Goal: Task Accomplishment & Management: Manage account settings

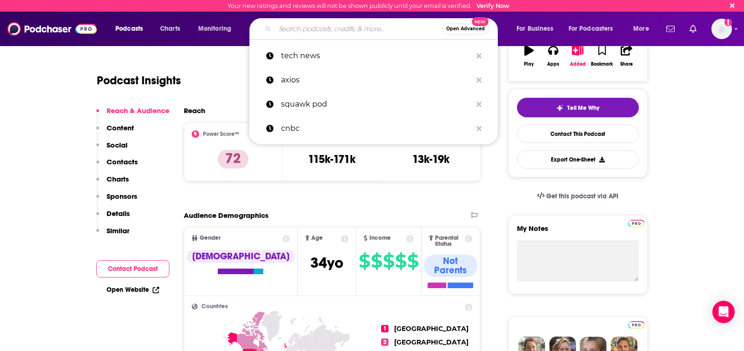
click at [310, 29] on input "Search podcasts, credits, & more..." at bounding box center [358, 28] width 167 height 15
type input "[PERSON_NAME][EMAIL_ADDRESS][PERSON_NAME][DOMAIN_NAME]"
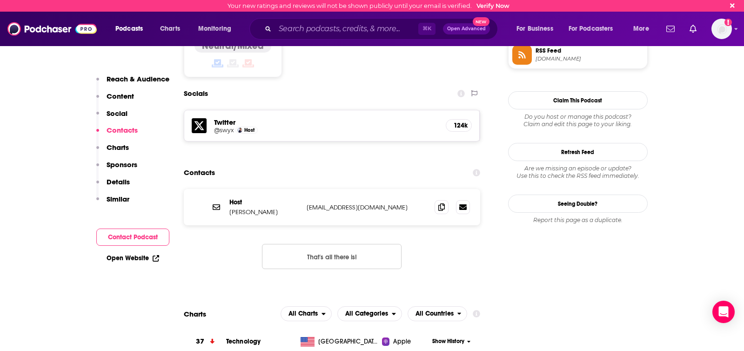
scroll to position [809, 0]
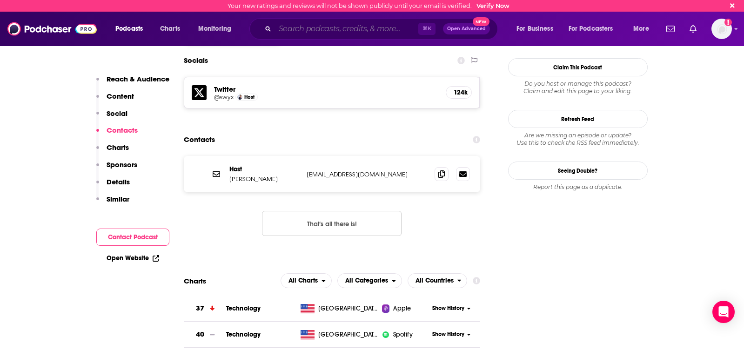
click at [310, 29] on input "Search podcasts, credits, & more..." at bounding box center [346, 28] width 143 height 15
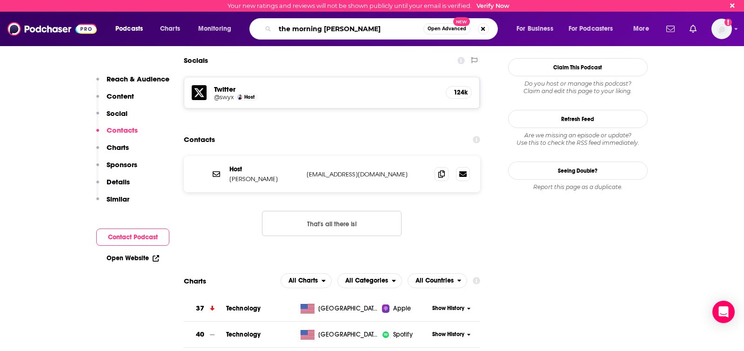
type input "the morning brief"
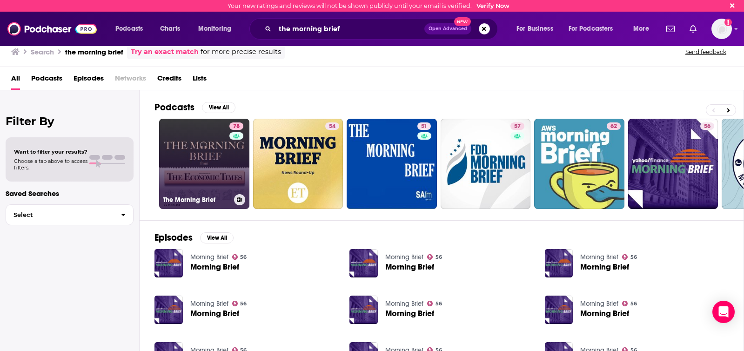
click at [211, 142] on link "78 The Morning Brief" at bounding box center [204, 164] width 90 height 90
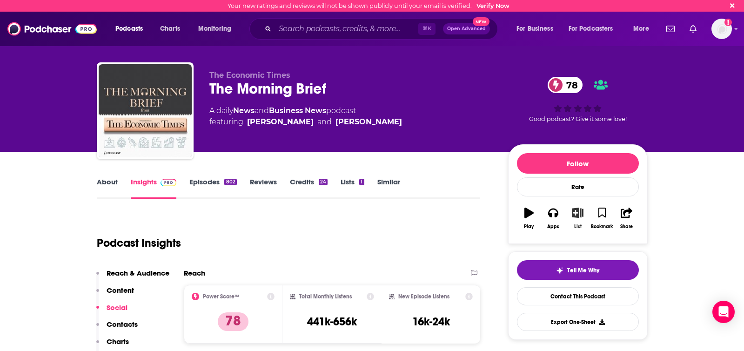
click at [580, 215] on icon "button" at bounding box center [578, 213] width 12 height 10
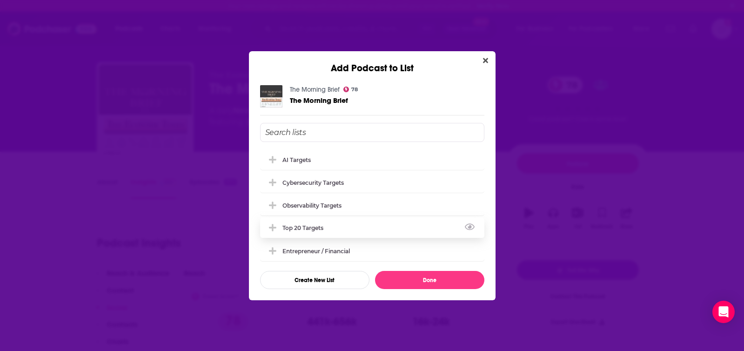
click at [336, 229] on div "Top 20 Targets" at bounding box center [372, 227] width 224 height 20
click at [336, 248] on div "Entrepreneur / Financial" at bounding box center [319, 250] width 73 height 7
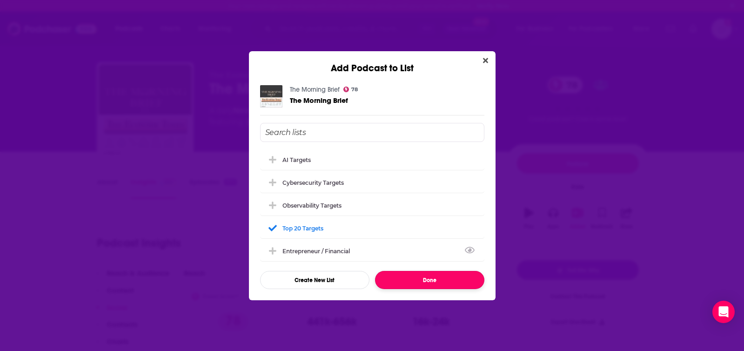
click at [419, 278] on button "Done" at bounding box center [429, 280] width 109 height 18
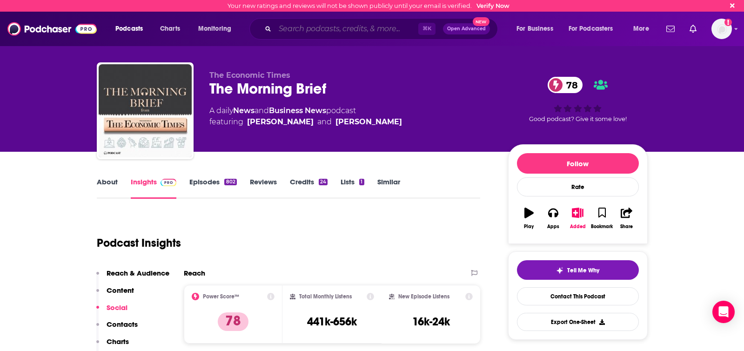
click at [324, 26] on input "Search podcasts, credits, & more..." at bounding box center [346, 28] width 143 height 15
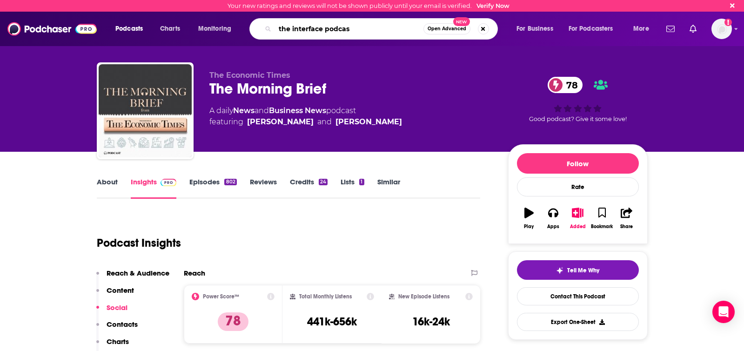
type input "the interface podcast"
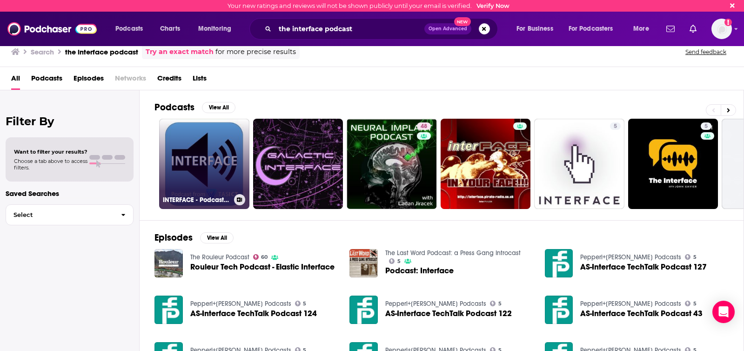
click at [195, 148] on link "INTERFACE - Podcast from TasICT" at bounding box center [204, 164] width 90 height 90
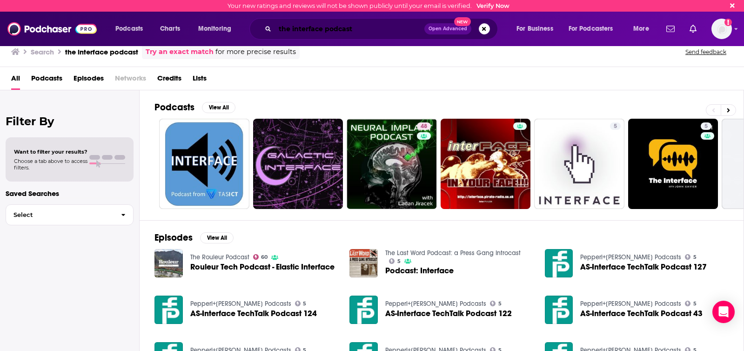
click at [371, 29] on input "the interface podcast" at bounding box center [349, 28] width 149 height 15
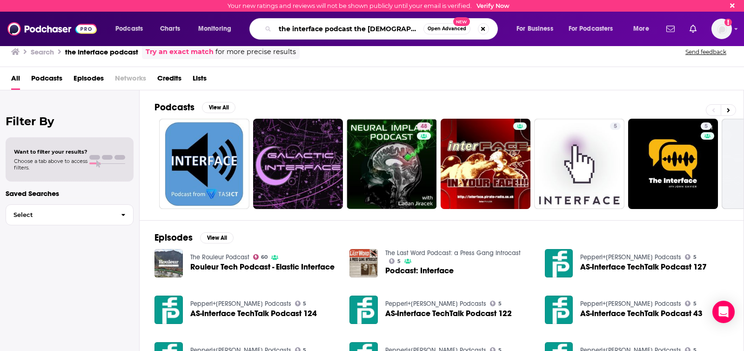
type input "the interface podcast the [DEMOGRAPHIC_DATA]"
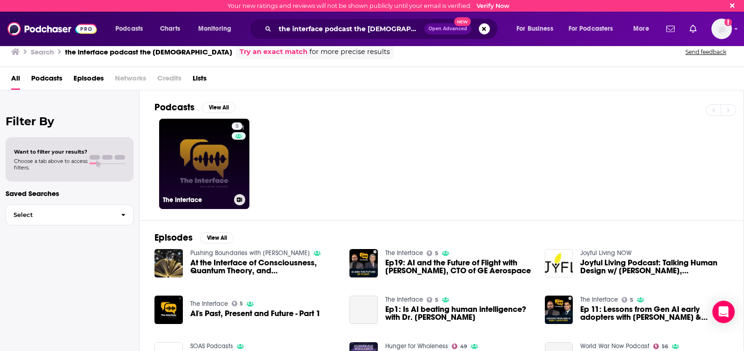
click at [214, 179] on link "5 The Interface" at bounding box center [204, 164] width 90 height 90
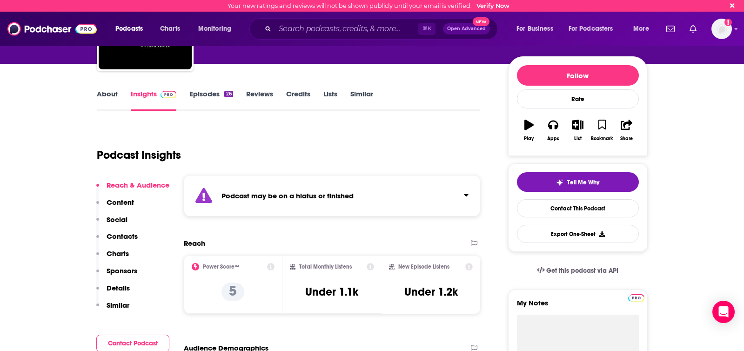
scroll to position [97, 0]
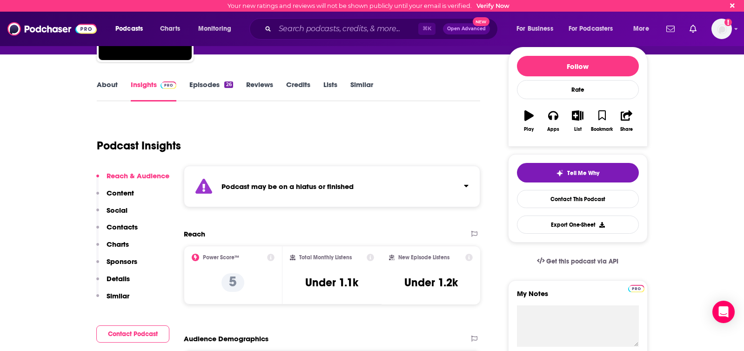
click at [455, 184] on div "Podcast may be on a hiatus or finished" at bounding box center [332, 186] width 297 height 41
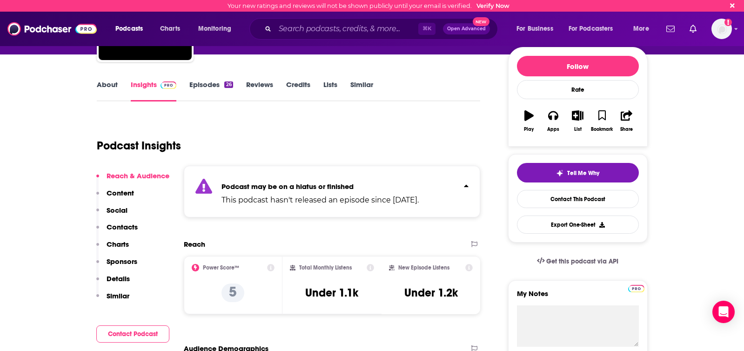
scroll to position [0, 0]
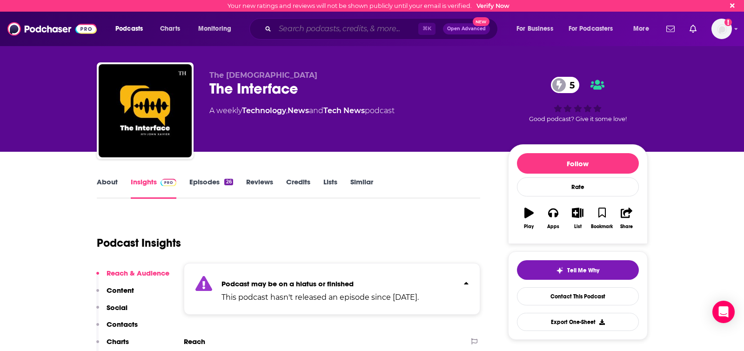
click at [304, 25] on input "Search podcasts, credits, & more..." at bounding box center [346, 28] width 143 height 15
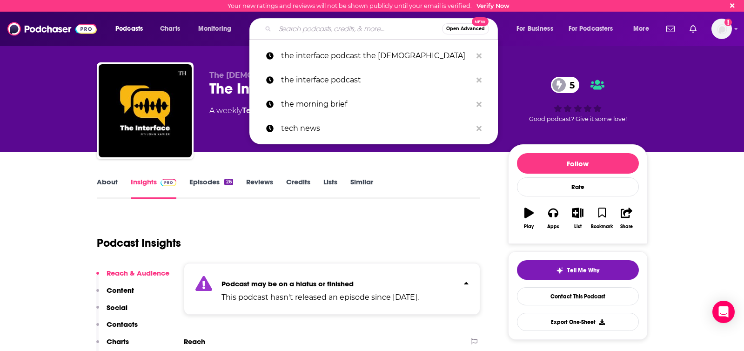
click at [313, 31] on input "Search podcasts, credits, & more..." at bounding box center [358, 28] width 167 height 15
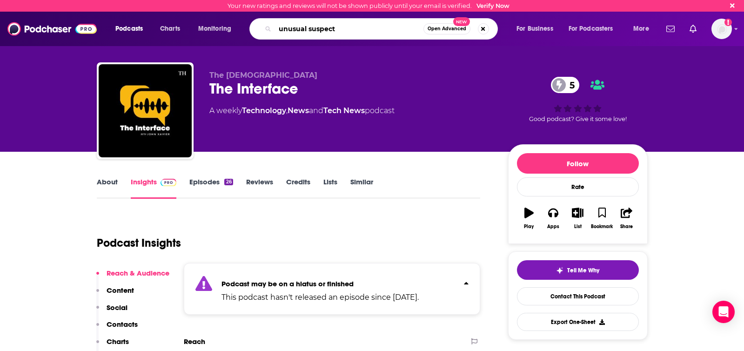
type input "unusual suspects"
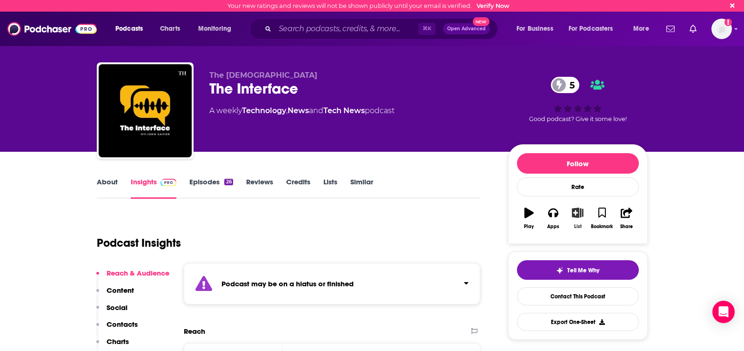
click at [581, 219] on button "List" at bounding box center [578, 219] width 24 height 34
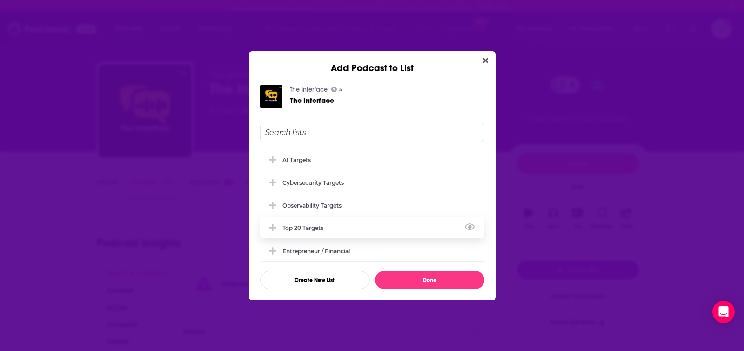
click at [332, 230] on div "Top 20 Targets" at bounding box center [372, 227] width 224 height 20
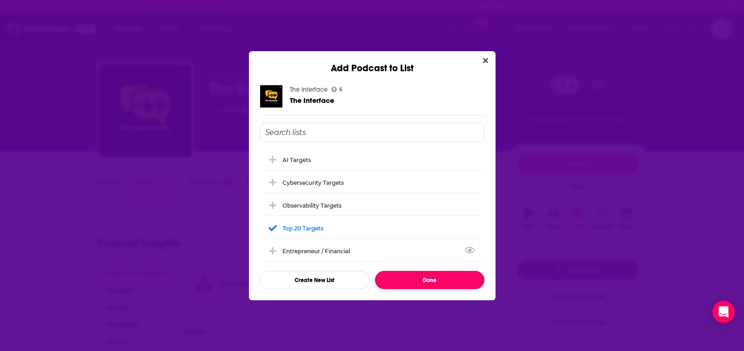
click at [414, 281] on button "Done" at bounding box center [429, 280] width 109 height 18
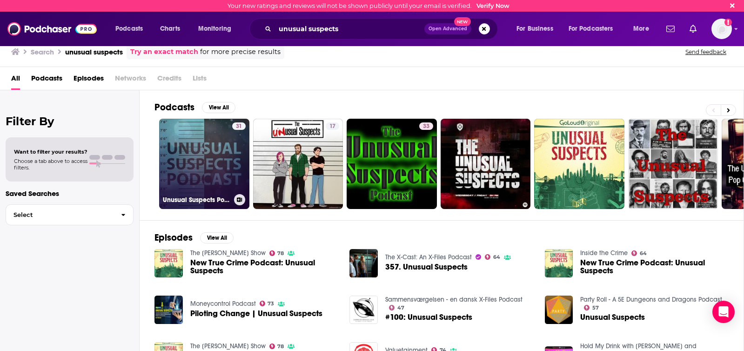
click at [182, 164] on link "31 Unusual Suspects Podcast" at bounding box center [204, 164] width 90 height 90
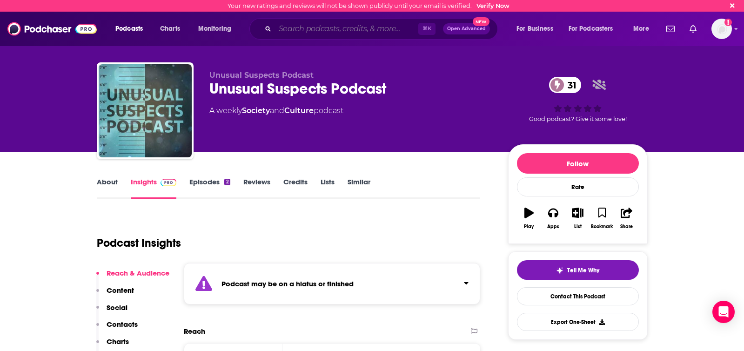
click at [310, 35] on input "Search podcasts, credits, & more..." at bounding box center [346, 28] width 143 height 15
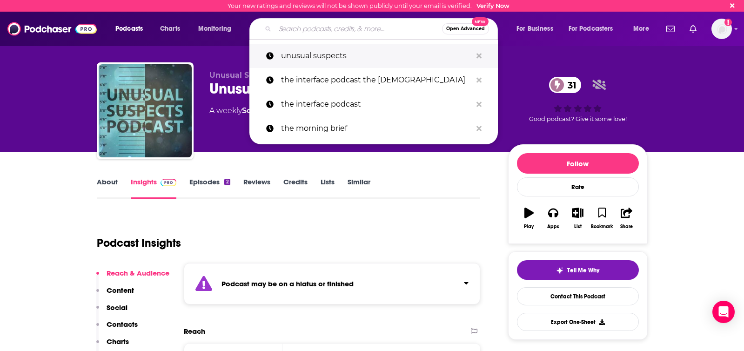
click at [307, 53] on p "unusual suspects" at bounding box center [376, 56] width 191 height 24
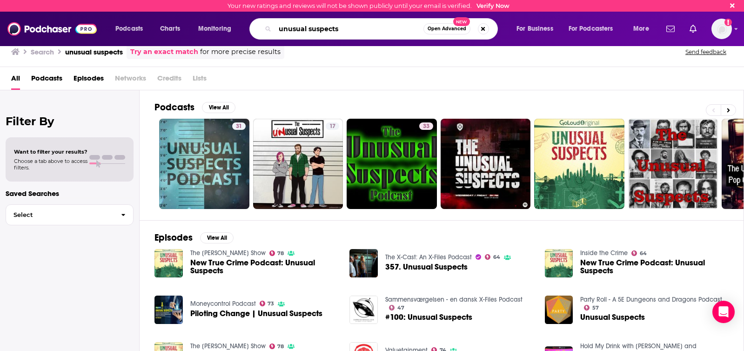
click at [358, 31] on input "unusual suspects" at bounding box center [349, 28] width 148 height 15
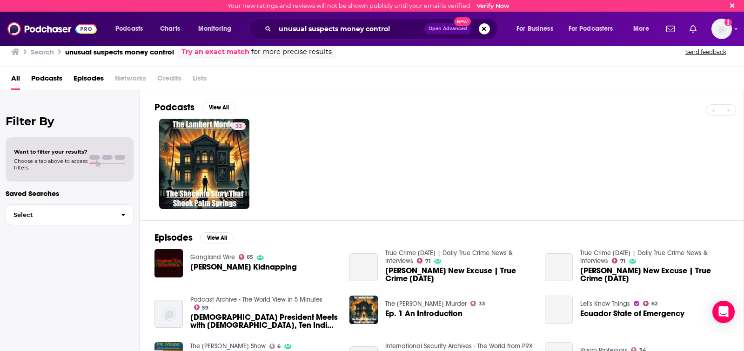
scroll to position [35, 0]
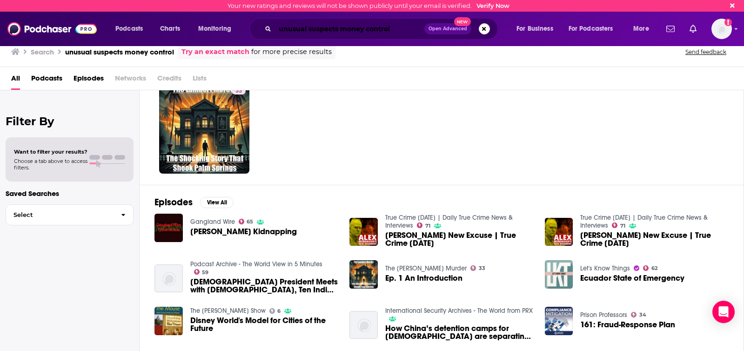
click at [326, 26] on input "unusual suspects money control" at bounding box center [349, 28] width 149 height 15
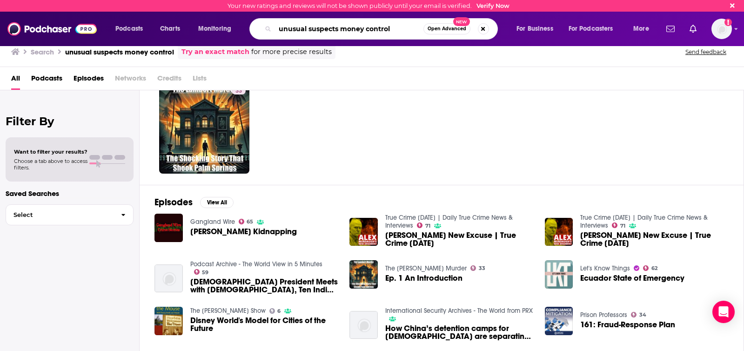
drag, startPoint x: 390, startPoint y: 27, endPoint x: 344, endPoint y: 27, distance: 45.6
click at [344, 27] on input "unusual suspects money control" at bounding box center [349, 28] width 148 height 15
type input "unusual suspects mc"
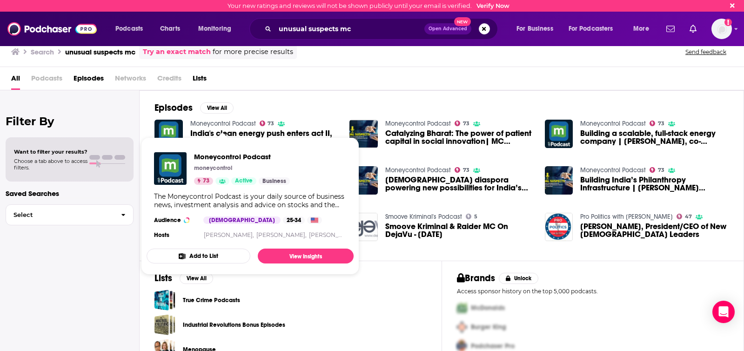
click at [215, 124] on link "Moneycontrol Podcast" at bounding box center [223, 124] width 66 height 8
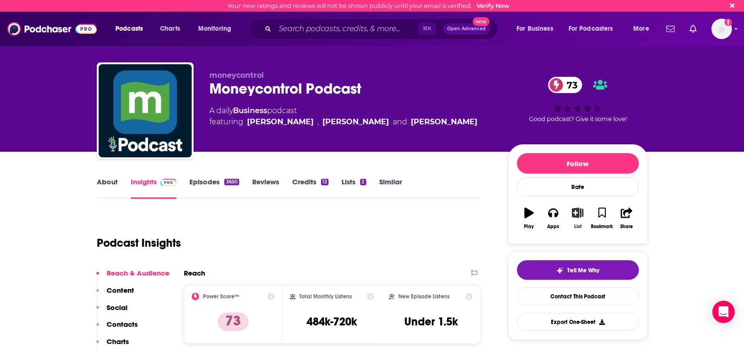
click at [577, 213] on icon "button" at bounding box center [578, 213] width 12 height 10
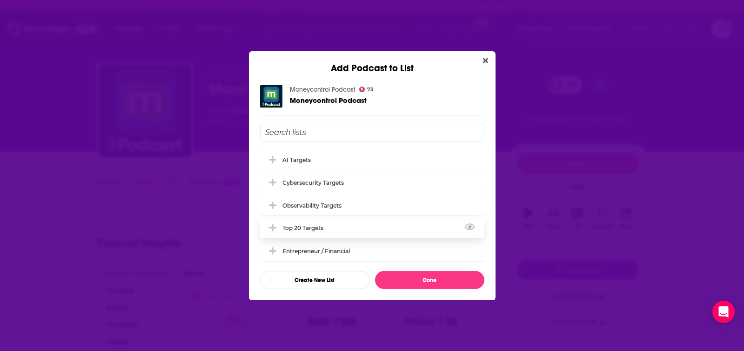
click at [350, 226] on div "Top 20 Targets" at bounding box center [372, 227] width 224 height 20
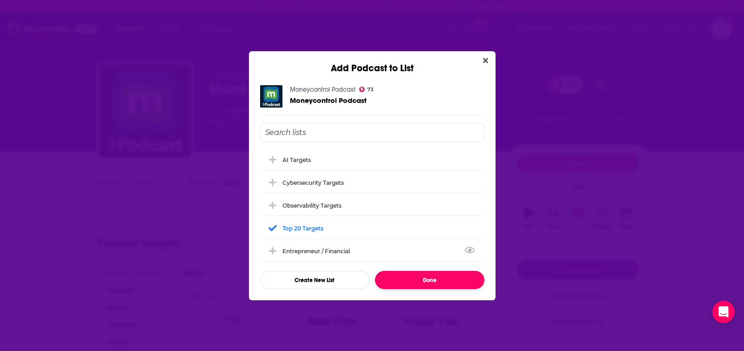
click at [403, 278] on button "Done" at bounding box center [429, 280] width 109 height 18
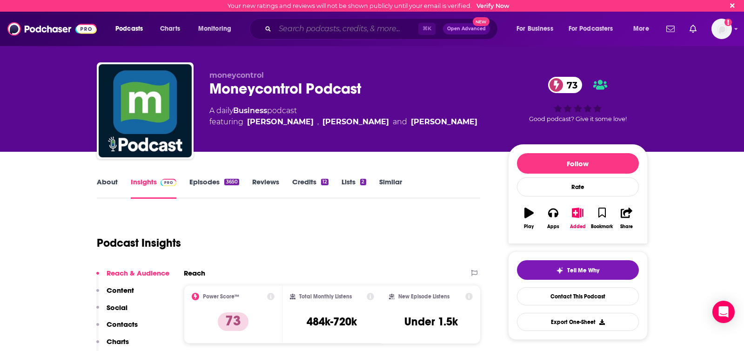
click at [327, 29] on input "Search podcasts, credits, & more..." at bounding box center [346, 28] width 143 height 15
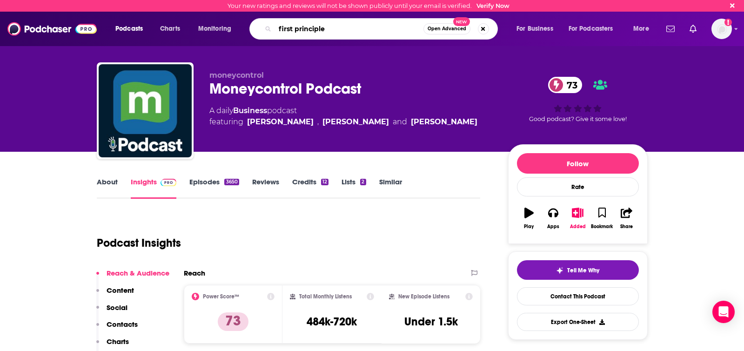
type input "first principles"
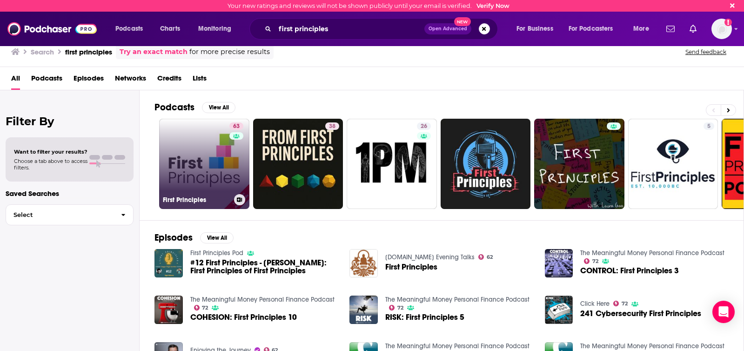
click at [200, 175] on link "63 First Principles" at bounding box center [204, 164] width 90 height 90
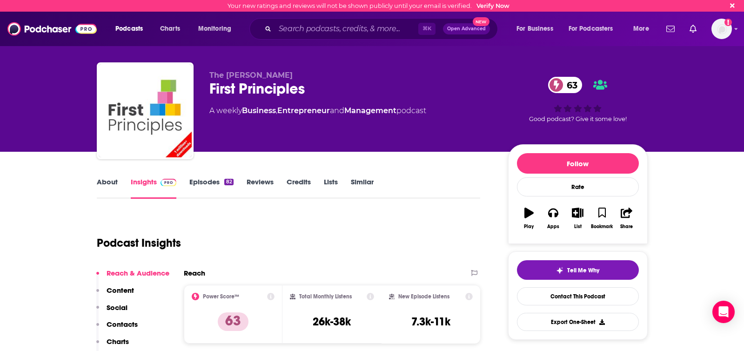
click at [112, 182] on link "About" at bounding box center [107, 187] width 21 height 21
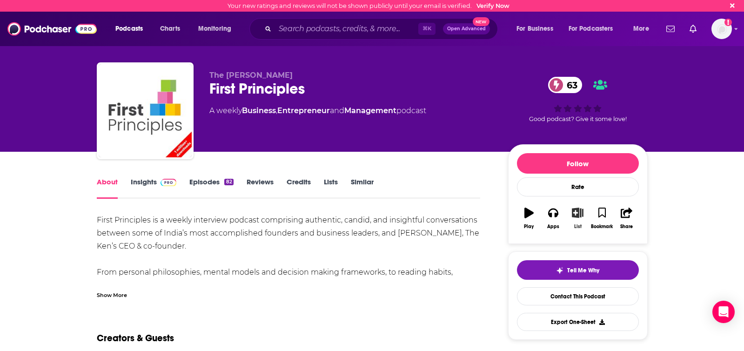
click at [577, 211] on icon "button" at bounding box center [578, 213] width 12 height 10
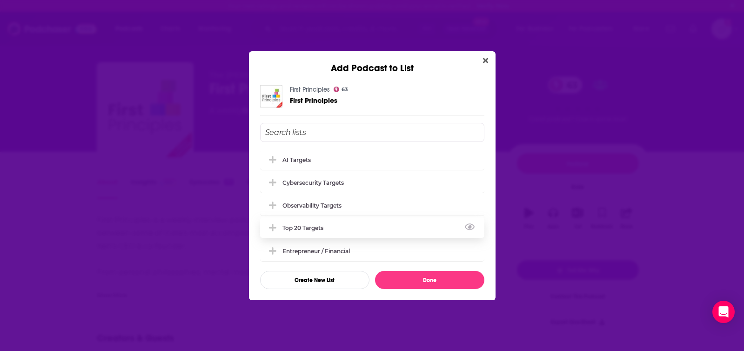
click at [328, 225] on div "Top 20 Targets" at bounding box center [306, 227] width 47 height 7
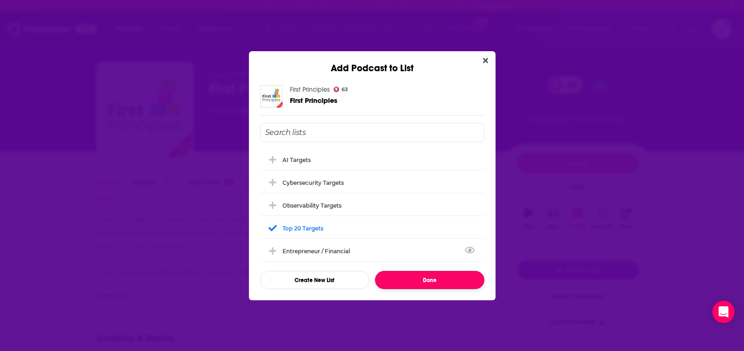
click at [417, 279] on button "Done" at bounding box center [429, 280] width 109 height 18
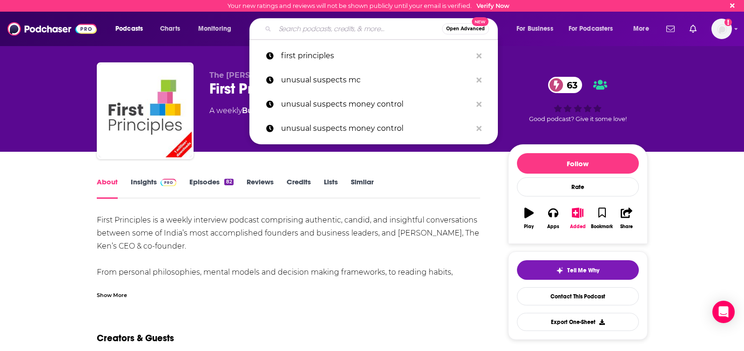
click at [357, 29] on input "Search podcasts, credits, & more..." at bounding box center [358, 28] width 167 height 15
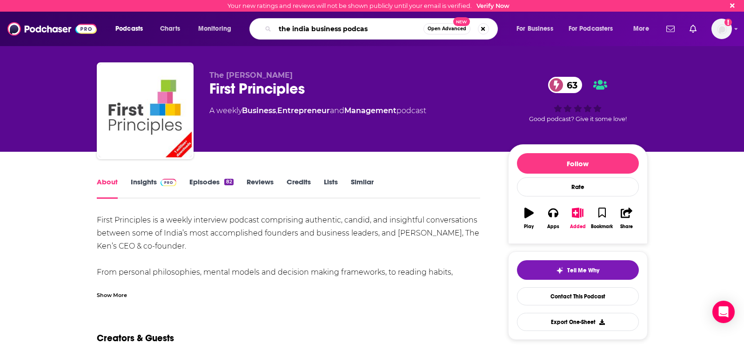
type input "the india business podcast"
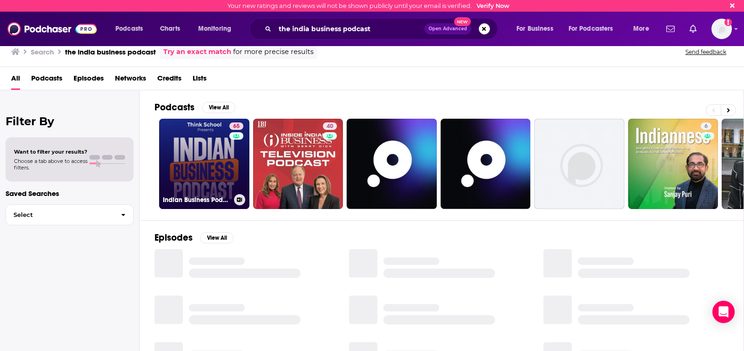
click at [186, 154] on link "65 Indian Business Podcast" at bounding box center [204, 164] width 90 height 90
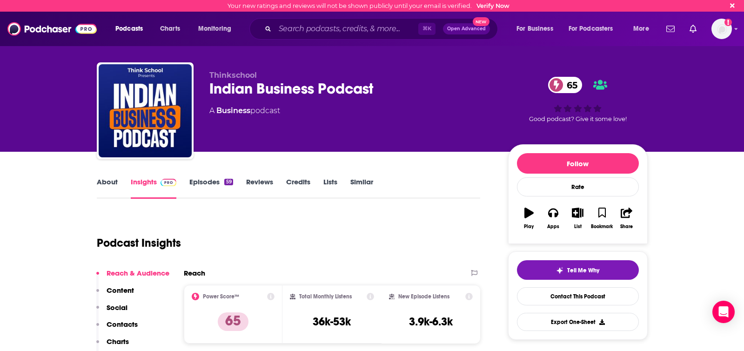
scroll to position [25, 0]
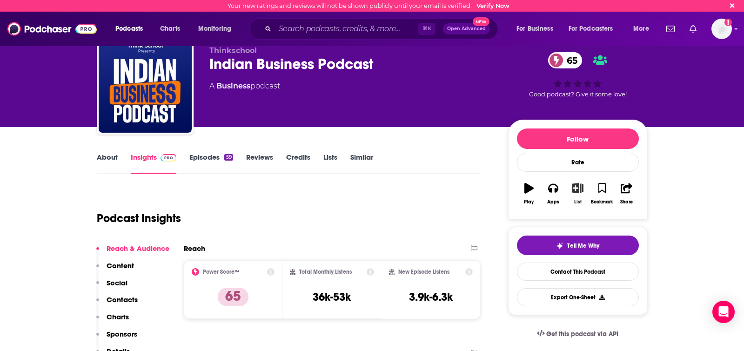
click at [571, 191] on button "List" at bounding box center [578, 194] width 24 height 34
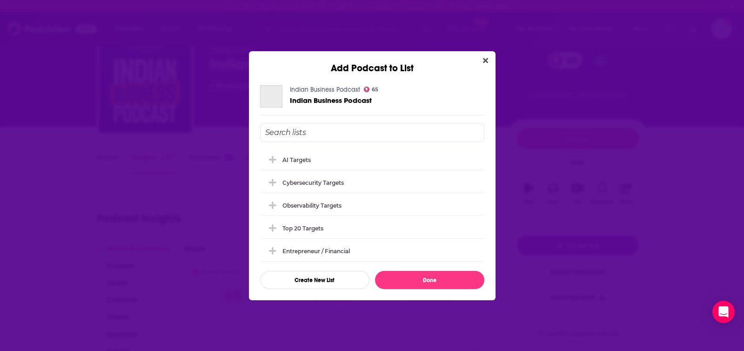
scroll to position [0, 0]
click at [358, 228] on div "Top 20 Targets" at bounding box center [372, 227] width 224 height 20
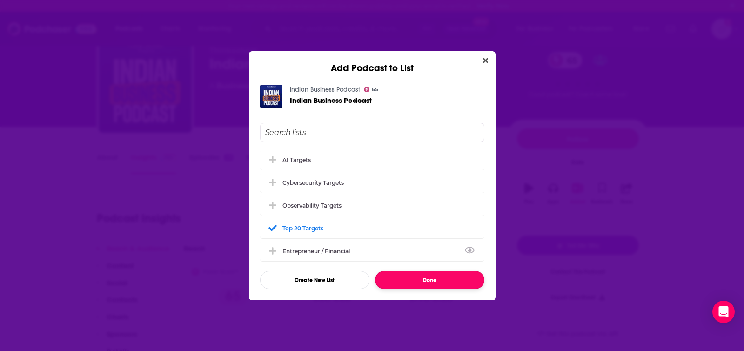
click at [415, 281] on button "Done" at bounding box center [429, 280] width 109 height 18
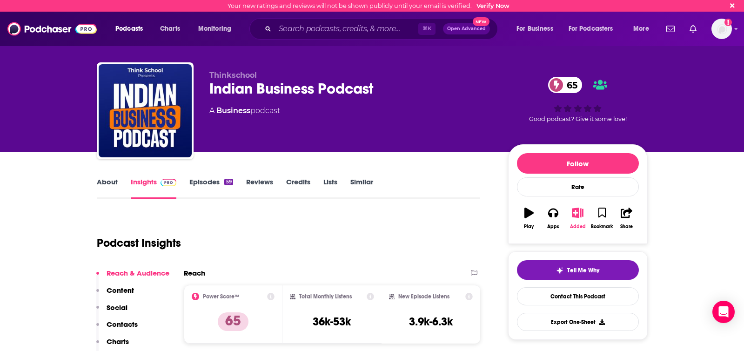
scroll to position [25, 0]
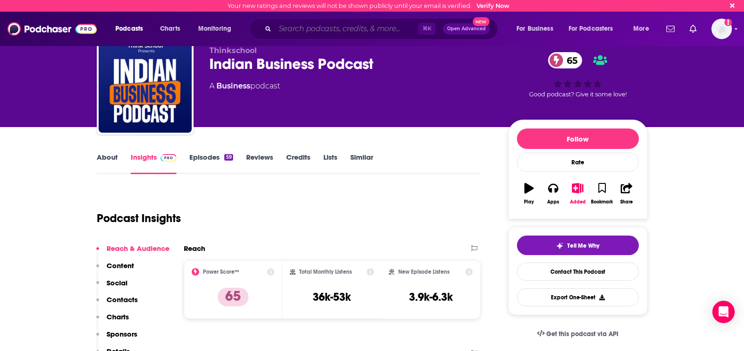
click at [310, 29] on input "Search podcasts, credits, & more..." at bounding box center [346, 28] width 143 height 15
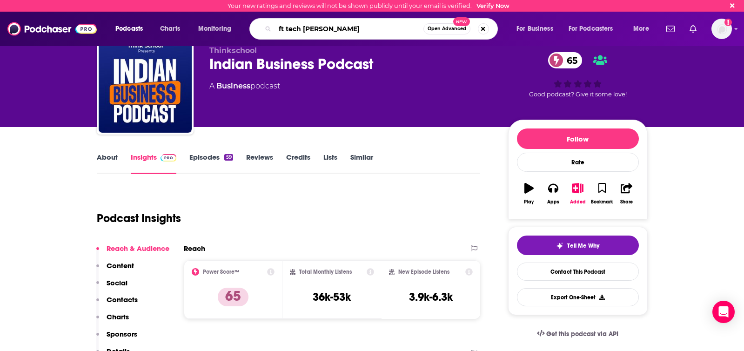
type input "ft tech tonic"
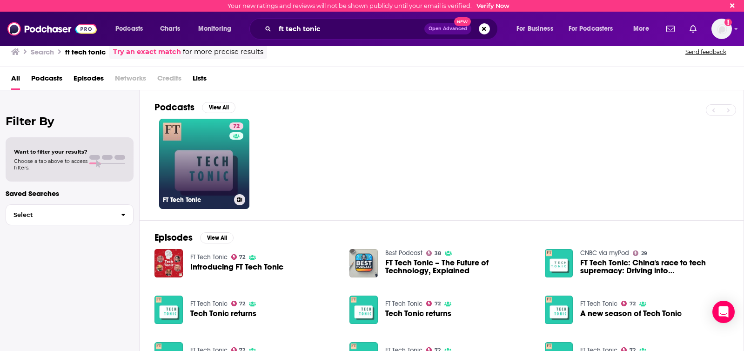
click at [211, 147] on link "72 FT Tech Tonic" at bounding box center [204, 164] width 90 height 90
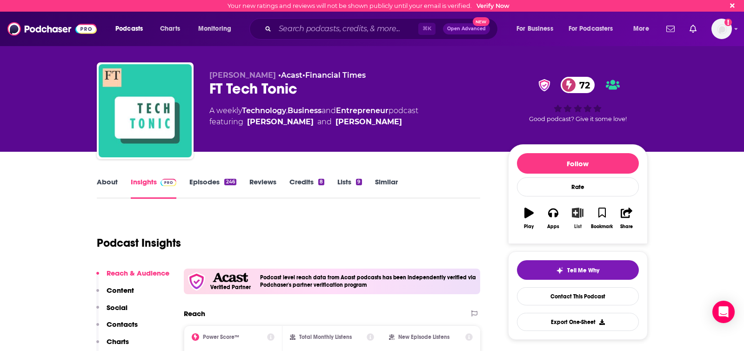
click at [574, 217] on icon "button" at bounding box center [578, 213] width 12 height 10
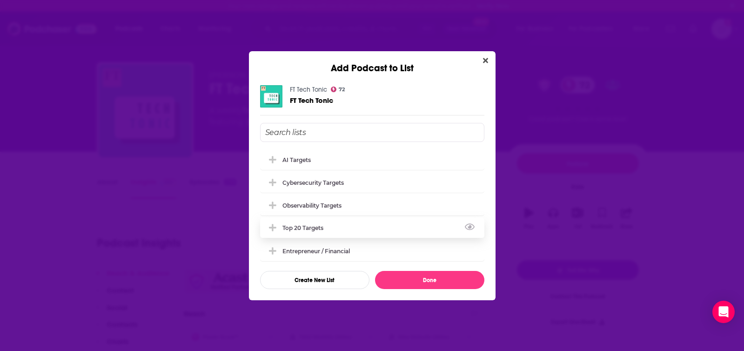
click at [327, 225] on div "Top 20 Targets" at bounding box center [306, 227] width 47 height 7
click at [337, 245] on div "Entrepreneur / Financial" at bounding box center [372, 250] width 224 height 20
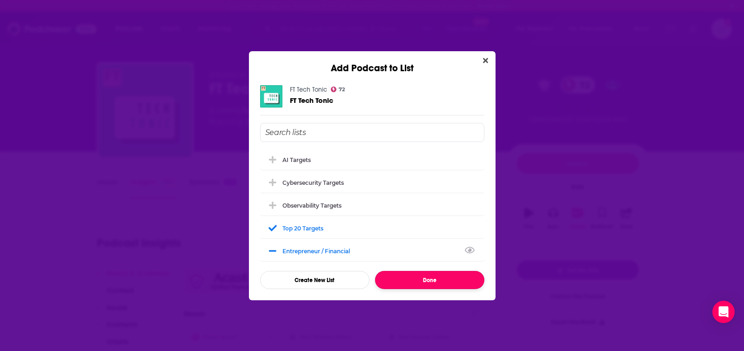
click at [411, 281] on button "Done" at bounding box center [429, 280] width 109 height 18
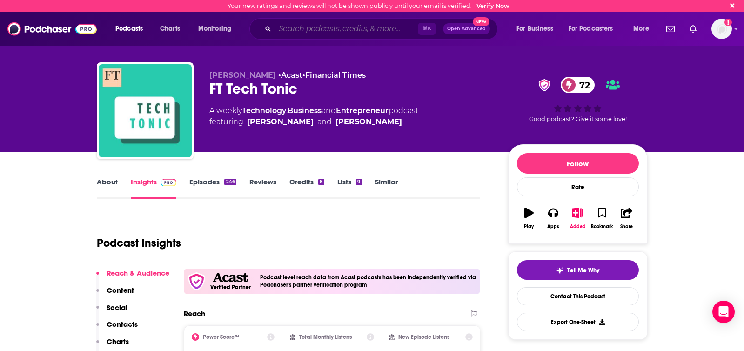
click at [310, 30] on input "Search podcasts, credits, & more..." at bounding box center [346, 28] width 143 height 15
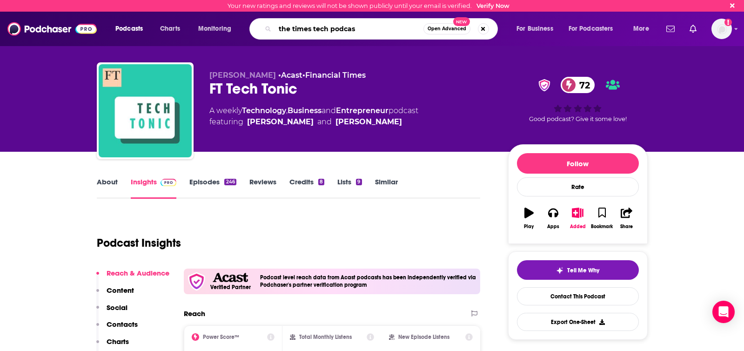
type input "the times tech podcast"
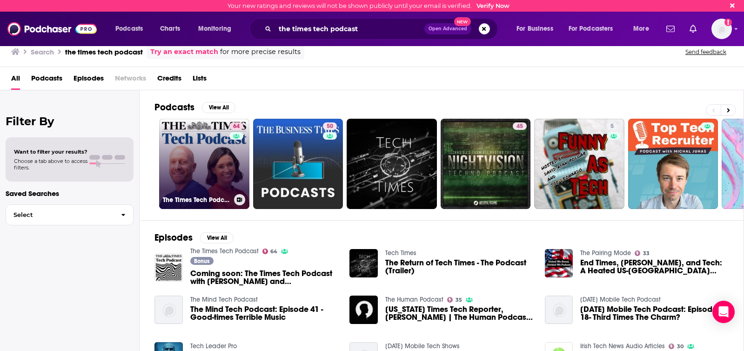
click at [183, 157] on link "64 The Times Tech Podcast" at bounding box center [204, 164] width 90 height 90
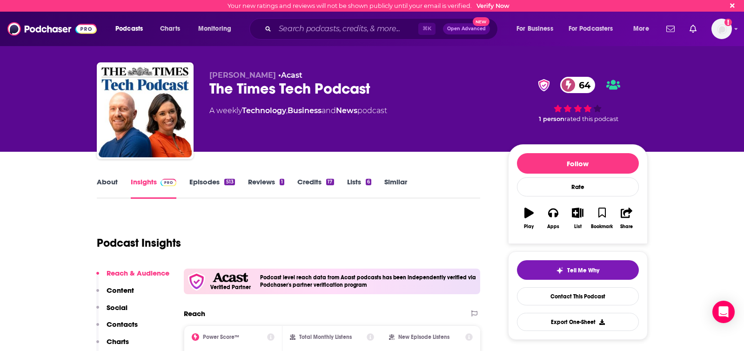
click at [101, 181] on link "About" at bounding box center [107, 187] width 21 height 21
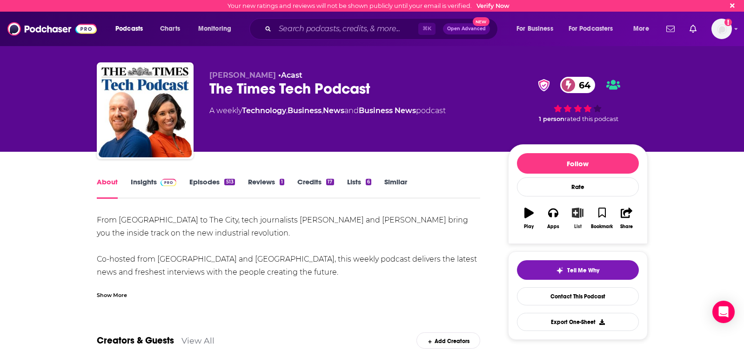
click at [575, 219] on button "List" at bounding box center [578, 219] width 24 height 34
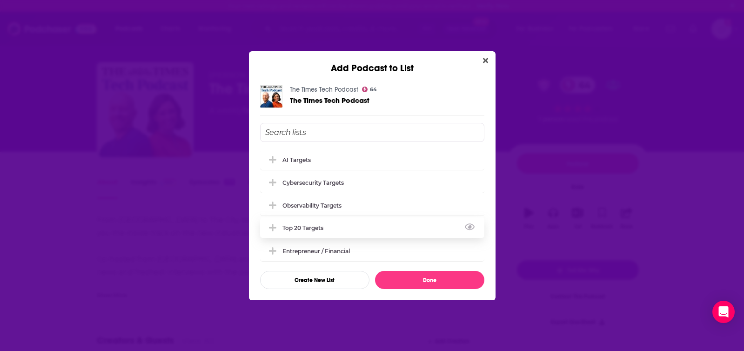
click at [310, 233] on div "Top 20 Targets" at bounding box center [372, 227] width 224 height 20
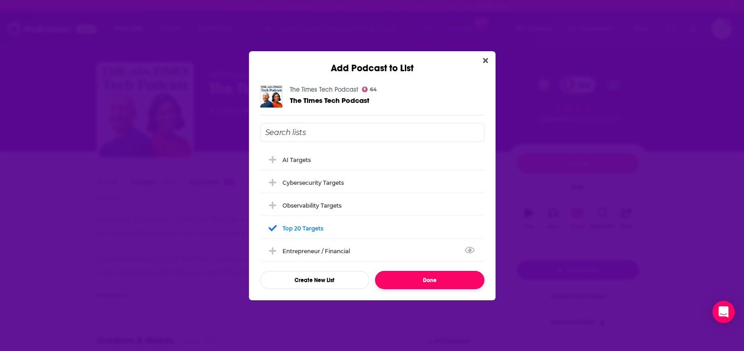
click at [429, 277] on button "Done" at bounding box center [429, 280] width 109 height 18
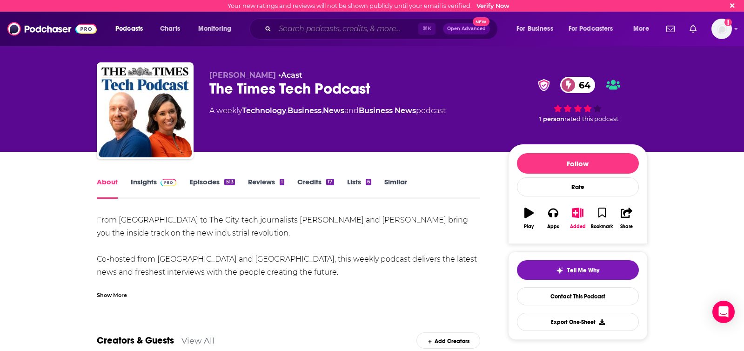
click at [313, 33] on input "Search podcasts, credits, & more..." at bounding box center [346, 28] width 143 height 15
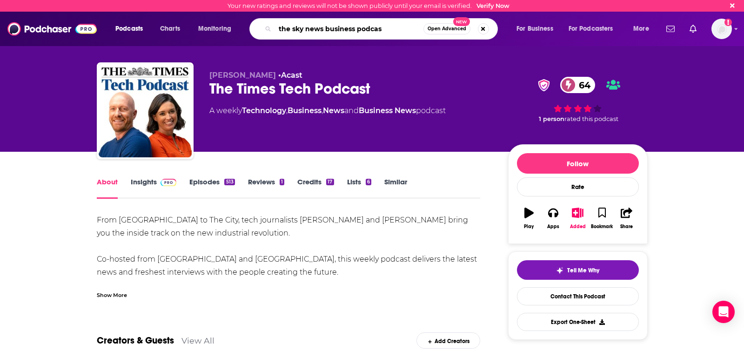
type input "the sky news business podcast"
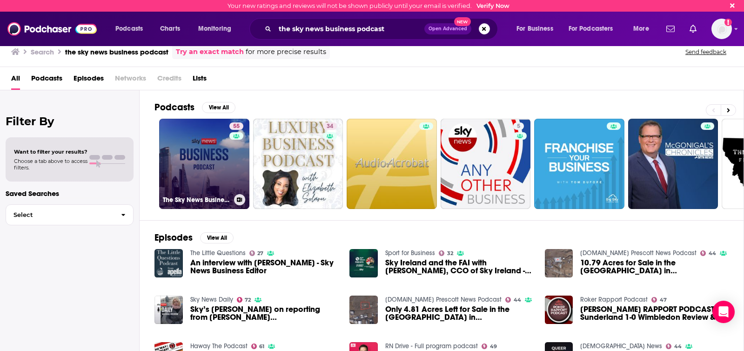
click at [205, 159] on link "55 The Sky News Business Podcast" at bounding box center [204, 164] width 90 height 90
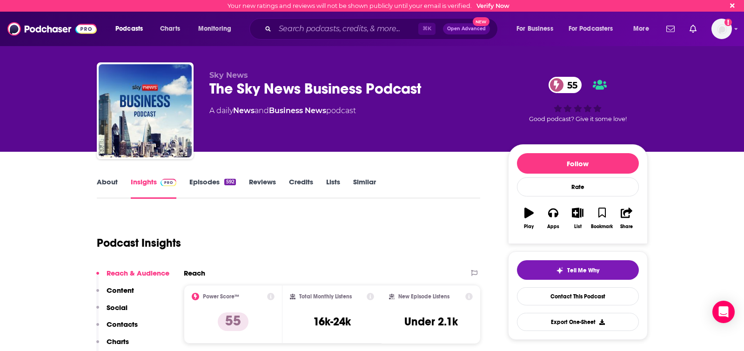
click at [99, 180] on link "About" at bounding box center [107, 187] width 21 height 21
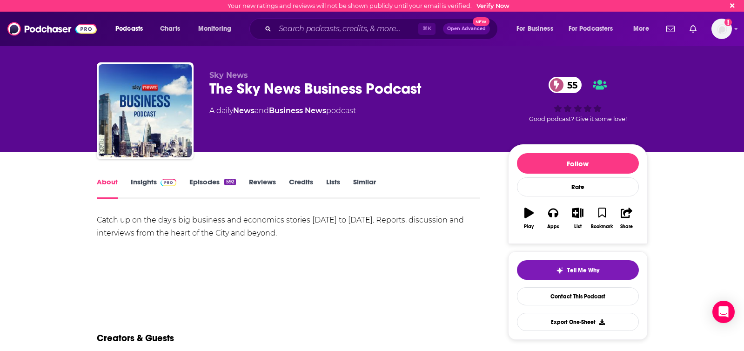
click at [150, 182] on link "Insights" at bounding box center [154, 187] width 46 height 21
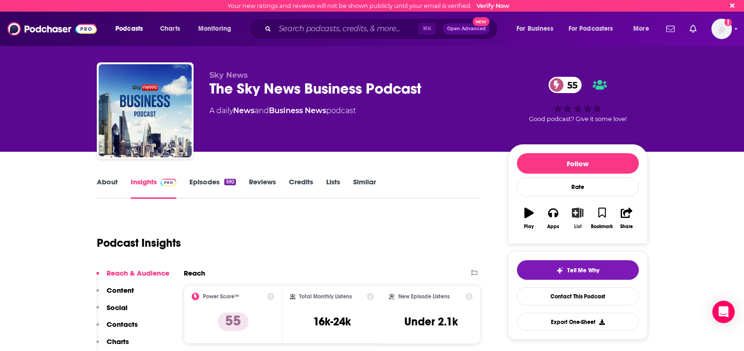
click at [578, 209] on icon "button" at bounding box center [578, 213] width 12 height 10
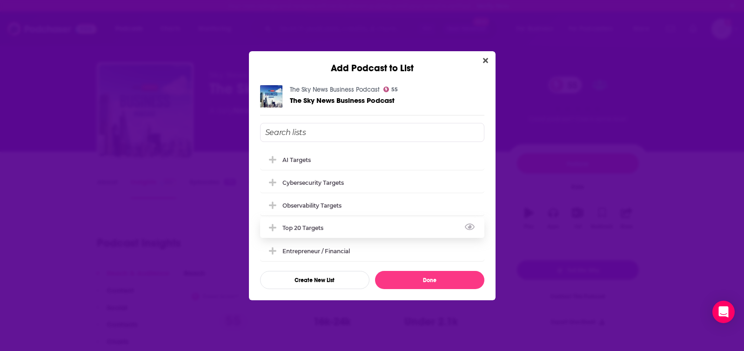
click at [335, 224] on div "Top 20 Targets" at bounding box center [372, 227] width 224 height 20
click at [404, 278] on button "Done" at bounding box center [429, 280] width 109 height 18
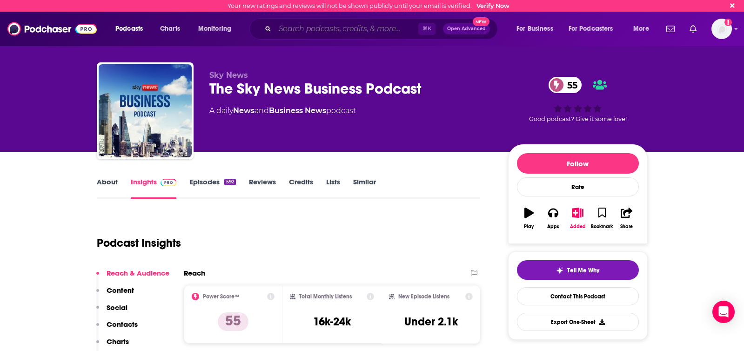
click at [315, 30] on input "Search podcasts, credits, & more..." at bounding box center [346, 28] width 143 height 15
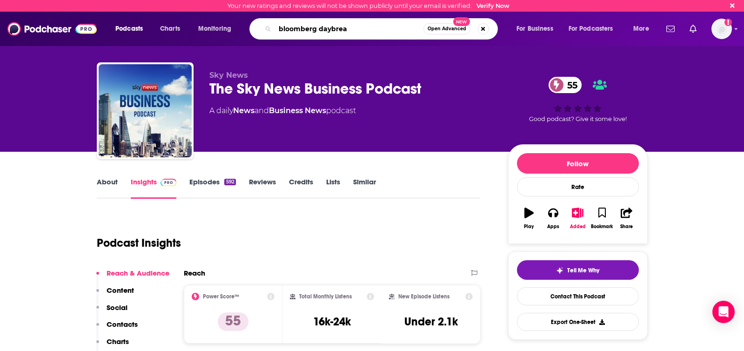
type input "bloomberg daybreak"
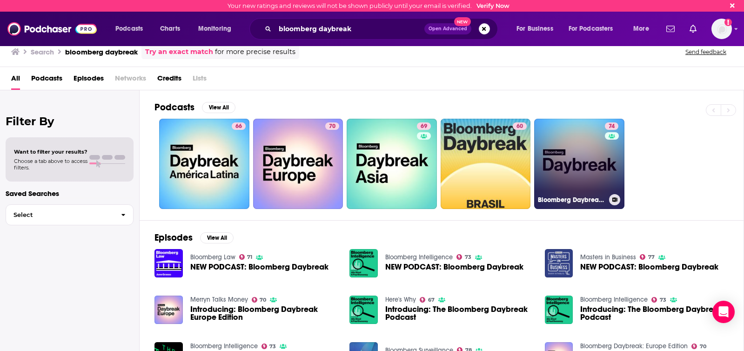
click at [587, 160] on link "74 Bloomberg Daybreak: US Edition" at bounding box center [579, 164] width 90 height 90
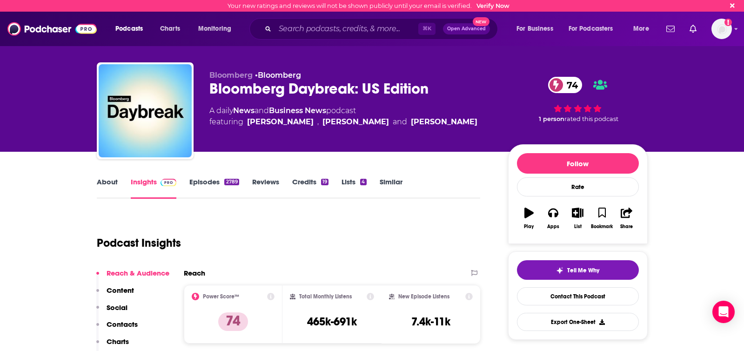
click at [108, 180] on link "About" at bounding box center [107, 187] width 21 height 21
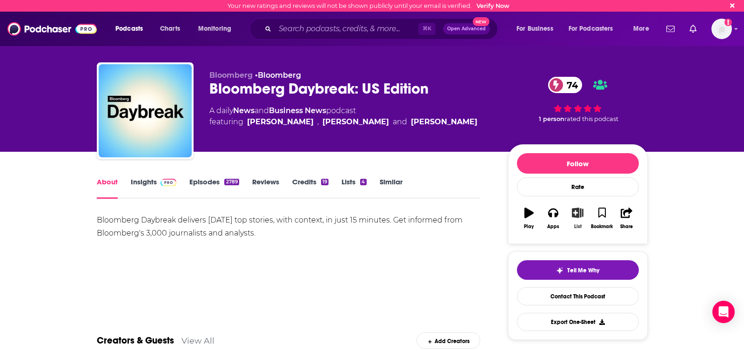
click at [581, 218] on icon "button" at bounding box center [578, 213] width 12 height 10
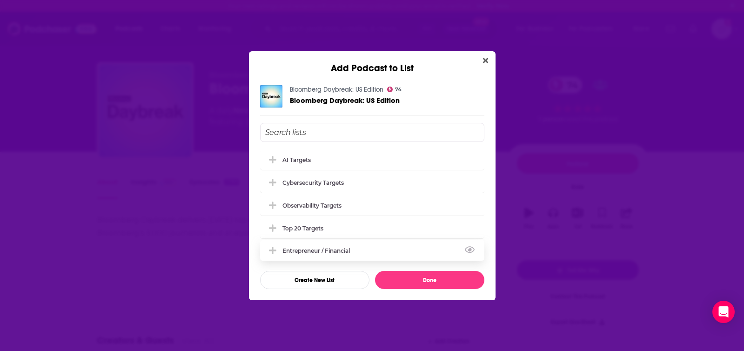
click at [372, 250] on div "Entrepreneur / Financial" at bounding box center [372, 250] width 224 height 20
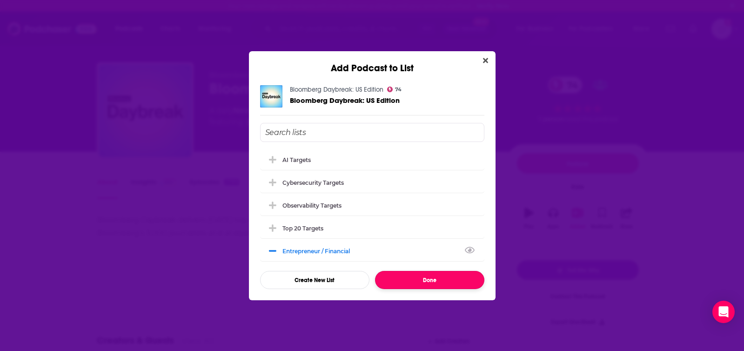
click at [420, 281] on button "Done" at bounding box center [429, 280] width 109 height 18
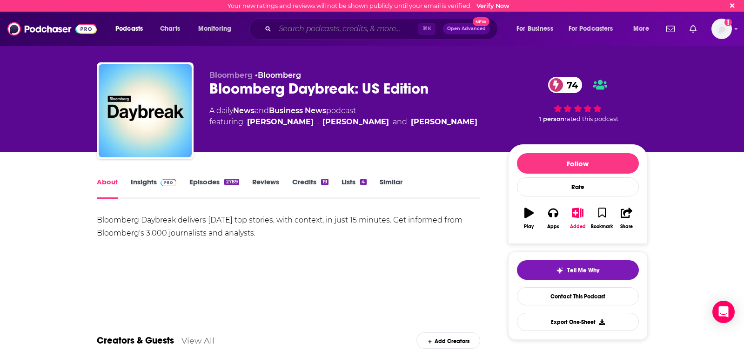
click at [366, 29] on input "Search podcasts, credits, & more..." at bounding box center [346, 28] width 143 height 15
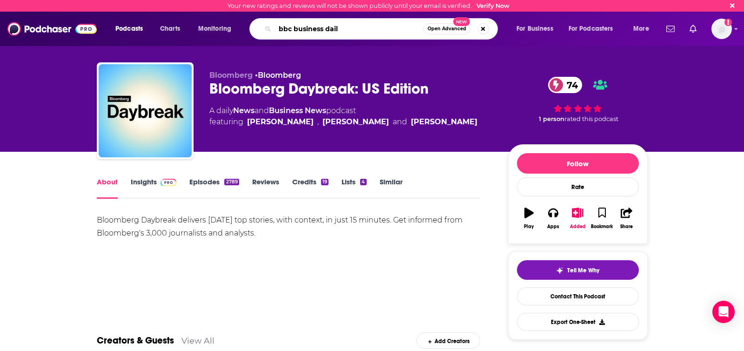
type input "bbc business daily"
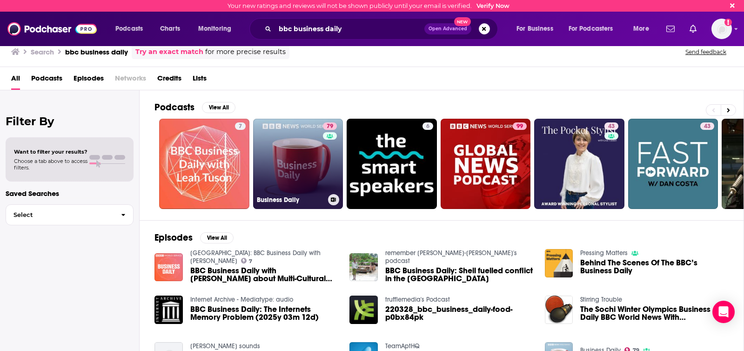
click at [305, 161] on link "79 Business Daily" at bounding box center [298, 164] width 90 height 90
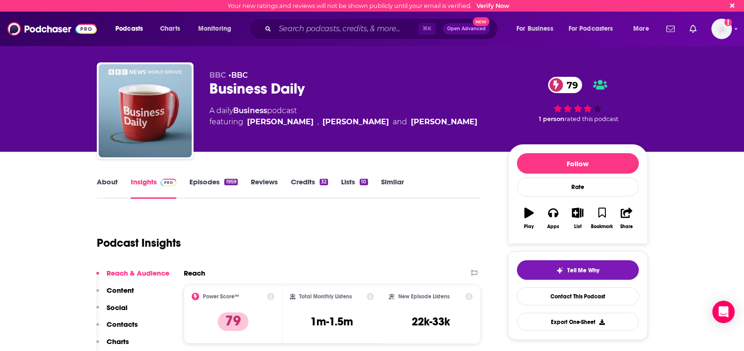
click at [111, 184] on link "About" at bounding box center [107, 187] width 21 height 21
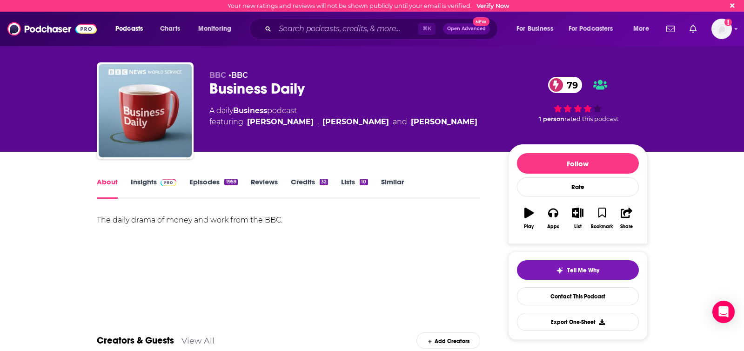
click at [141, 185] on link "Insights" at bounding box center [154, 187] width 46 height 21
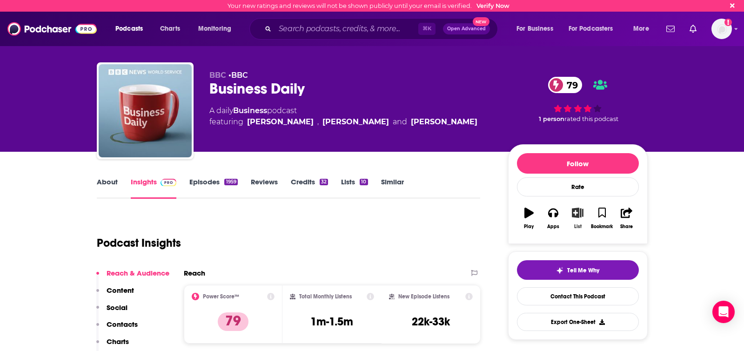
click at [577, 219] on button "List" at bounding box center [578, 219] width 24 height 34
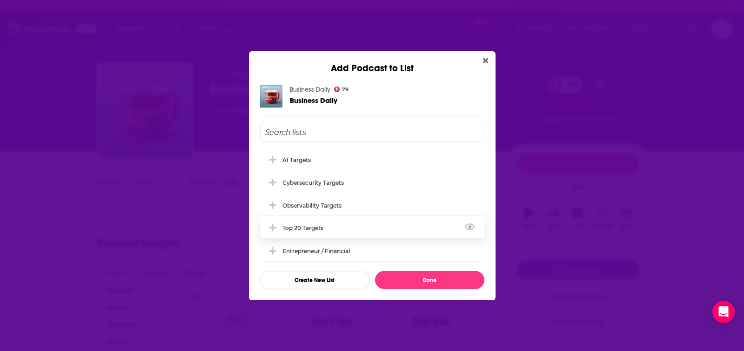
click at [323, 224] on div "Top 20 Targets" at bounding box center [306, 227] width 47 height 7
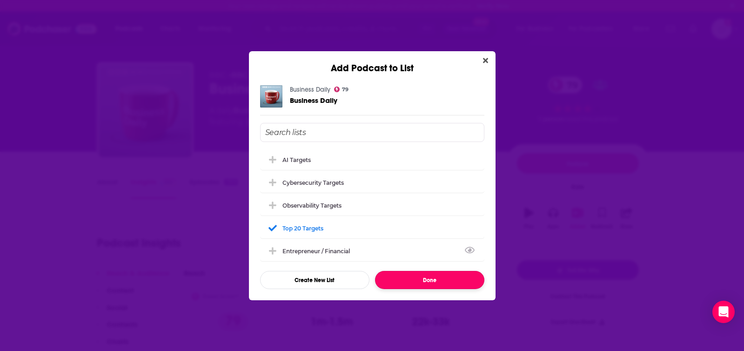
click at [442, 281] on button "Done" at bounding box center [429, 280] width 109 height 18
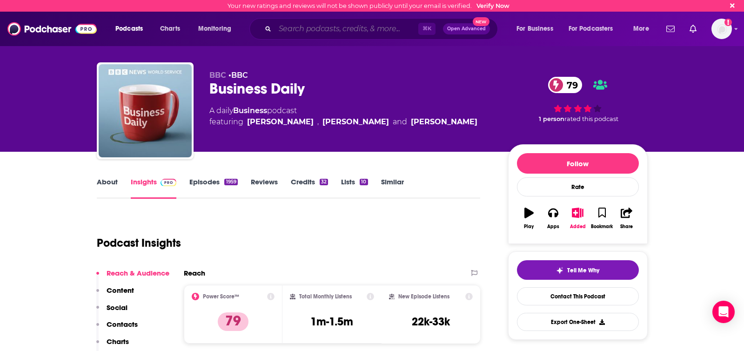
click at [338, 34] on input "Search podcasts, credits, & more..." at bounding box center [346, 28] width 143 height 15
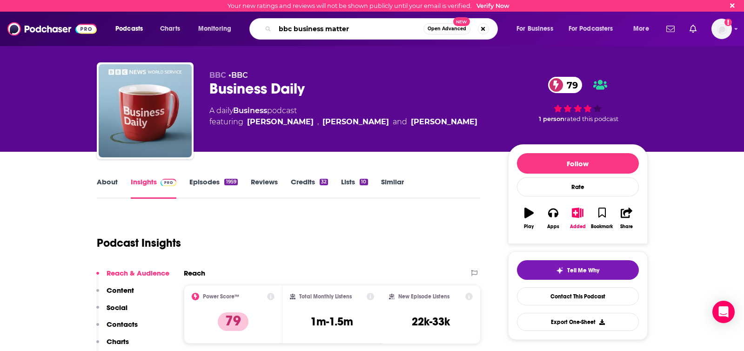
type input "bbc business matters"
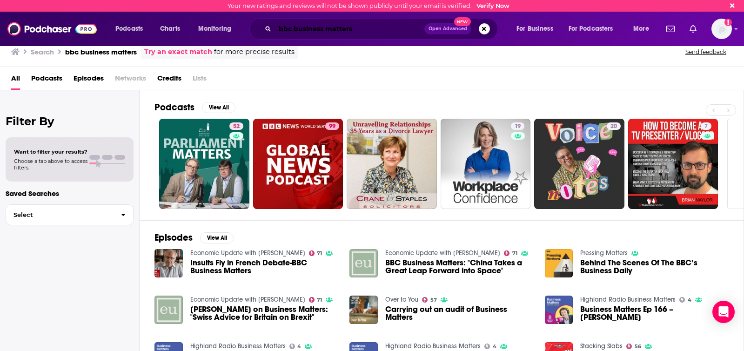
click at [332, 29] on input "bbc business matters" at bounding box center [349, 28] width 149 height 15
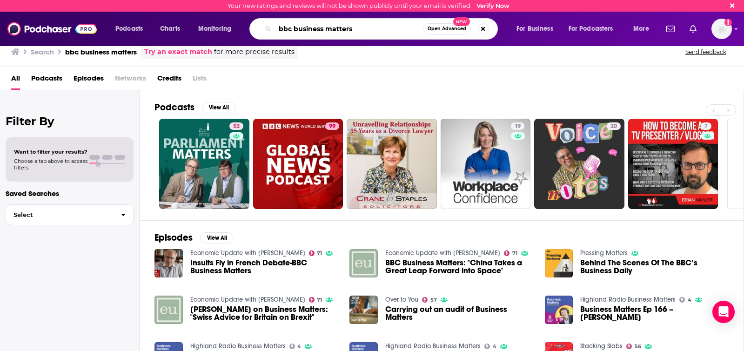
click at [332, 29] on input "bbc business matters" at bounding box center [349, 28] width 148 height 15
type input "bbc the bottom line"
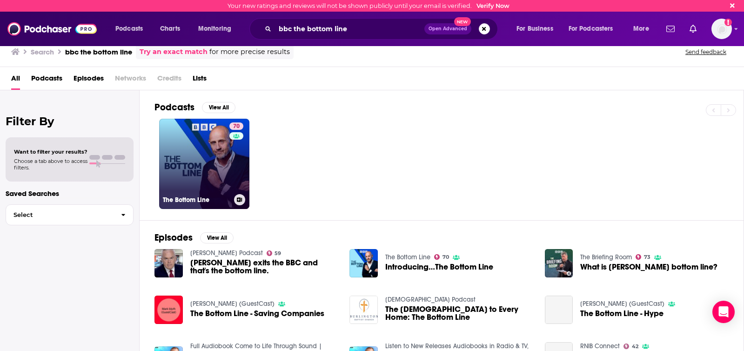
click at [205, 171] on link "70 The Bottom Line" at bounding box center [204, 164] width 90 height 90
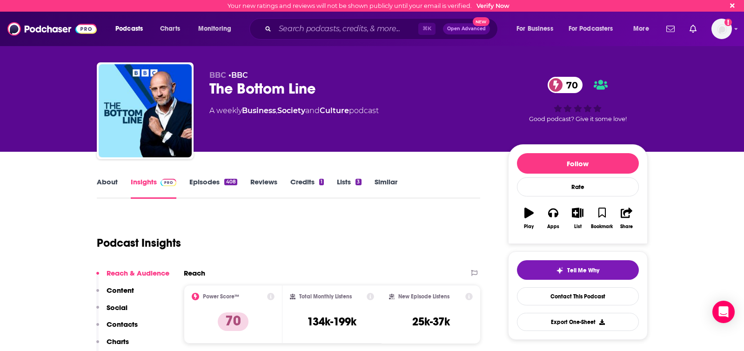
click at [104, 184] on link "About" at bounding box center [107, 187] width 21 height 21
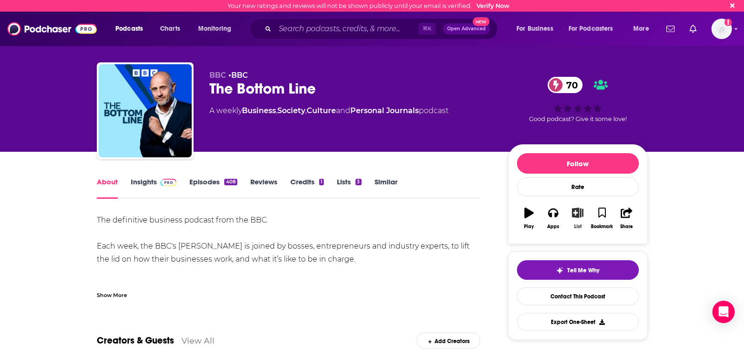
click at [575, 219] on button "List" at bounding box center [578, 219] width 24 height 34
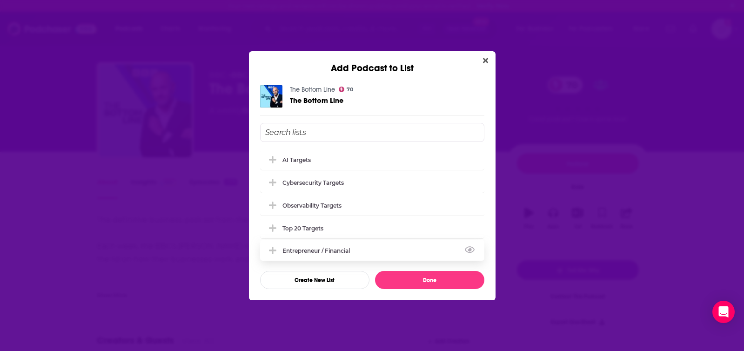
click at [353, 248] on div "Entrepreneur / Financial" at bounding box center [319, 250] width 73 height 7
click at [337, 229] on div "Top 20 Targets" at bounding box center [372, 227] width 224 height 20
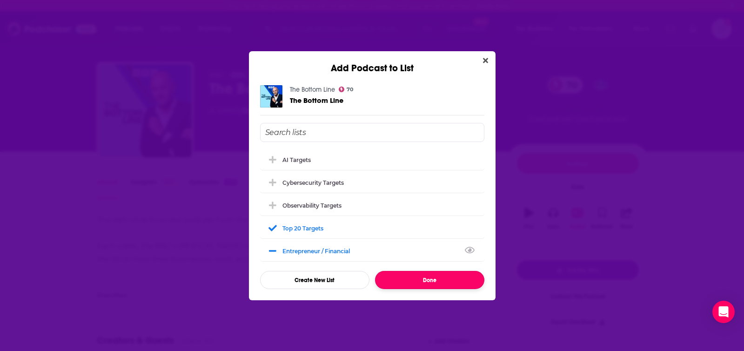
click at [413, 282] on button "Done" at bounding box center [429, 280] width 109 height 18
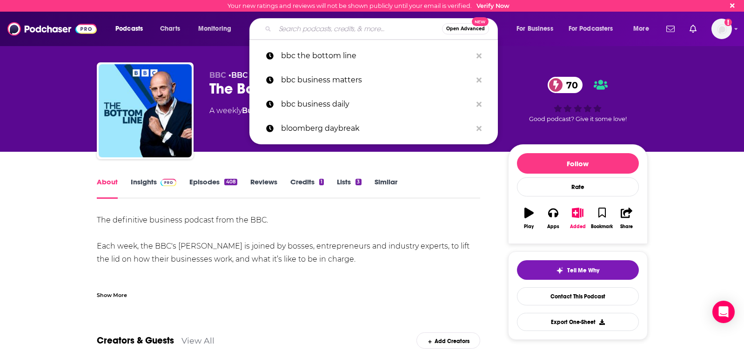
click at [337, 33] on input "Search podcasts, credits, & more..." at bounding box center [358, 28] width 167 height 15
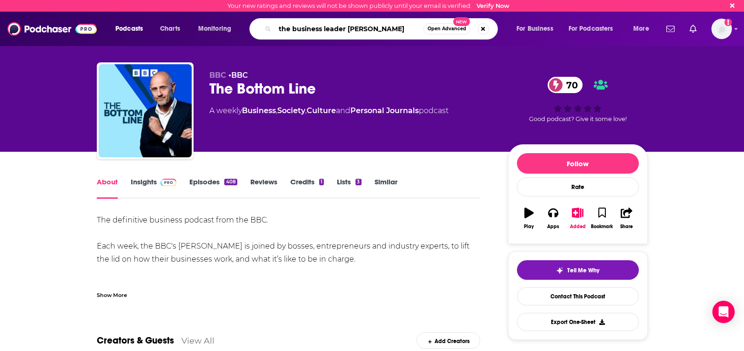
type input "the business leader podcast"
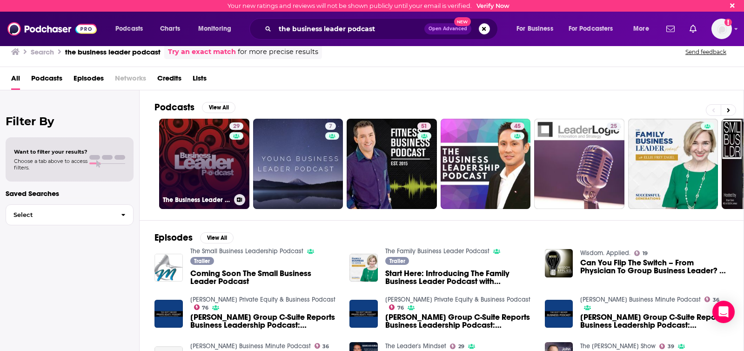
click at [195, 153] on link "29 The Business Leader Podcast" at bounding box center [204, 164] width 90 height 90
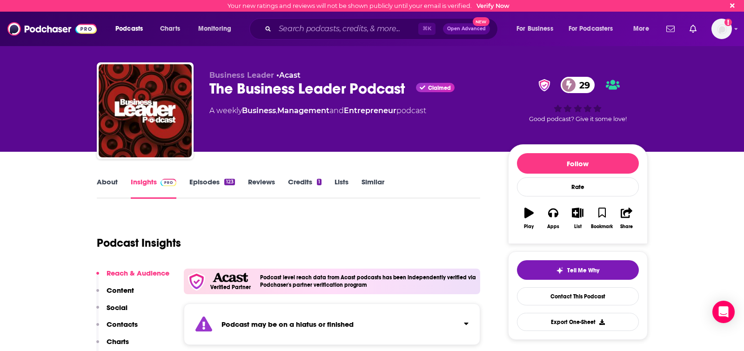
click at [99, 179] on link "About" at bounding box center [107, 187] width 21 height 21
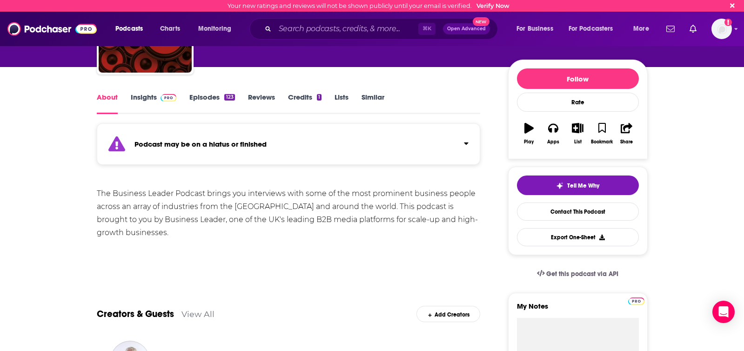
scroll to position [74, 0]
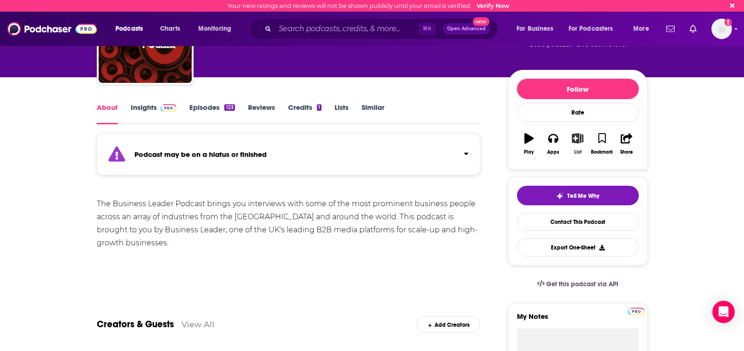
click at [576, 139] on icon "button" at bounding box center [578, 138] width 12 height 10
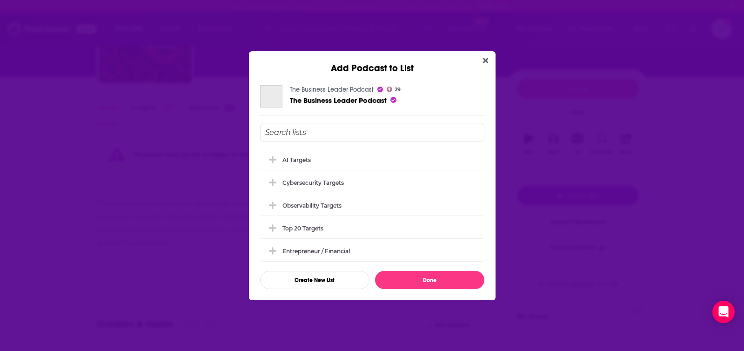
scroll to position [0, 0]
drag, startPoint x: 373, startPoint y: 245, endPoint x: 360, endPoint y: 234, distance: 17.5
click at [373, 245] on div "Entrepreneur / Financial" at bounding box center [372, 251] width 224 height 20
click at [357, 229] on div "Top 20 Targets" at bounding box center [372, 227] width 224 height 20
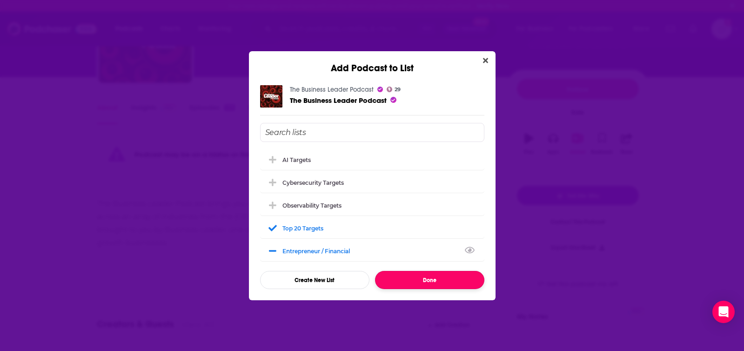
click at [398, 275] on button "Done" at bounding box center [429, 280] width 109 height 18
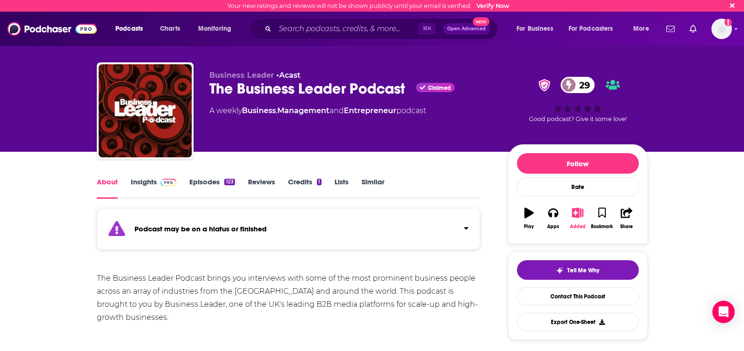
scroll to position [74, 0]
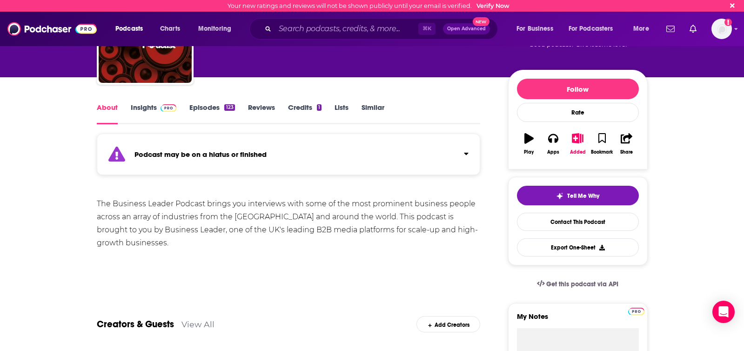
click at [152, 105] on link "Insights" at bounding box center [154, 113] width 46 height 21
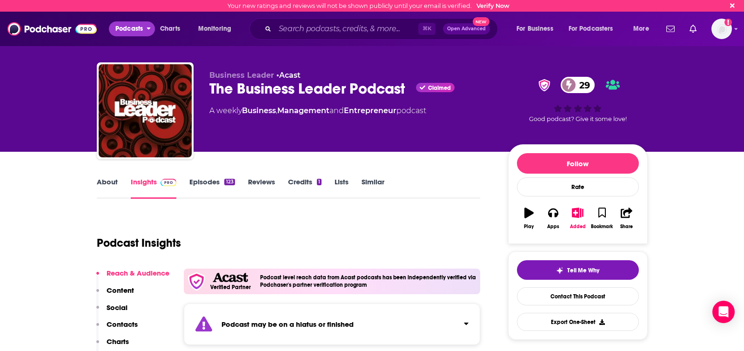
click at [132, 28] on span "Podcasts" at bounding box center [128, 28] width 27 height 13
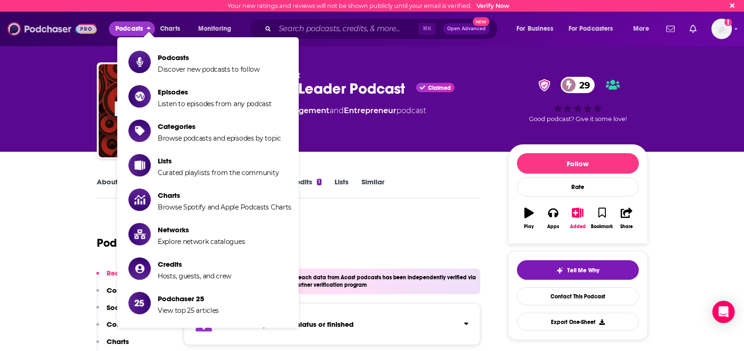
click at [34, 28] on img at bounding box center [51, 29] width 89 height 18
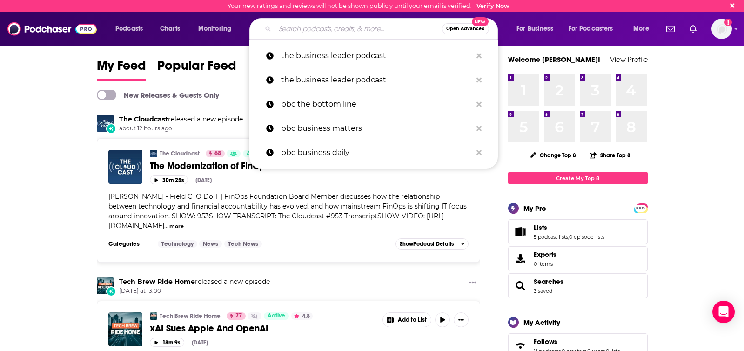
click at [350, 28] on input "Search podcasts, credits, & more..." at bounding box center [358, 28] width 167 height 15
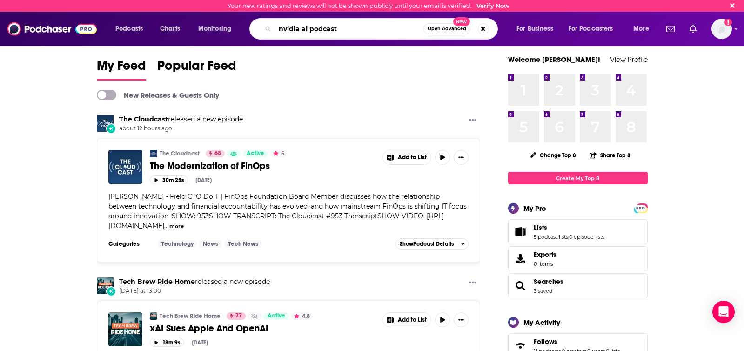
type input "nvidia ai podcast"
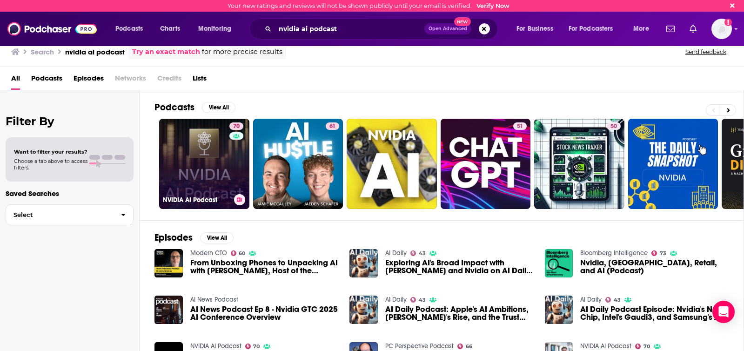
click at [219, 162] on link "70 NVIDIA AI Podcast" at bounding box center [204, 164] width 90 height 90
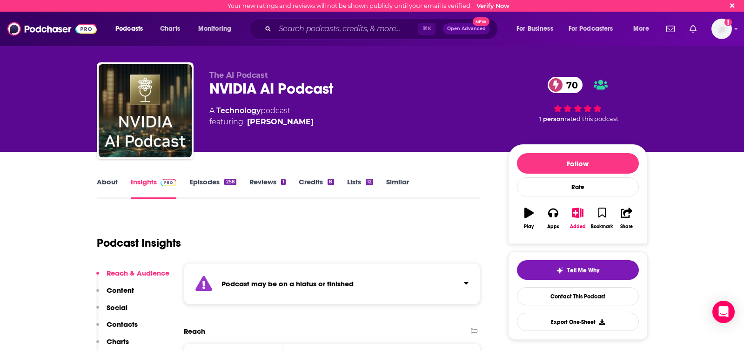
click at [465, 283] on icon "Click to expand status details" at bounding box center [466, 282] width 5 height 7
click at [99, 182] on link "About" at bounding box center [107, 187] width 21 height 21
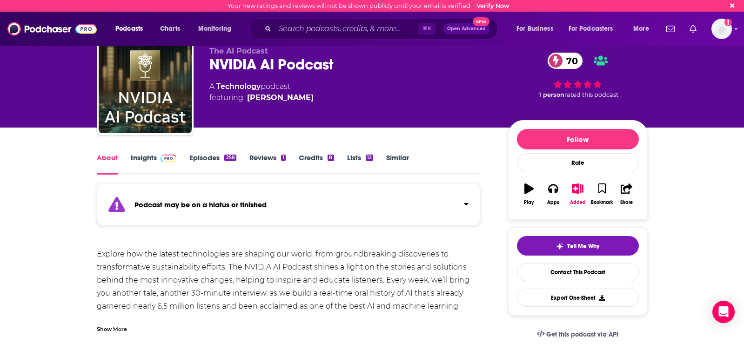
scroll to position [47, 0]
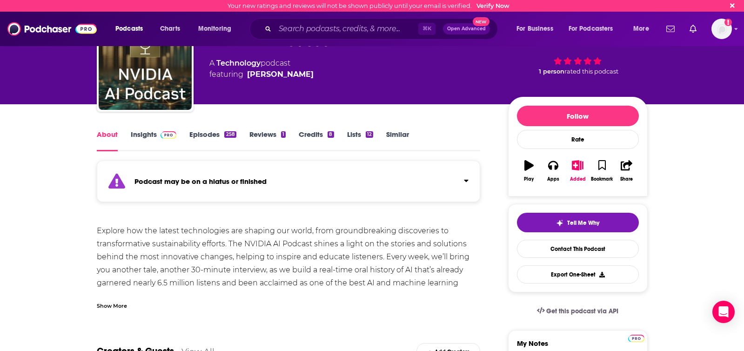
click at [152, 132] on link "Insights" at bounding box center [154, 140] width 46 height 21
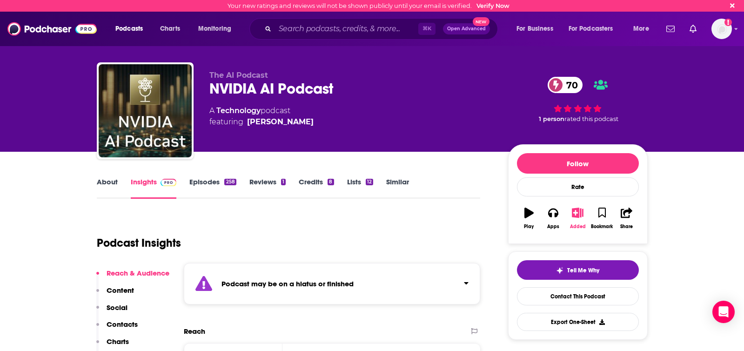
click at [582, 216] on icon "button" at bounding box center [578, 213] width 12 height 10
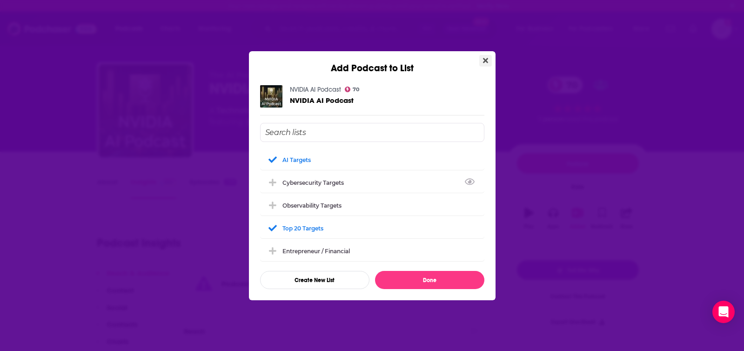
click at [486, 58] on icon "Close" at bounding box center [485, 60] width 5 height 7
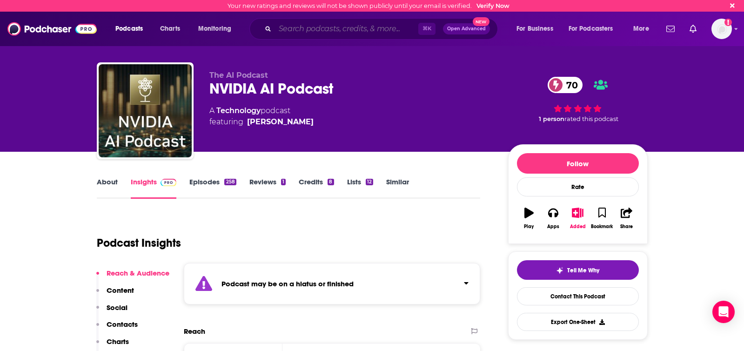
click at [308, 28] on input "Search podcasts, credits, & more..." at bounding box center [346, 28] width 143 height 15
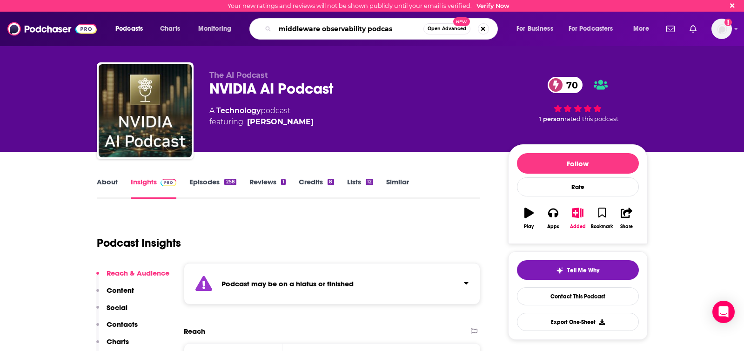
type input "middleware observability podcast"
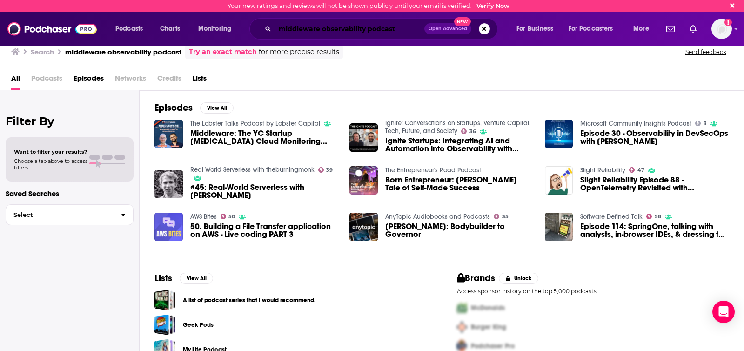
click at [365, 30] on input "middleware observability podcast" at bounding box center [349, 28] width 149 height 15
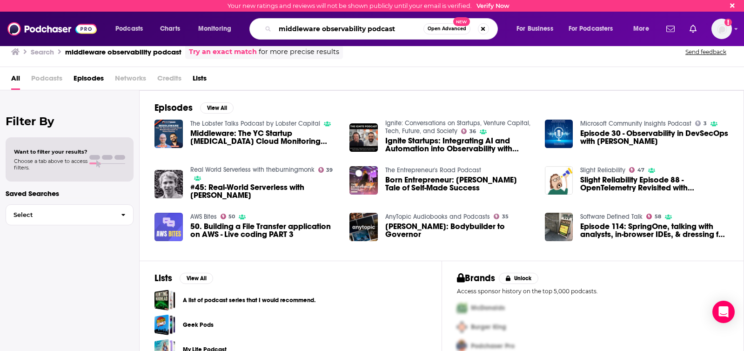
click at [365, 30] on input "middleware observability podcast" at bounding box center [349, 28] width 148 height 15
type input "the observability podcast"
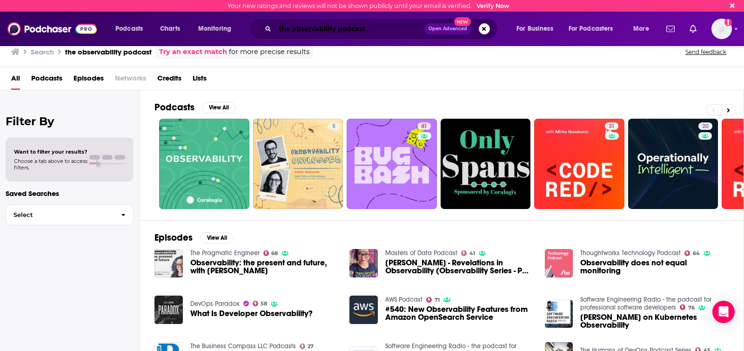
click at [309, 26] on input "the observability podcast" at bounding box center [349, 28] width 149 height 15
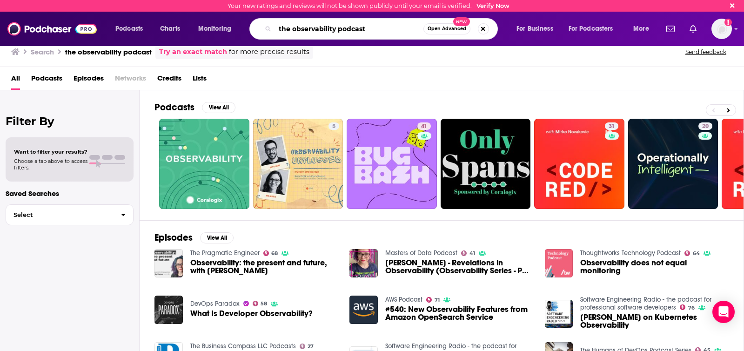
click at [310, 28] on input "the observability podcast" at bounding box center [349, 28] width 148 height 15
click at [311, 28] on input "the observability podcast" at bounding box center [349, 28] width 148 height 15
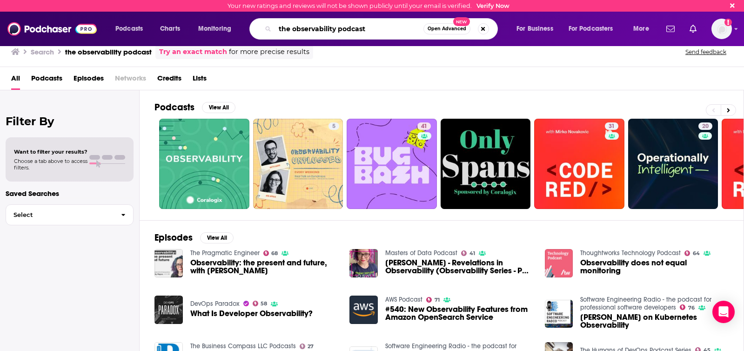
click at [311, 28] on input "the observability podcast" at bounding box center [349, 28] width 148 height 15
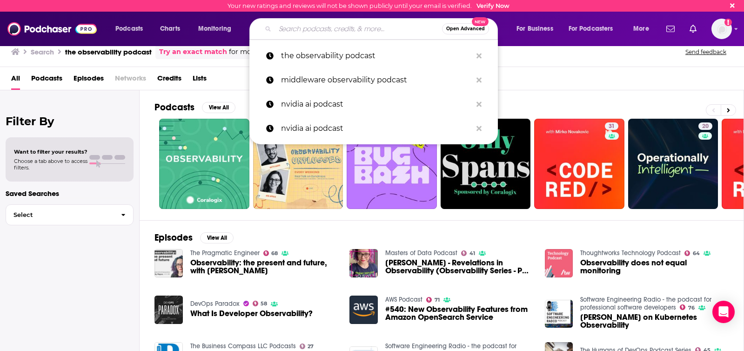
click at [305, 28] on input "Search podcasts, credits, & more..." at bounding box center [358, 28] width 167 height 15
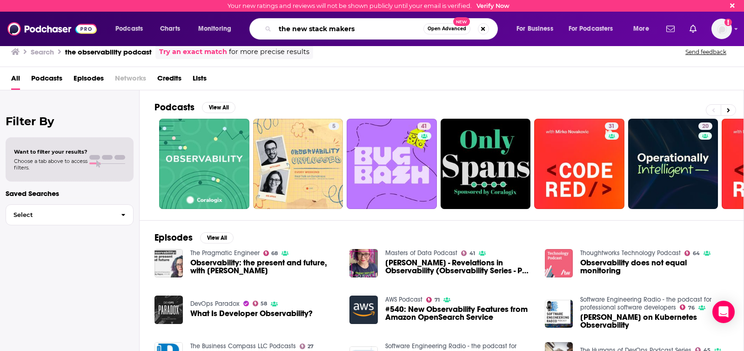
type input "the new stack makers"
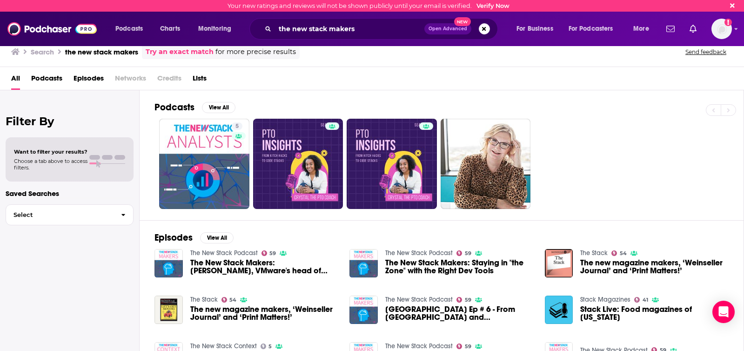
click at [283, 264] on span "The New Stack Makers: Dirk Hohndel, VMware's head of Open Source" at bounding box center [264, 267] width 148 height 16
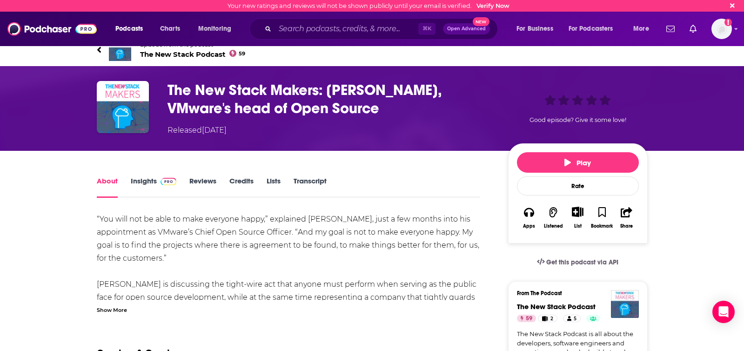
click at [185, 56] on span "The New Stack Podcast 59" at bounding box center [193, 54] width 106 height 9
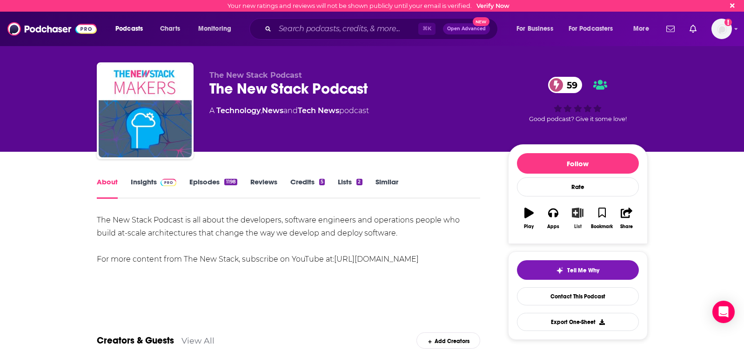
click at [573, 215] on icon "button" at bounding box center [578, 213] width 12 height 10
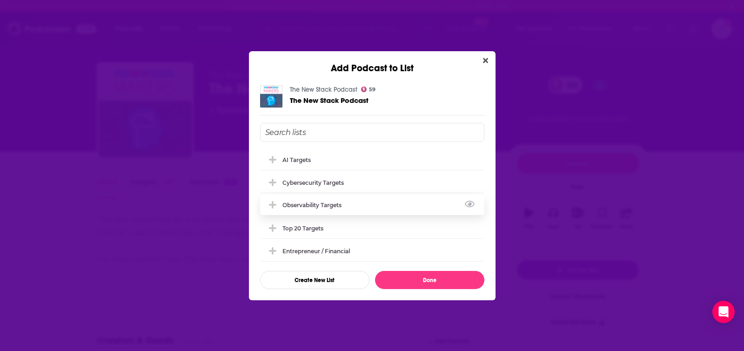
click at [319, 208] on div "Observability Targets" at bounding box center [315, 205] width 65 height 7
click at [319, 190] on div "Cybersecurity Targets" at bounding box center [372, 182] width 224 height 20
click at [312, 164] on div "AI Targets" at bounding box center [372, 159] width 224 height 20
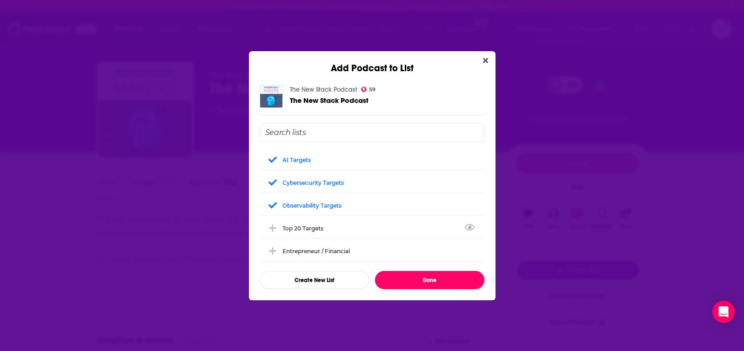
click at [438, 283] on button "Done" at bounding box center [429, 280] width 109 height 18
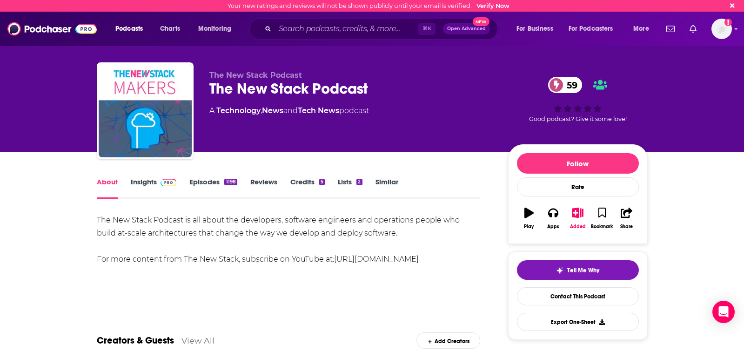
click at [146, 184] on link "Insights" at bounding box center [154, 187] width 46 height 21
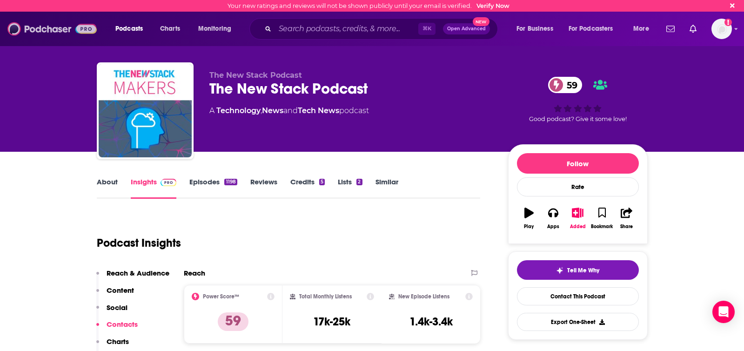
click at [29, 31] on img at bounding box center [51, 29] width 89 height 18
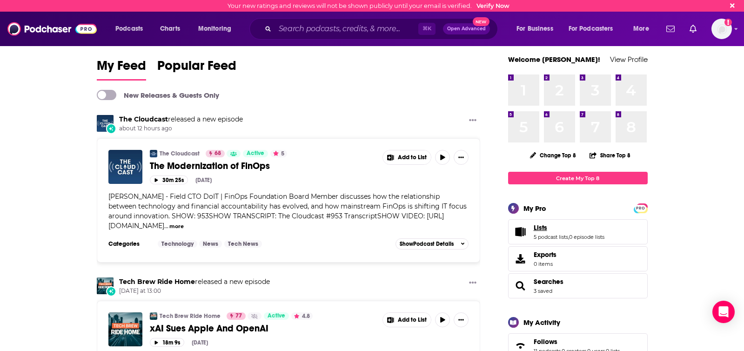
click at [562, 226] on link "Lists" at bounding box center [569, 227] width 71 height 8
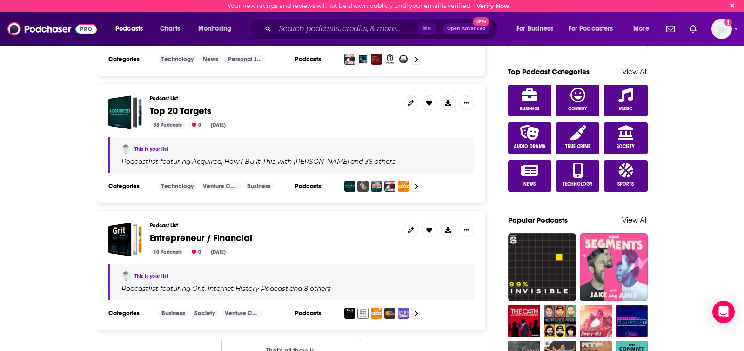
scroll to position [474, 0]
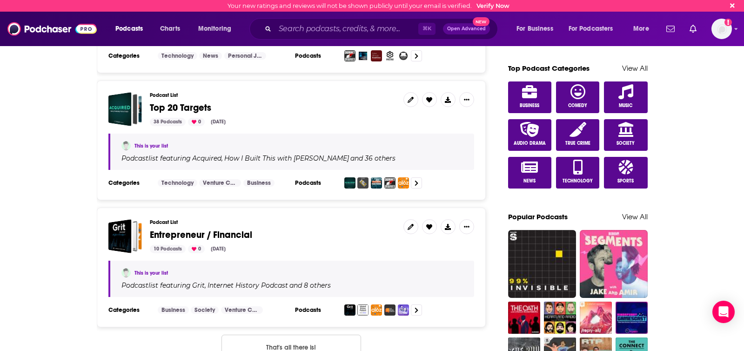
click at [192, 107] on span "Top 20 Targets" at bounding box center [180, 108] width 61 height 12
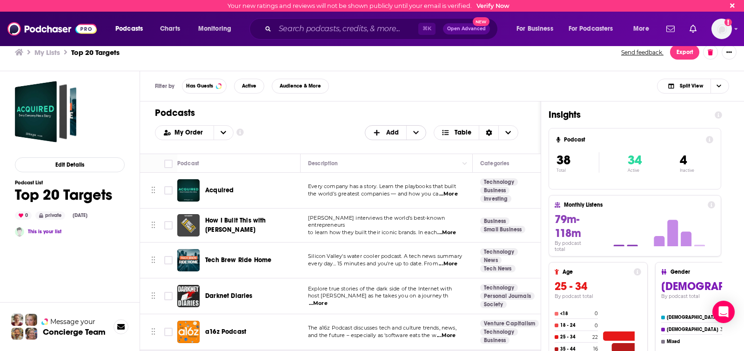
click at [374, 134] on icon "+ Add" at bounding box center [377, 132] width 8 height 7
click at [343, 122] on div "Podcasts Add My Order Customize Your List Order Select the “My Order” sort and …" at bounding box center [340, 127] width 401 height 52
click at [444, 132] on icon "Choose View" at bounding box center [445, 132] width 7 height 5
click at [348, 134] on div "My Order Customize Your List Order Select the “My Order” sort and remove all fi…" at bounding box center [340, 132] width 371 height 15
click at [448, 132] on icon "Choose View" at bounding box center [446, 132] width 8 height 7
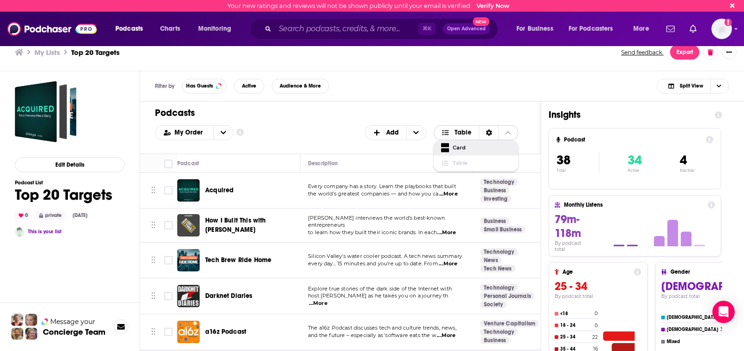
click at [456, 147] on span "Card" at bounding box center [482, 147] width 58 height 5
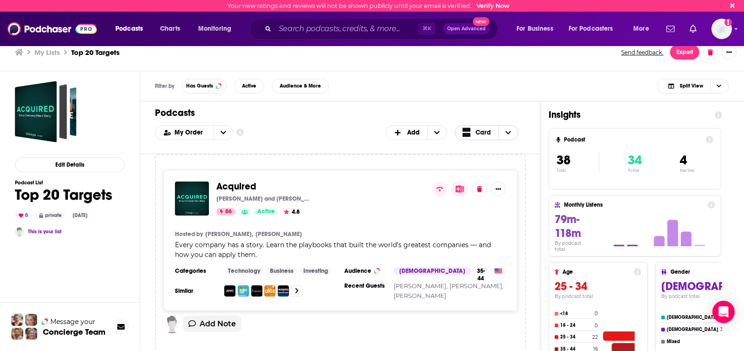
click at [484, 131] on span "Card" at bounding box center [483, 132] width 15 height 7
click at [480, 163] on span "Table" at bounding box center [492, 163] width 37 height 5
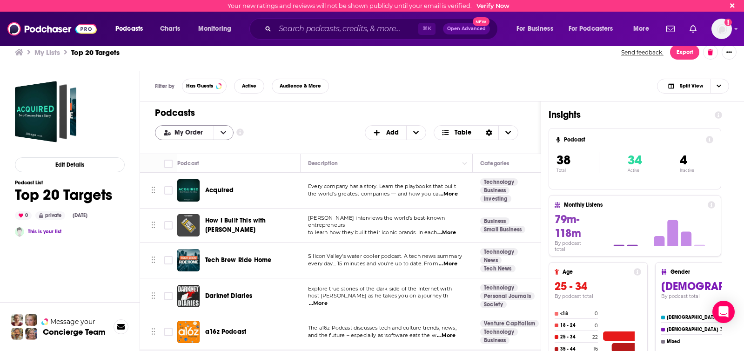
click at [221, 132] on icon "open menu" at bounding box center [224, 132] width 6 height 7
click at [262, 103] on div "Podcasts Add My Order My Order Alphabetical Power Score Customize Your List Ord…" at bounding box center [340, 127] width 401 height 52
click at [215, 82] on button "Has Guests" at bounding box center [204, 86] width 45 height 15
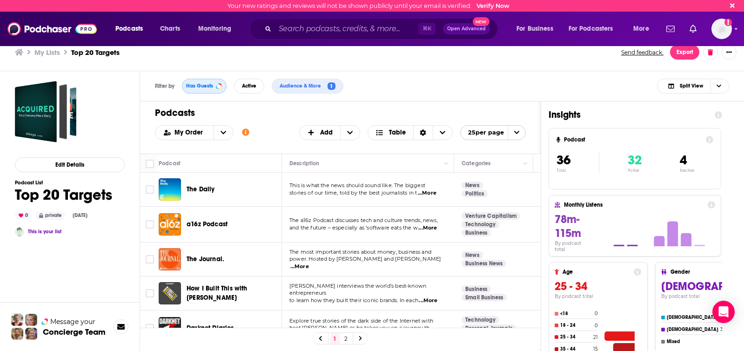
click at [205, 88] on span "Has Guests" at bounding box center [199, 85] width 27 height 5
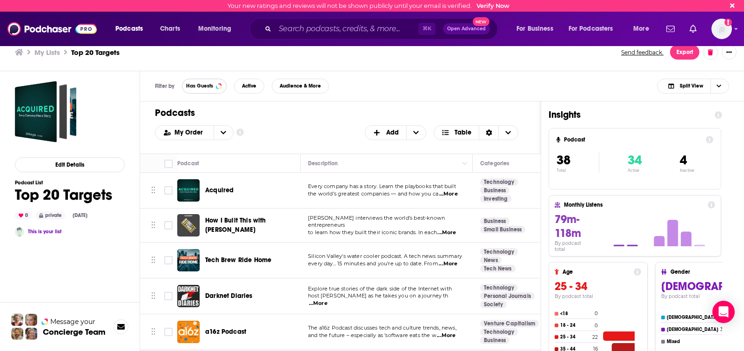
click at [212, 86] on span "Has Guests" at bounding box center [199, 85] width 27 height 5
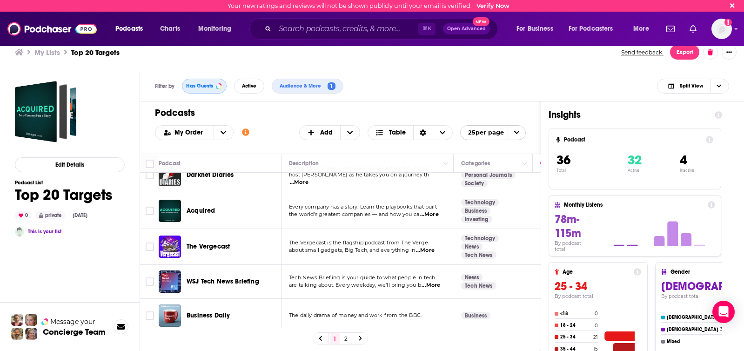
scroll to position [0, 0]
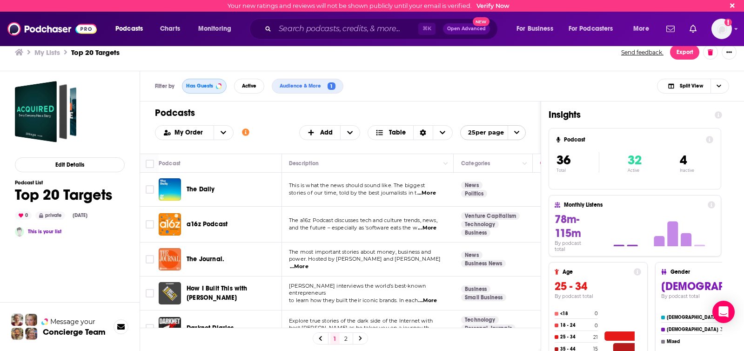
click at [220, 88] on div at bounding box center [219, 86] width 4 height 4
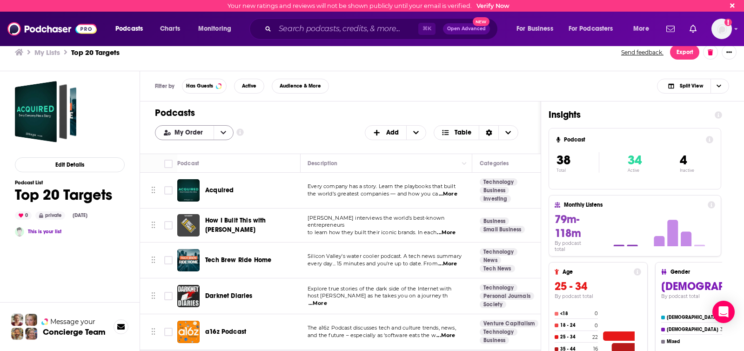
click at [224, 131] on icon "open menu" at bounding box center [224, 132] width 6 height 3
click at [218, 178] on span "Power Score" at bounding box center [200, 178] width 52 height 5
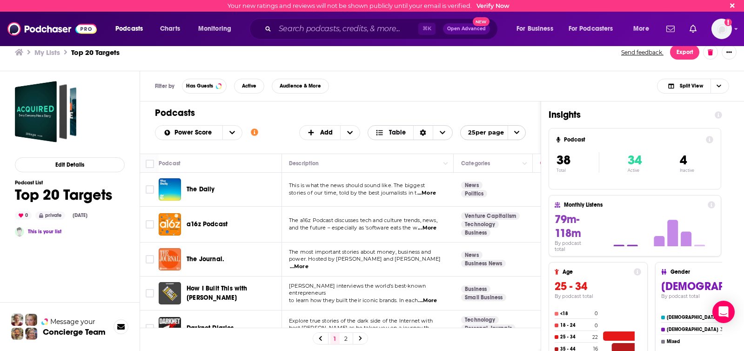
click at [447, 129] on span "Choose View" at bounding box center [443, 133] width 20 height 14
click at [457, 114] on h1 "Podcasts" at bounding box center [337, 113] width 364 height 12
click at [521, 132] on span "open menu" at bounding box center [517, 133] width 18 height 14
click at [506, 168] on button "50 per page" at bounding box center [493, 164] width 65 height 14
click at [152, 188] on input "Toggle select row" at bounding box center [150, 189] width 8 height 8
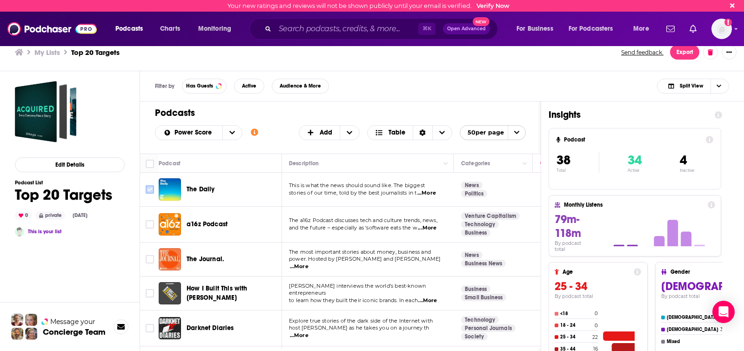
checkbox input "true"
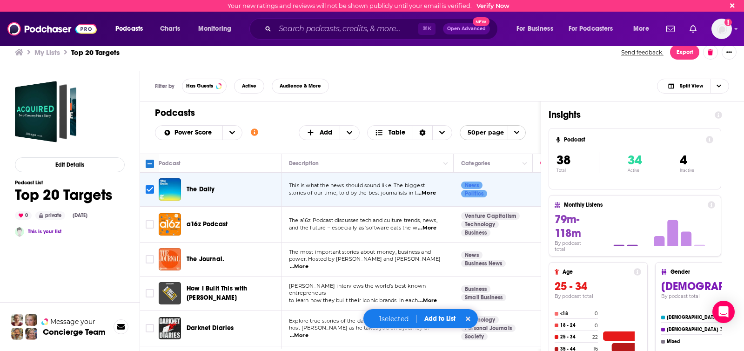
scroll to position [27, 0]
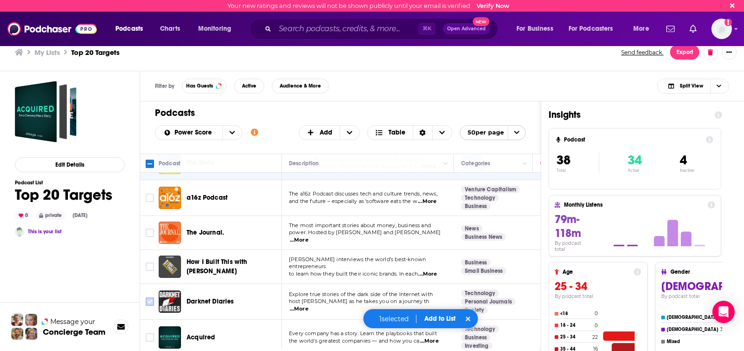
click at [148, 300] on input "Toggle select row" at bounding box center [150, 301] width 8 height 8
checkbox input "true"
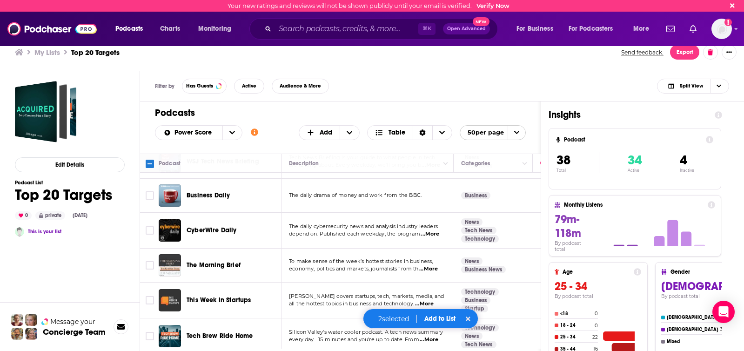
scroll to position [311, 0]
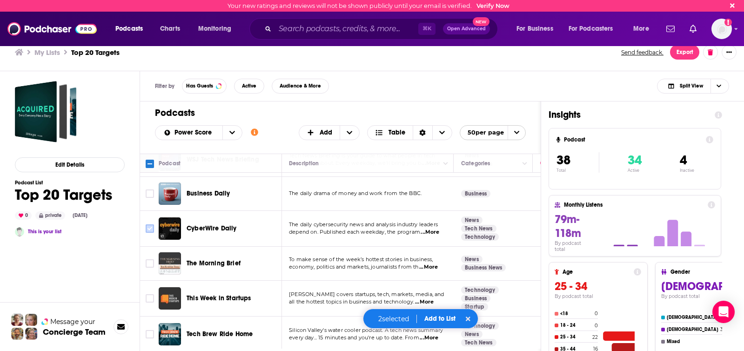
click at [151, 229] on input "Toggle select row" at bounding box center [150, 228] width 8 height 8
checkbox input "true"
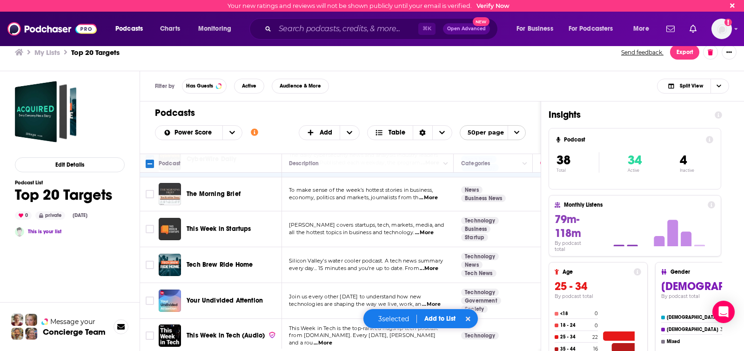
scroll to position [381, 0]
click at [150, 228] on input "Toggle select row" at bounding box center [150, 228] width 8 height 8
checkbox input "true"
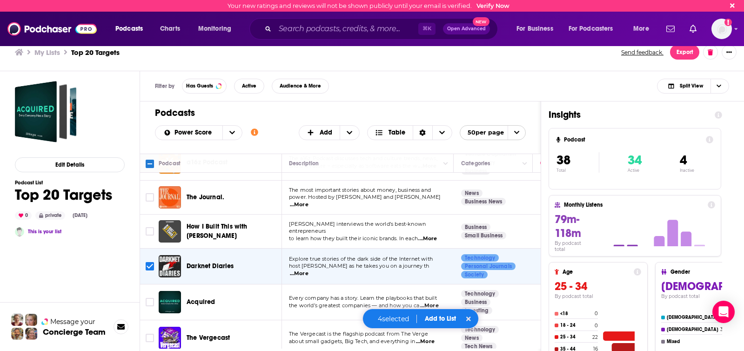
scroll to position [0, 0]
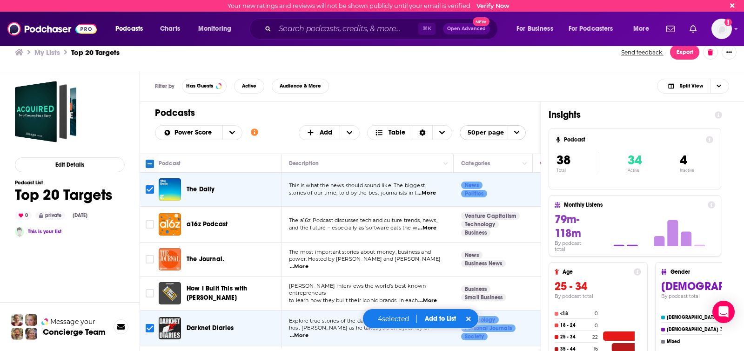
click at [149, 164] on input "Toggle select all" at bounding box center [150, 164] width 8 height 8
checkbox input "true"
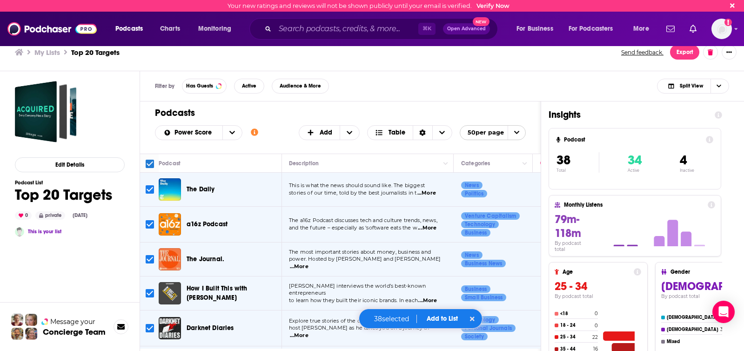
checkbox input "true"
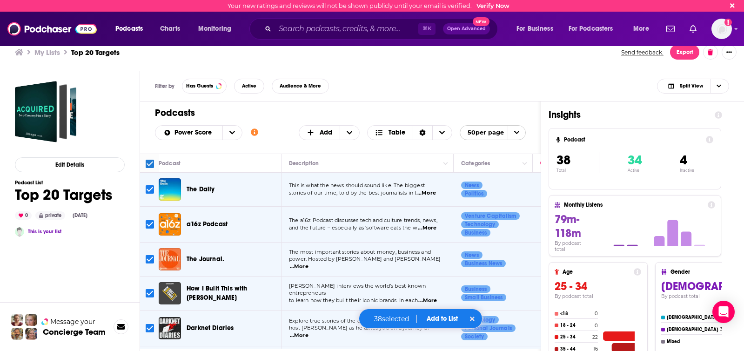
checkbox input "true"
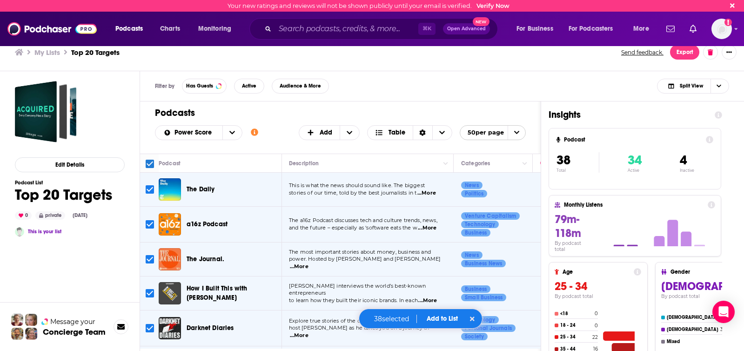
checkbox input "true"
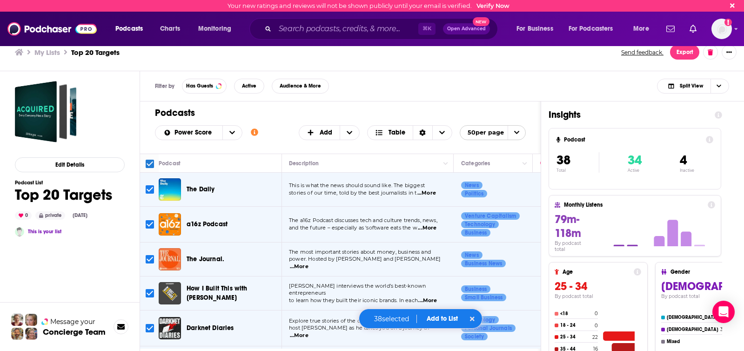
checkbox input "true"
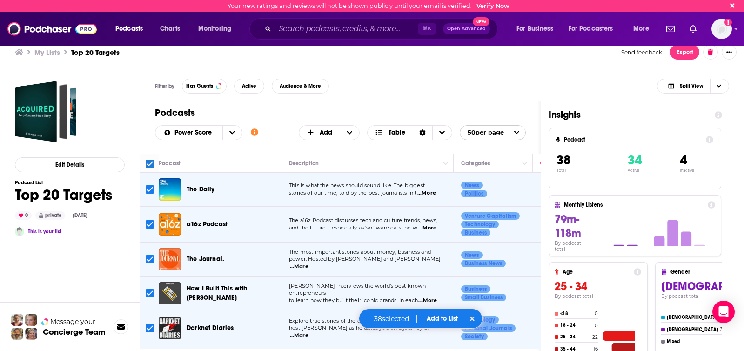
checkbox input "true"
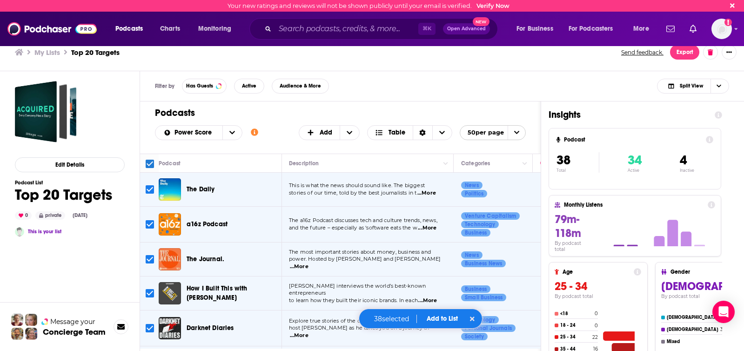
checkbox input "true"
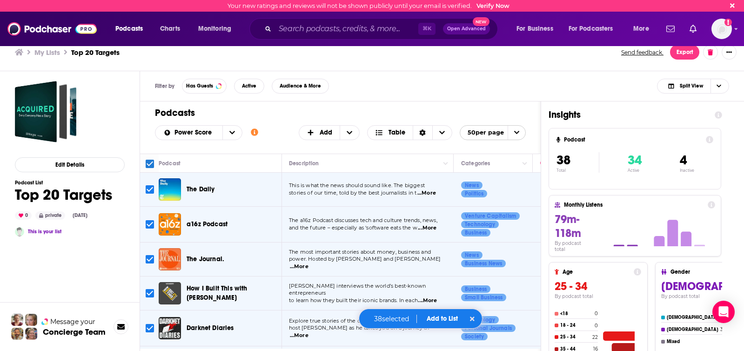
checkbox input "true"
click at [441, 318] on button "Add to List" at bounding box center [442, 319] width 46 height 8
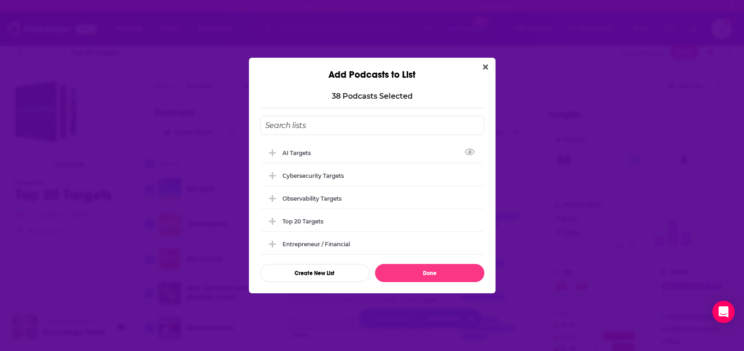
click at [325, 123] on input "Add Podcast To List" at bounding box center [372, 125] width 224 height 19
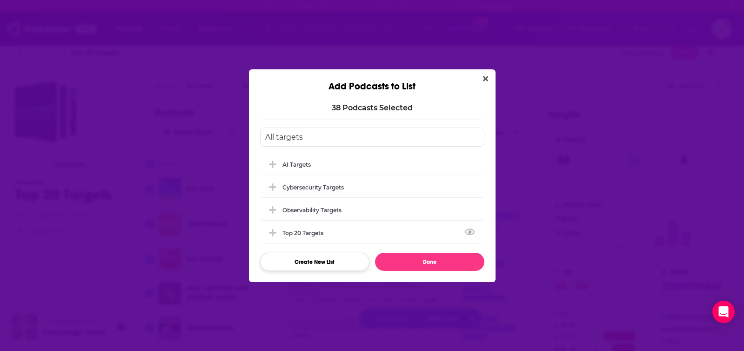
type input "All targets"
click at [321, 260] on button "Create New List" at bounding box center [314, 262] width 109 height 18
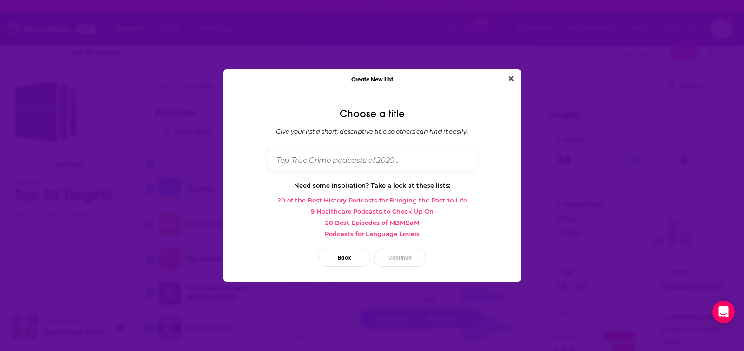
click at [342, 160] on input "Dialog" at bounding box center [372, 160] width 209 height 20
type input "All targets"
click at [406, 256] on button "Continue" at bounding box center [400, 258] width 52 height 18
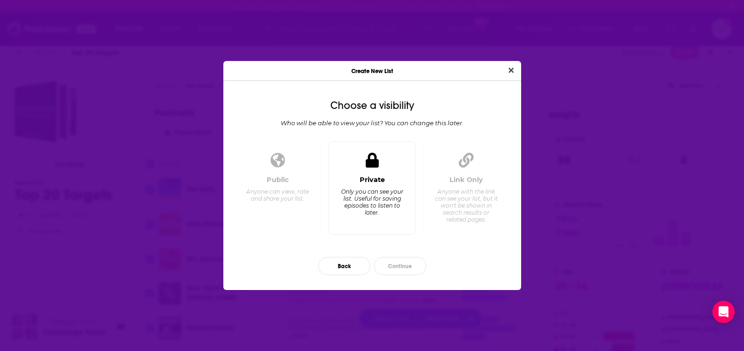
click at [379, 194] on div "Only you can see your list. Useful for saving episodes to listen to later." at bounding box center [372, 202] width 64 height 28
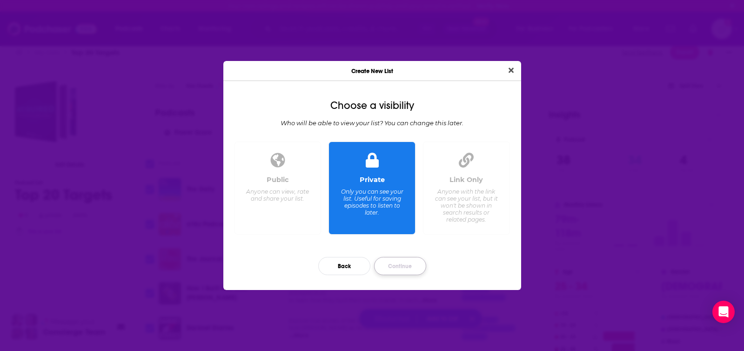
click at [407, 267] on button "Continue" at bounding box center [400, 266] width 52 height 18
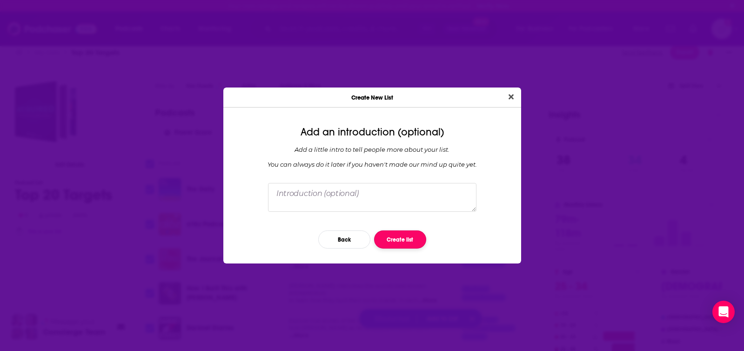
click at [398, 238] on button "Create list" at bounding box center [400, 239] width 52 height 18
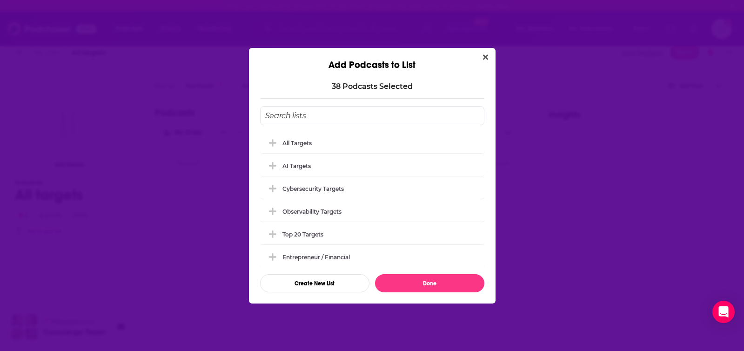
checkbox input "false"
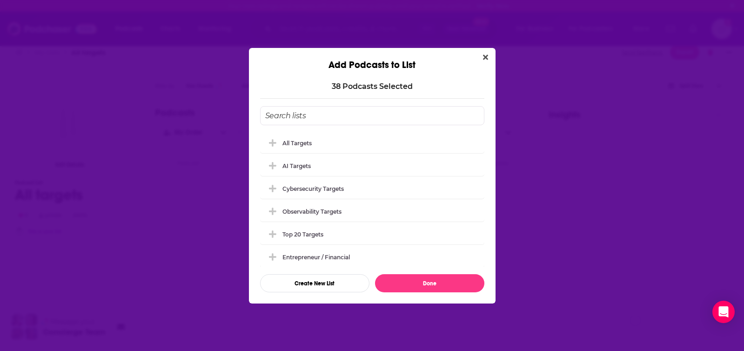
checkbox input "false"
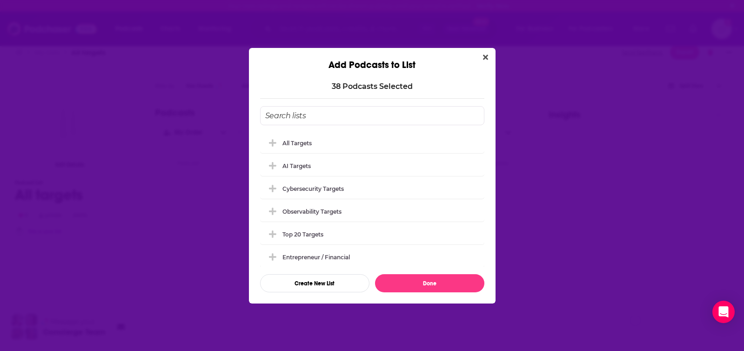
checkbox input "false"
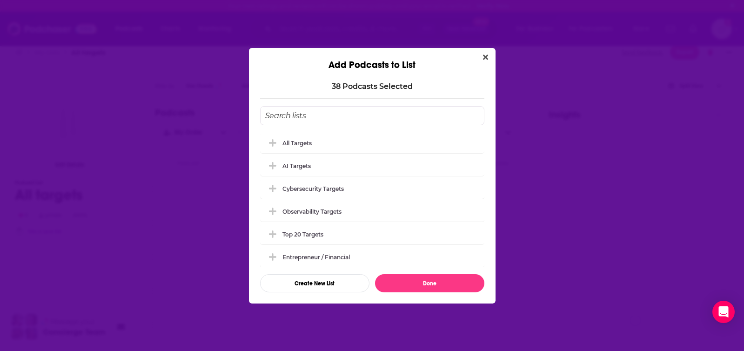
checkbox input "false"
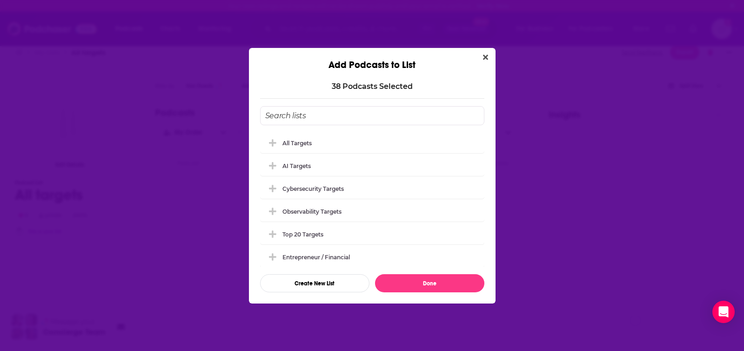
checkbox input "false"
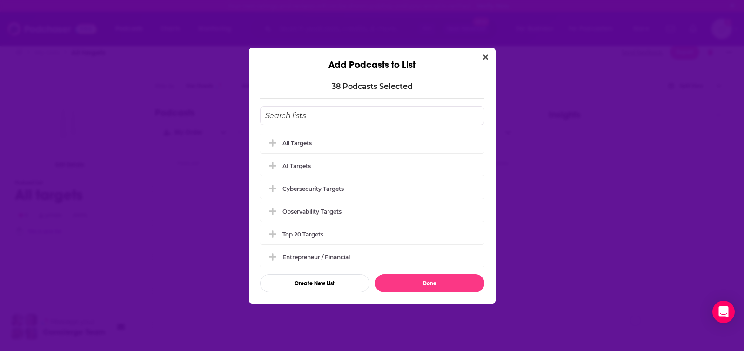
checkbox input "false"
click at [389, 284] on button "Done" at bounding box center [429, 283] width 109 height 18
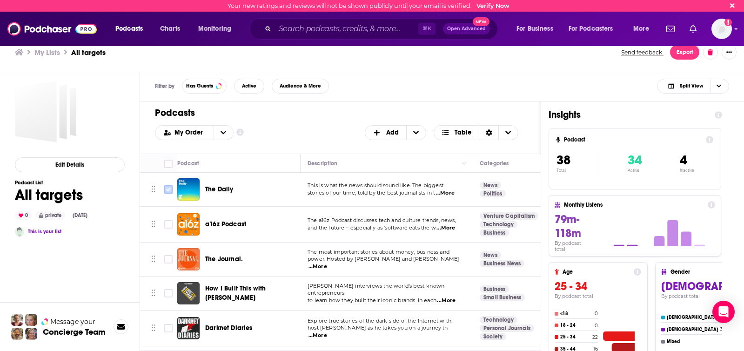
click at [168, 192] on input "Toggle select row" at bounding box center [168, 189] width 8 height 8
checkbox input "true"
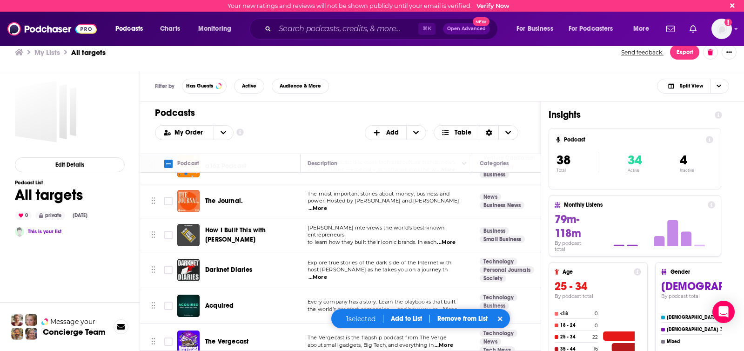
scroll to position [59, 0]
click at [167, 270] on input "Toggle select row" at bounding box center [168, 269] width 8 height 8
checkbox input "true"
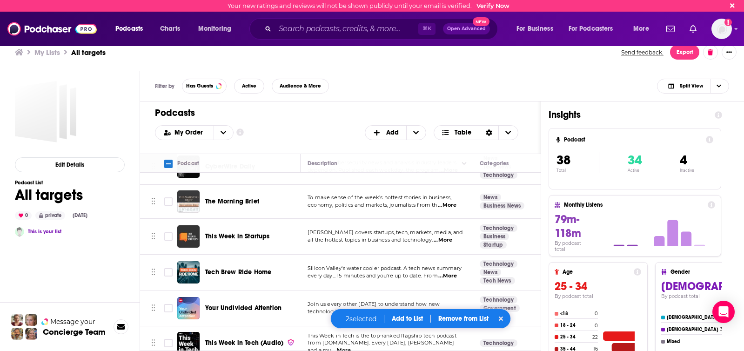
scroll to position [377, 0]
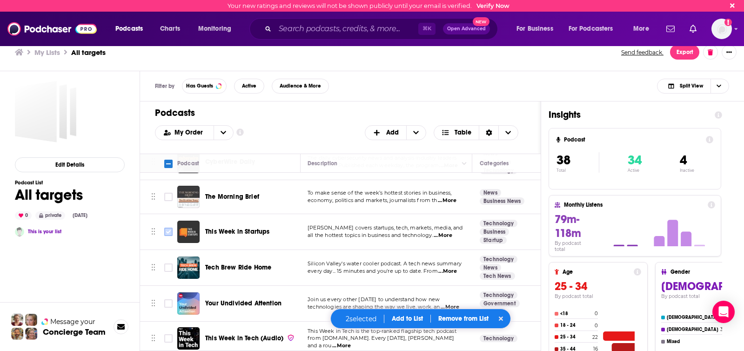
click at [168, 232] on input "Toggle select row" at bounding box center [168, 232] width 8 height 8
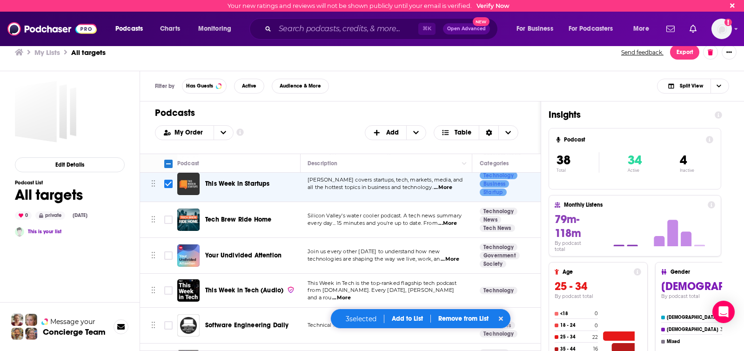
scroll to position [413, 0]
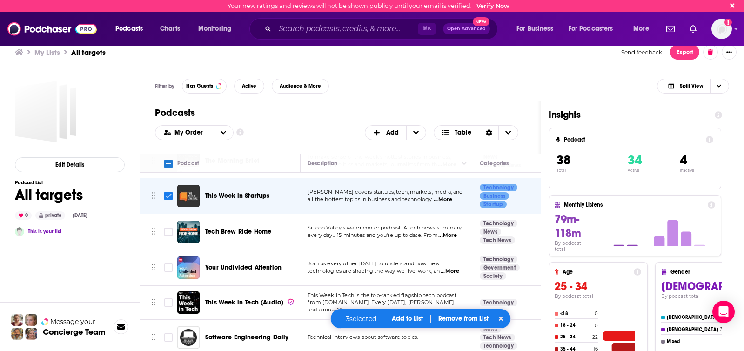
click at [166, 192] on input "Toggle select row" at bounding box center [168, 196] width 8 height 8
checkbox input "false"
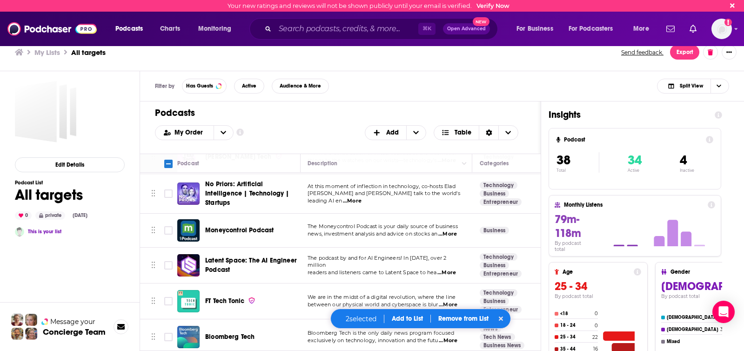
scroll to position [644, 0]
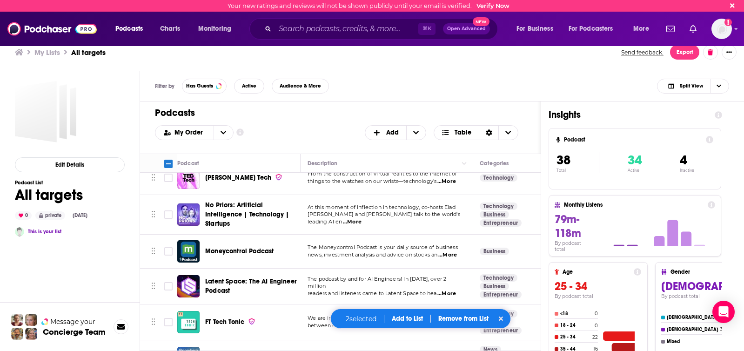
click at [404, 97] on div "Filter by Has Guests Active Audience & More Split View" at bounding box center [442, 86] width 604 height 30
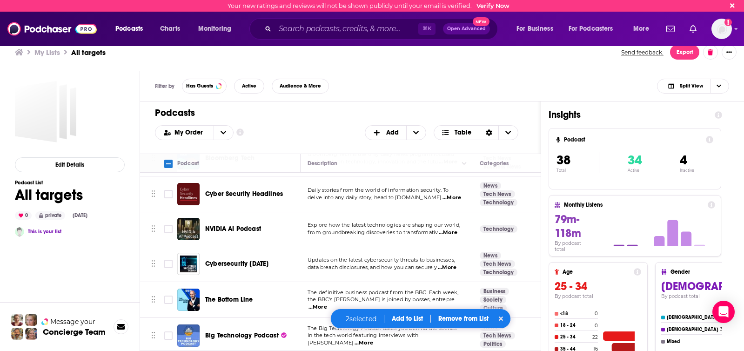
scroll to position [880, 0]
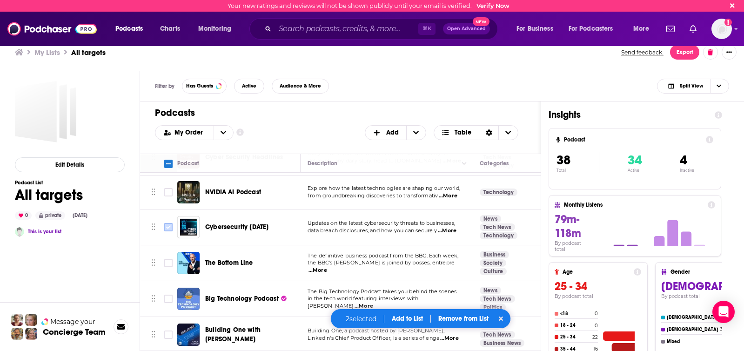
click at [168, 226] on input "Toggle select row" at bounding box center [168, 227] width 8 height 8
checkbox input "true"
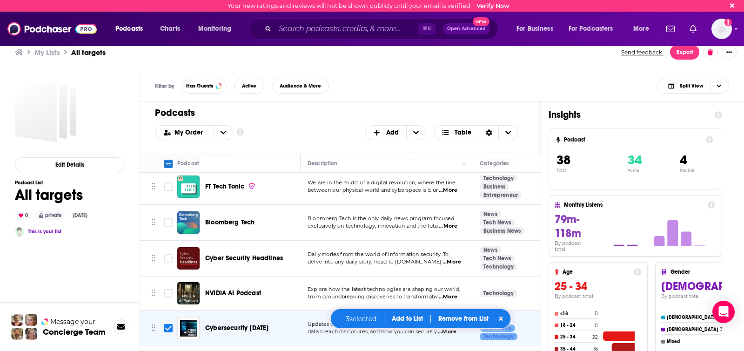
scroll to position [776, 0]
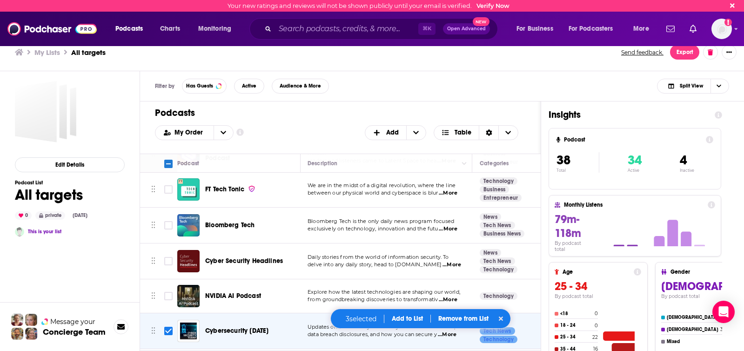
click at [169, 262] on input "Toggle select row" at bounding box center [168, 261] width 8 height 8
checkbox input "true"
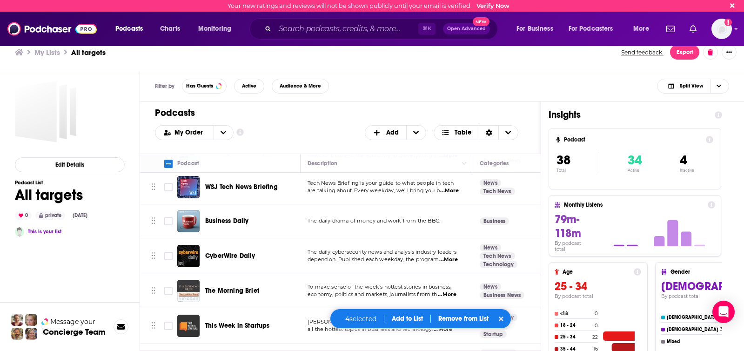
scroll to position [260, 0]
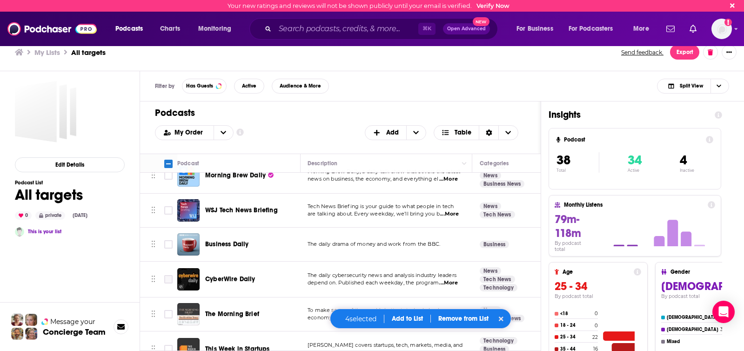
drag, startPoint x: 168, startPoint y: 279, endPoint x: 195, endPoint y: 277, distance: 27.1
click at [168, 279] on input "Toggle select row" at bounding box center [168, 279] width 8 height 8
checkbox input "true"
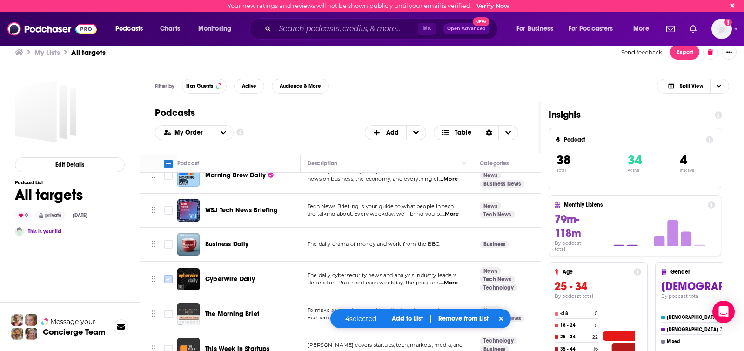
click at [168, 281] on input "Toggle select row" at bounding box center [168, 279] width 8 height 8
checkbox input "true"
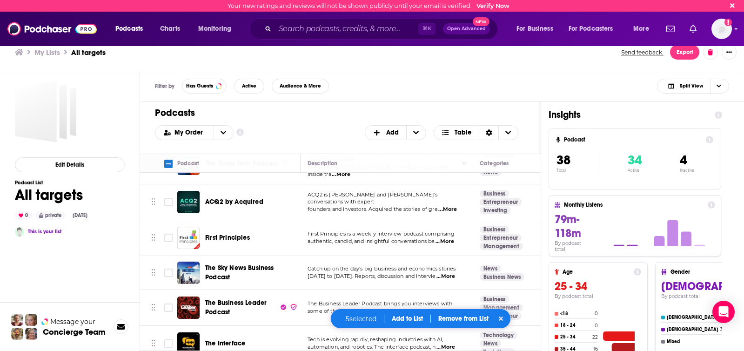
scroll to position [1163, 0]
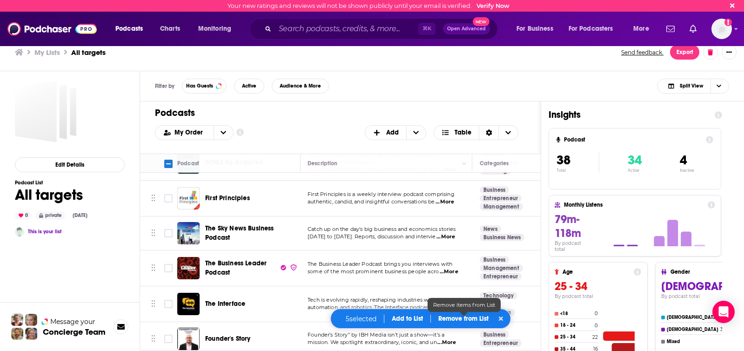
click at [454, 318] on p "Remove from List" at bounding box center [463, 319] width 50 height 8
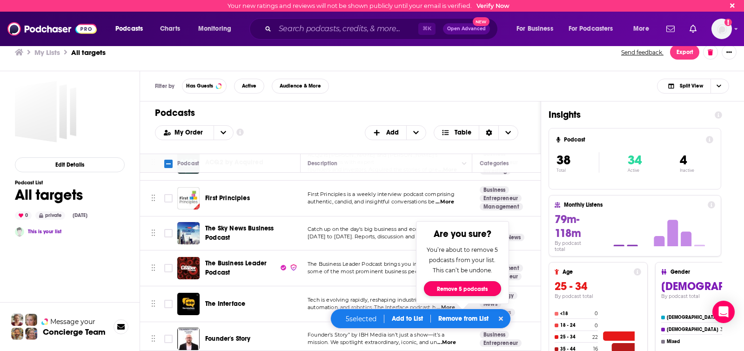
click at [451, 290] on button "Remove 5 podcasts" at bounding box center [462, 288] width 77 height 15
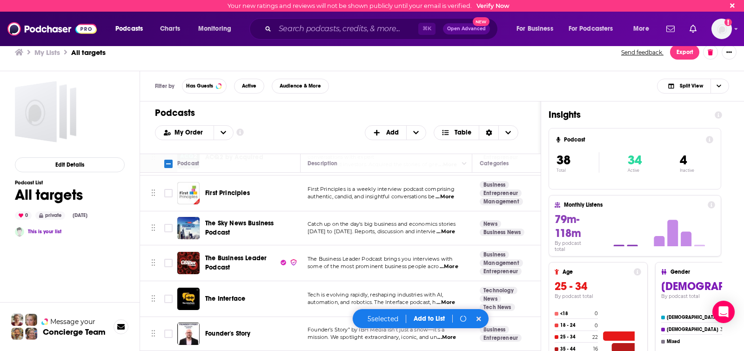
scroll to position [986, 0]
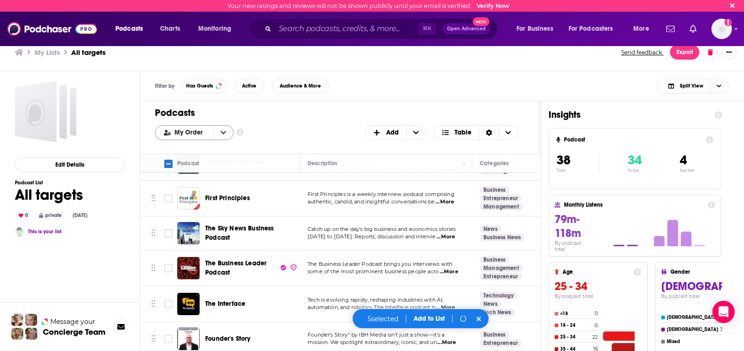
click at [221, 131] on icon "open menu" at bounding box center [224, 132] width 6 height 3
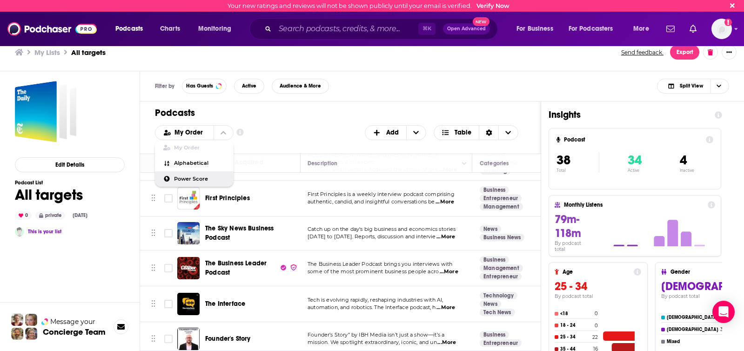
click at [202, 179] on span "Power Score" at bounding box center [200, 178] width 52 height 5
checkbox input "false"
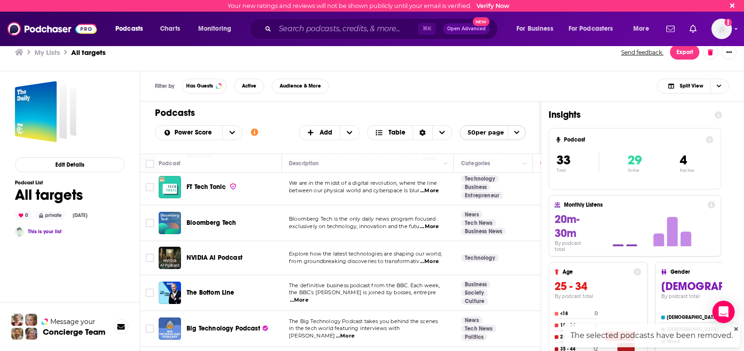
scroll to position [697, 0]
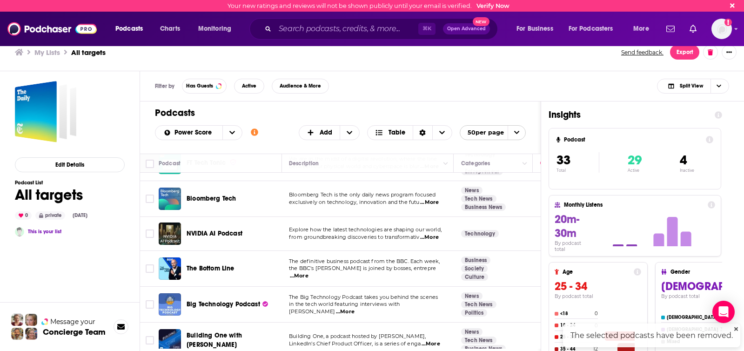
click at [253, 132] on icon "Show additional information" at bounding box center [254, 131] width 7 height 7
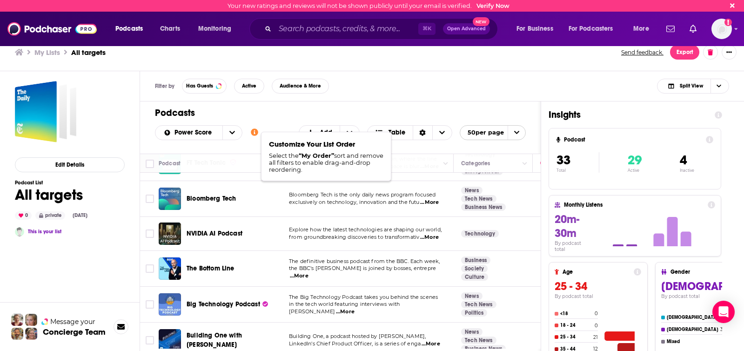
click at [276, 118] on h1 "Podcasts" at bounding box center [337, 113] width 364 height 12
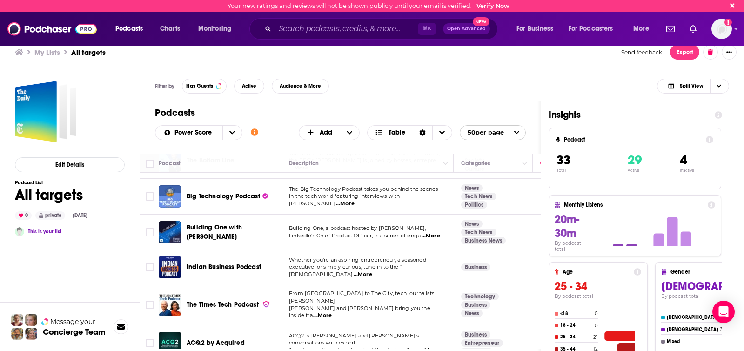
scroll to position [828, 0]
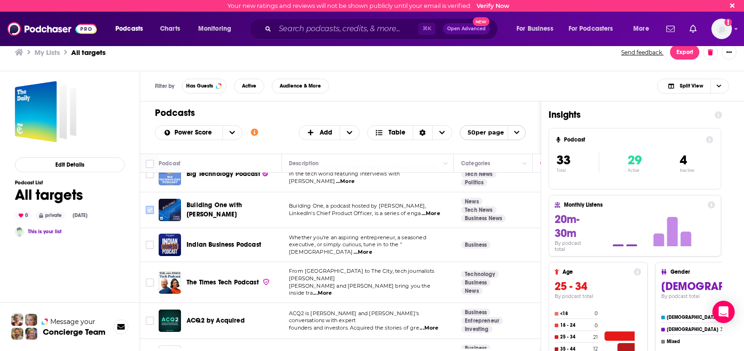
click at [149, 210] on input "Toggle select row" at bounding box center [150, 210] width 8 height 8
checkbox input "true"
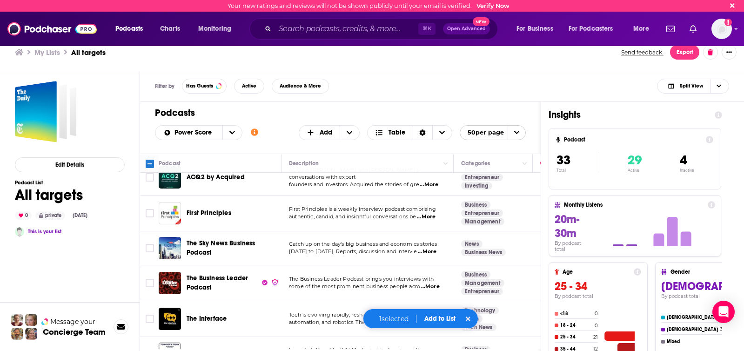
scroll to position [988, 0]
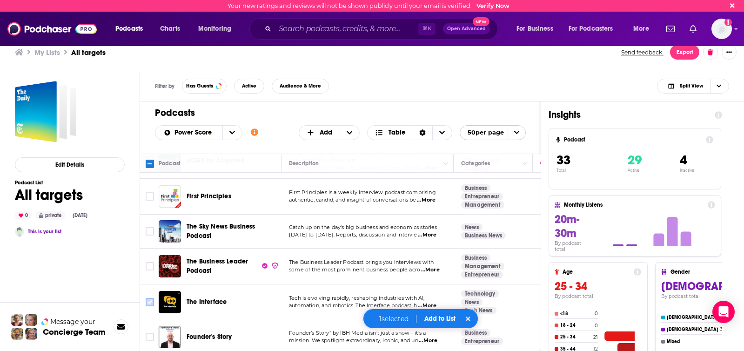
click at [147, 298] on input "Toggle select row" at bounding box center [150, 302] width 8 height 8
checkbox input "true"
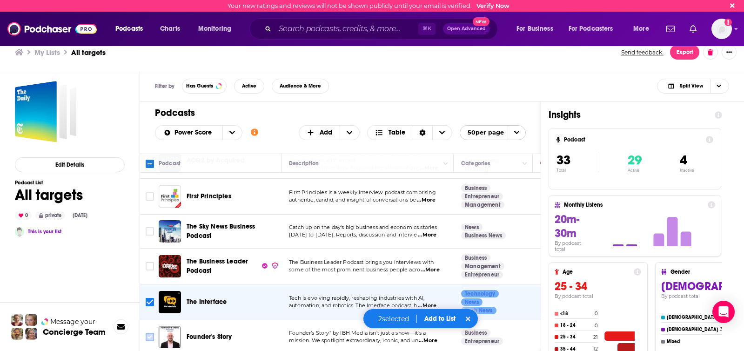
click at [148, 333] on input "Toggle select row" at bounding box center [150, 337] width 8 height 8
checkbox input "true"
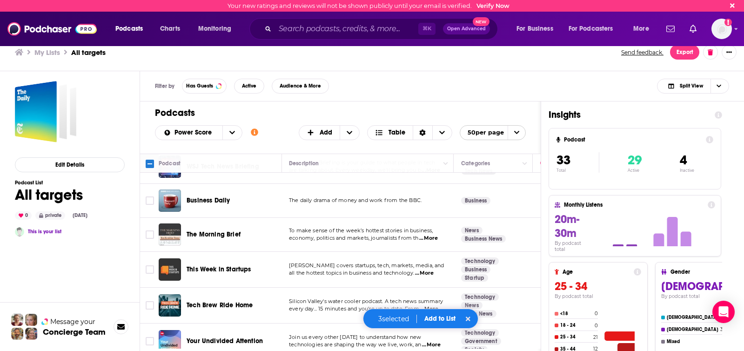
scroll to position [0, 0]
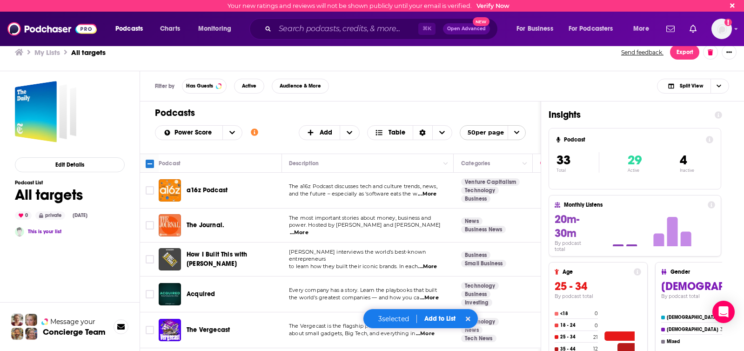
click at [441, 319] on button "Add to List" at bounding box center [440, 319] width 46 height 8
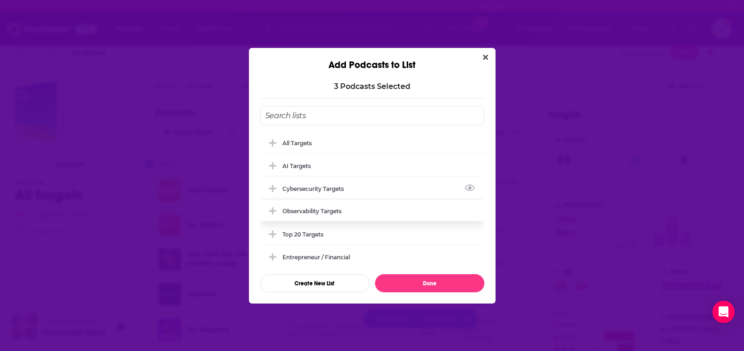
scroll to position [3, 0]
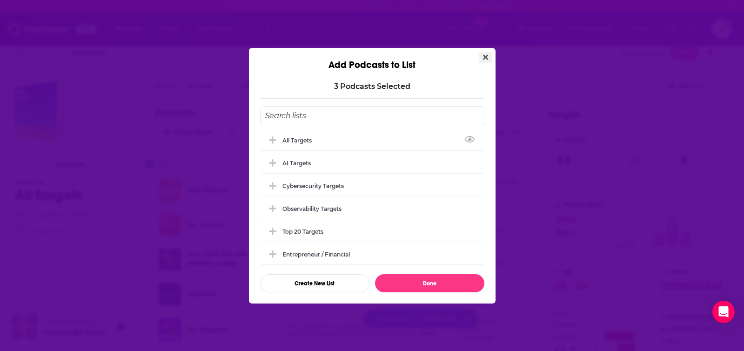
click at [484, 58] on icon "Close" at bounding box center [485, 56] width 5 height 5
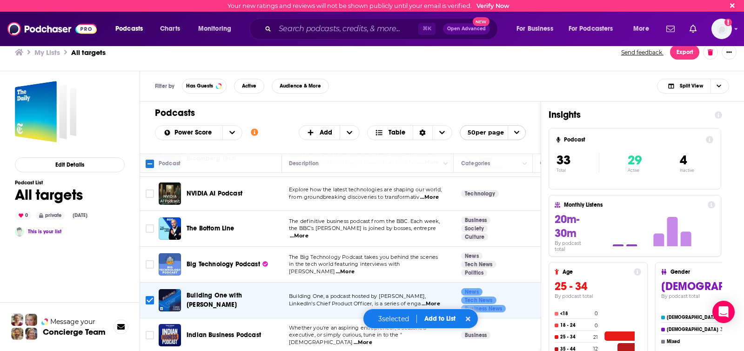
scroll to position [988, 0]
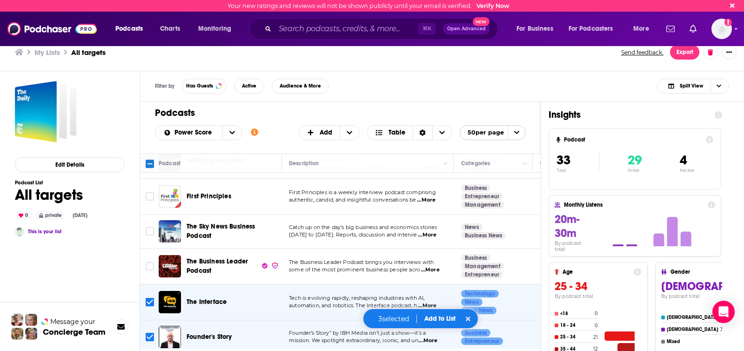
click at [393, 76] on div "Filter by Has Guests Active Audience & More Split View" at bounding box center [442, 86] width 604 height 30
click at [148, 298] on input "Toggle select row" at bounding box center [150, 302] width 8 height 8
checkbox input "false"
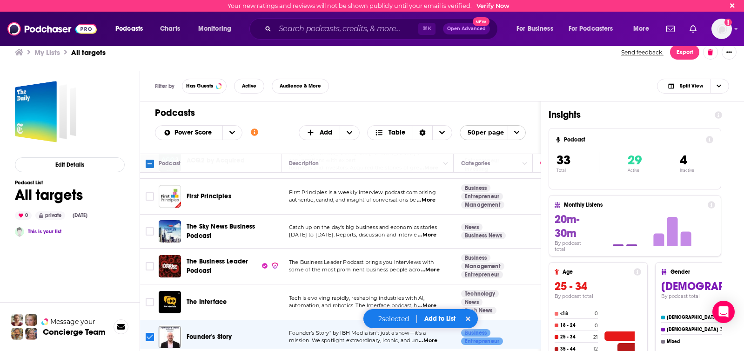
click at [150, 333] on input "Toggle select row" at bounding box center [150, 337] width 8 height 8
checkbox input "false"
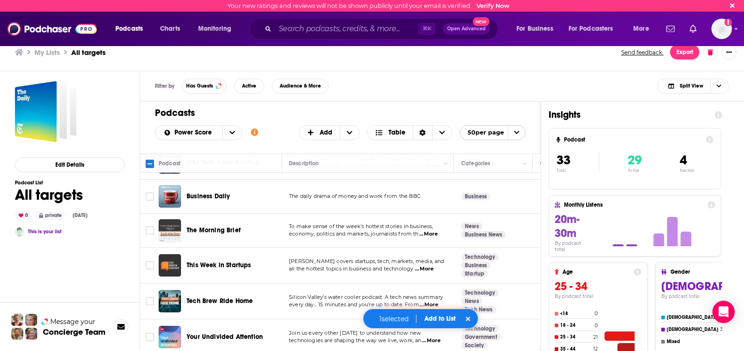
scroll to position [0, 0]
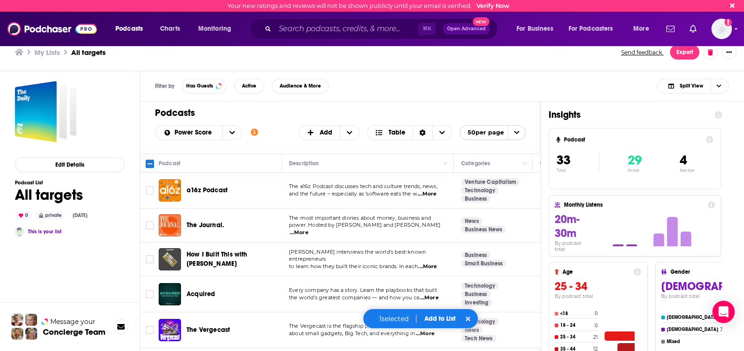
click at [25, 55] on ul "My Lists All targets" at bounding box center [313, 52] width 596 height 9
click at [40, 53] on h3 "My Lists" at bounding box center [47, 52] width 26 height 9
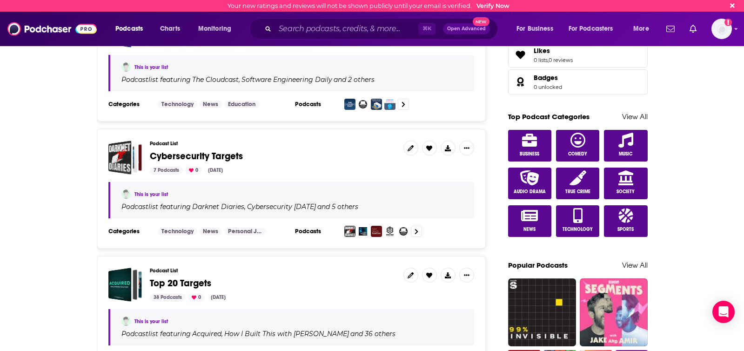
scroll to position [502, 0]
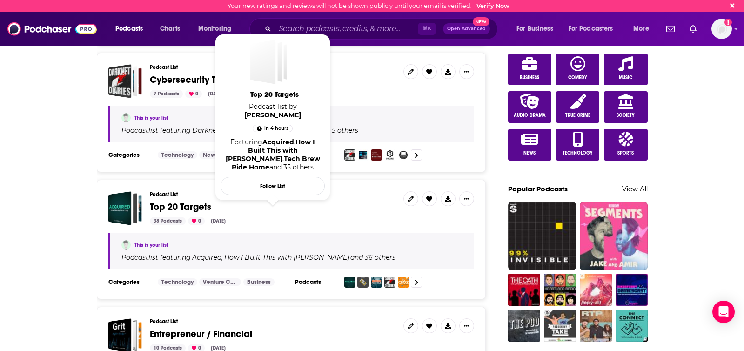
click at [171, 205] on span "Top 20 Targets" at bounding box center [180, 207] width 61 height 12
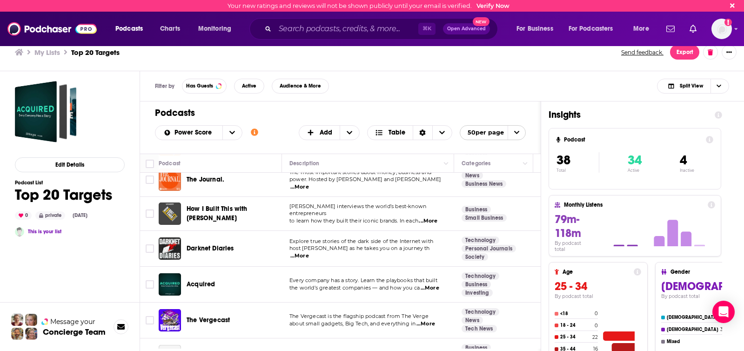
scroll to position [99, 0]
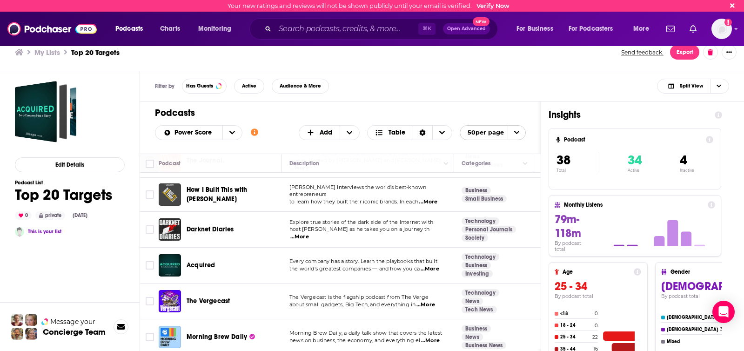
click at [152, 229] on input "Toggle select row" at bounding box center [150, 229] width 8 height 8
checkbox input "true"
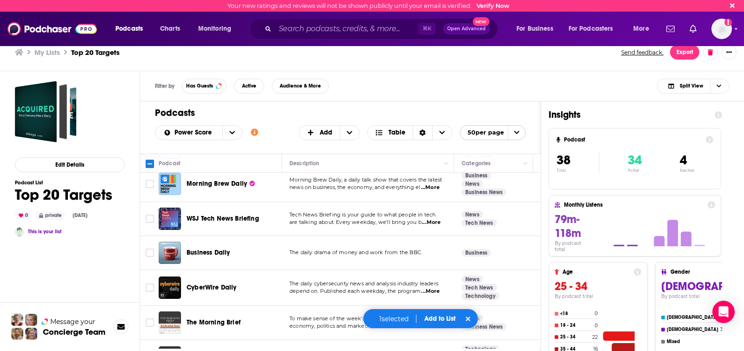
scroll to position [283, 0]
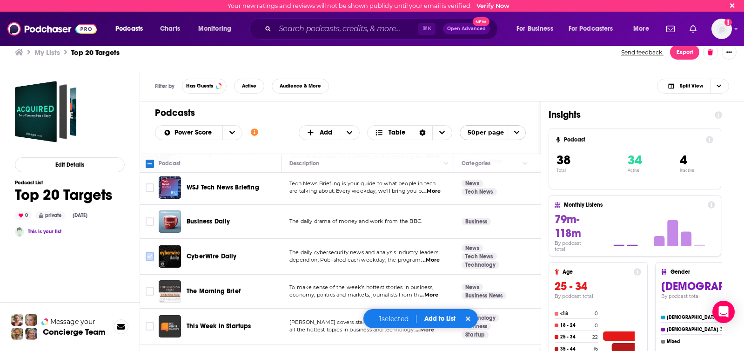
click at [148, 256] on input "Toggle select row" at bounding box center [150, 256] width 8 height 8
checkbox input "true"
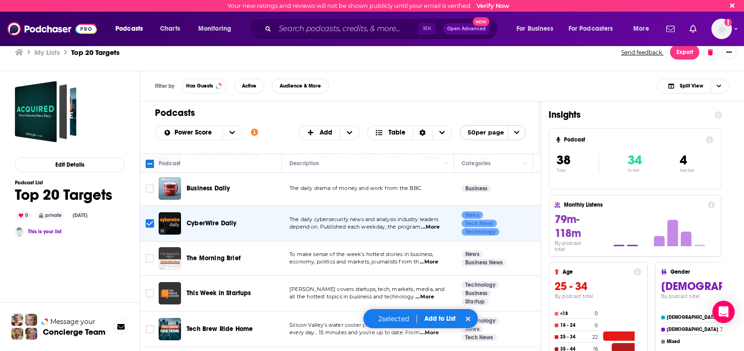
scroll to position [322, 0]
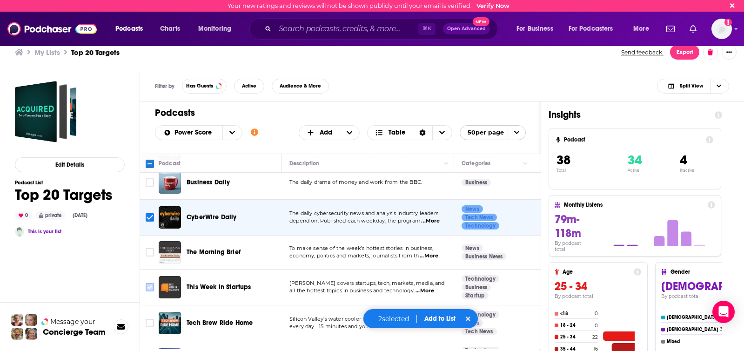
click at [149, 286] on input "Toggle select row" at bounding box center [150, 287] width 8 height 8
checkbox input "true"
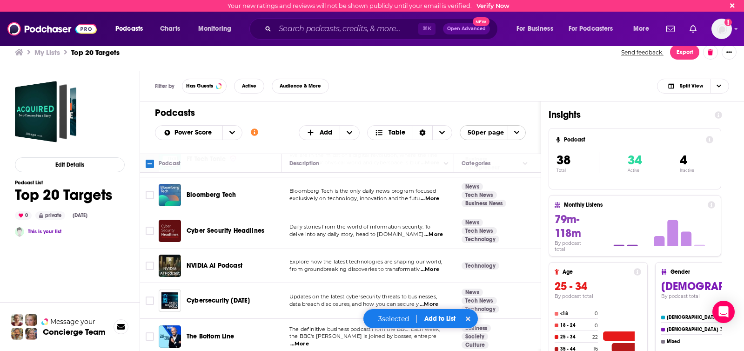
scroll to position [813, 0]
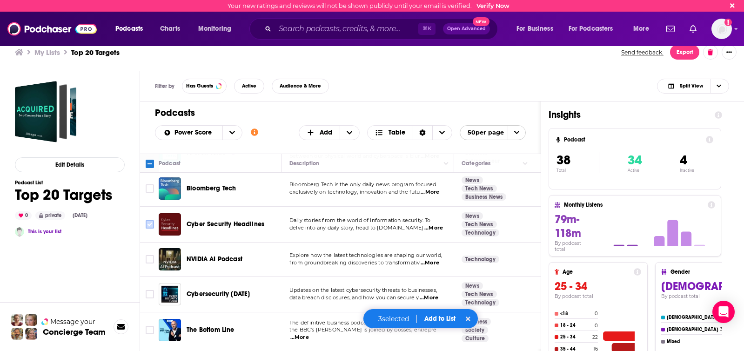
click at [148, 222] on input "Toggle select row" at bounding box center [150, 224] width 8 height 8
checkbox input "true"
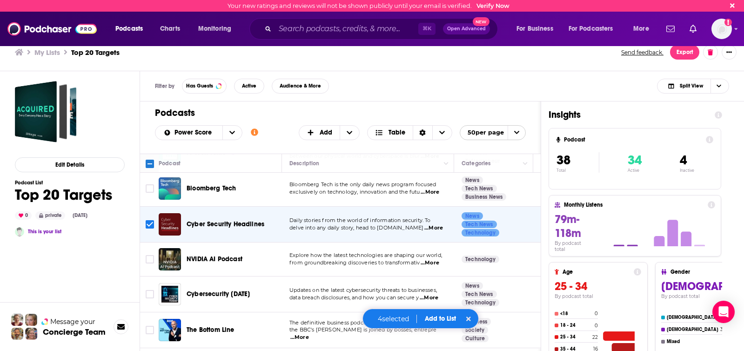
scroll to position [874, 0]
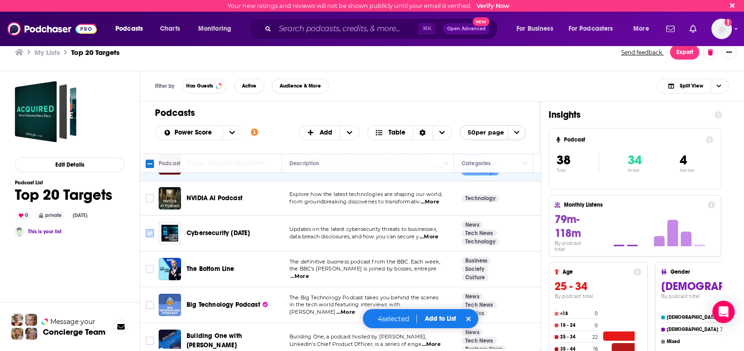
click at [150, 232] on input "Toggle select row" at bounding box center [150, 233] width 8 height 8
checkbox input "true"
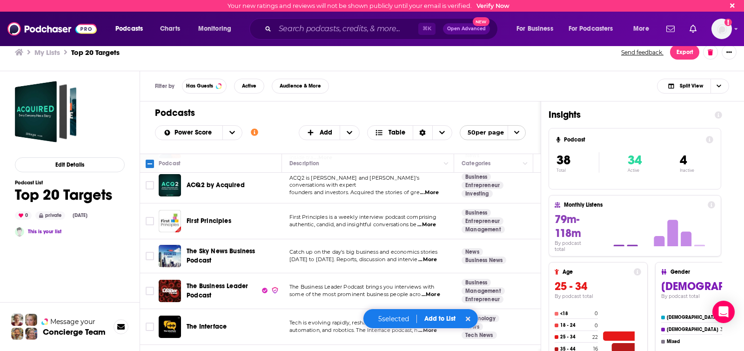
scroll to position [1165, 0]
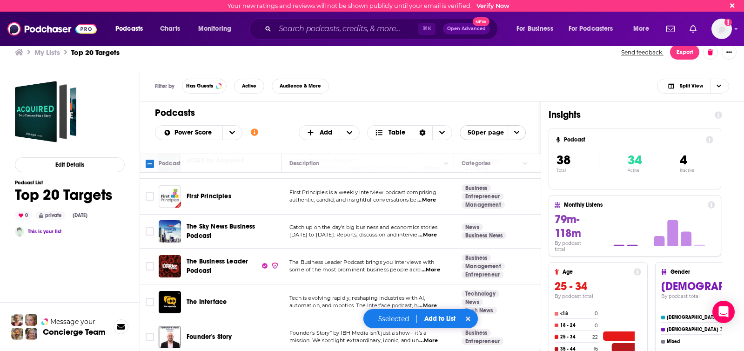
click at [438, 319] on button "Add to List" at bounding box center [440, 319] width 46 height 8
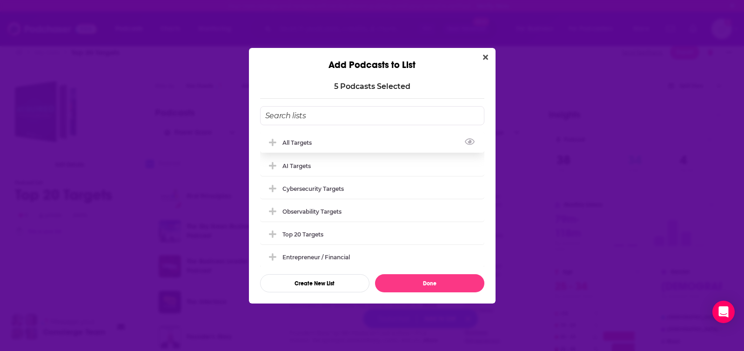
click at [303, 144] on div "All targets" at bounding box center [300, 142] width 35 height 7
drag, startPoint x: 428, startPoint y: 281, endPoint x: 241, endPoint y: 212, distance: 199.7
click at [428, 281] on button "Done" at bounding box center [429, 283] width 109 height 18
checkbox input "false"
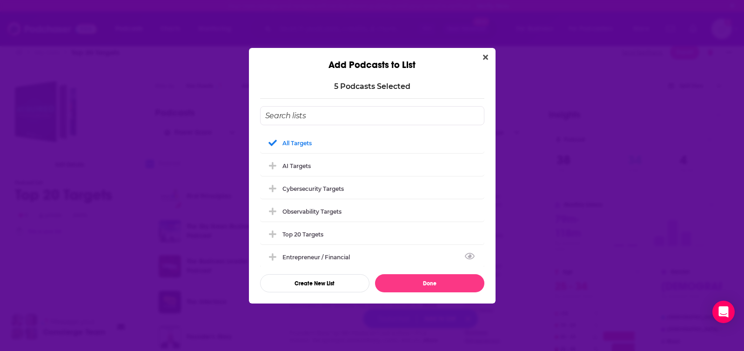
checkbox input "false"
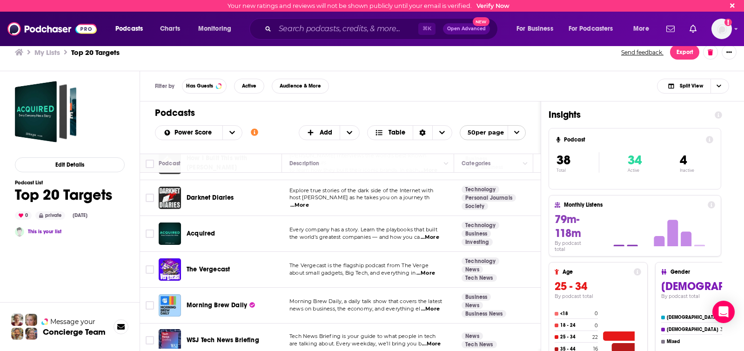
scroll to position [0, 0]
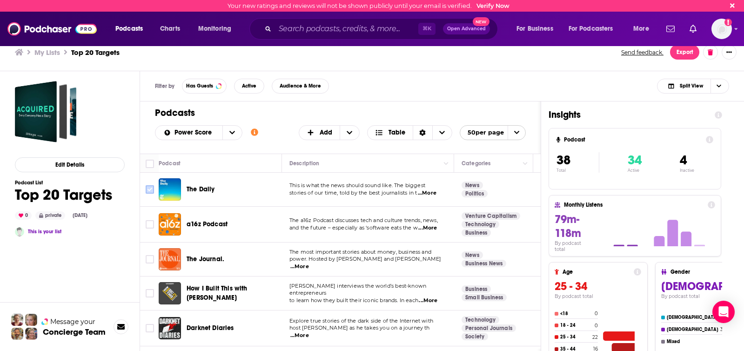
click at [151, 192] on input "Toggle select row" at bounding box center [150, 189] width 8 height 8
checkbox input "true"
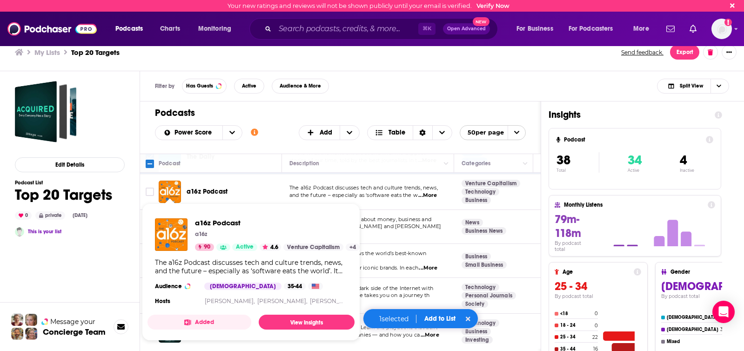
scroll to position [72, 0]
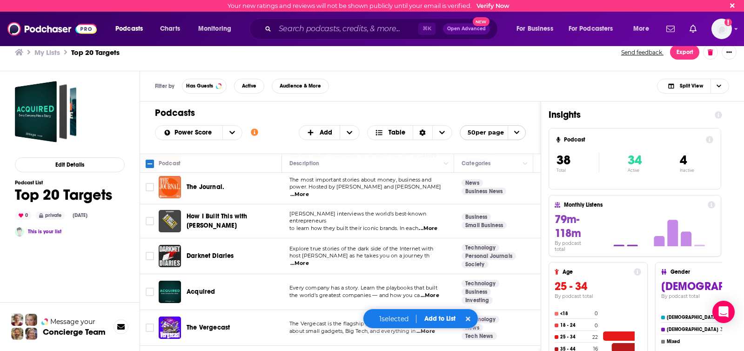
click at [149, 256] on input "Toggle select row" at bounding box center [150, 256] width 8 height 8
checkbox input "true"
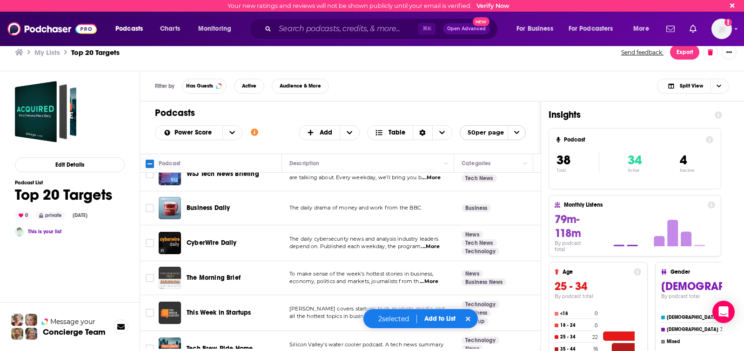
scroll to position [315, 0]
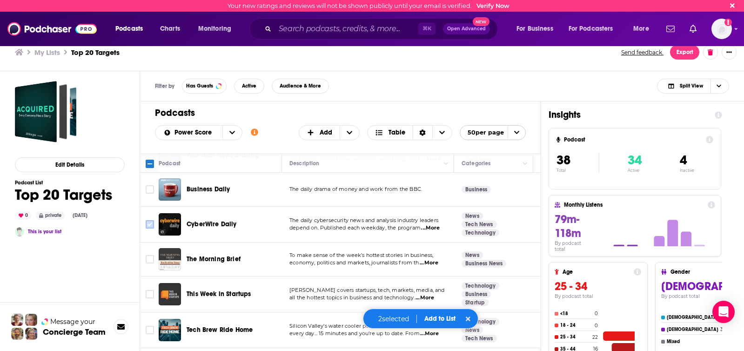
click at [146, 226] on input "Toggle select row" at bounding box center [150, 224] width 8 height 8
checkbox input "true"
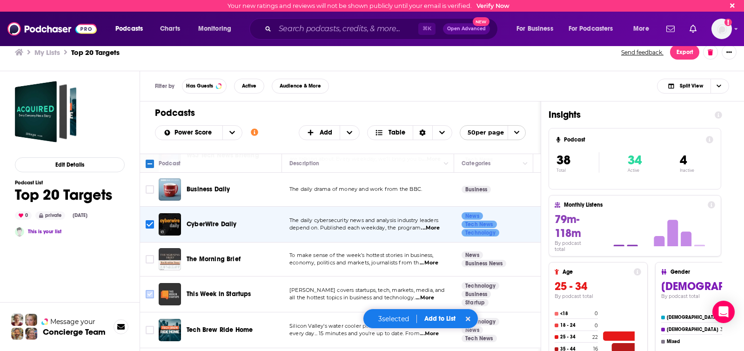
click at [147, 293] on input "Toggle select row" at bounding box center [150, 294] width 8 height 8
checkbox input "true"
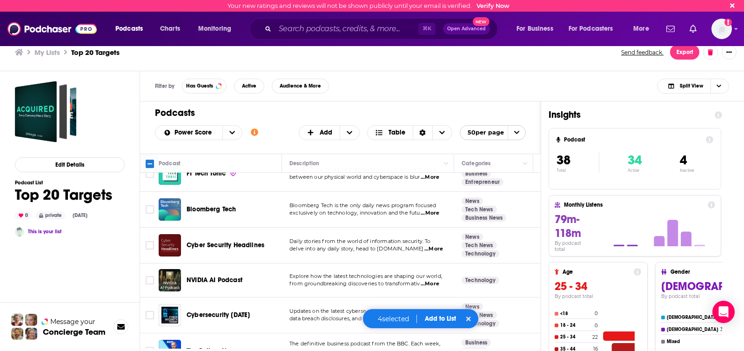
scroll to position [797, 0]
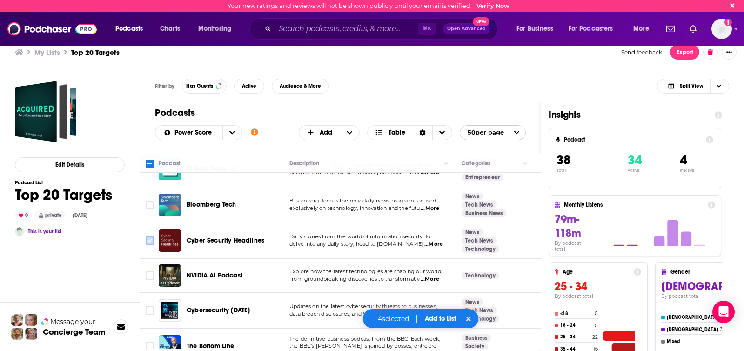
click at [150, 242] on input "Toggle select row" at bounding box center [150, 240] width 8 height 8
checkbox input "true"
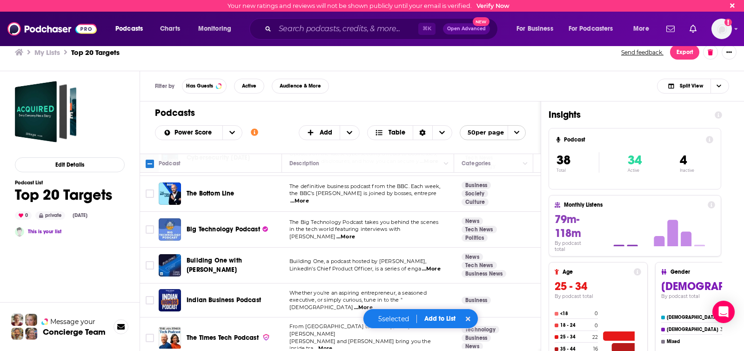
scroll to position [952, 0]
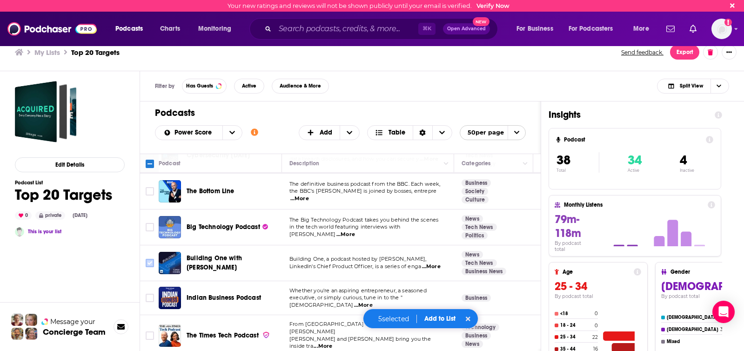
click at [154, 265] on input "Toggle select row" at bounding box center [150, 263] width 8 height 8
checkbox input "true"
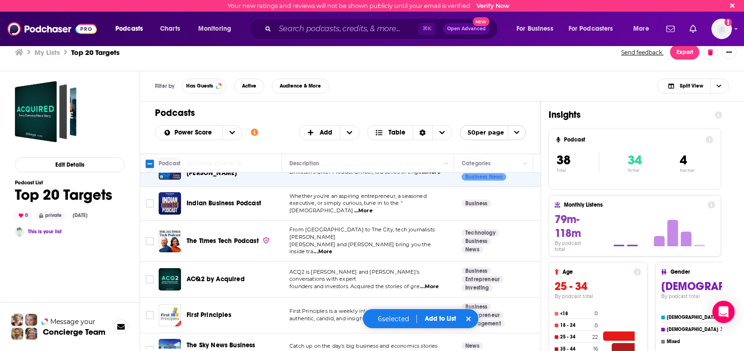
scroll to position [1047, 0]
click at [146, 310] on input "Toggle select row" at bounding box center [150, 314] width 8 height 8
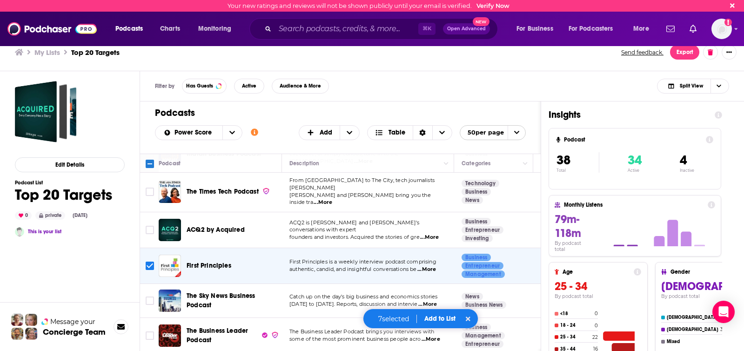
scroll to position [1097, 0]
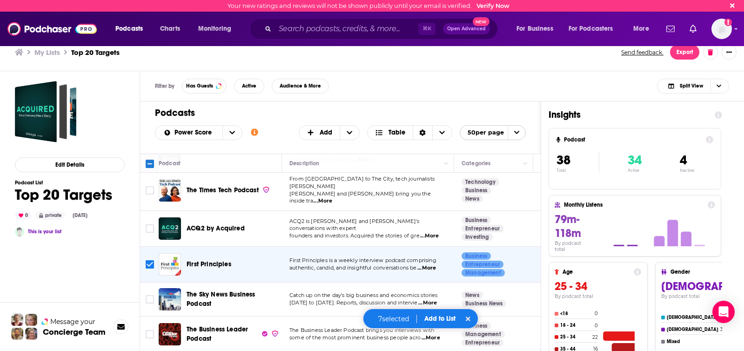
click at [151, 260] on input "Toggle select row" at bounding box center [150, 264] width 8 height 8
checkbox input "false"
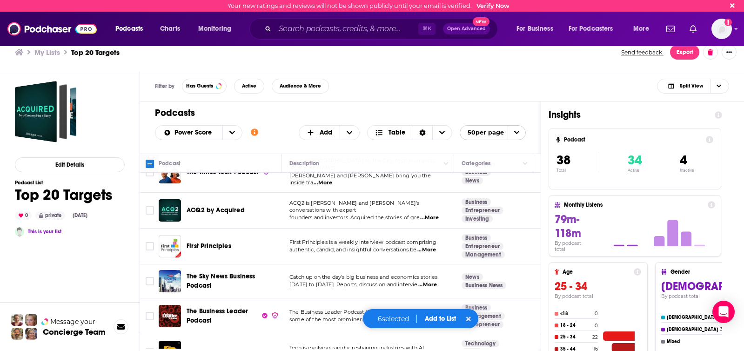
scroll to position [1165, 0]
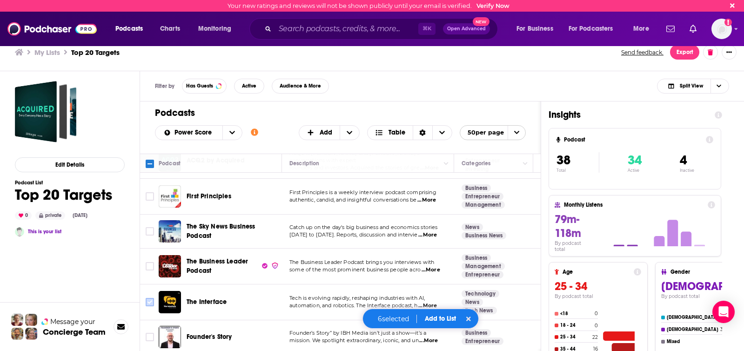
click at [145, 296] on icon "Toggle select row" at bounding box center [149, 301] width 11 height 11
drag, startPoint x: 148, startPoint y: 334, endPoint x: 212, endPoint y: 305, distance: 70.2
click at [148, 334] on input "Toggle select row" at bounding box center [150, 337] width 8 height 8
checkbox input "true"
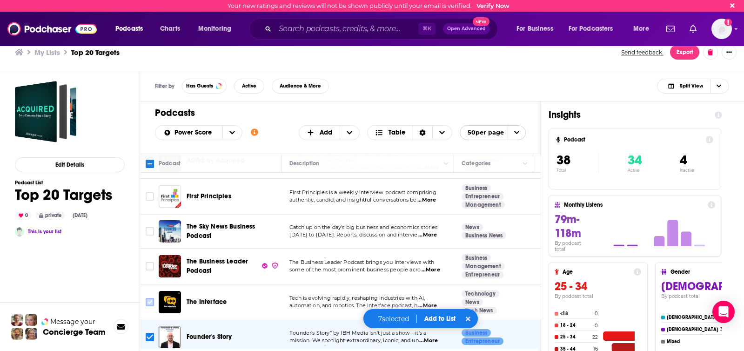
click at [147, 298] on input "Toggle select row" at bounding box center [150, 302] width 8 height 8
checkbox input "true"
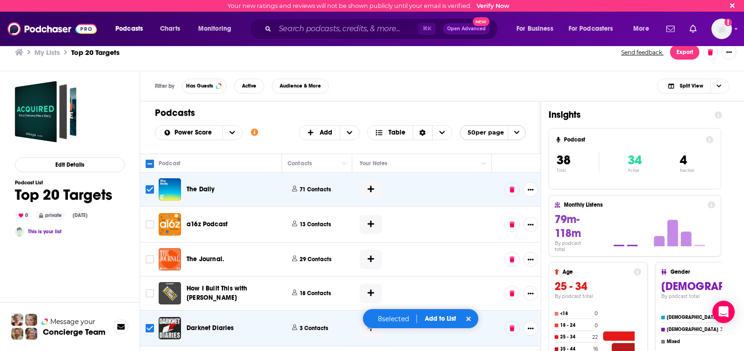
scroll to position [0, 460]
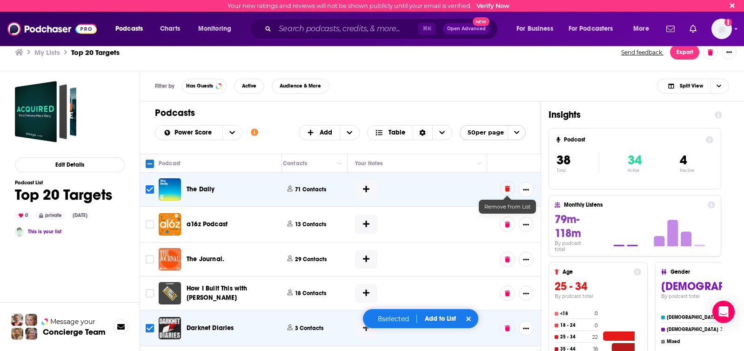
click at [509, 190] on icon at bounding box center [507, 189] width 5 height 6
drag, startPoint x: 468, startPoint y: 319, endPoint x: 282, endPoint y: 193, distance: 224.9
click at [468, 319] on icon at bounding box center [468, 319] width 5 height 7
checkbox input "false"
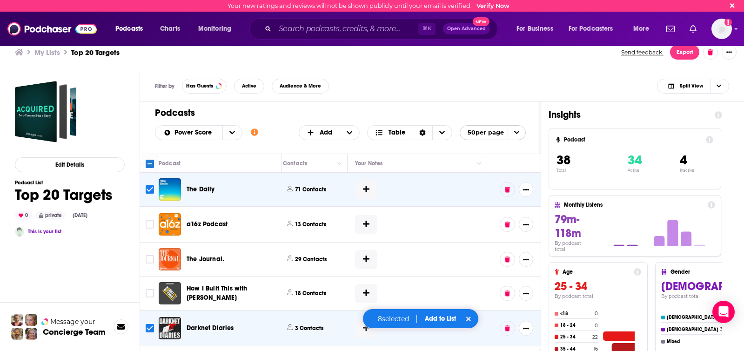
checkbox input "false"
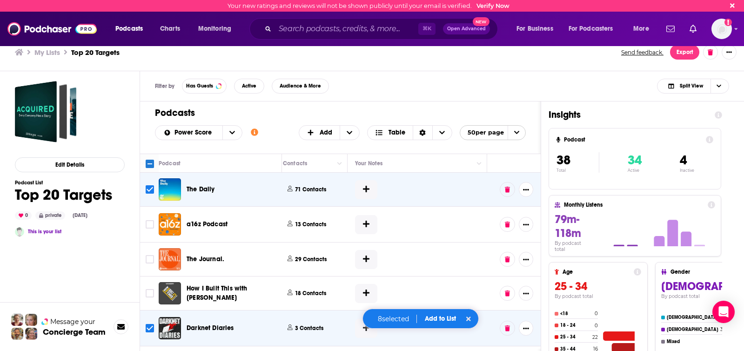
checkbox input "false"
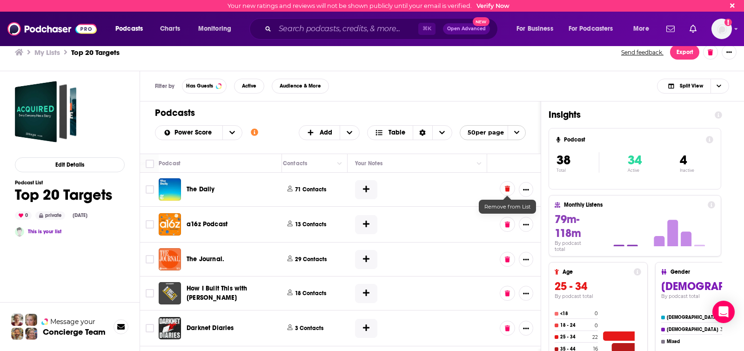
click at [509, 189] on icon at bounding box center [507, 189] width 5 height 6
click at [525, 188] on icon "Show More Button" at bounding box center [526, 190] width 6 height 6
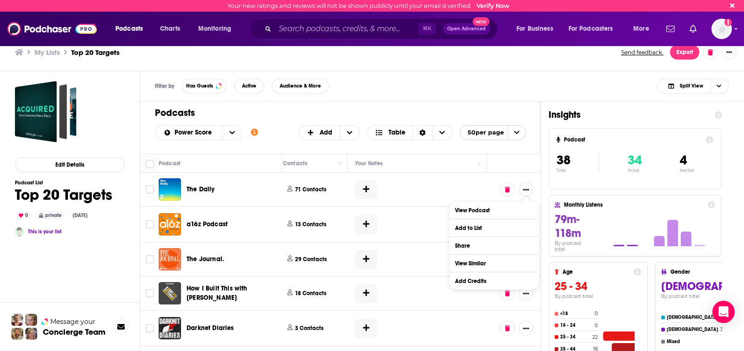
click at [424, 75] on div "Filter by Has Guests Active Audience & More Split View" at bounding box center [442, 86] width 604 height 30
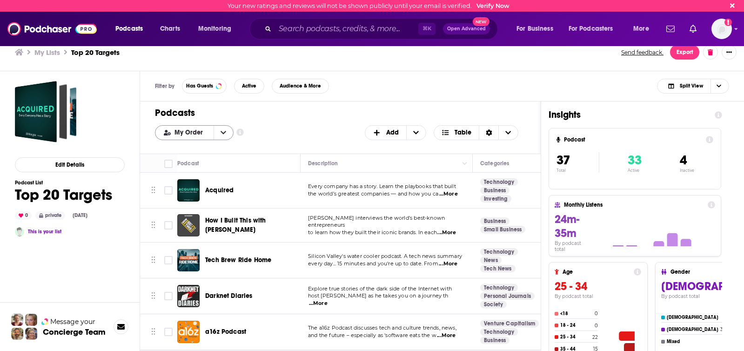
click at [223, 133] on icon "open menu" at bounding box center [224, 132] width 6 height 7
click at [208, 176] on span "Power Score" at bounding box center [200, 178] width 52 height 5
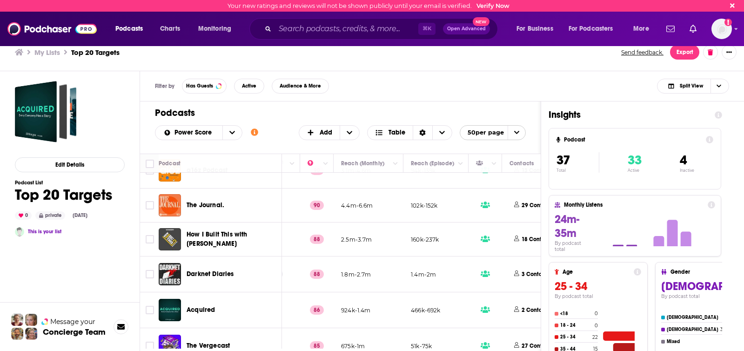
scroll to position [20, 460]
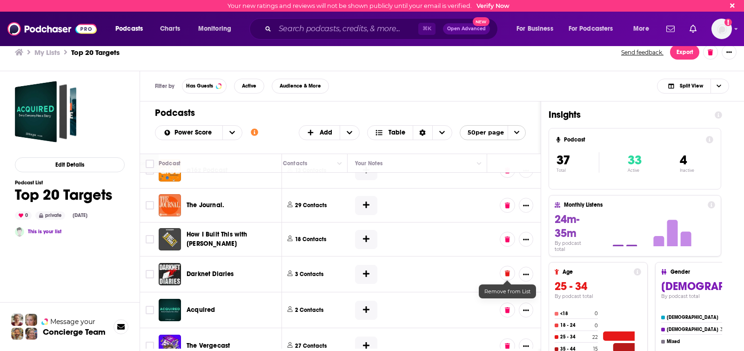
click at [509, 275] on icon at bounding box center [507, 273] width 5 height 6
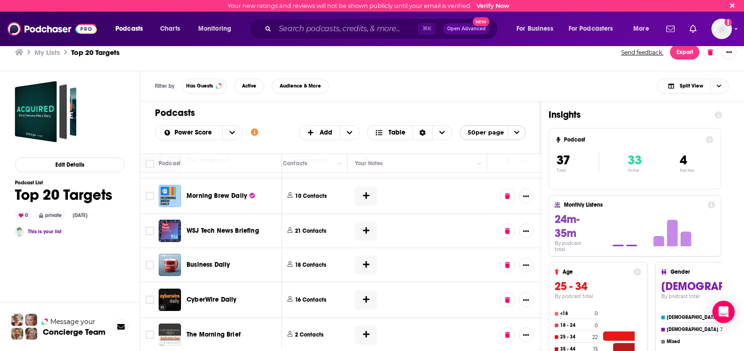
scroll to position [224, 460]
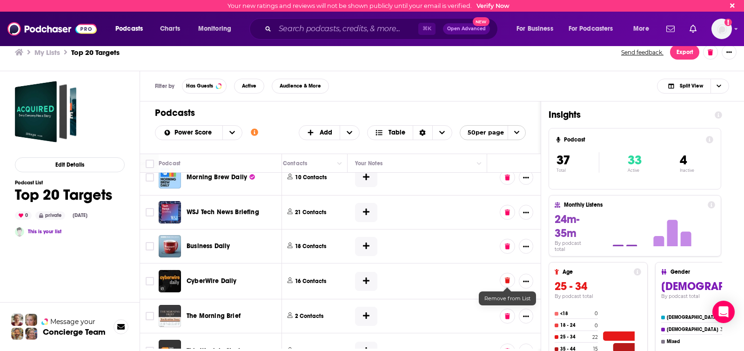
click at [508, 281] on icon at bounding box center [507, 280] width 5 height 6
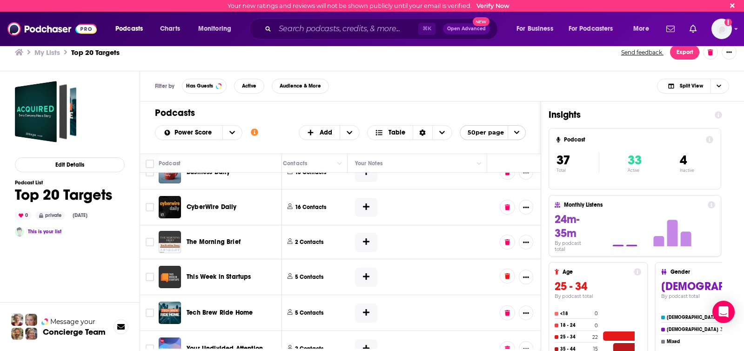
scroll to position [311, 460]
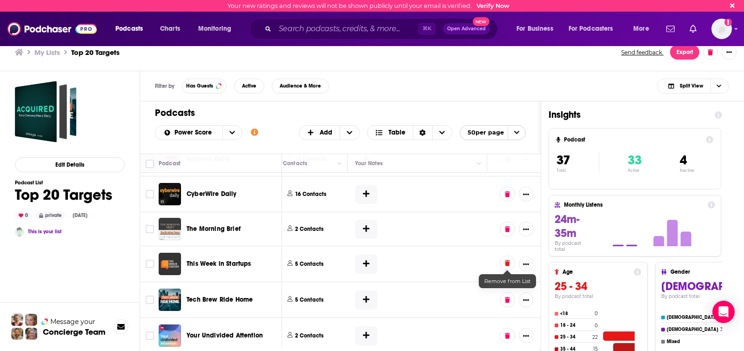
click at [505, 263] on icon at bounding box center [507, 263] width 5 height 6
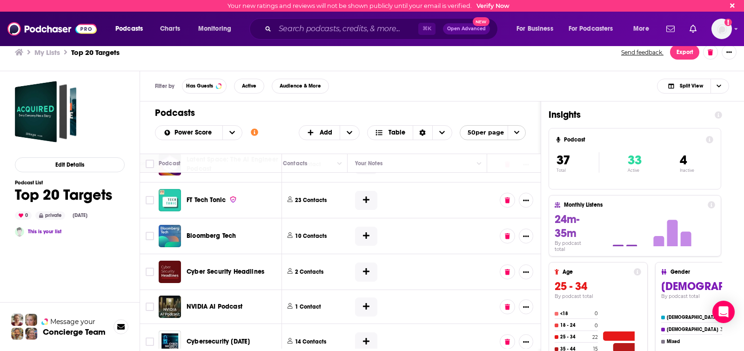
scroll to position [732, 460]
click at [507, 273] on icon at bounding box center [507, 271] width 5 height 6
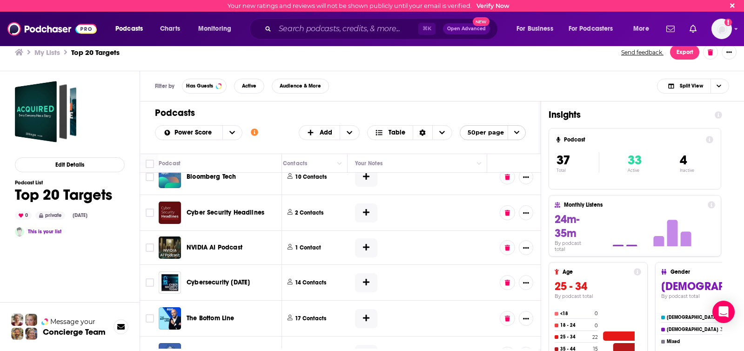
scroll to position [791, 460]
click at [505, 283] on icon at bounding box center [507, 281] width 5 height 6
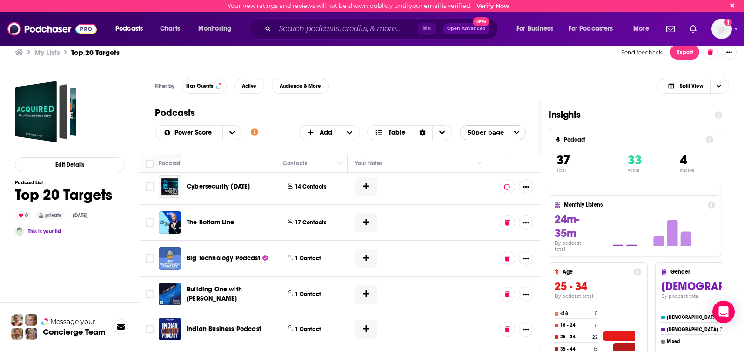
scroll to position [894, 460]
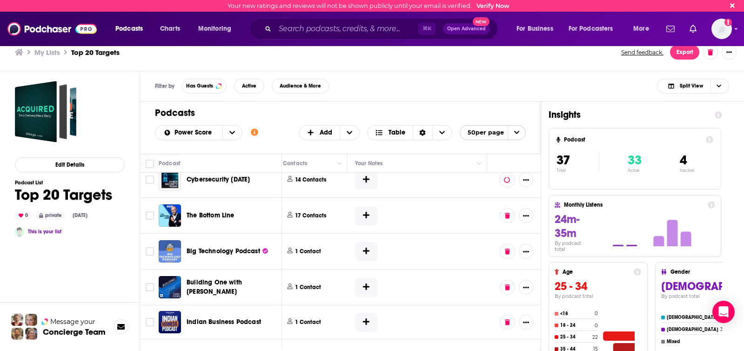
click at [505, 286] on icon at bounding box center [507, 287] width 5 height 6
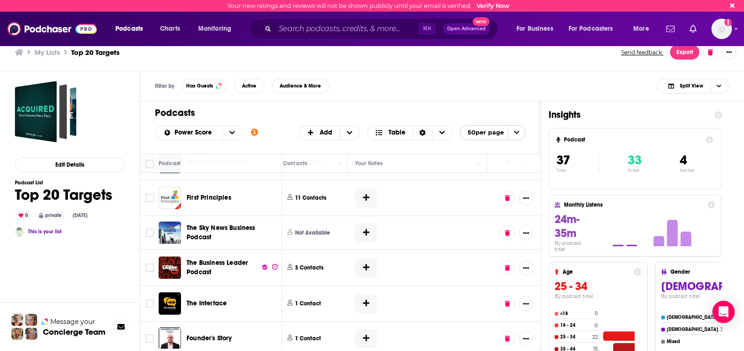
scroll to position [1131, 460]
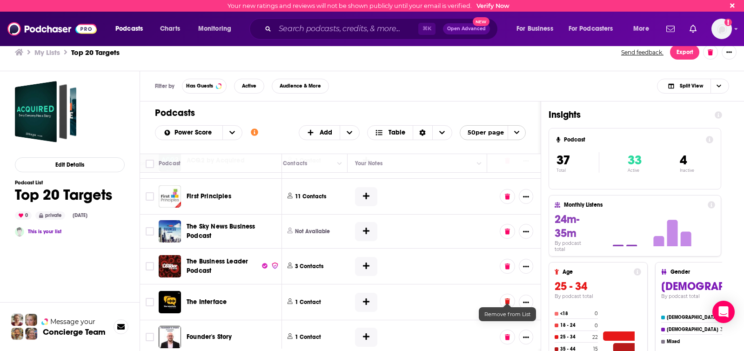
click at [507, 298] on icon at bounding box center [507, 301] width 5 height 6
click at [509, 333] on icon at bounding box center [507, 336] width 5 height 6
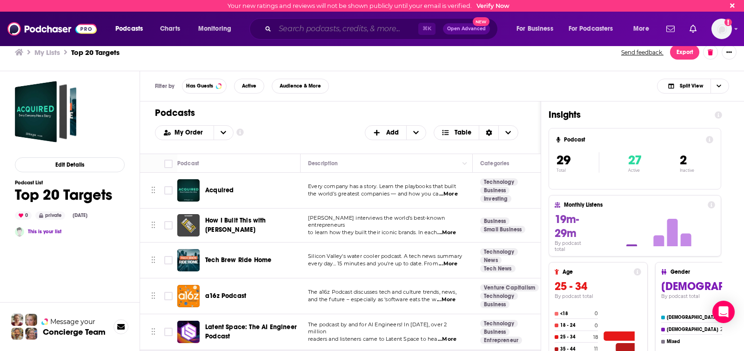
click at [306, 31] on input "Search podcasts, credits, & more..." at bounding box center [346, 28] width 143 height 15
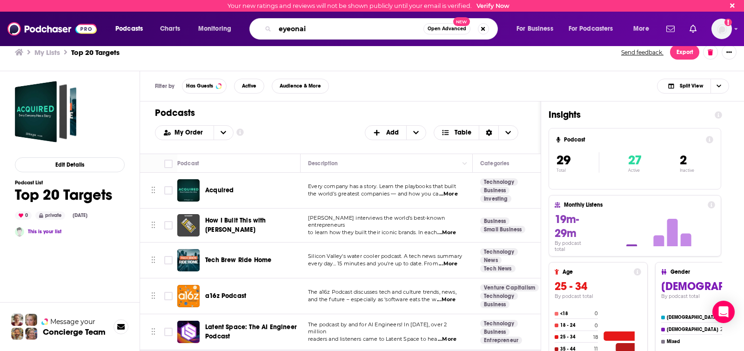
type input "eyeonai"
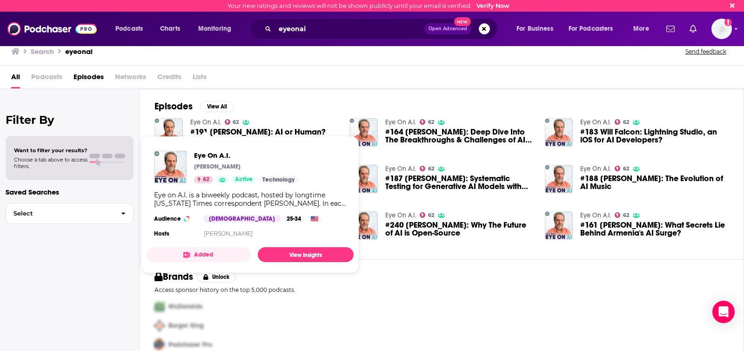
click at [211, 121] on link "Eye On A.I." at bounding box center [205, 122] width 31 height 8
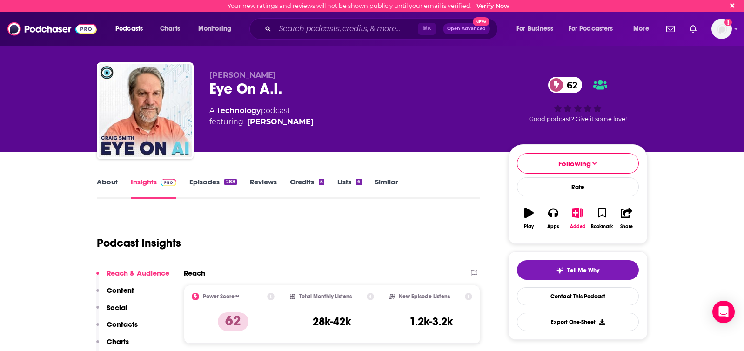
click at [245, 85] on div "Eye On A.I. 62" at bounding box center [351, 89] width 284 height 18
click at [574, 216] on icon "button" at bounding box center [578, 213] width 12 height 10
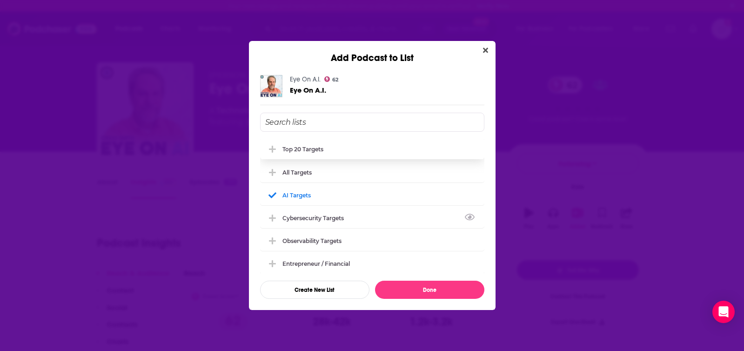
click at [303, 148] on div "Top 20 Targets" at bounding box center [303, 149] width 41 height 7
click at [419, 288] on button "Done" at bounding box center [429, 290] width 109 height 18
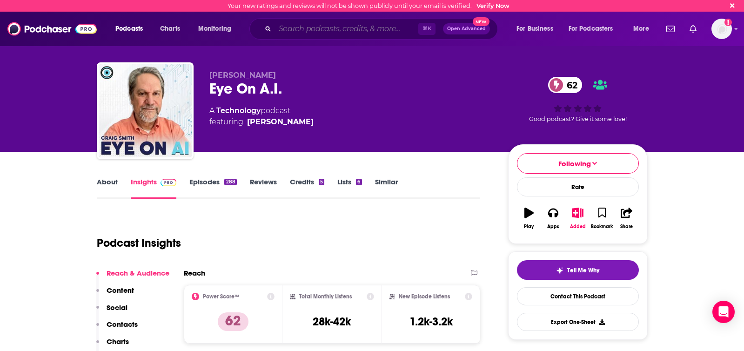
click at [302, 30] on input "Search podcasts, credits, & more..." at bounding box center [346, 28] width 143 height 15
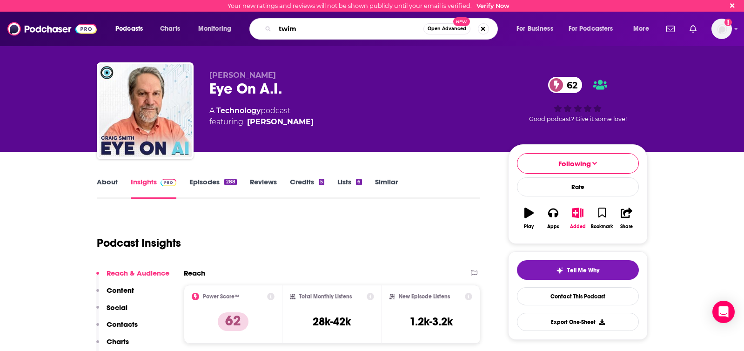
type input "twiml"
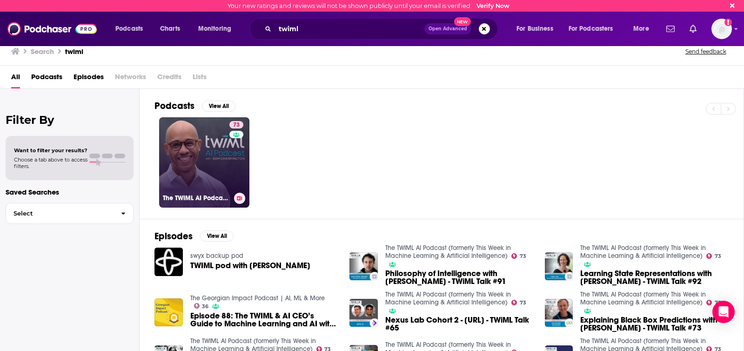
click at [225, 156] on link "73 The TWIML AI Podcast (formerly This Week in Machine Learning & Artificial In…" at bounding box center [204, 162] width 90 height 90
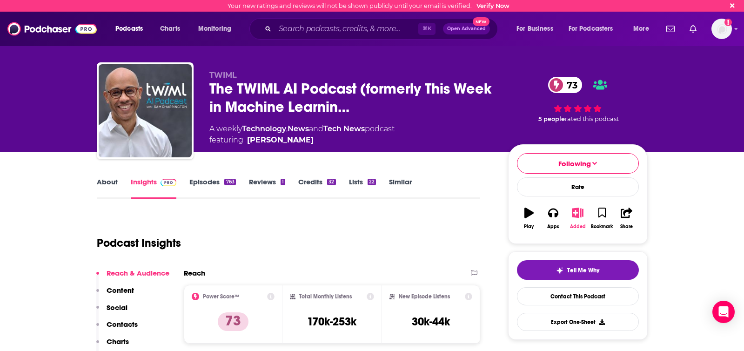
click at [578, 215] on icon "button" at bounding box center [578, 213] width 12 height 10
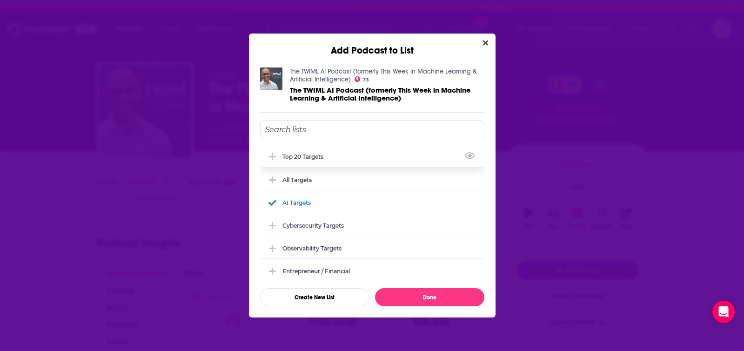
click at [301, 154] on div "Top 20 Targets" at bounding box center [306, 156] width 47 height 7
click at [406, 297] on button "Done" at bounding box center [429, 297] width 109 height 18
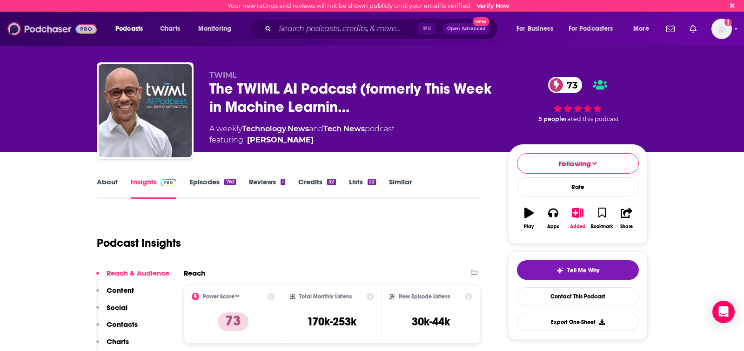
click at [55, 28] on img at bounding box center [51, 29] width 89 height 18
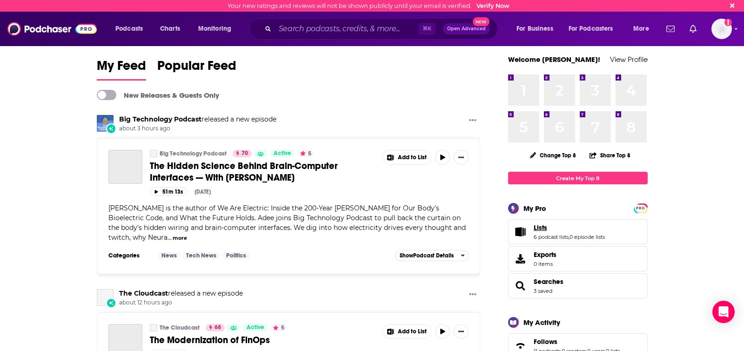
click at [547, 231] on link "Lists" at bounding box center [569, 227] width 71 height 8
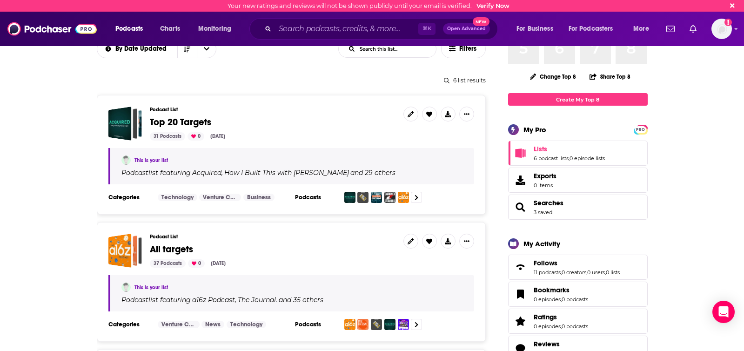
scroll to position [99, 0]
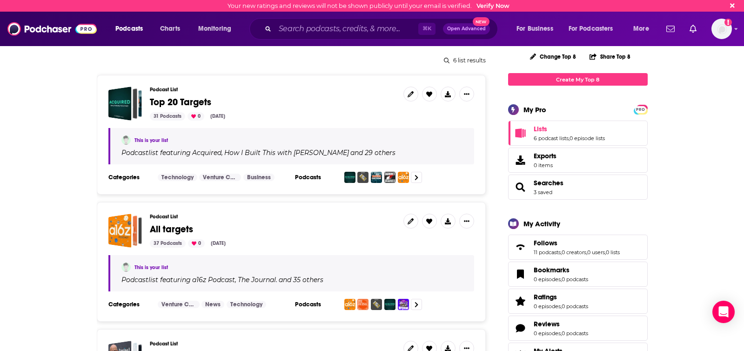
click at [206, 95] on div "Podcast List Top 20 Targets 31 Podcasts 0 Aug 27, 2025" at bounding box center [273, 104] width 246 height 34
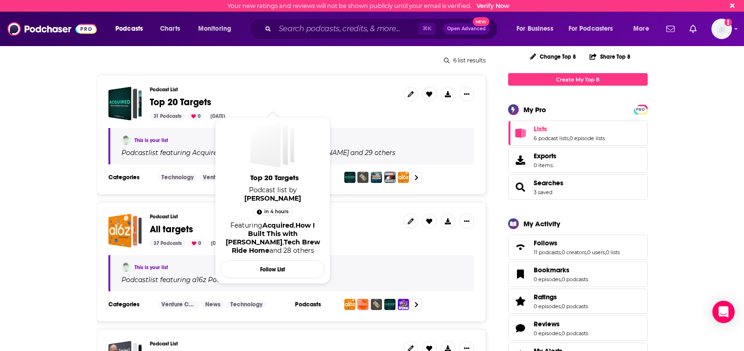
click at [201, 100] on span "Top 20 Targets" at bounding box center [180, 102] width 61 height 12
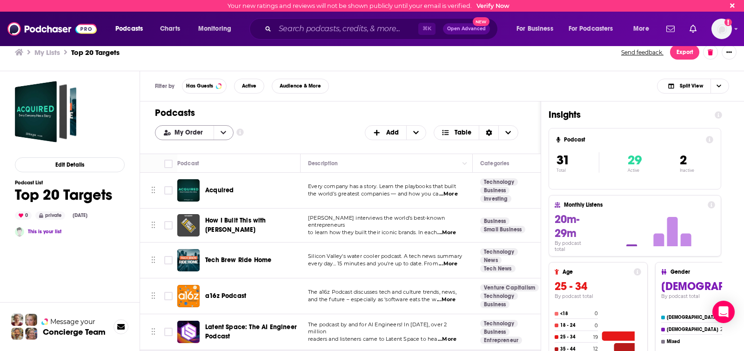
click at [222, 135] on icon "open menu" at bounding box center [224, 132] width 6 height 7
drag, startPoint x: 199, startPoint y: 176, endPoint x: 283, endPoint y: 279, distance: 132.7
click at [199, 176] on span "Power Score" at bounding box center [200, 178] width 52 height 5
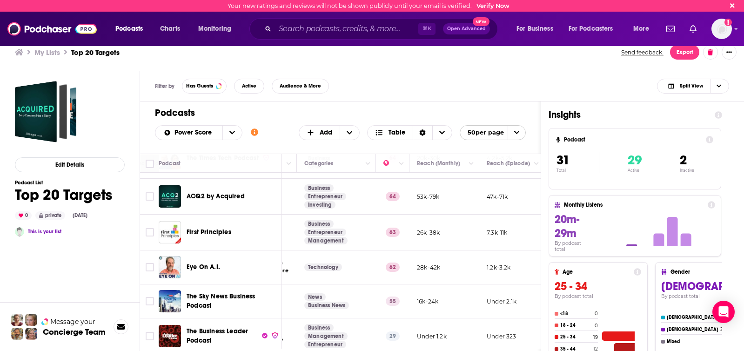
scroll to position [929, 0]
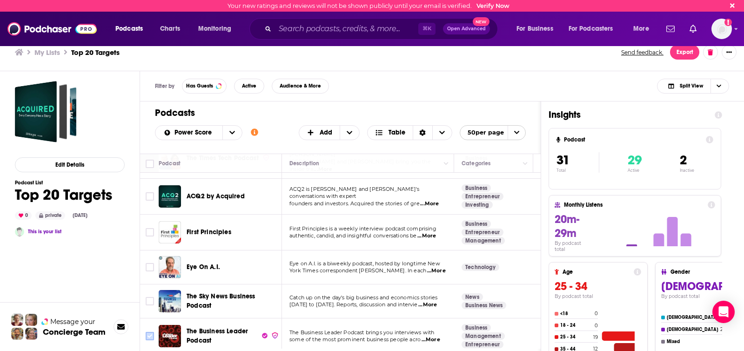
click at [151, 332] on input "Toggle select row" at bounding box center [150, 336] width 8 height 8
checkbox input "true"
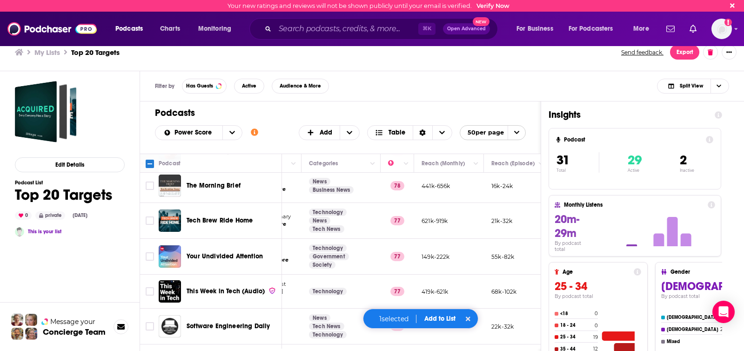
scroll to position [280, 153]
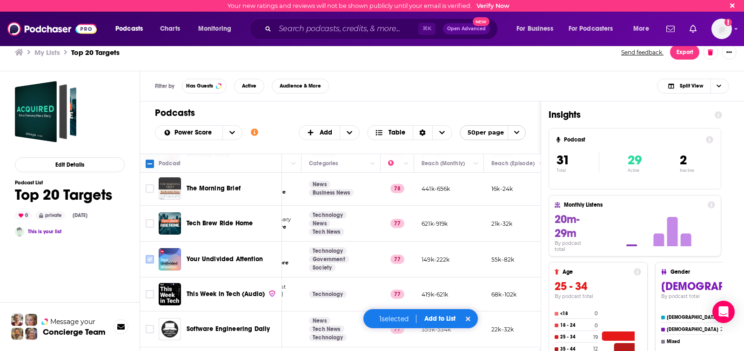
click at [147, 260] on input "Toggle select row" at bounding box center [150, 259] width 8 height 8
checkbox input "true"
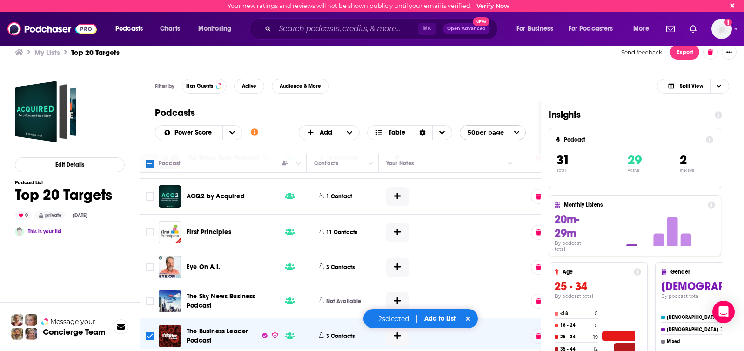
scroll to position [929, 457]
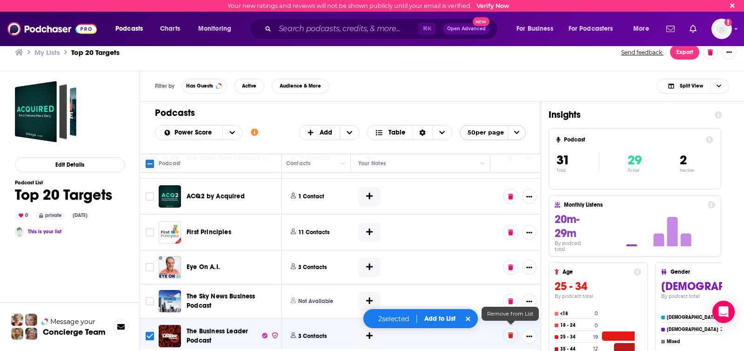
click at [509, 332] on icon at bounding box center [510, 335] width 5 height 6
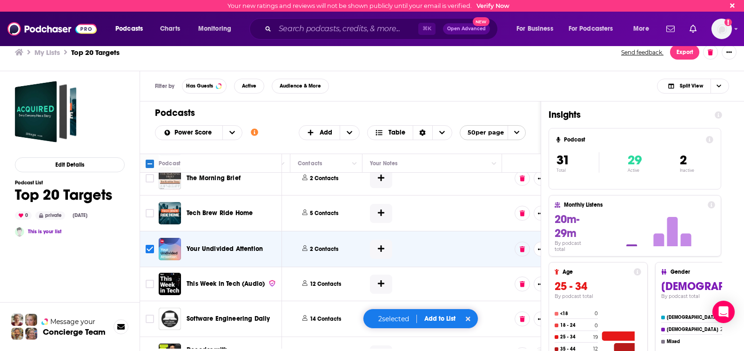
scroll to position [290, 460]
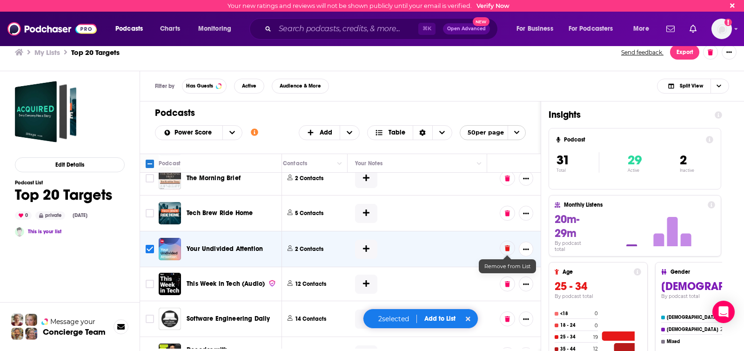
click at [505, 249] on icon at bounding box center [507, 248] width 5 height 6
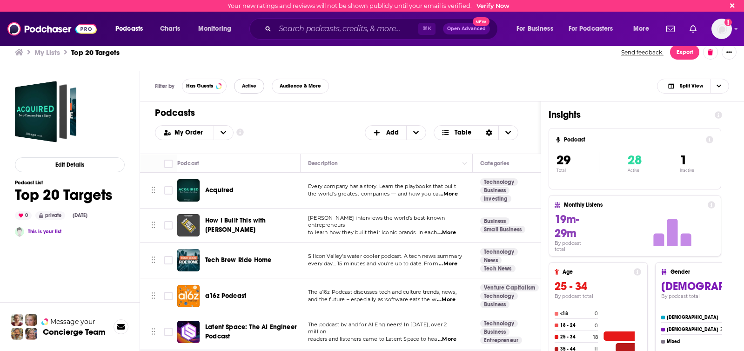
click at [239, 84] on button "Active" at bounding box center [249, 86] width 30 height 15
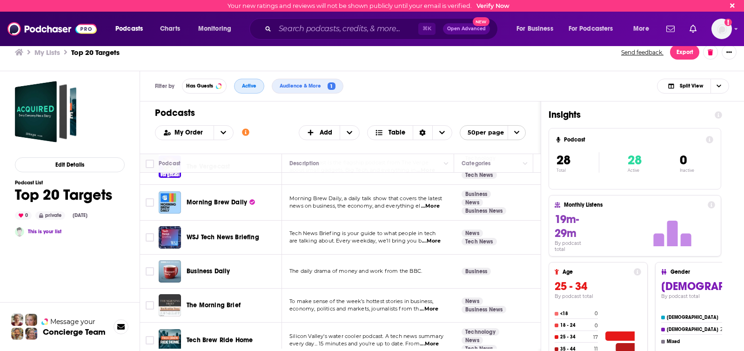
scroll to position [160, 0]
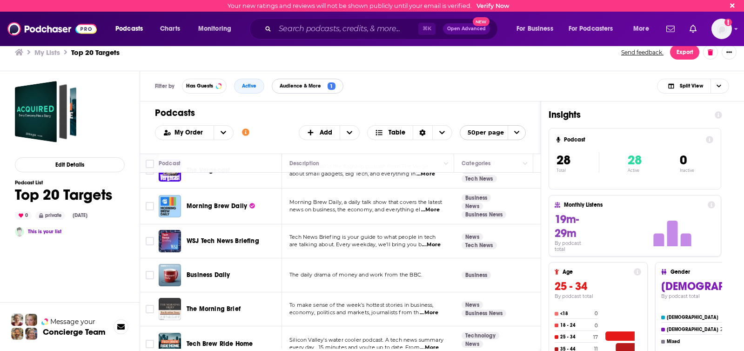
click at [304, 89] on span "Audience & More 1" at bounding box center [307, 86] width 71 height 8
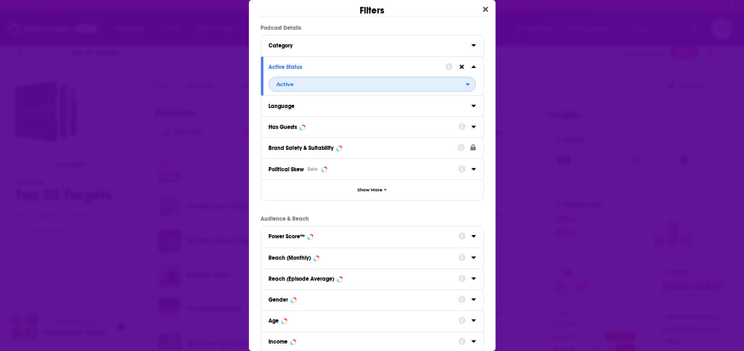
click at [459, 86] on span "Active" at bounding box center [367, 84] width 197 height 12
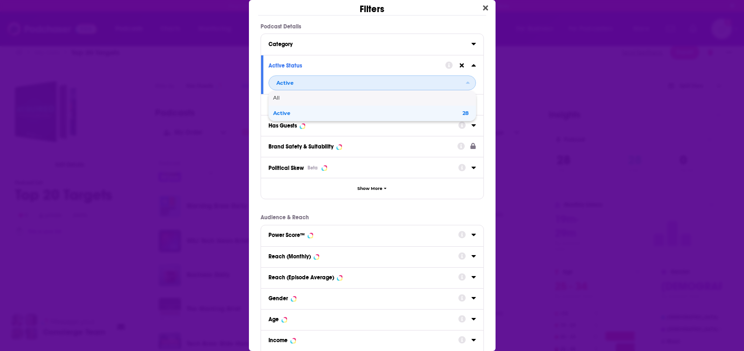
click at [347, 98] on span "All" at bounding box center [370, 97] width 195 height 5
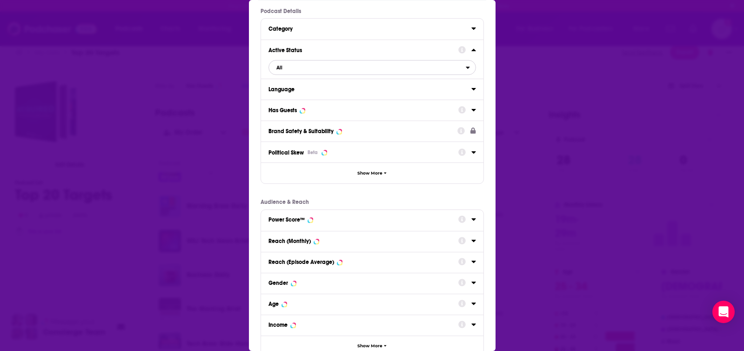
scroll to position [16, 0]
click at [375, 172] on span "Show More" at bounding box center [369, 173] width 25 height 5
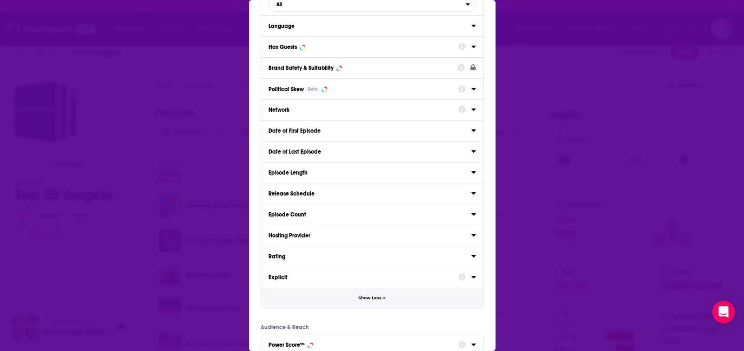
scroll to position [0, 0]
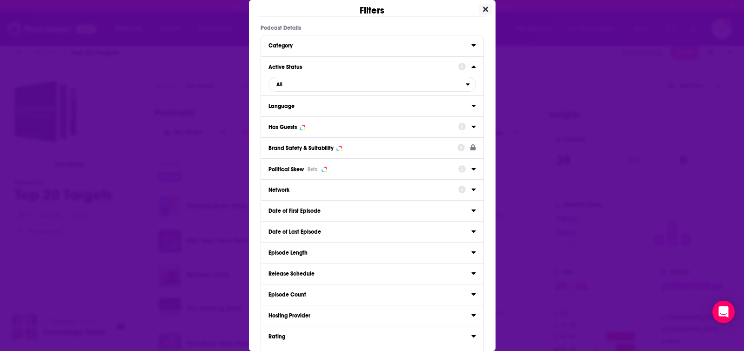
click at [489, 7] on button "Close" at bounding box center [485, 10] width 13 height 12
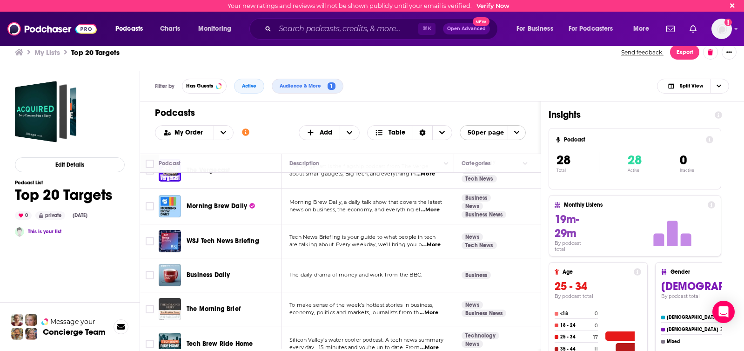
click at [243, 128] on icon "Show additional information" at bounding box center [245, 131] width 7 height 7
click at [267, 119] on div "Podcasts Add My Order Customize Your List Order Select the “My Order” sort and …" at bounding box center [340, 127] width 401 height 52
click at [290, 88] on span "Audience & More" at bounding box center [302, 85] width 45 height 5
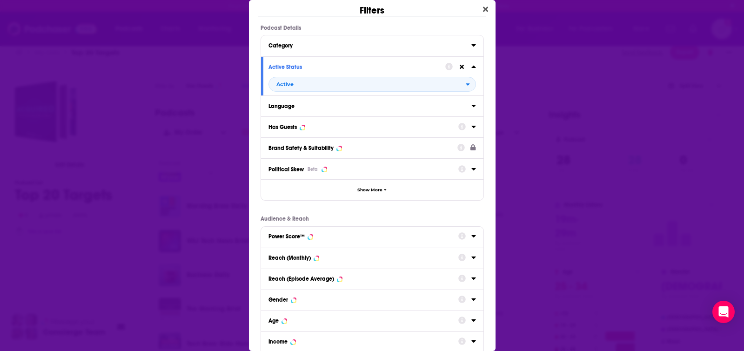
click at [461, 65] on icon "Dialog" at bounding box center [462, 67] width 4 height 4
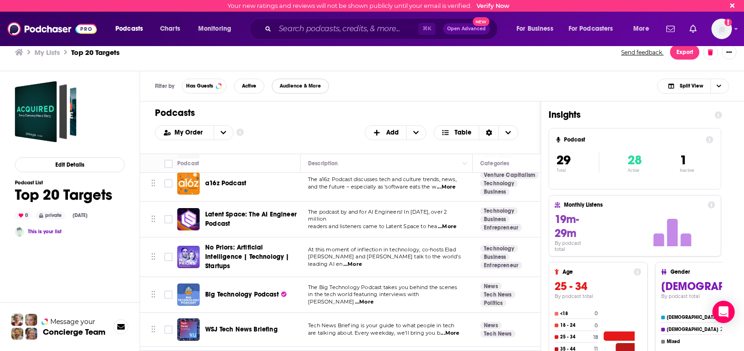
scroll to position [112, 0]
click at [451, 187] on span "...More" at bounding box center [446, 187] width 19 height 7
click at [379, 88] on div "Filter by Has Guests Active Audience & More Split View" at bounding box center [442, 86] width 604 height 30
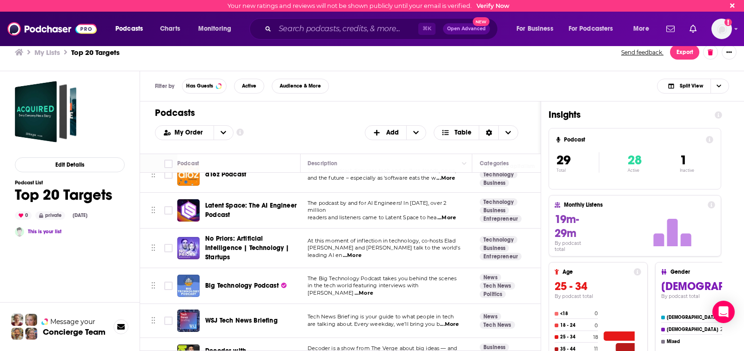
scroll to position [128, 0]
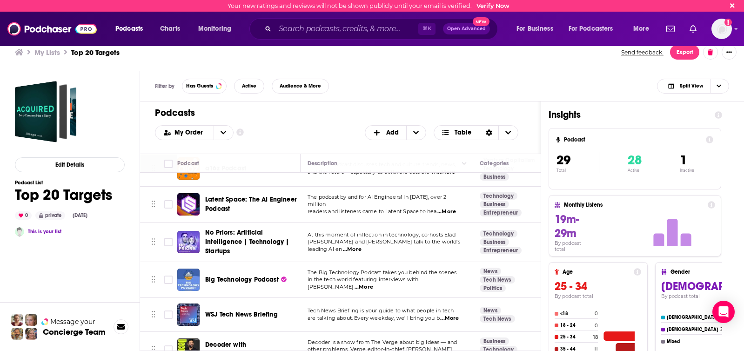
click at [444, 208] on span "...More" at bounding box center [447, 211] width 19 height 7
click at [238, 203] on span "Latent Space: The AI Engineer Podcast" at bounding box center [251, 203] width 92 height 17
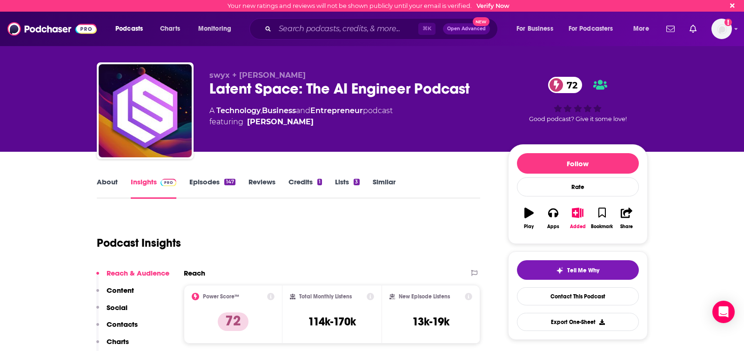
click at [109, 184] on link "About" at bounding box center [107, 187] width 21 height 21
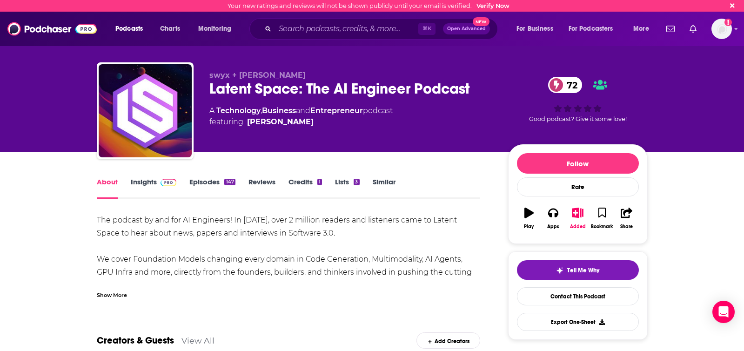
click at [144, 185] on link "Insights" at bounding box center [154, 187] width 46 height 21
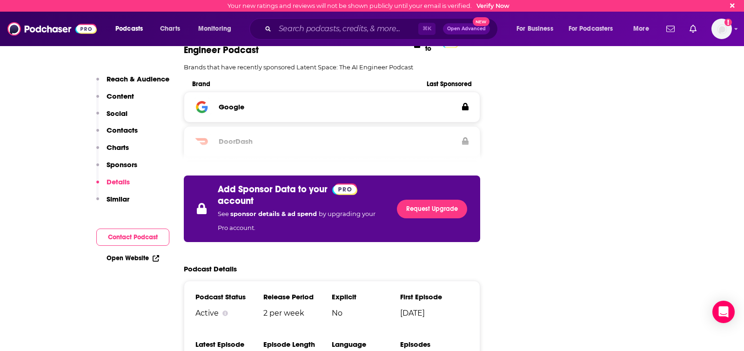
scroll to position [1255, 0]
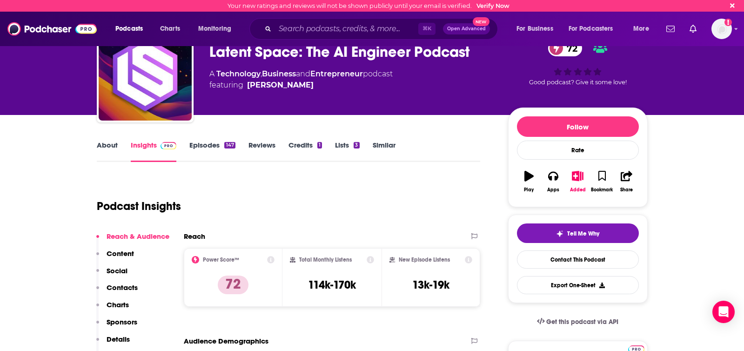
scroll to position [4, 0]
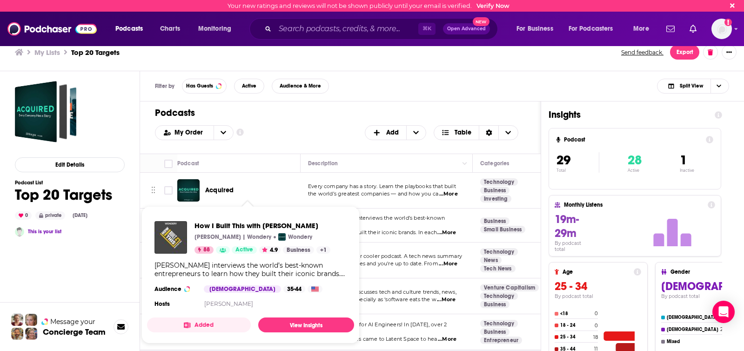
click at [334, 114] on h1 "Podcasts" at bounding box center [337, 113] width 364 height 12
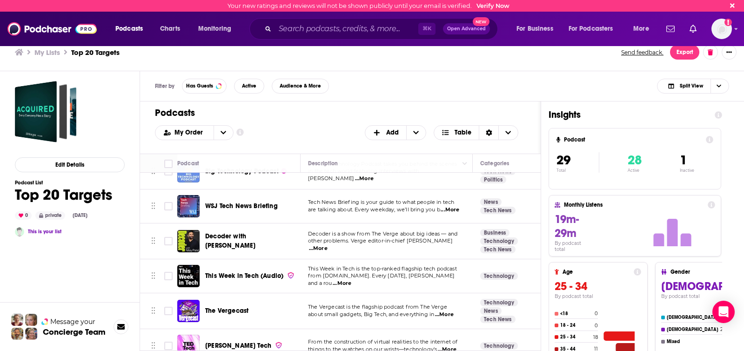
scroll to position [242, 0]
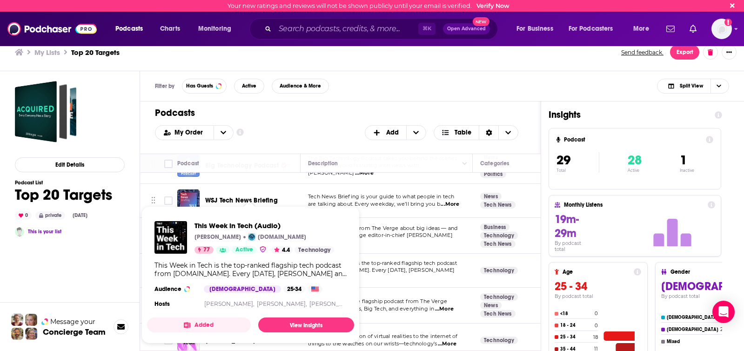
click at [384, 82] on div "Filter by Has Guests Active Audience & More Split View" at bounding box center [442, 86] width 604 height 30
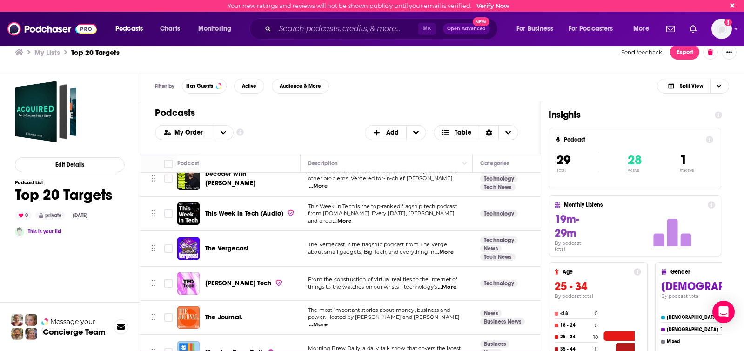
scroll to position [323, 0]
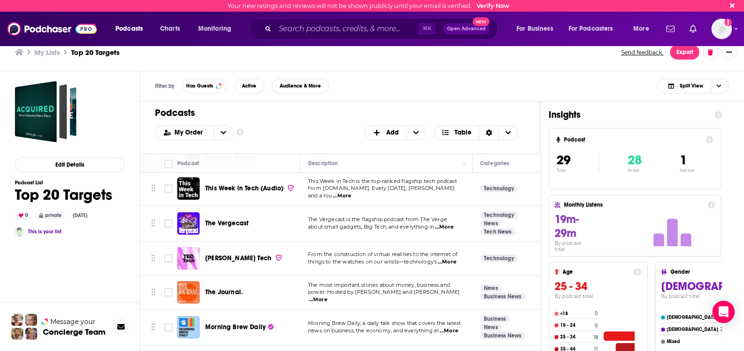
click at [393, 82] on div "Filter by Has Guests Active Audience & More Split View" at bounding box center [442, 86] width 604 height 30
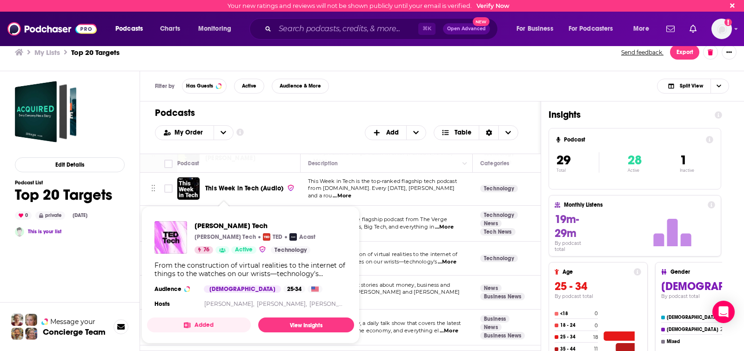
click at [372, 86] on div "Filter by Has Guests Active Audience & More Split View" at bounding box center [442, 86] width 604 height 30
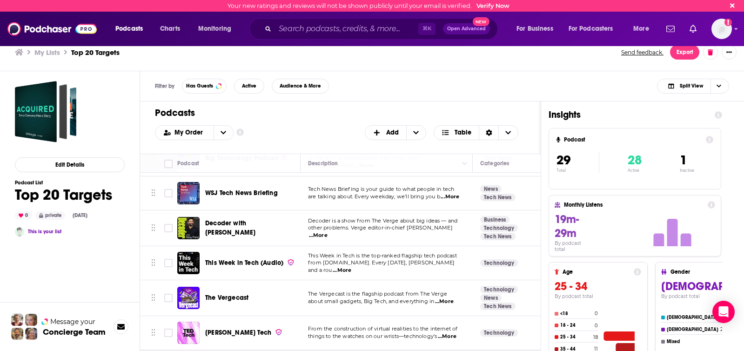
scroll to position [248, 0]
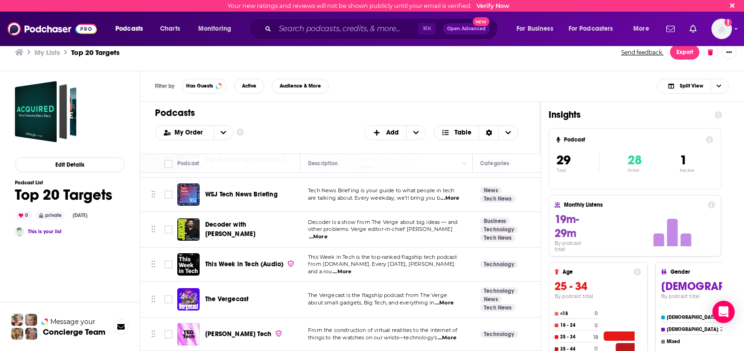
click at [399, 102] on div "Podcasts Add My Order Customize Your List Order Select the “My Order” sort and …" at bounding box center [340, 127] width 401 height 52
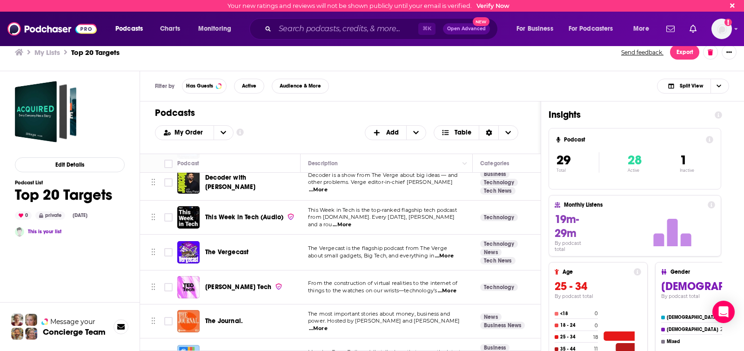
scroll to position [316, 0]
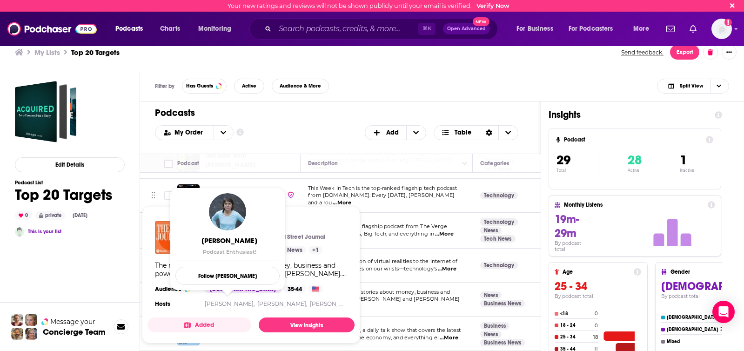
click at [388, 79] on div "Filter by Has Guests Active Audience & More Split View" at bounding box center [442, 86] width 604 height 30
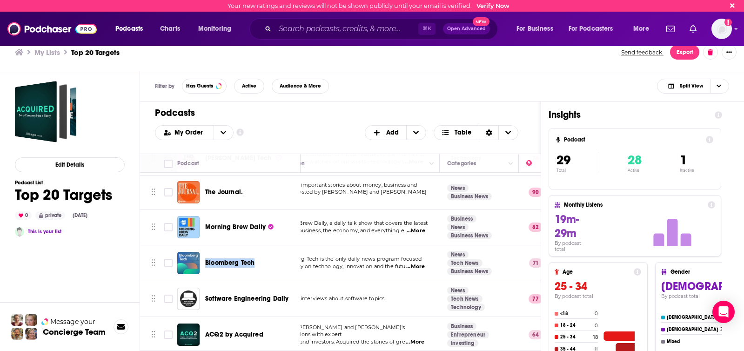
scroll to position [424, 0]
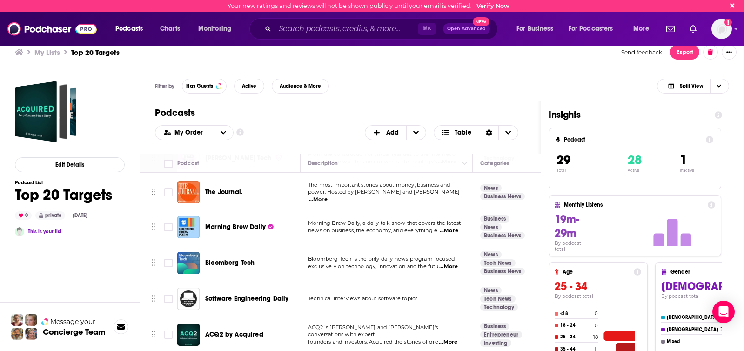
click at [433, 101] on div "Podcasts Add My Order Customize Your List Order Select the “My Order” sort and …" at bounding box center [340, 127] width 401 height 52
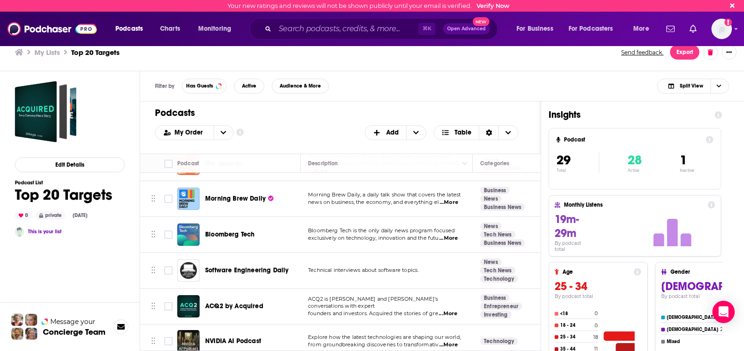
scroll to position [481, 0]
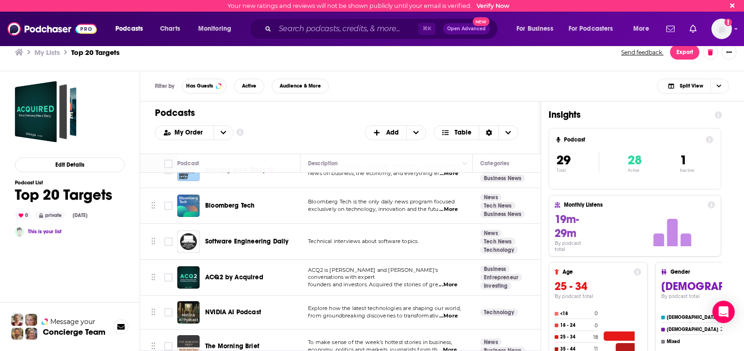
click at [330, 128] on div "My Order Customize Your List Order Select the “My Order” sort and remove all fi…" at bounding box center [340, 132] width 371 height 15
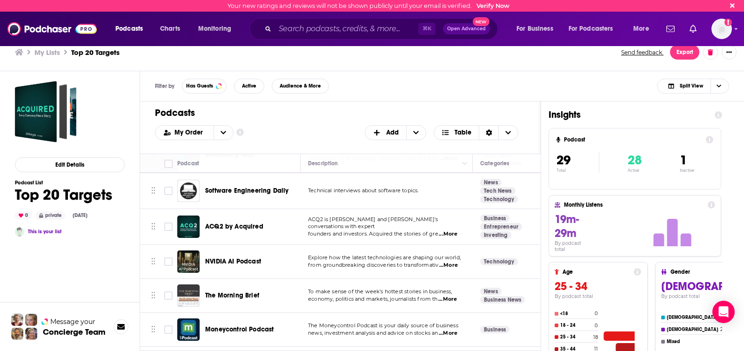
scroll to position [542, 0]
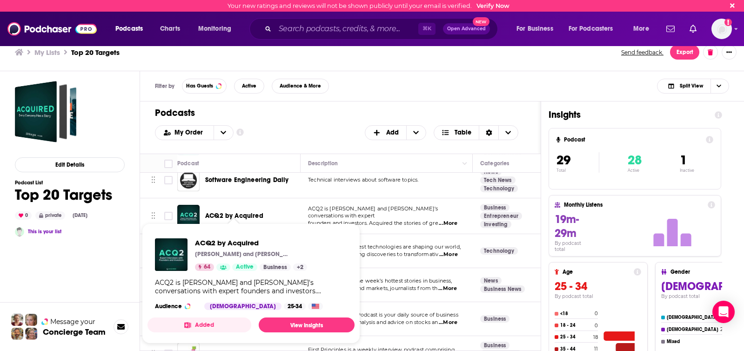
click at [355, 97] on div "Filter by Has Guests Active Audience & More Split View" at bounding box center [442, 86] width 604 height 30
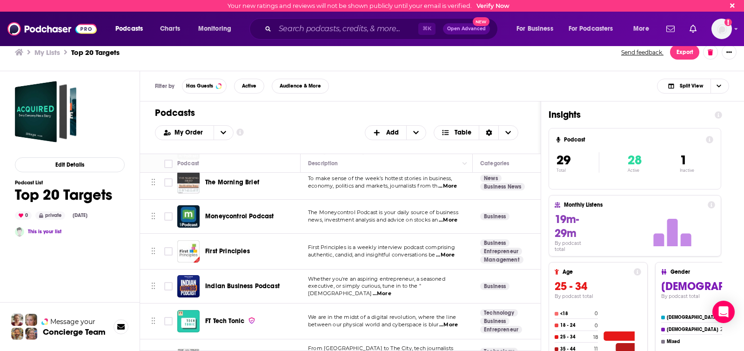
scroll to position [645, 0]
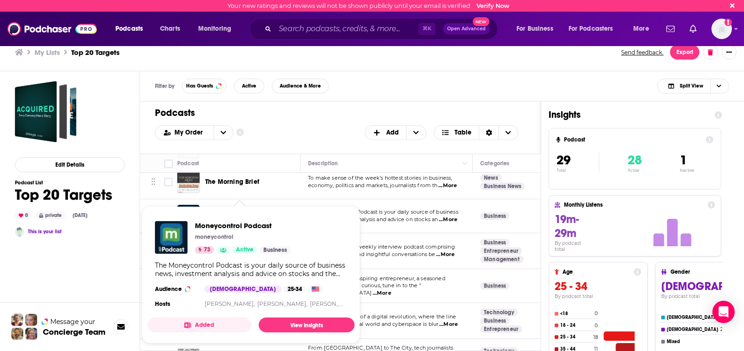
click at [363, 79] on div "Filter by Has Guests Active Audience & More Split View" at bounding box center [442, 86] width 604 height 30
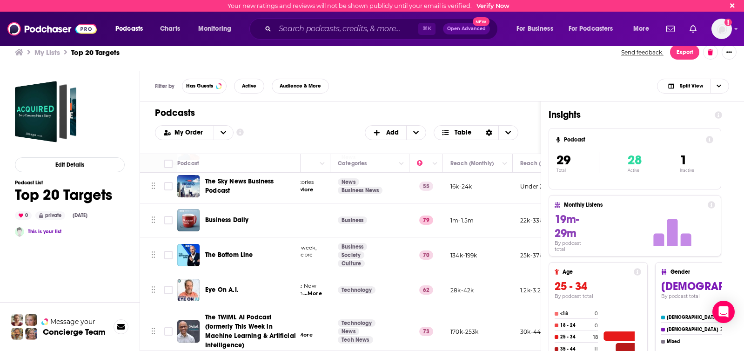
scroll to position [855, 0]
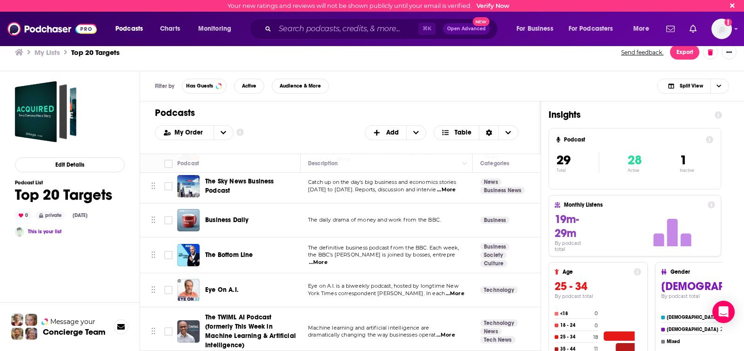
click at [328, 259] on span "...More" at bounding box center [318, 262] width 19 height 7
click at [439, 89] on div "Filter by Has Guests Active Audience & More Split View" at bounding box center [442, 86] width 604 height 30
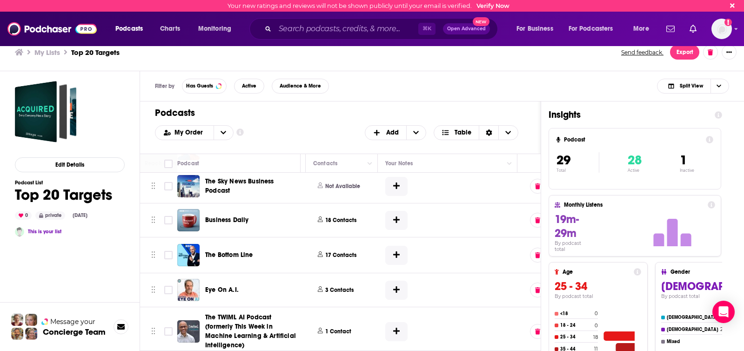
scroll to position [855, 478]
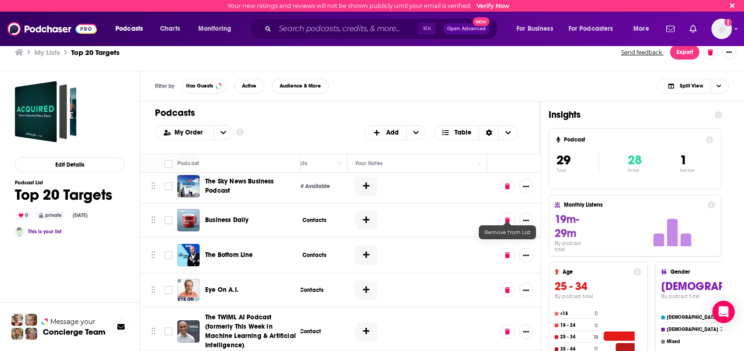
drag, startPoint x: 503, startPoint y: 216, endPoint x: 473, endPoint y: 215, distance: 30.3
click at [504, 216] on button at bounding box center [507, 220] width 15 height 15
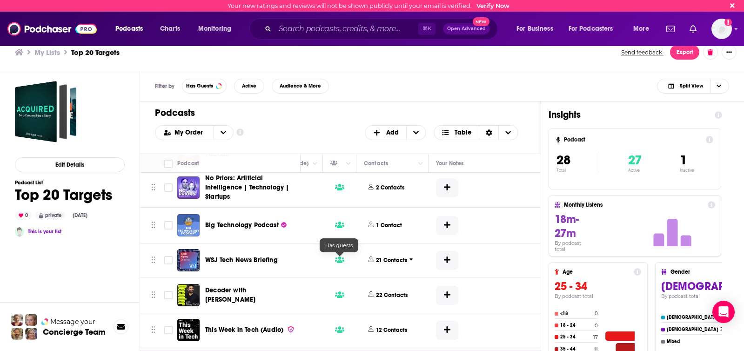
scroll to position [182, 478]
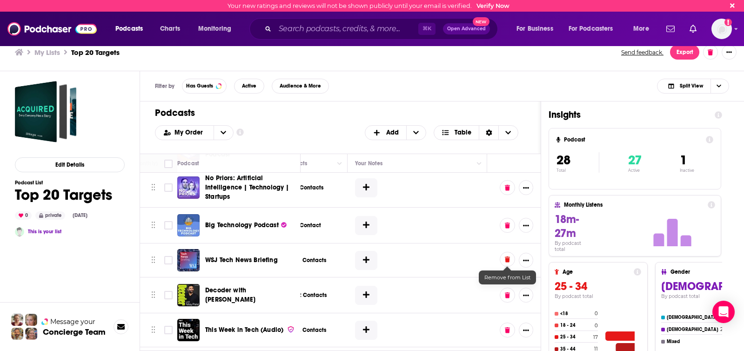
click at [509, 259] on icon at bounding box center [507, 259] width 5 height 6
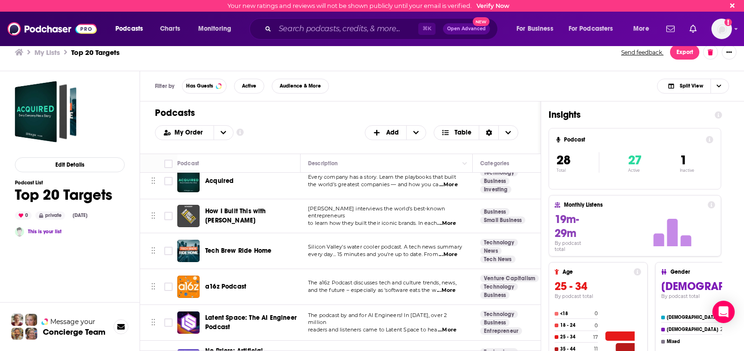
scroll to position [0, 0]
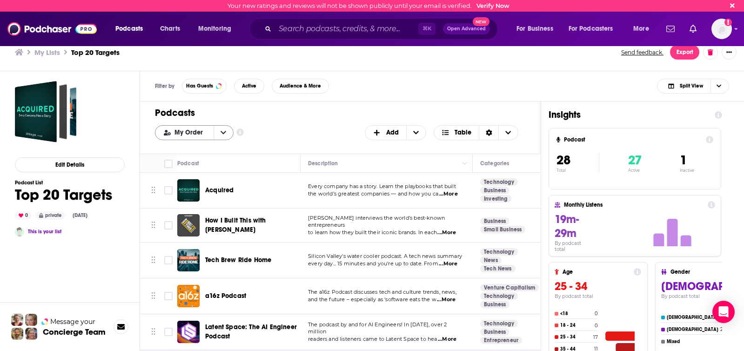
click at [222, 130] on icon "open menu" at bounding box center [224, 132] width 6 height 7
click at [313, 128] on div "My Order My Order Alphabetical Power Score Customize Your List Order Select the…" at bounding box center [340, 132] width 371 height 15
click at [516, 135] on span "Choose View" at bounding box center [508, 133] width 20 height 14
click at [501, 110] on h1 "Podcasts" at bounding box center [337, 113] width 364 height 12
click at [515, 133] on span "Choose View" at bounding box center [508, 133] width 20 height 14
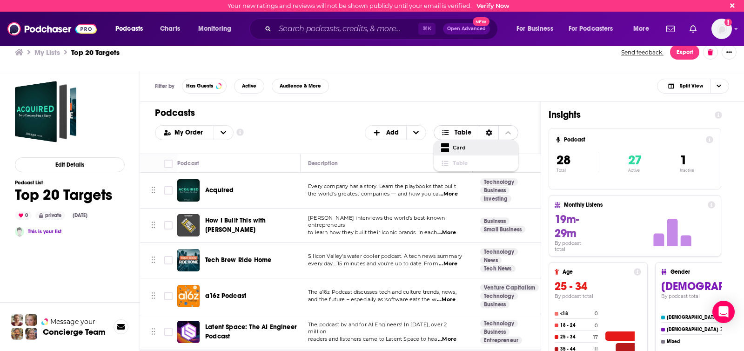
drag, startPoint x: 466, startPoint y: 149, endPoint x: 316, endPoint y: 136, distance: 150.9
click at [466, 149] on span "Card" at bounding box center [482, 147] width 58 height 5
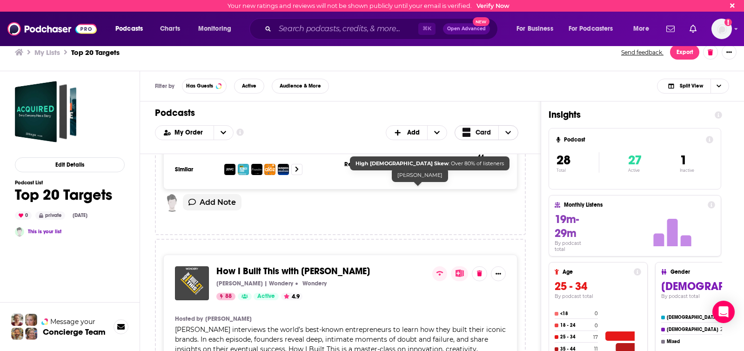
scroll to position [136, 0]
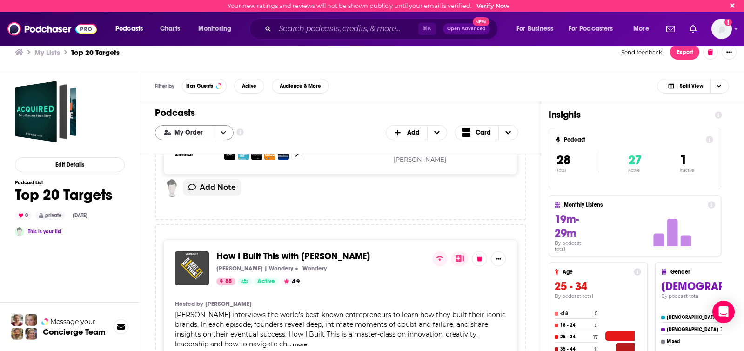
click at [225, 130] on button "open menu" at bounding box center [224, 133] width 20 height 14
click at [205, 176] on span "Power Score" at bounding box center [200, 178] width 52 height 5
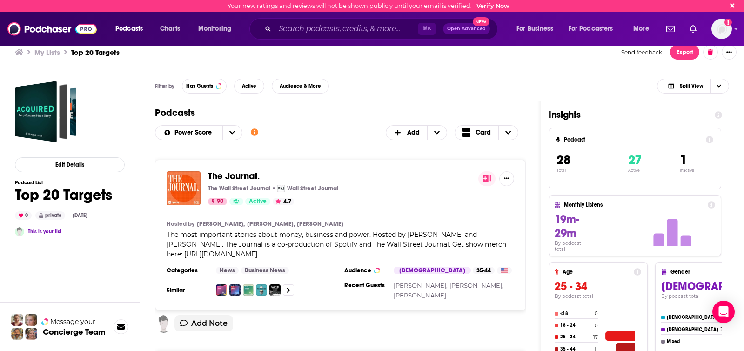
scroll to position [384, 0]
click at [227, 175] on span "The Journal." at bounding box center [234, 175] width 52 height 12
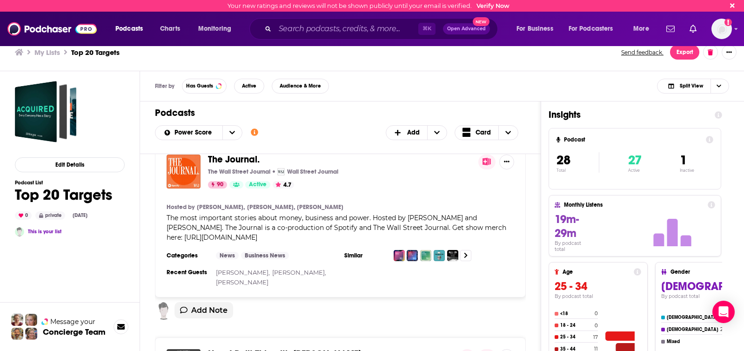
scroll to position [397, 0]
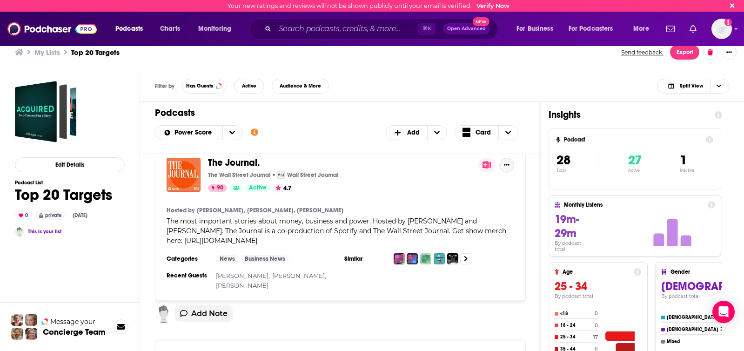
click at [510, 163] on button "Show More Button" at bounding box center [506, 165] width 15 height 15
click at [357, 304] on div "The Journal. The Wall Street Journal Wall Street Journal 90 Active 4.7 Hosted b…" at bounding box center [340, 239] width 371 height 187
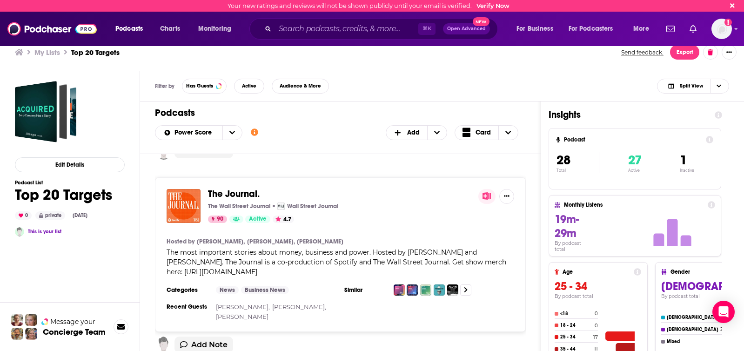
click at [487, 197] on icon at bounding box center [487, 195] width 8 height 7
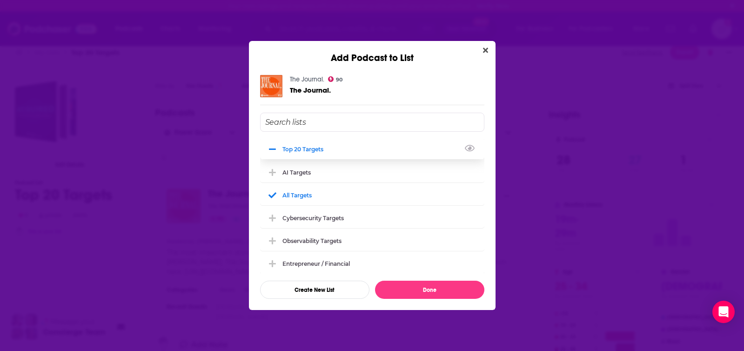
click at [315, 150] on div "Top 20 Targets" at bounding box center [306, 149] width 47 height 7
click at [433, 287] on button "Done" at bounding box center [429, 290] width 109 height 18
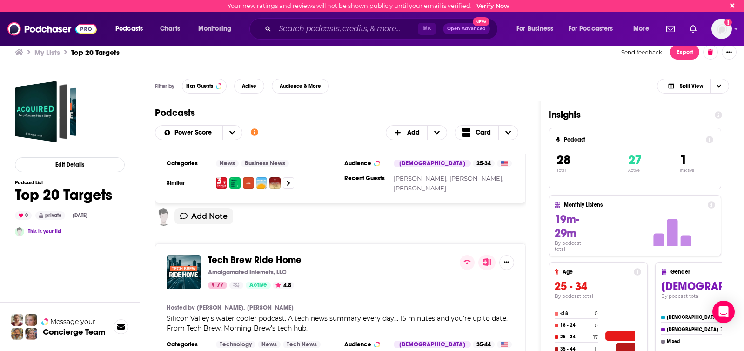
scroll to position [1510, 0]
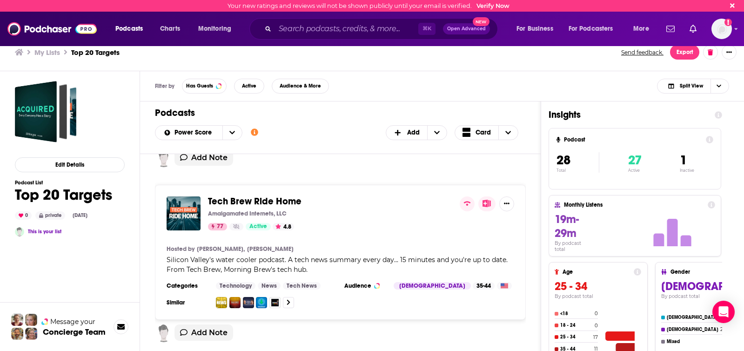
click at [485, 203] on icon at bounding box center [487, 203] width 8 height 7
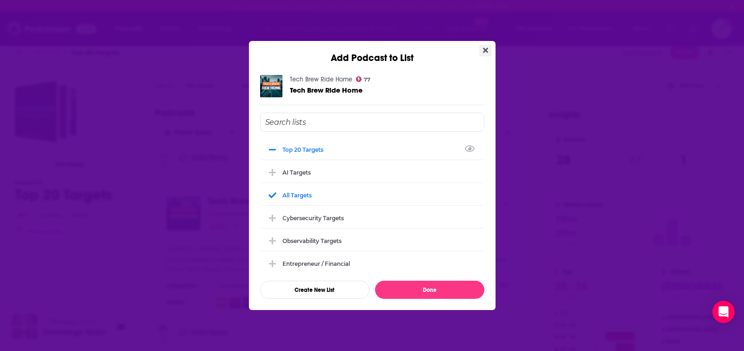
click at [485, 51] on icon "Close" at bounding box center [485, 50] width 5 height 5
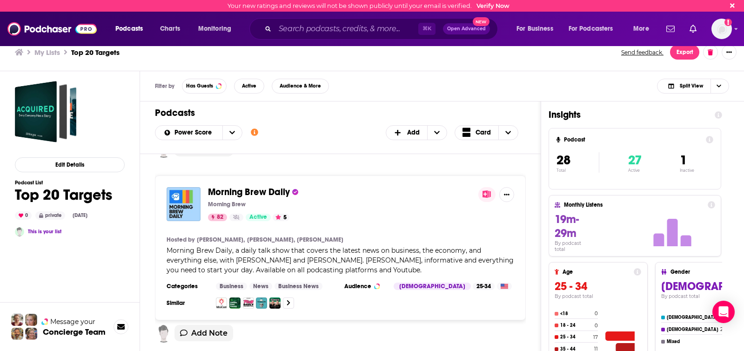
scroll to position [1140, 0]
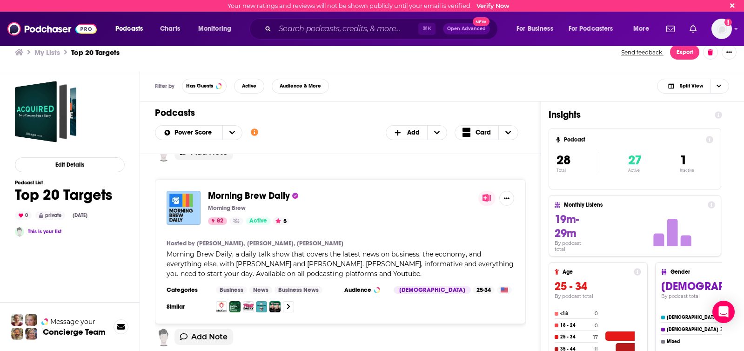
click at [487, 199] on icon at bounding box center [487, 197] width 8 height 7
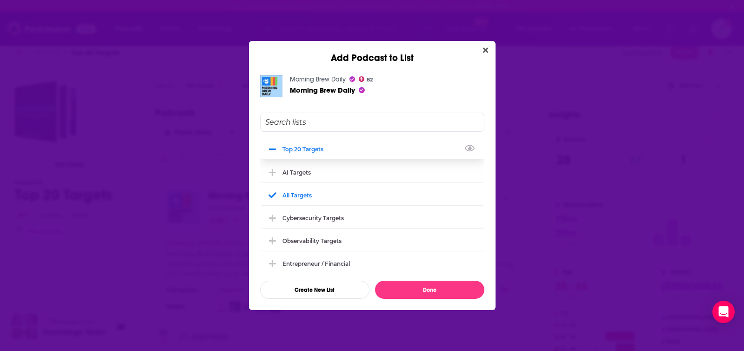
click at [307, 152] on div "Top 20 Targets" at bounding box center [306, 149] width 47 height 7
click at [430, 290] on button "Done" at bounding box center [429, 290] width 109 height 18
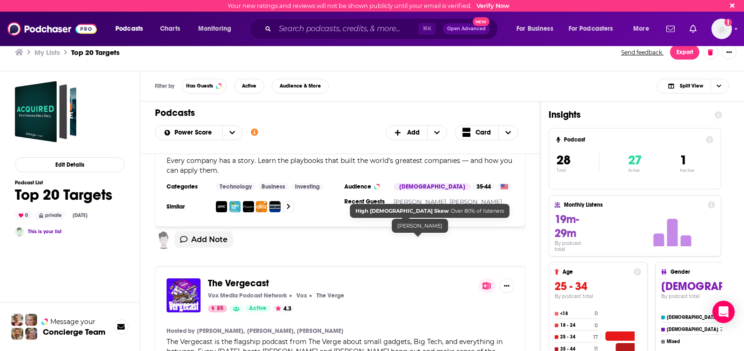
scroll to position [870, 0]
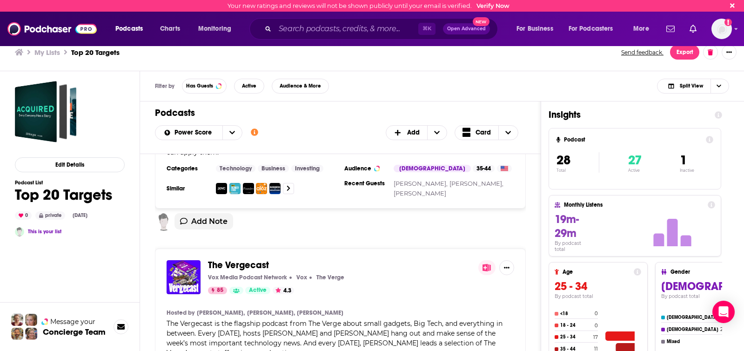
click at [485, 267] on icon at bounding box center [487, 267] width 8 height 7
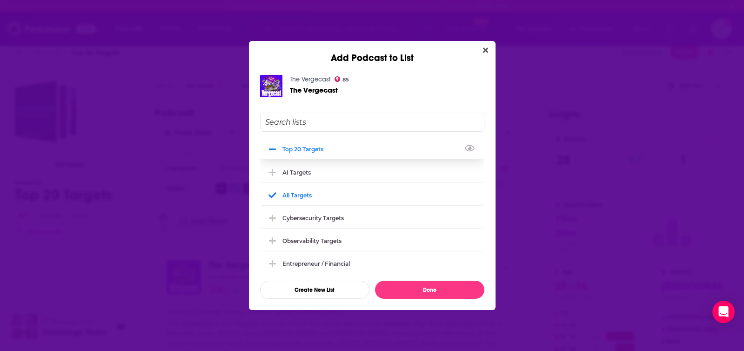
click at [329, 153] on div "Top 20 Targets" at bounding box center [372, 149] width 224 height 20
click at [431, 293] on button "Done" at bounding box center [429, 290] width 109 height 18
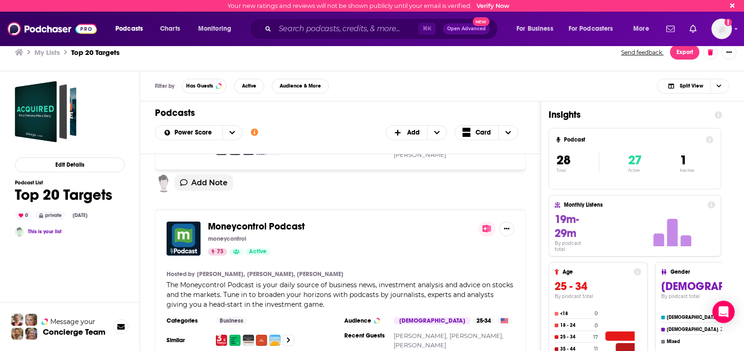
scroll to position [2859, 0]
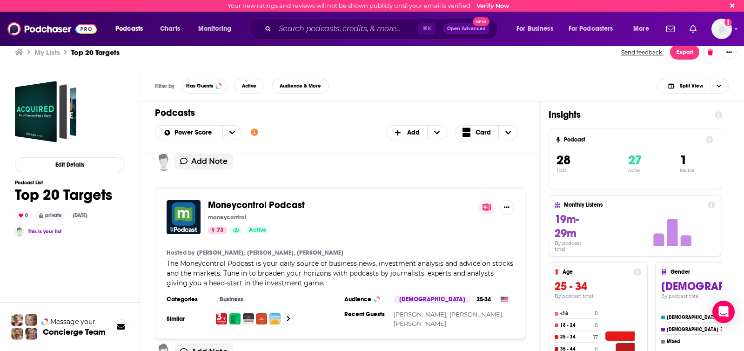
click at [489, 203] on icon at bounding box center [487, 206] width 8 height 7
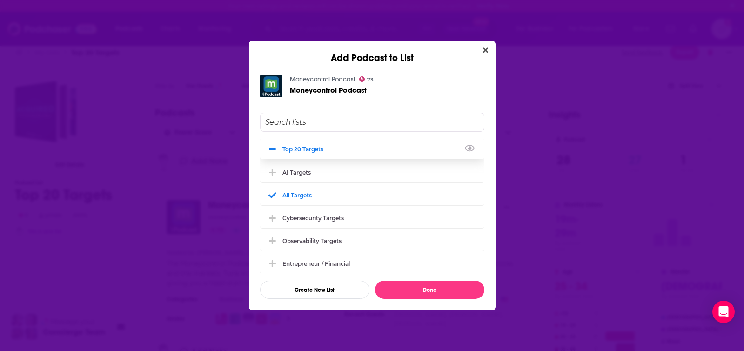
click at [323, 154] on div "Top 20 Targets" at bounding box center [372, 149] width 224 height 20
click at [413, 285] on button "Done" at bounding box center [429, 290] width 109 height 18
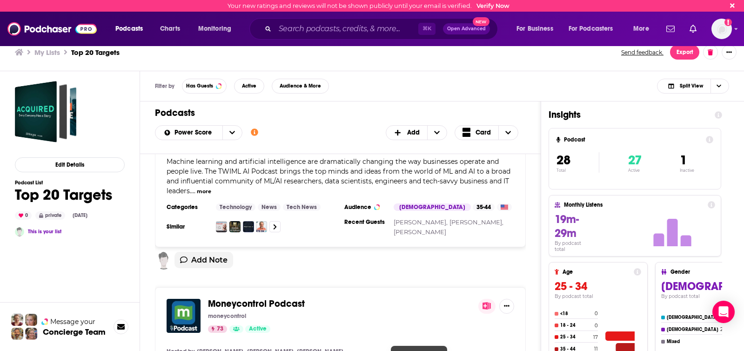
scroll to position [2752, 0]
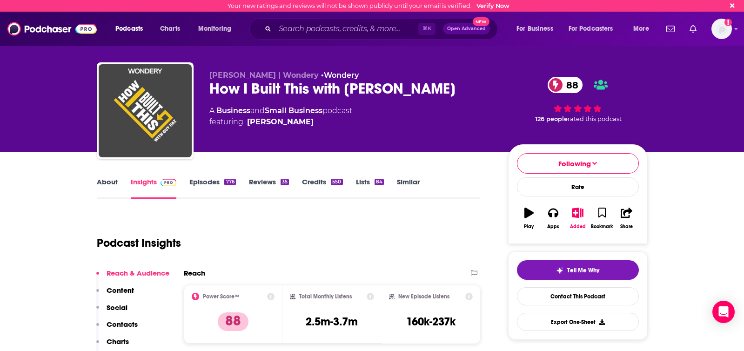
click at [110, 178] on link "About" at bounding box center [107, 187] width 21 height 21
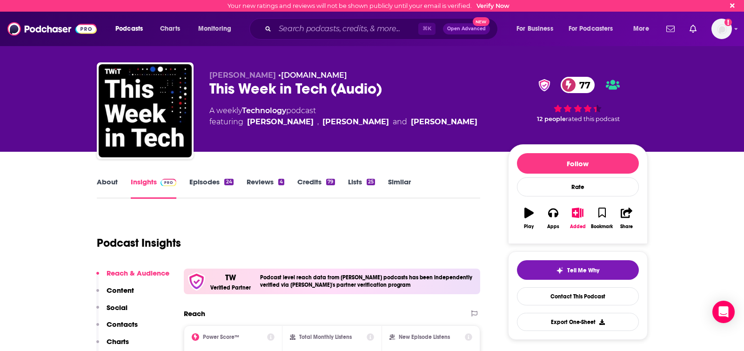
scroll to position [1, 0]
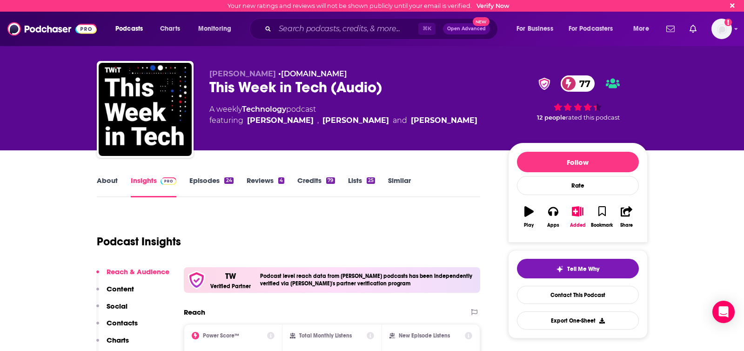
click at [112, 182] on link "About" at bounding box center [107, 186] width 21 height 21
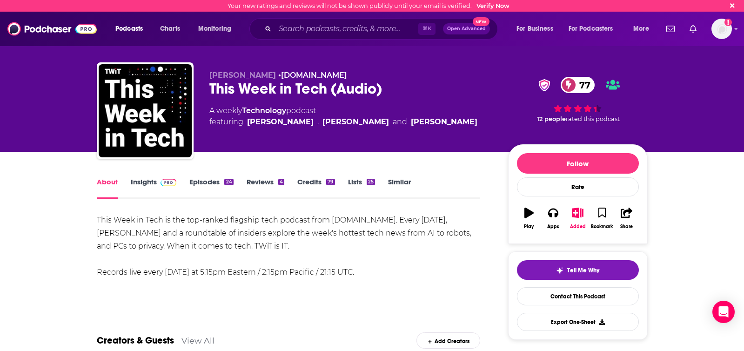
click at [155, 185] on link "Insights" at bounding box center [154, 187] width 46 height 21
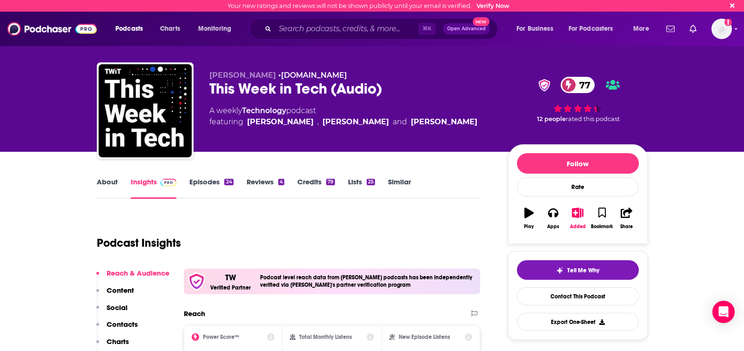
click at [112, 180] on link "About" at bounding box center [107, 187] width 21 height 21
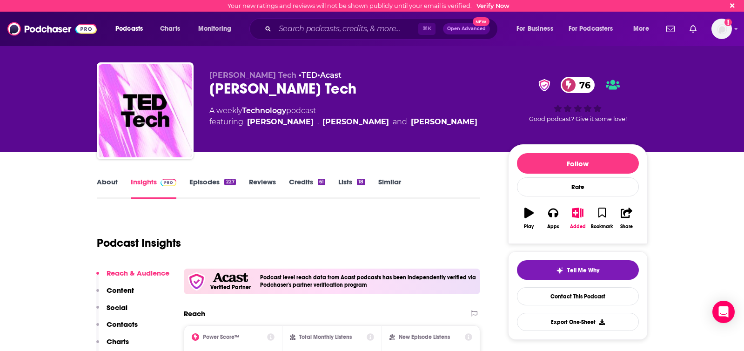
click at [114, 184] on link "About" at bounding box center [107, 187] width 21 height 21
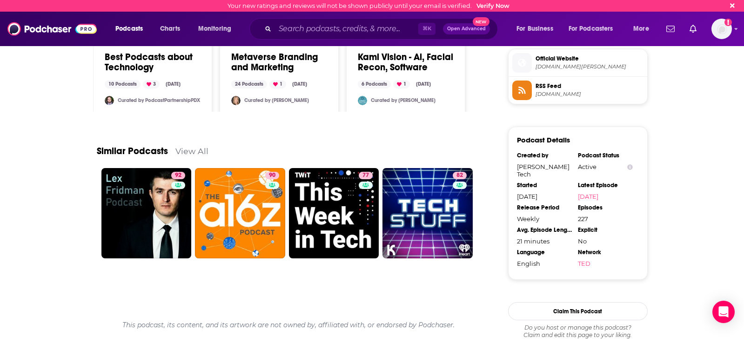
scroll to position [820, 0]
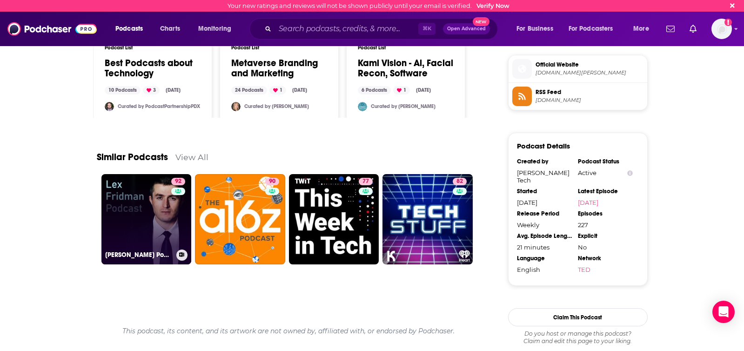
click at [108, 216] on link "92 [PERSON_NAME] Podcast" at bounding box center [146, 219] width 90 height 90
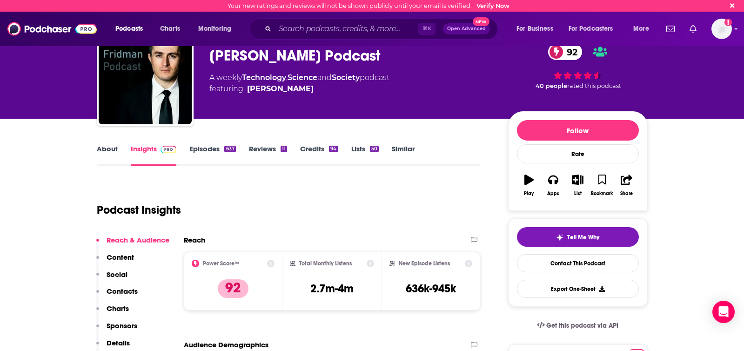
scroll to position [77, 0]
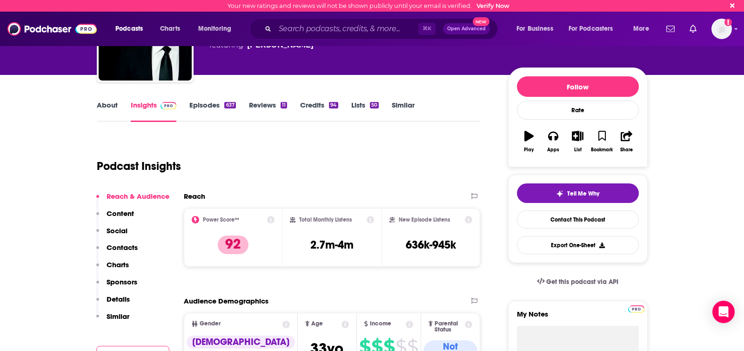
click at [105, 109] on link "About" at bounding box center [107, 111] width 21 height 21
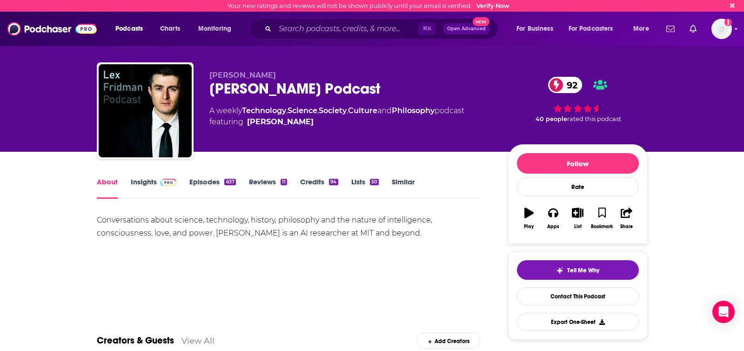
click at [144, 184] on link "Insights" at bounding box center [154, 187] width 46 height 21
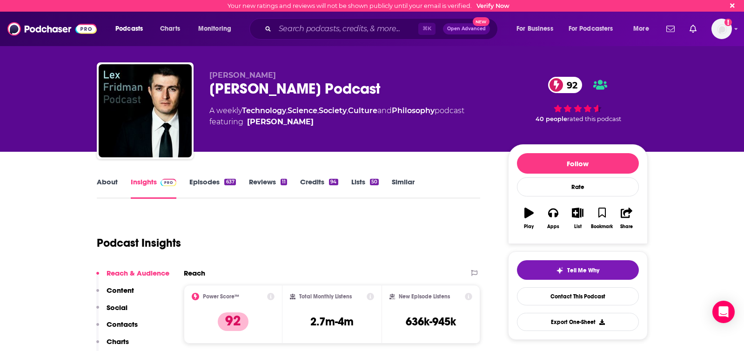
click at [114, 180] on link "About" at bounding box center [107, 187] width 21 height 21
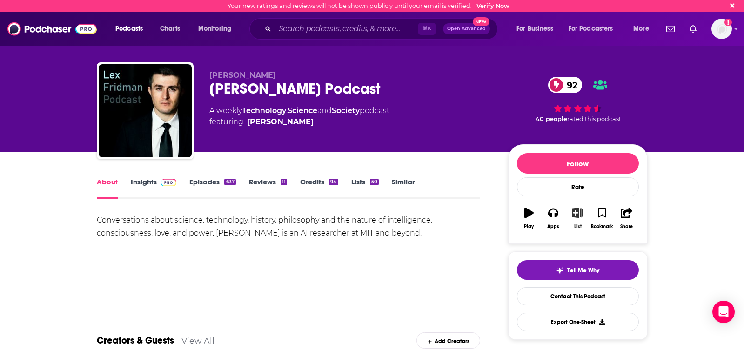
click at [582, 219] on button "List" at bounding box center [578, 219] width 24 height 34
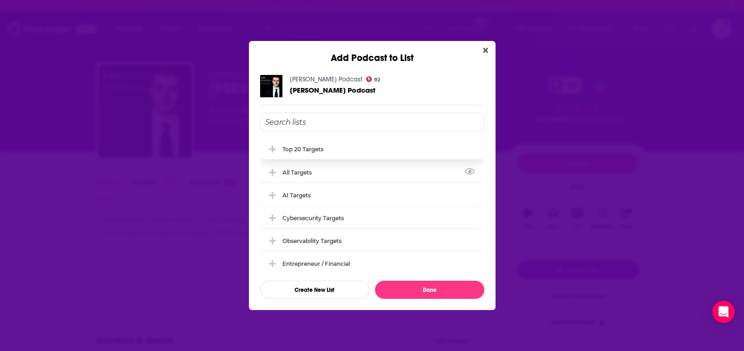
drag, startPoint x: 295, startPoint y: 168, endPoint x: 295, endPoint y: 149, distance: 18.6
click at [295, 168] on div "All targets" at bounding box center [372, 172] width 224 height 20
click at [295, 148] on div "Top 20 Targets" at bounding box center [306, 149] width 47 height 7
click at [296, 193] on div "AI Targets" at bounding box center [300, 194] width 34 height 7
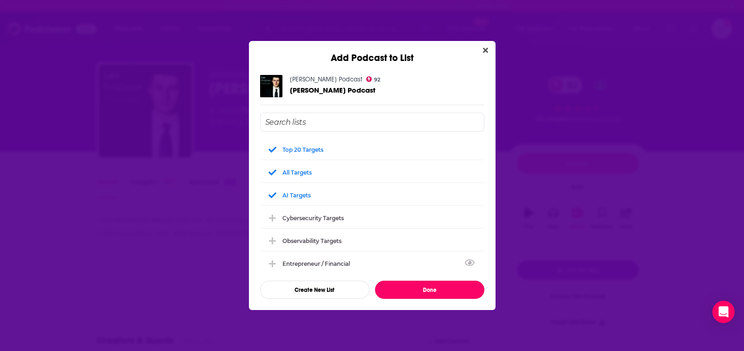
click at [408, 290] on button "Done" at bounding box center [429, 290] width 109 height 18
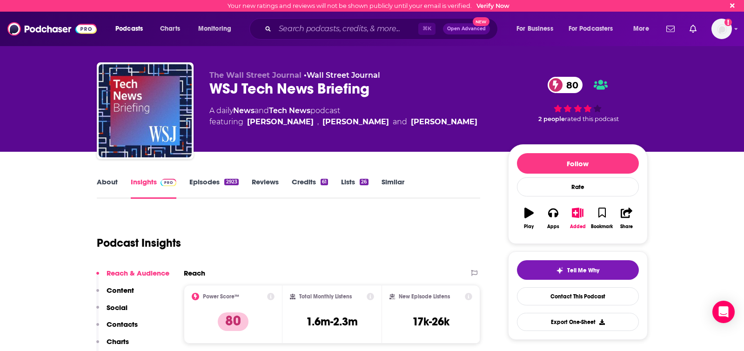
click at [112, 187] on link "About" at bounding box center [107, 187] width 21 height 21
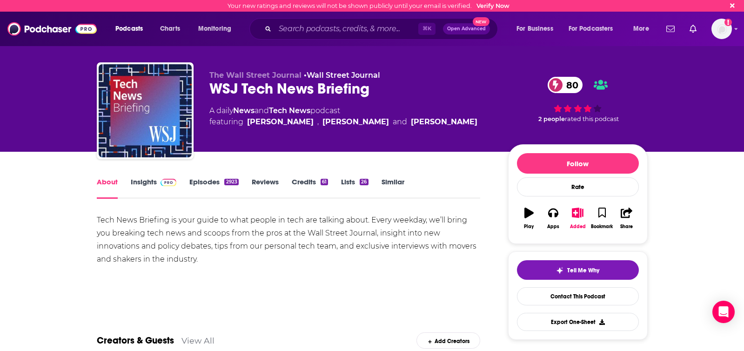
click at [147, 182] on link "Insights" at bounding box center [154, 187] width 46 height 21
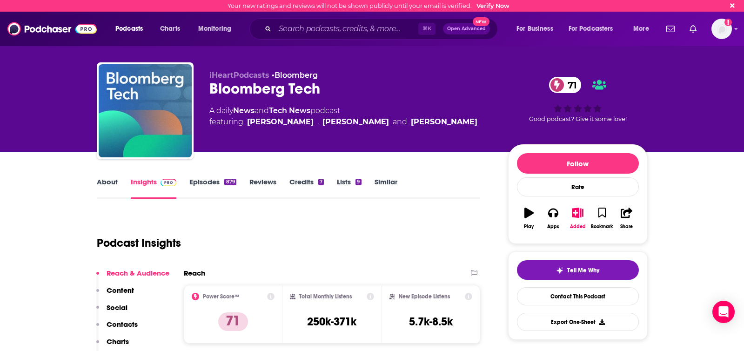
drag, startPoint x: 104, startPoint y: 172, endPoint x: 104, endPoint y: 180, distance: 8.4
click at [104, 181] on link "About" at bounding box center [107, 187] width 21 height 21
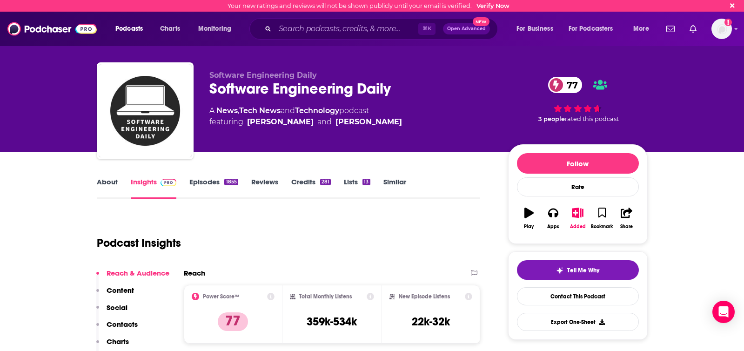
click at [111, 180] on link "About" at bounding box center [107, 187] width 21 height 21
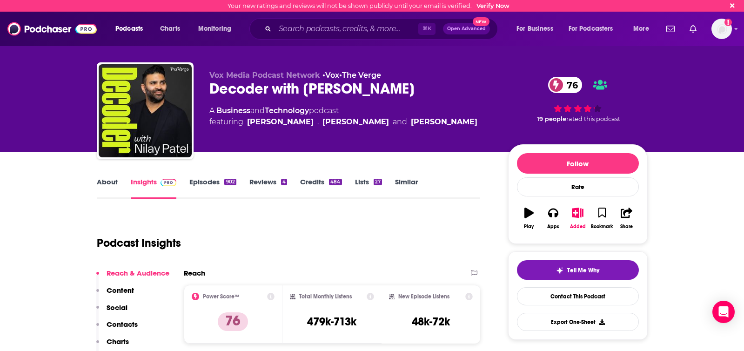
click at [110, 186] on link "About" at bounding box center [107, 187] width 21 height 21
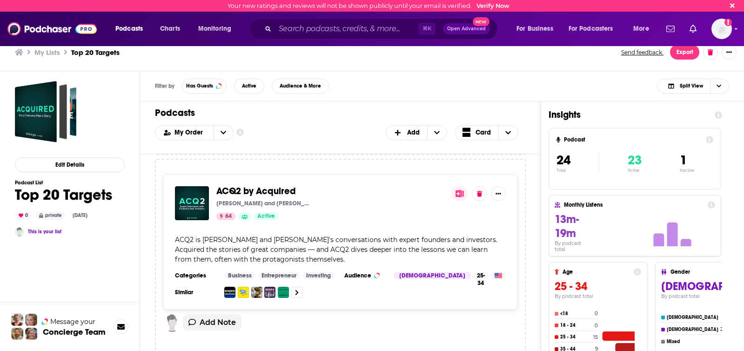
scroll to position [2607, 0]
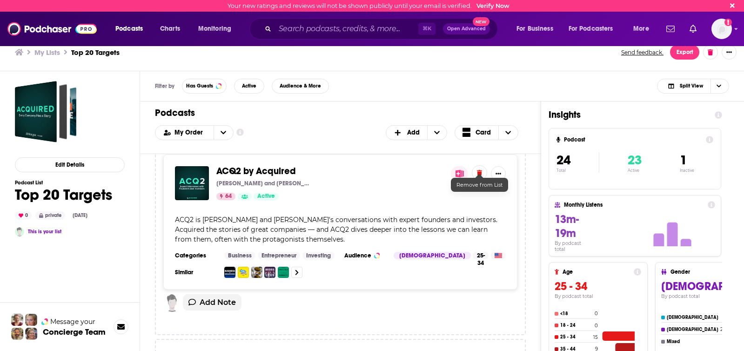
click at [478, 170] on icon at bounding box center [479, 173] width 5 height 6
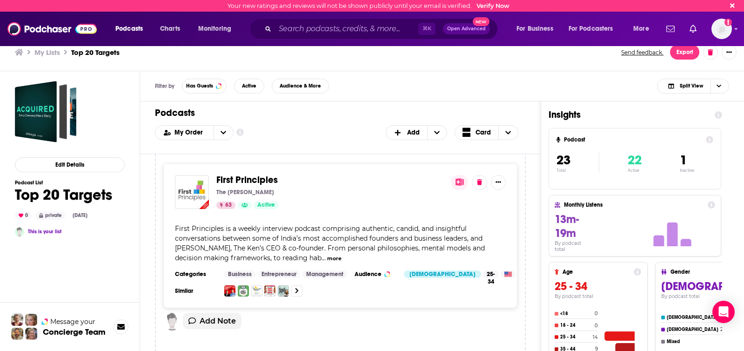
scroll to position [3042, 0]
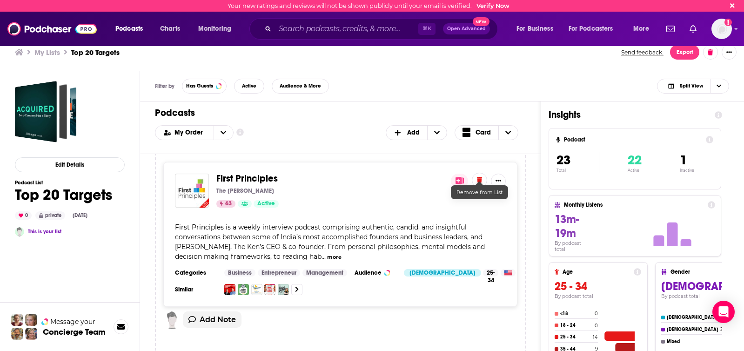
click at [478, 178] on button at bounding box center [479, 180] width 15 height 15
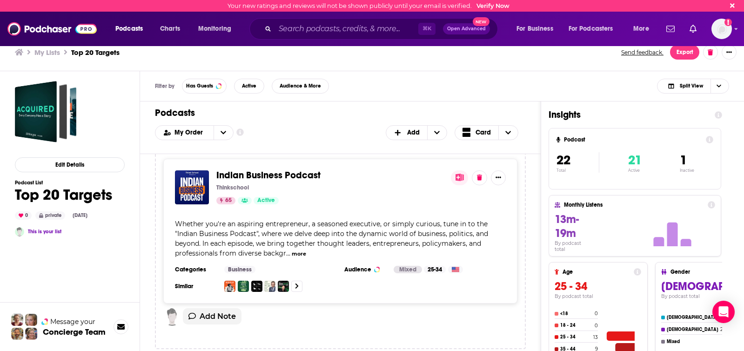
scroll to position [3044, 0]
click at [296, 251] on button "more" at bounding box center [299, 255] width 14 height 8
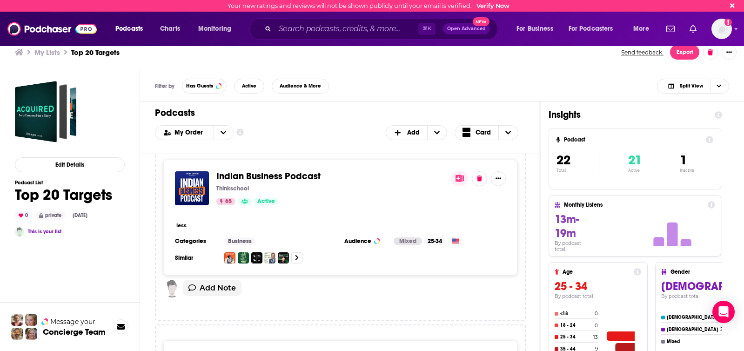
click at [265, 220] on div "less" at bounding box center [340, 225] width 331 height 10
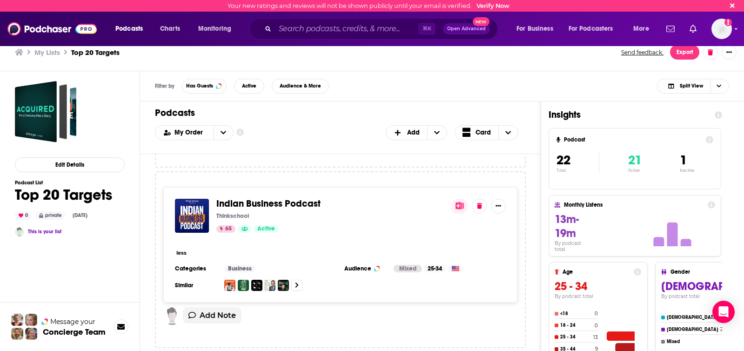
scroll to position [3033, 0]
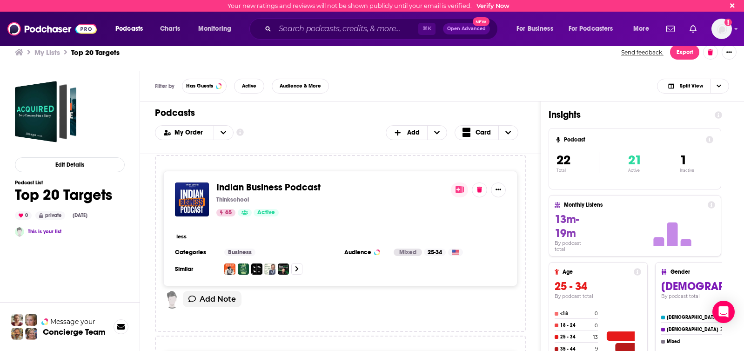
click at [182, 235] on div "less" at bounding box center [340, 236] width 331 height 10
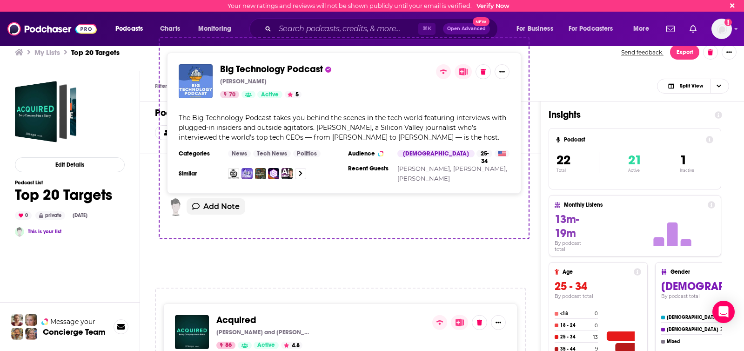
scroll to position [0, 0]
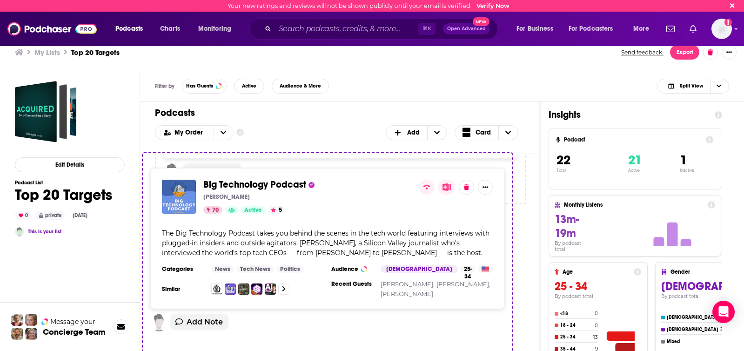
drag, startPoint x: 370, startPoint y: 220, endPoint x: 356, endPoint y: 200, distance: 24.7
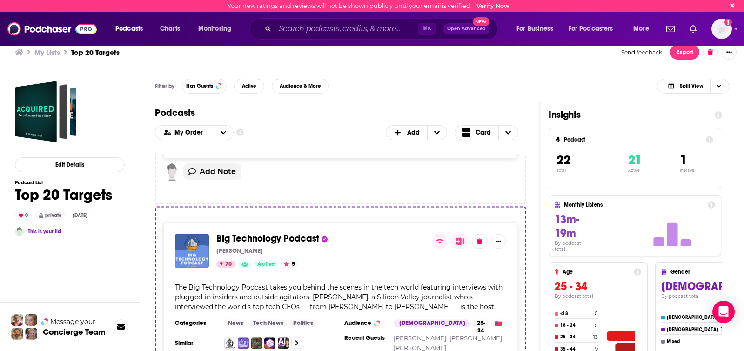
scroll to position [379, 0]
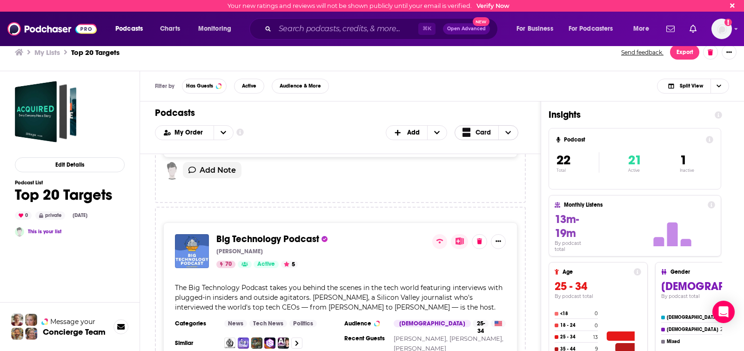
click at [474, 133] on span "Card" at bounding box center [477, 133] width 29 height 12
click at [471, 163] on span "Choose View" at bounding box center [468, 163] width 12 height 7
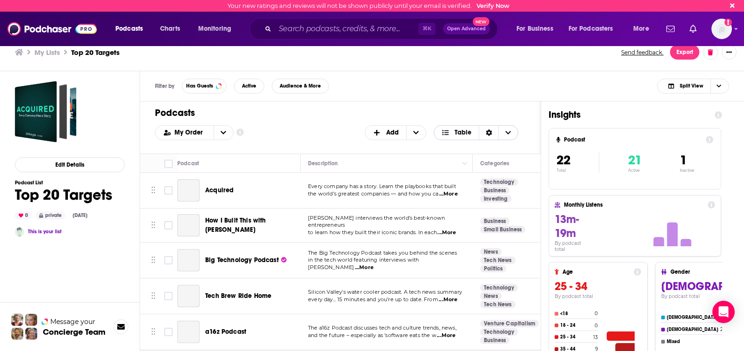
scroll to position [0, 0]
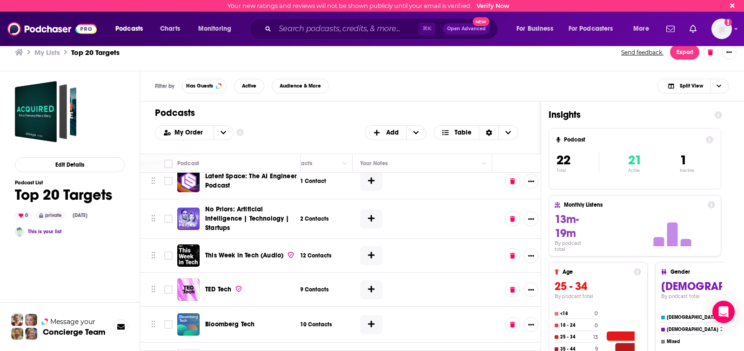
scroll to position [222, 478]
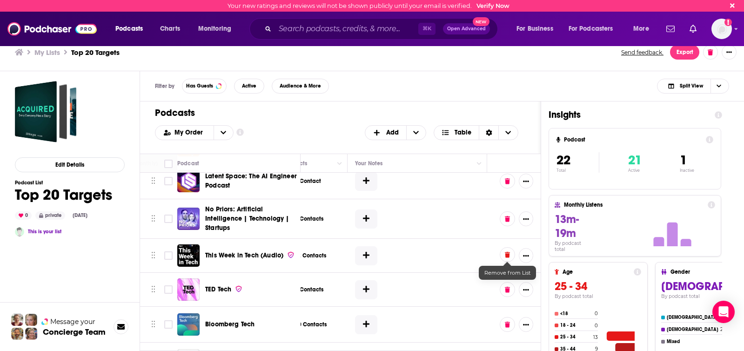
click at [505, 253] on icon at bounding box center [507, 255] width 5 height 6
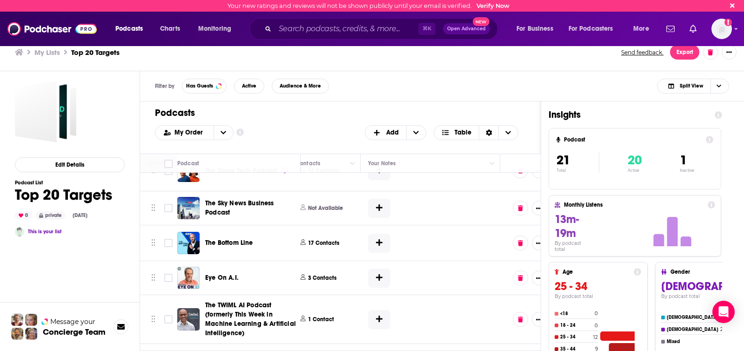
scroll to position [554, 478]
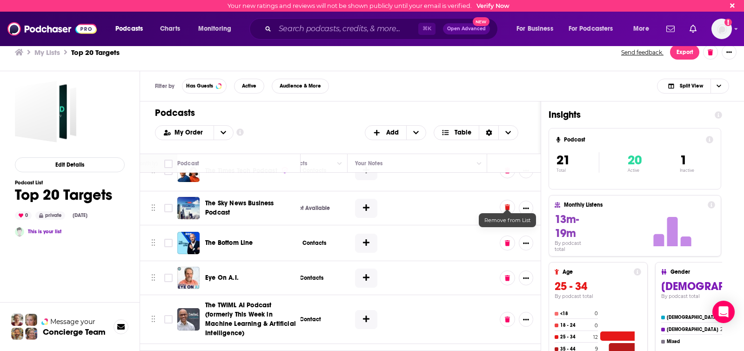
click at [508, 204] on icon at bounding box center [507, 207] width 5 height 6
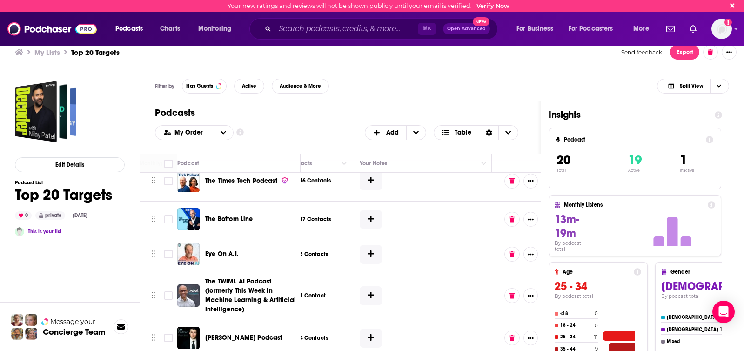
scroll to position [544, 478]
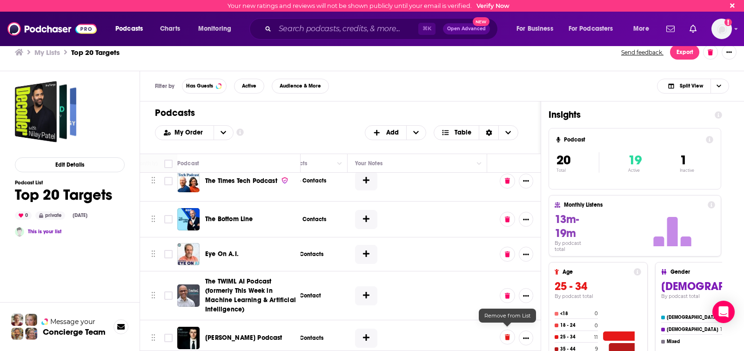
click at [509, 334] on icon at bounding box center [507, 337] width 5 height 6
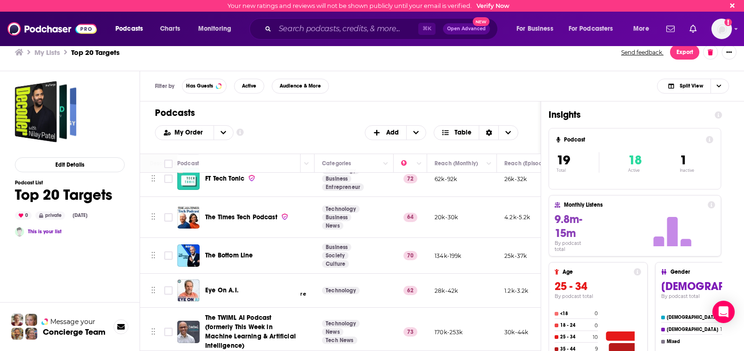
scroll to position [508, 158]
click at [30, 52] on icon at bounding box center [29, 51] width 4 height 7
click at [44, 53] on h3 "My Lists" at bounding box center [47, 52] width 26 height 9
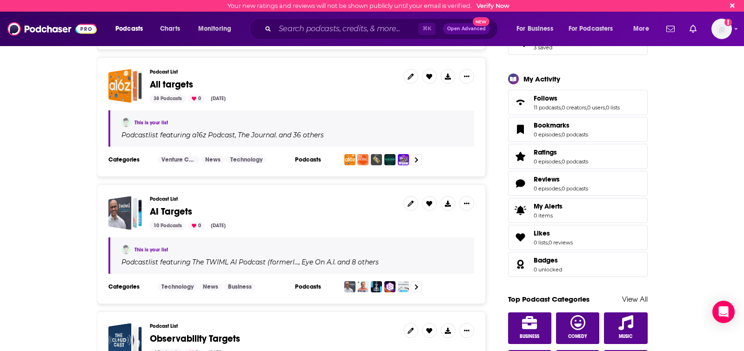
scroll to position [256, 0]
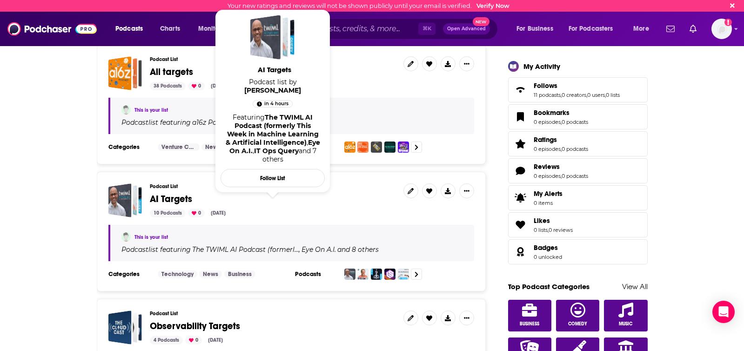
click at [159, 196] on span "AI Targets" at bounding box center [171, 199] width 42 height 12
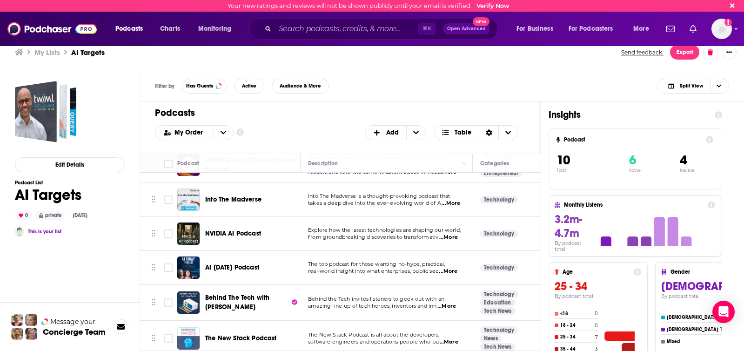
scroll to position [184, 0]
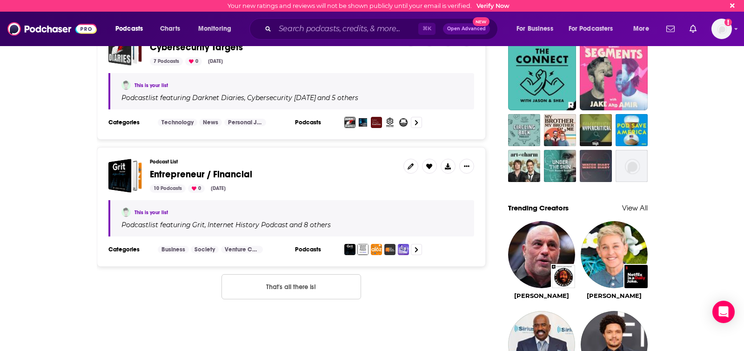
scroll to position [658, 0]
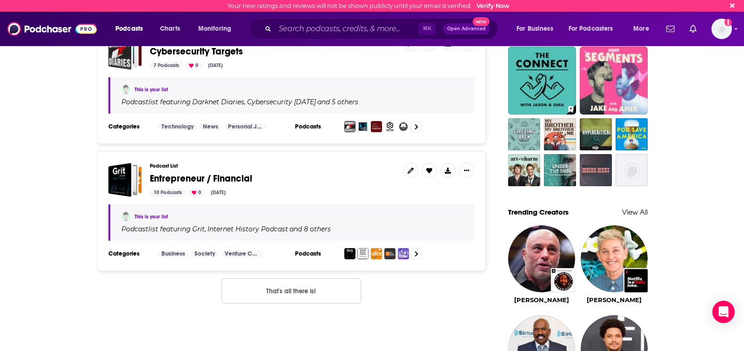
click at [187, 175] on span "Entrepreneur / Financial" at bounding box center [201, 179] width 102 height 12
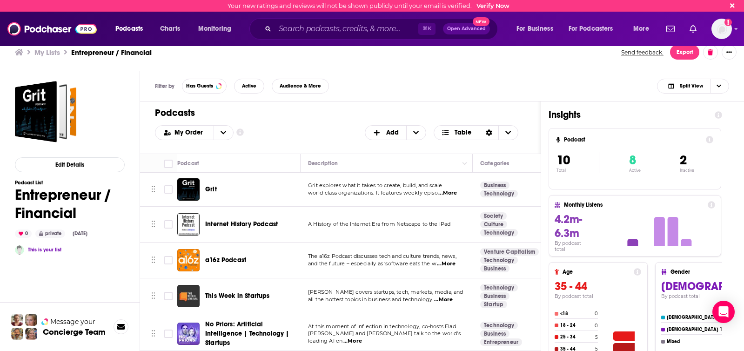
click at [214, 190] on span "Grit" at bounding box center [211, 189] width 12 height 8
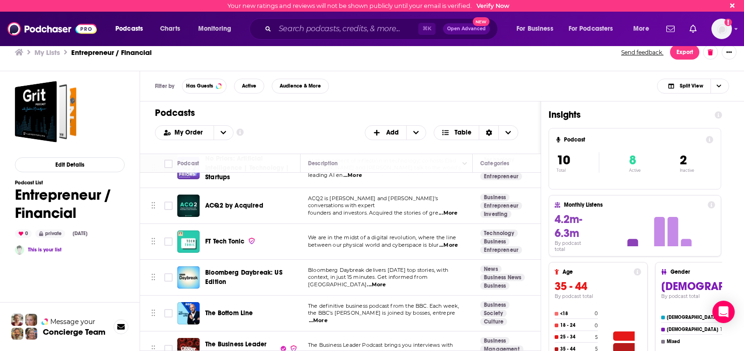
scroll to position [182, 0]
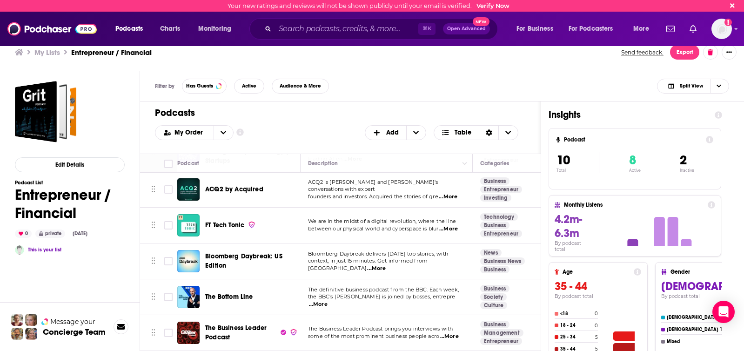
click at [328, 302] on span "...More" at bounding box center [318, 304] width 19 height 7
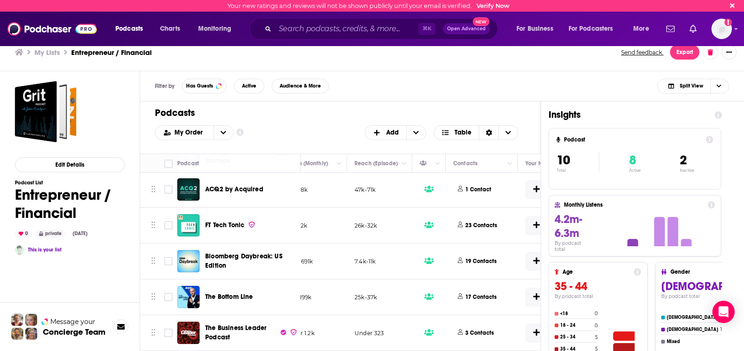
scroll to position [182, 478]
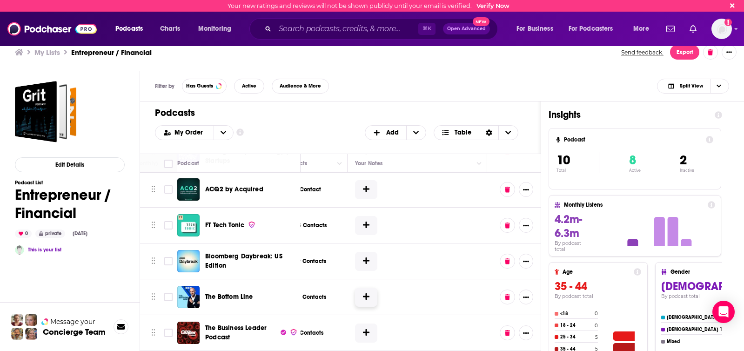
click at [367, 296] on icon at bounding box center [366, 296] width 7 height 7
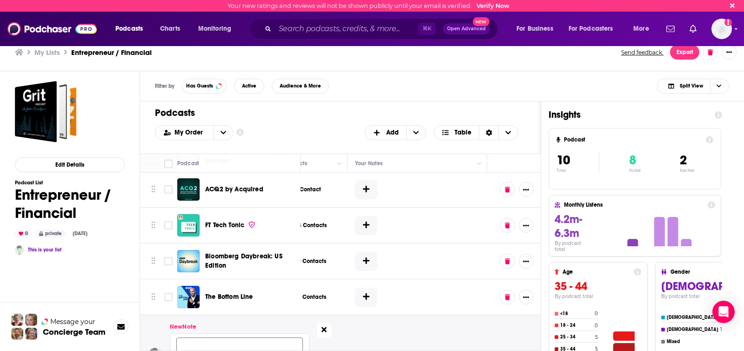
click at [322, 326] on icon at bounding box center [324, 329] width 5 height 7
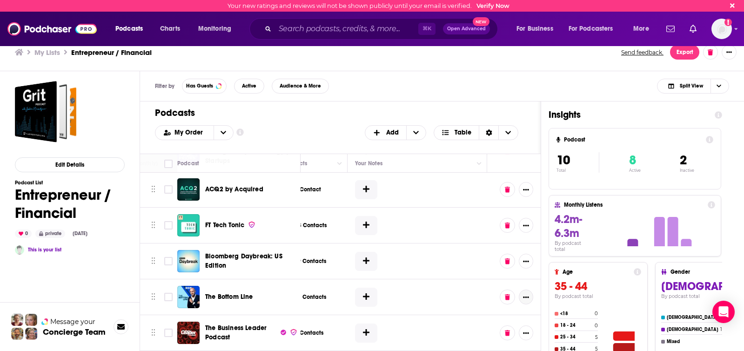
click at [524, 296] on icon "Show More Button" at bounding box center [526, 297] width 6 height 6
click at [477, 226] on button "Add to List" at bounding box center [494, 223] width 89 height 17
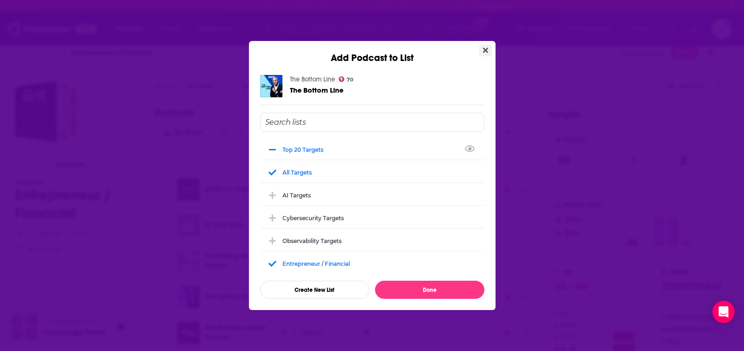
click at [487, 47] on icon "Close" at bounding box center [485, 50] width 5 height 7
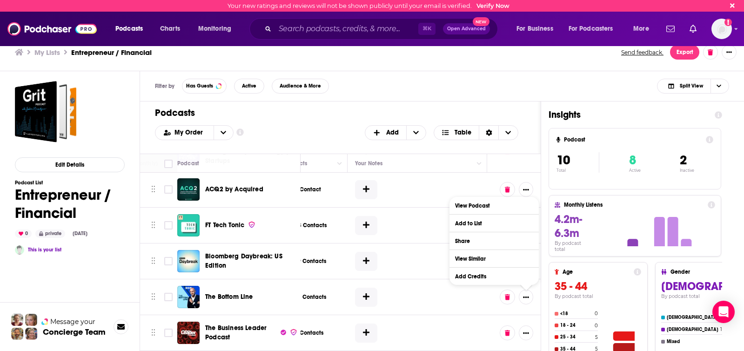
click at [53, 53] on h3 "My Lists" at bounding box center [47, 52] width 26 height 9
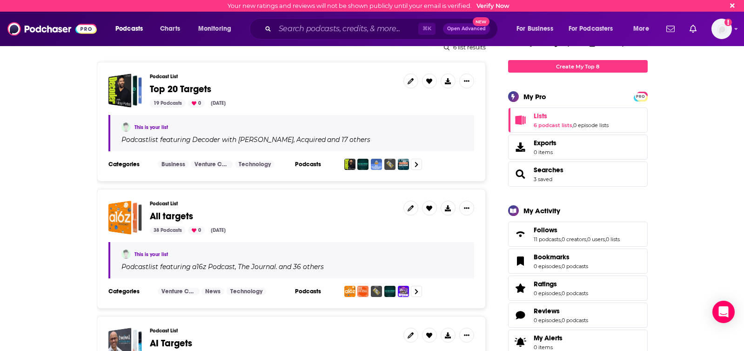
scroll to position [122, 0]
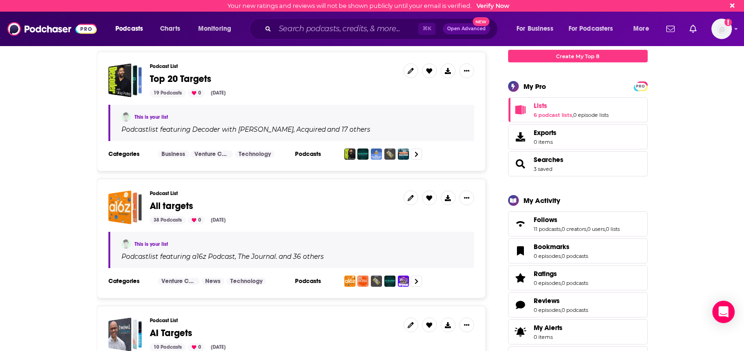
click at [179, 202] on span "All targets" at bounding box center [171, 206] width 43 height 12
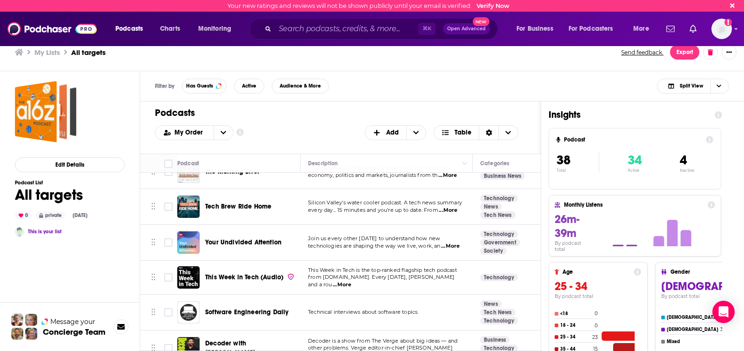
scroll to position [310, 0]
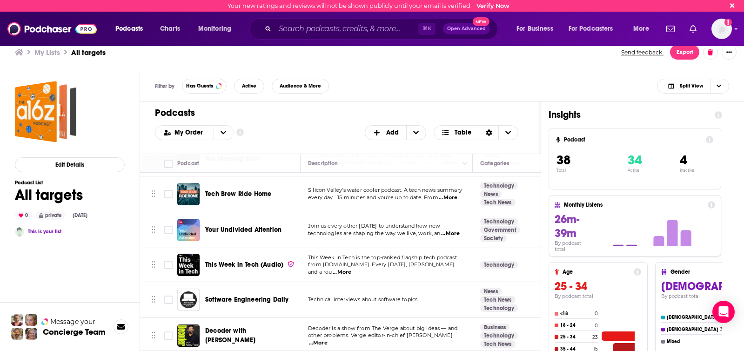
click at [451, 236] on span "...More" at bounding box center [450, 233] width 19 height 7
click at [325, 119] on div "Podcasts Add My Order Customize Your List Order Select the “My Order” sort and …" at bounding box center [340, 127] width 401 height 52
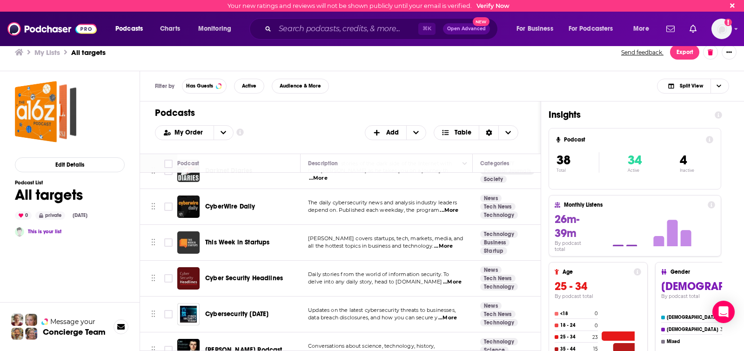
scroll to position [1165, 0]
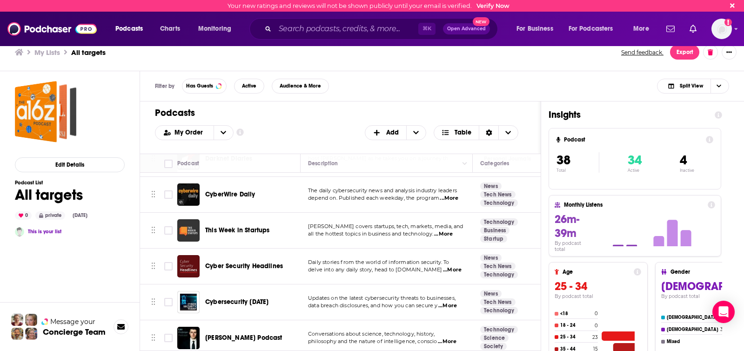
click at [447, 302] on span "...More" at bounding box center [447, 305] width 19 height 7
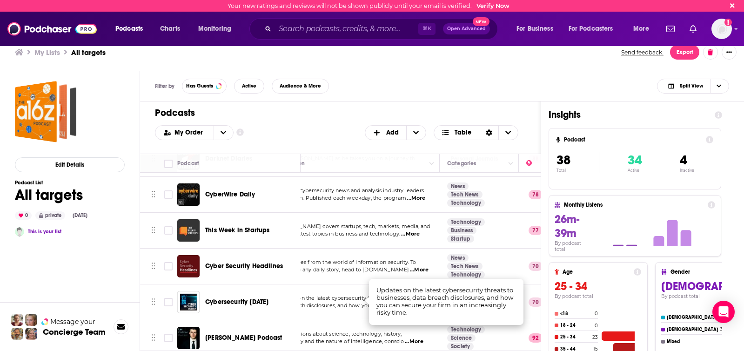
scroll to position [1165, 105]
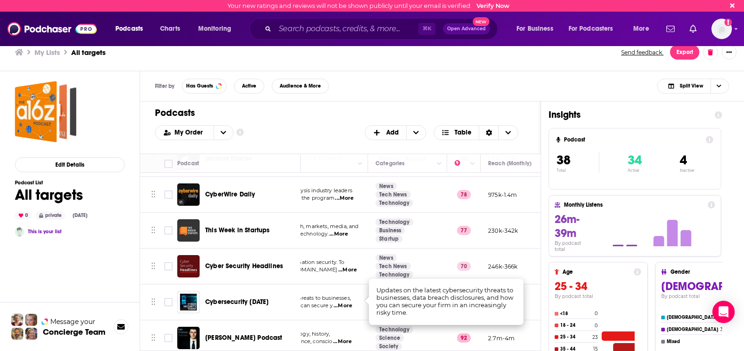
click at [390, 96] on div "Filter by Has Guests Active Audience & More Split View" at bounding box center [442, 86] width 604 height 30
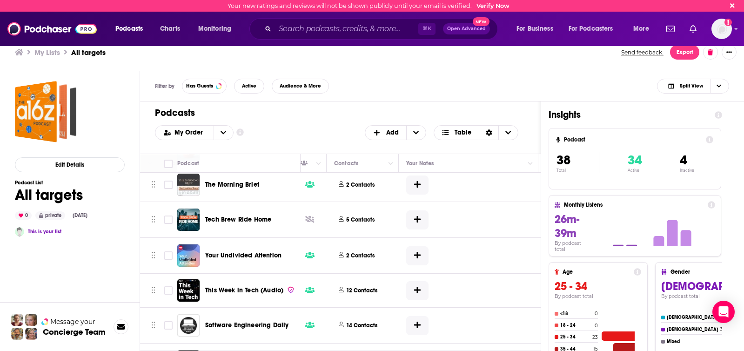
scroll to position [284, 478]
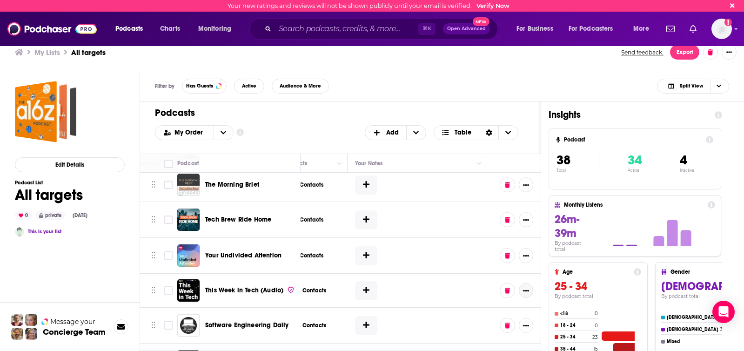
click at [527, 290] on icon "Show More Button" at bounding box center [526, 291] width 6 height 6
click at [469, 214] on button "Add to List" at bounding box center [494, 216] width 89 height 17
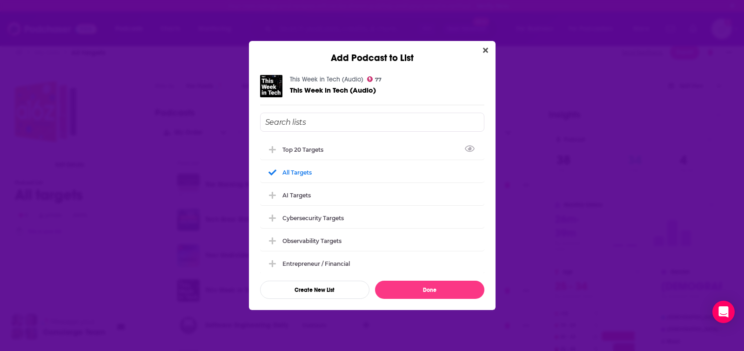
click at [306, 143] on div "Top 20 Targets" at bounding box center [372, 149] width 224 height 20
click at [415, 292] on button "Done" at bounding box center [429, 290] width 109 height 18
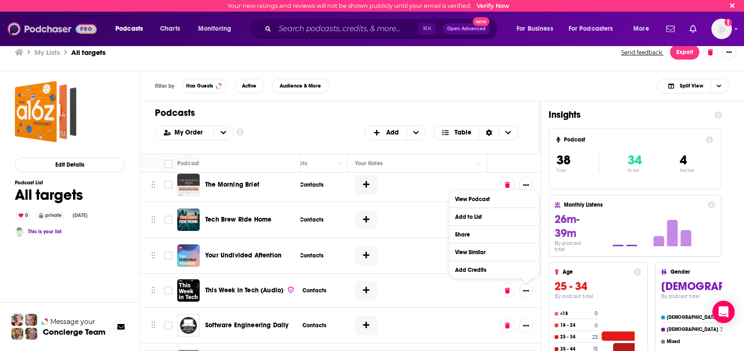
click at [41, 27] on img at bounding box center [51, 29] width 89 height 18
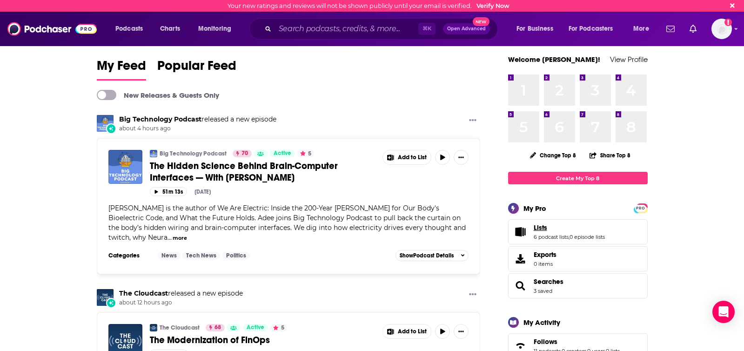
click at [565, 226] on link "Lists" at bounding box center [569, 227] width 71 height 8
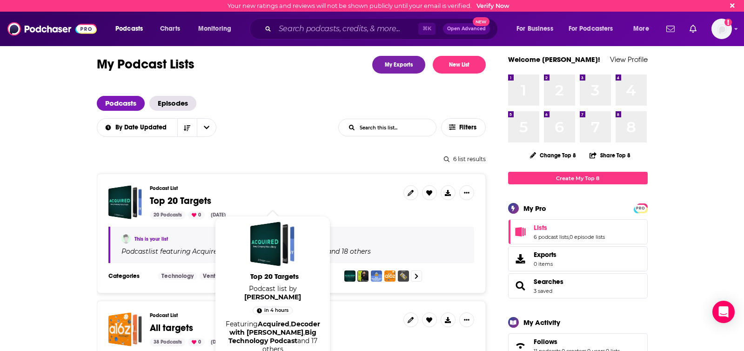
click at [190, 200] on span "Top 20 Targets" at bounding box center [180, 201] width 61 height 12
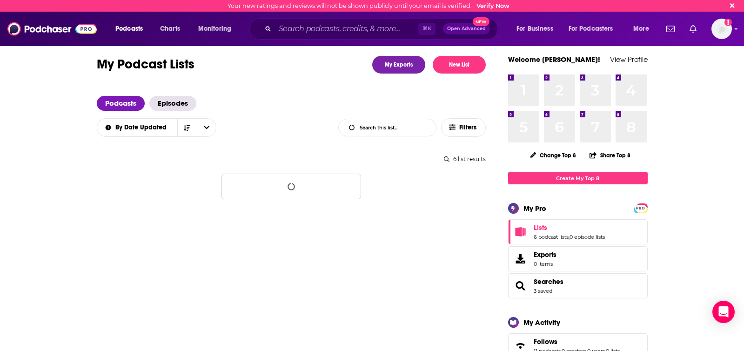
scroll to position [2, 0]
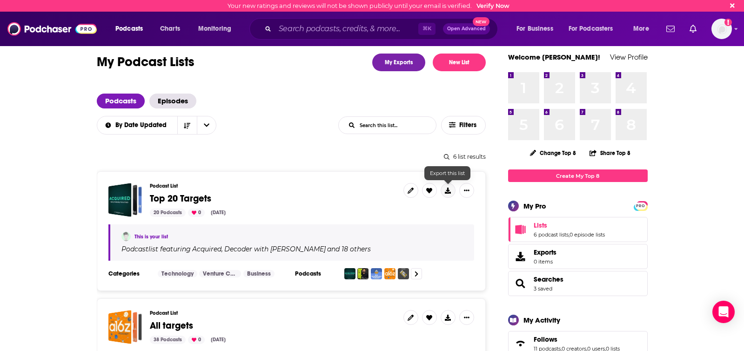
click at [451, 193] on button at bounding box center [448, 190] width 15 height 15
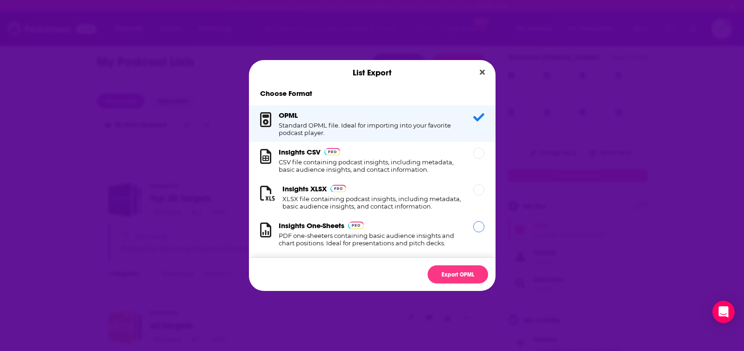
click at [478, 225] on div "Dialog" at bounding box center [478, 226] width 11 height 11
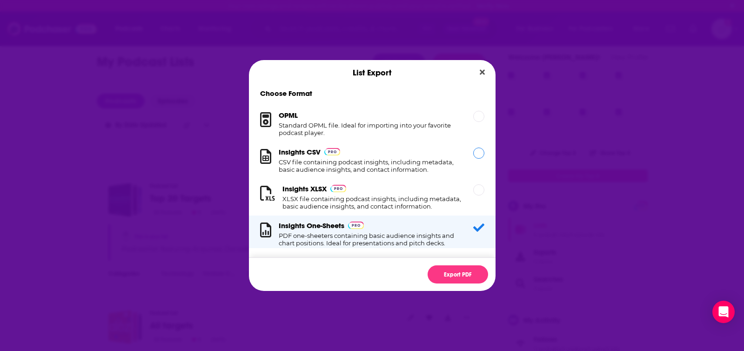
click at [478, 158] on div "Dialog" at bounding box center [478, 153] width 11 height 11
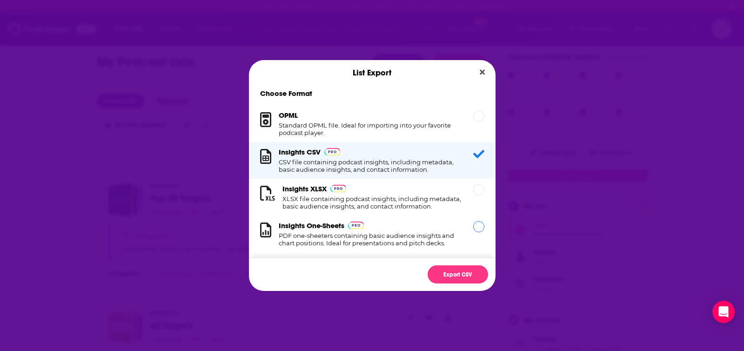
click at [476, 225] on div "Dialog" at bounding box center [478, 226] width 11 height 11
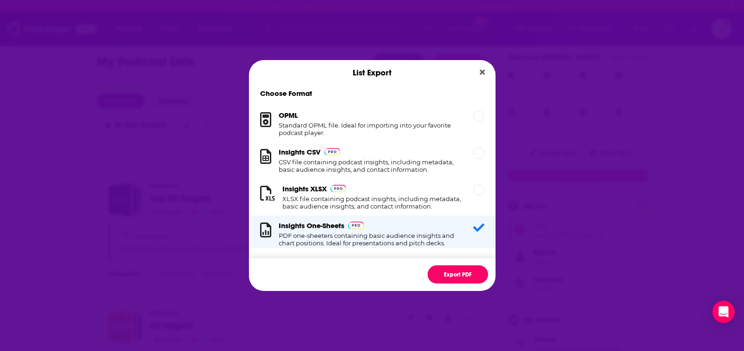
click at [461, 275] on button "Export PDF" at bounding box center [458, 274] width 61 height 18
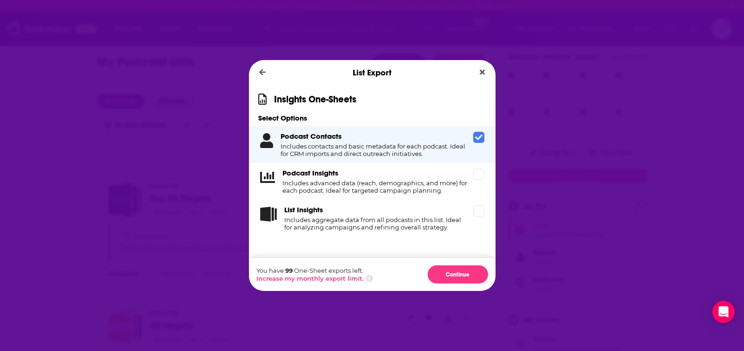
click at [476, 139] on icon "Dialog" at bounding box center [478, 137] width 7 height 7
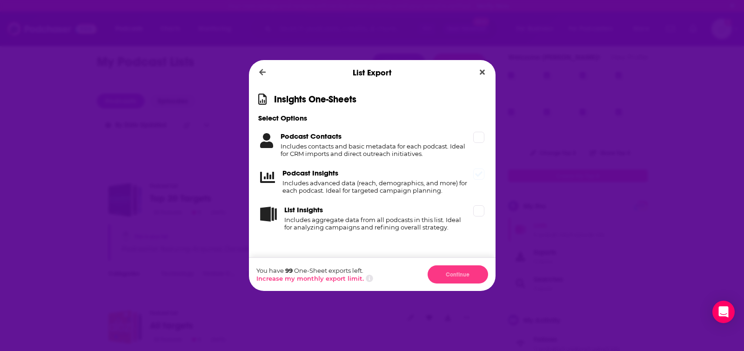
click at [478, 173] on icon "Dialog" at bounding box center [478, 173] width 7 height 7
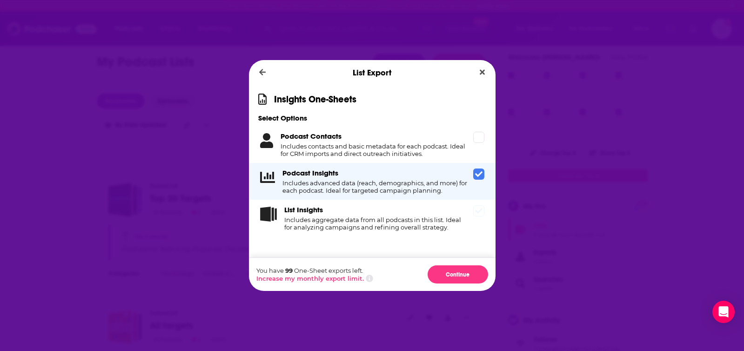
click at [476, 212] on icon "Dialog" at bounding box center [478, 210] width 7 height 7
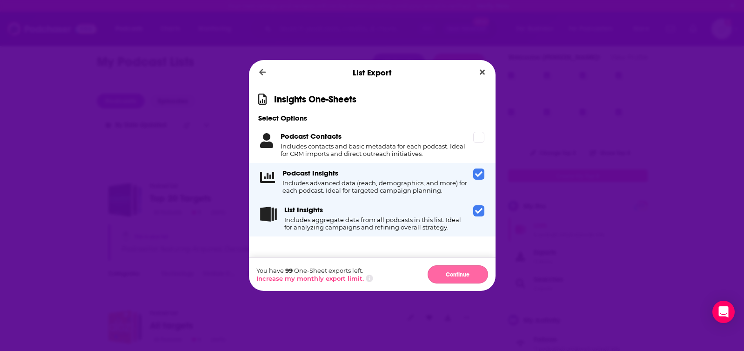
click at [454, 271] on button "Continue" at bounding box center [458, 274] width 61 height 18
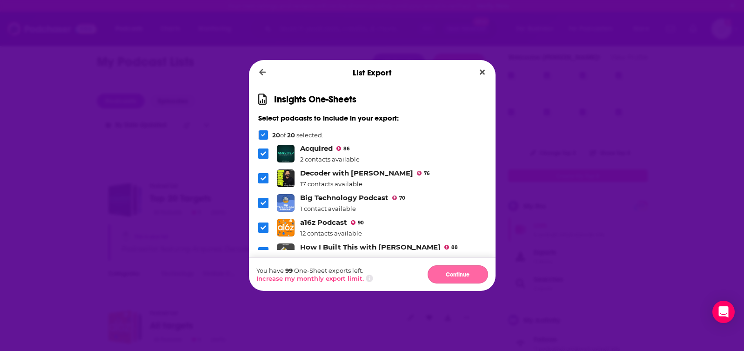
click at [463, 271] on button "Continue" at bounding box center [458, 274] width 61 height 18
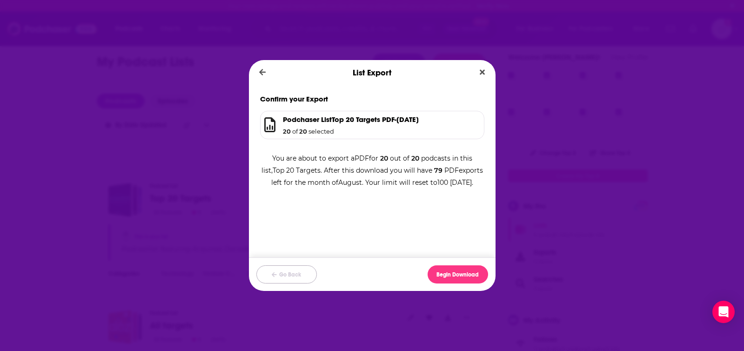
click at [274, 277] on span "Dialog" at bounding box center [274, 274] width 5 height 7
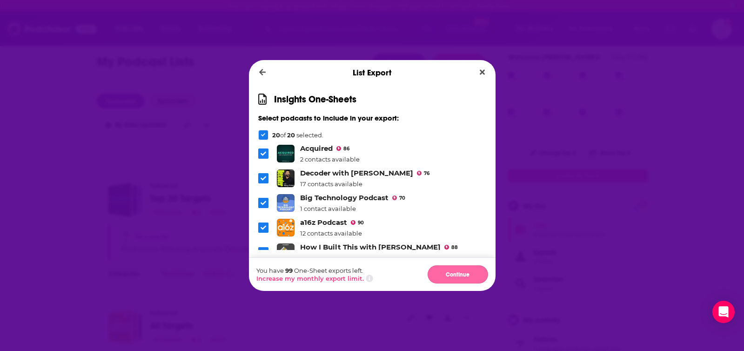
click at [473, 274] on button "Continue" at bounding box center [458, 274] width 61 height 18
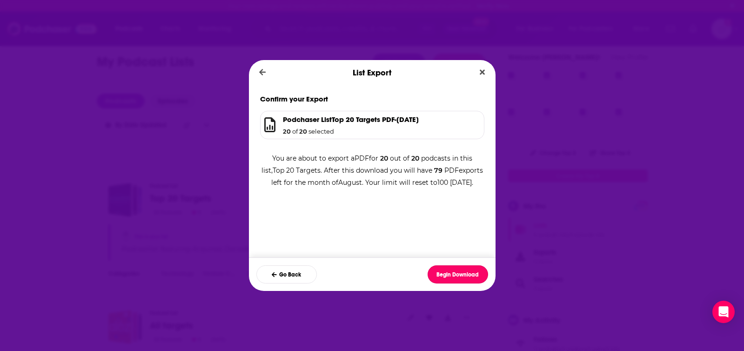
click at [473, 274] on button "Begin Download" at bounding box center [458, 274] width 61 height 18
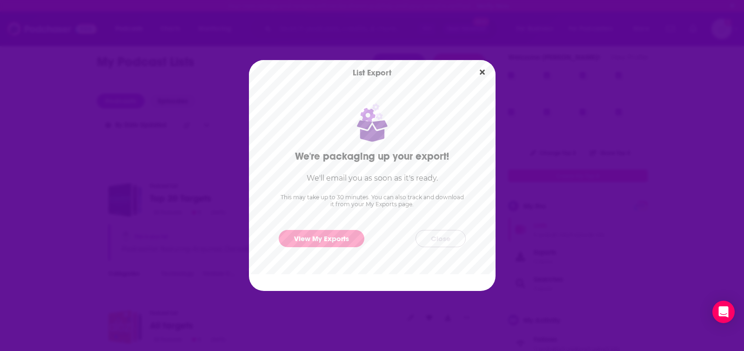
click at [437, 236] on button "Close" at bounding box center [441, 238] width 50 height 17
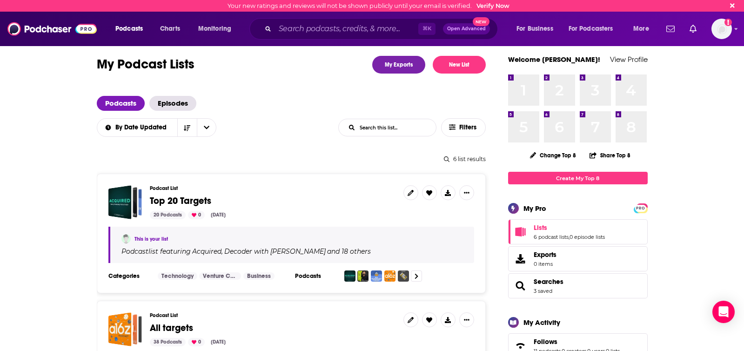
scroll to position [2, 0]
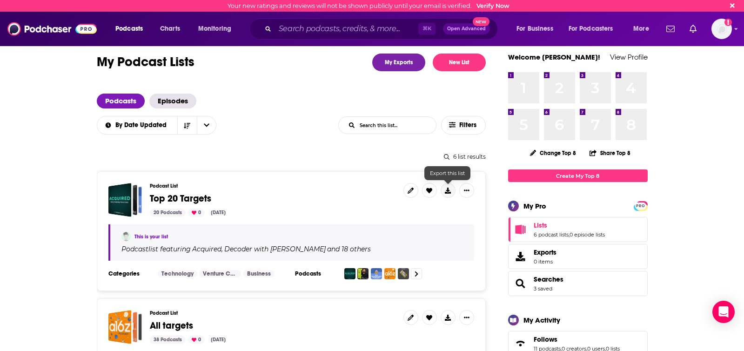
click at [449, 190] on icon at bounding box center [448, 191] width 6 height 6
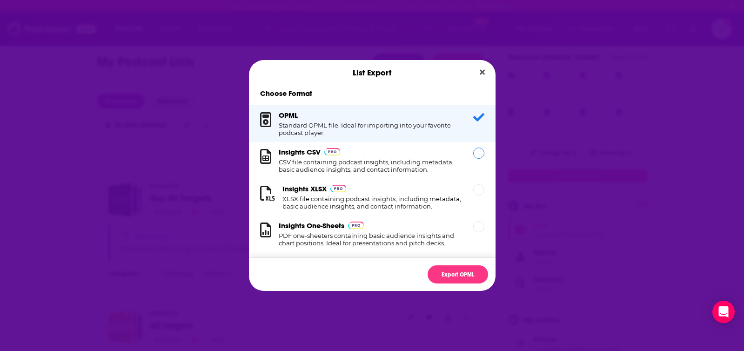
click at [475, 156] on div "Dialog" at bounding box center [478, 153] width 11 height 11
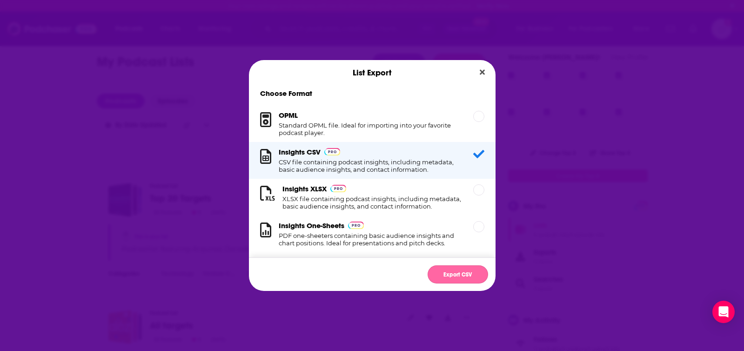
click at [452, 275] on button "Export CSV" at bounding box center [458, 274] width 61 height 18
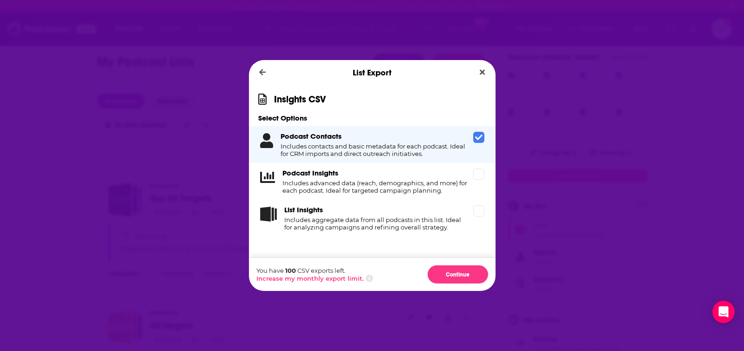
click at [479, 139] on icon "Dialog" at bounding box center [478, 138] width 7 height 6
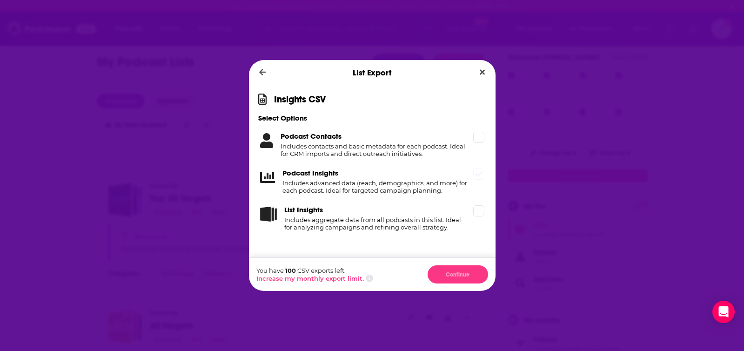
click at [478, 175] on icon "Dialog" at bounding box center [478, 174] width 7 height 6
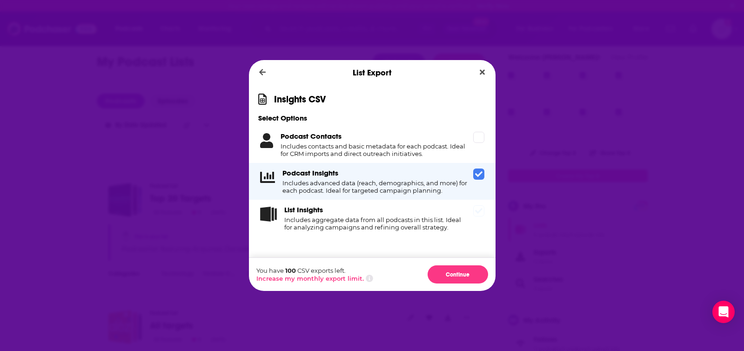
click at [477, 211] on icon "Dialog" at bounding box center [478, 211] width 7 height 6
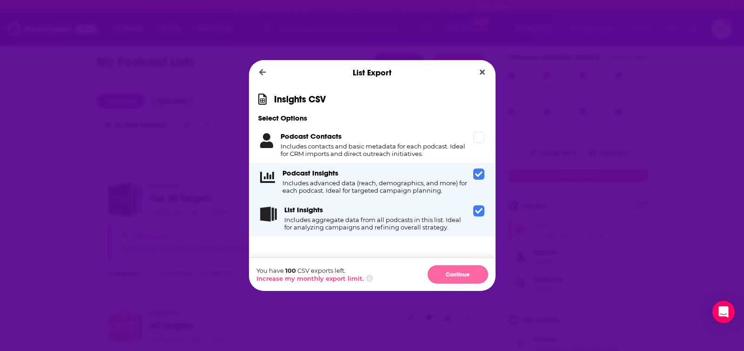
click at [460, 274] on button "Continue" at bounding box center [458, 274] width 61 height 18
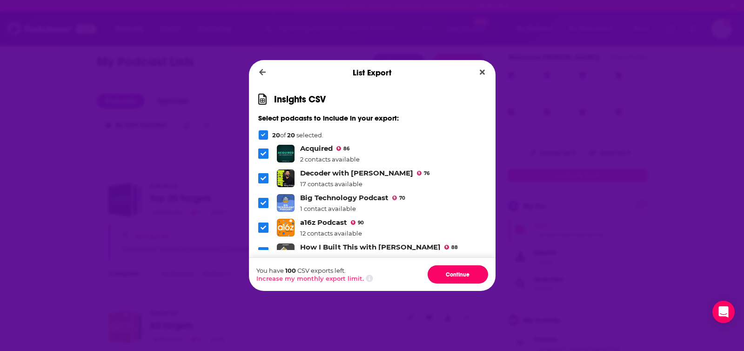
click at [460, 274] on button "Continue" at bounding box center [458, 274] width 61 height 18
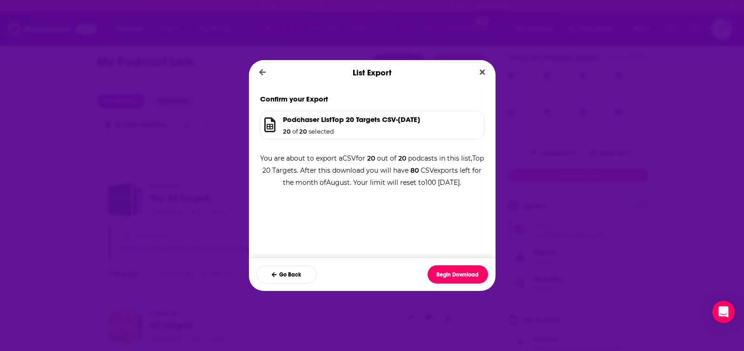
click at [460, 274] on button "Begin Download" at bounding box center [458, 274] width 61 height 18
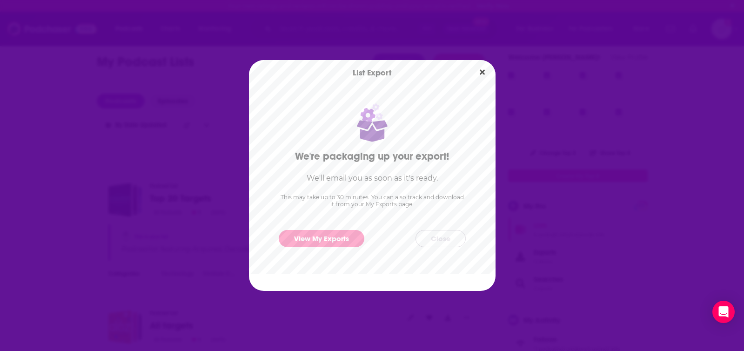
click at [433, 236] on button "Close" at bounding box center [441, 238] width 50 height 17
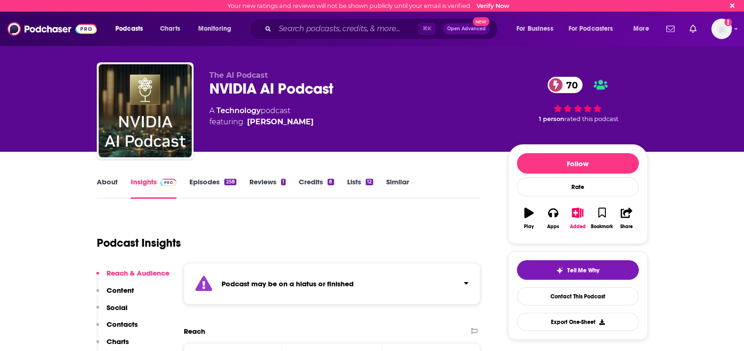
scroll to position [69, 0]
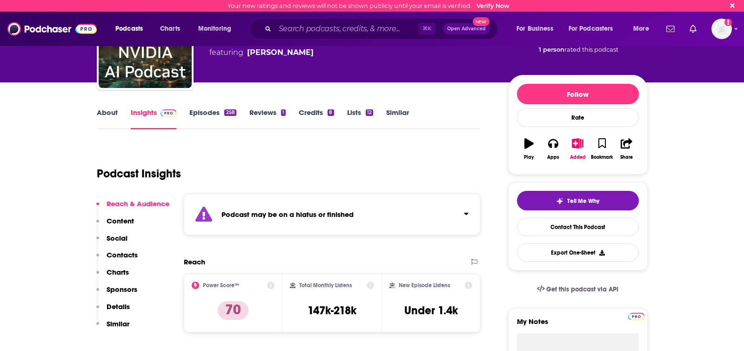
click at [418, 214] on div "Podcast may be on a hiatus or finished" at bounding box center [332, 214] width 297 height 41
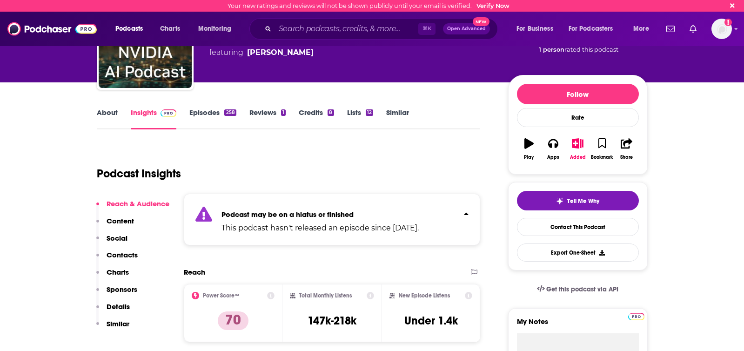
click at [419, 208] on div "Podcast may be on a hiatus or finished This podcast hasn't released an episode …" at bounding box center [320, 219] width 197 height 28
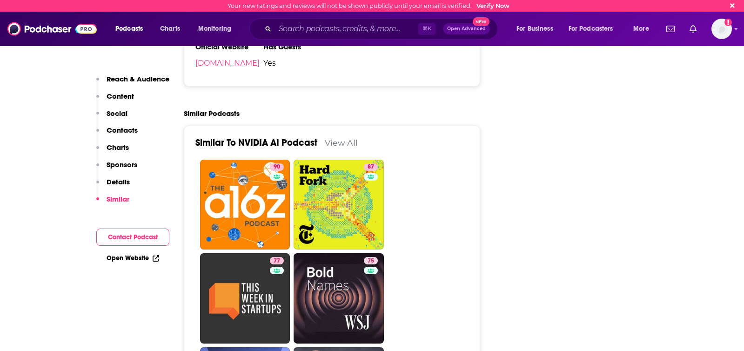
scroll to position [1890, 0]
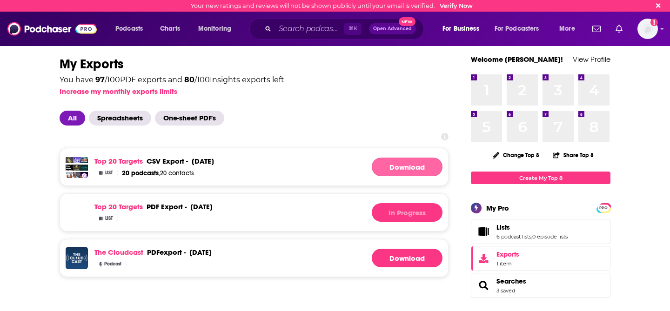
click at [423, 166] on link "Download" at bounding box center [407, 167] width 71 height 19
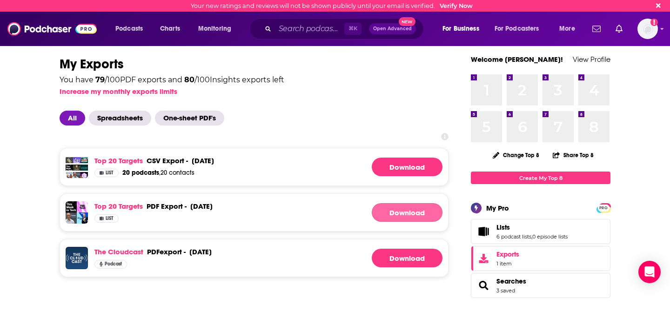
click at [396, 214] on button "Download" at bounding box center [407, 212] width 71 height 19
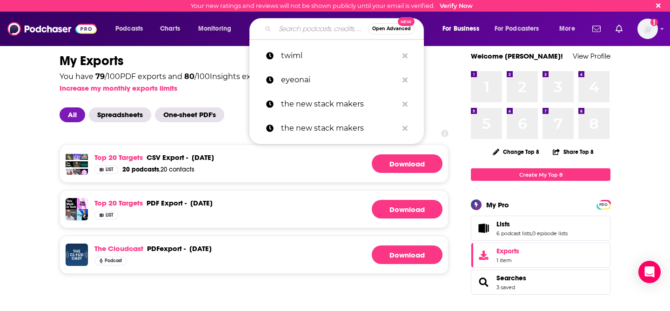
click at [296, 27] on input "Search podcasts, credits, & more..." at bounding box center [321, 28] width 93 height 15
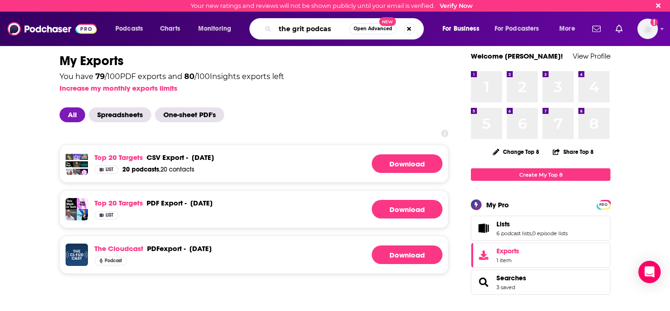
type input "the grit podcast"
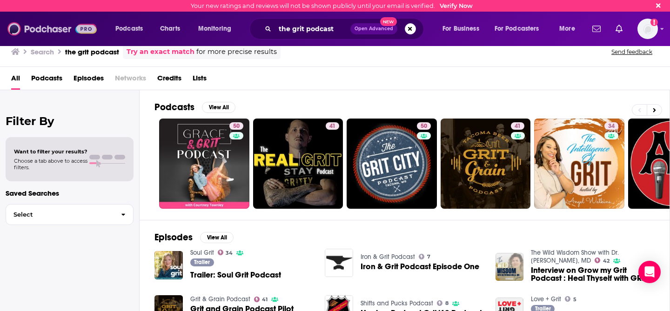
click at [38, 32] on img at bounding box center [51, 29] width 89 height 18
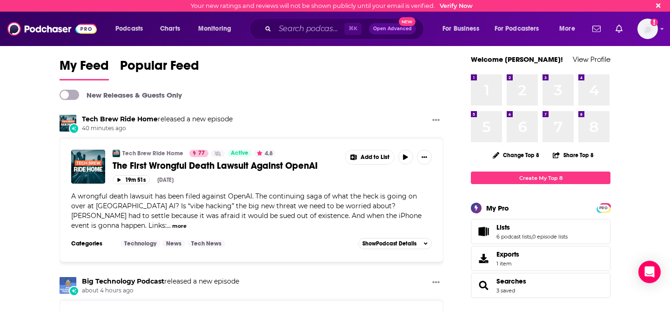
click at [532, 234] on span "," at bounding box center [532, 237] width 1 height 7
click at [508, 228] on span "Lists" at bounding box center [503, 227] width 13 height 8
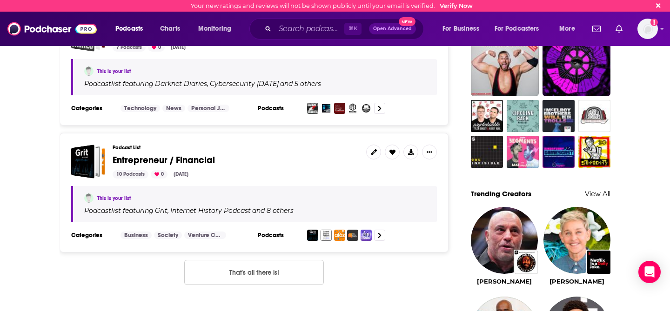
scroll to position [690, 0]
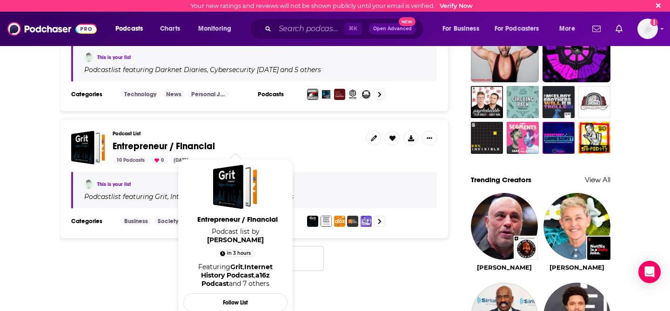
click at [156, 141] on span "Entrepreneur / Financial" at bounding box center [164, 147] width 102 height 12
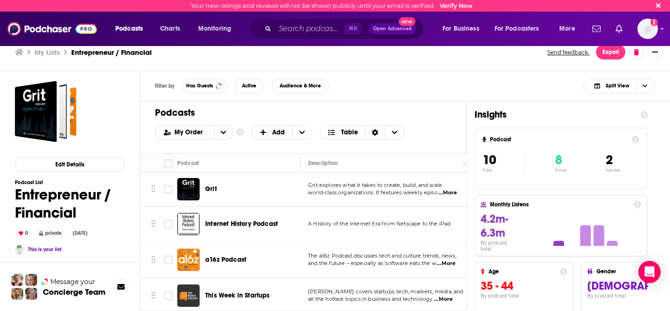
click at [211, 188] on div "Your new ratings and reviews will not be shown publicly until your email is ver…" at bounding box center [335, 155] width 670 height 311
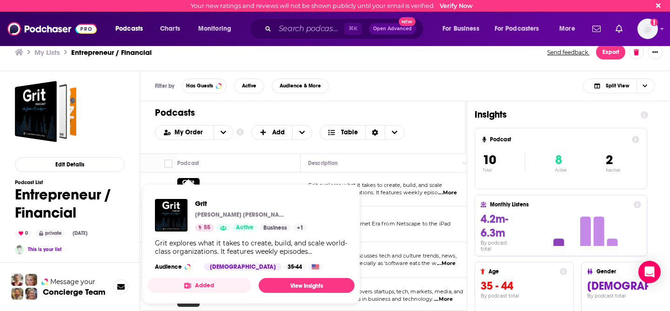
drag, startPoint x: 211, startPoint y: 188, endPoint x: 192, endPoint y: 184, distance: 19.0
click at [192, 184] on span "[PERSON_NAME] [PERSON_NAME] 55 Active Business + 1 Grit explores what it takes …" at bounding box center [251, 244] width 207 height 120
click at [190, 180] on span "[PERSON_NAME] [PERSON_NAME] 55 Active Business + 1 Grit explores what it takes …" at bounding box center [251, 244] width 218 height 131
click at [287, 289] on link "View Insights" at bounding box center [307, 285] width 96 height 15
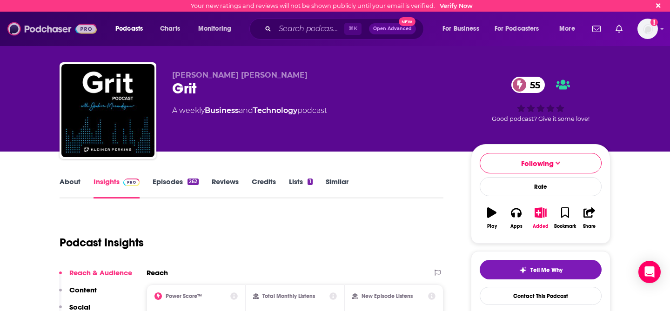
click at [28, 29] on img at bounding box center [51, 29] width 89 height 18
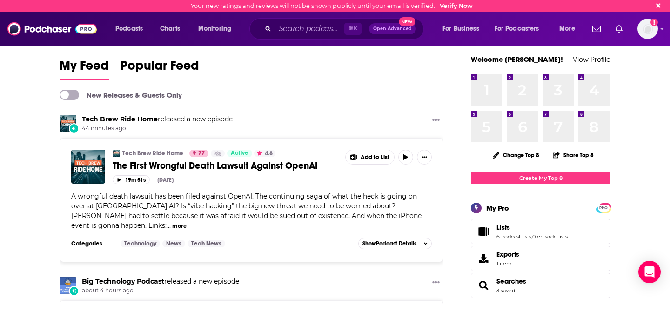
scroll to position [53, 0]
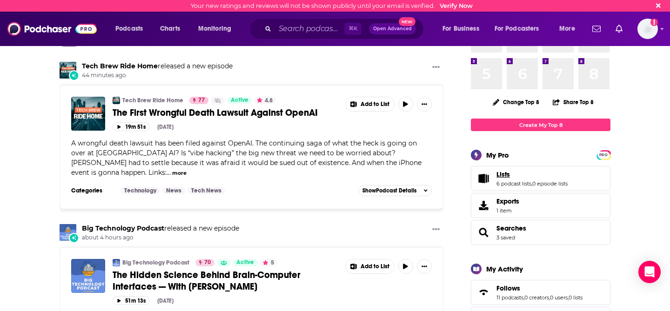
click at [510, 172] on link "Lists" at bounding box center [532, 174] width 71 height 8
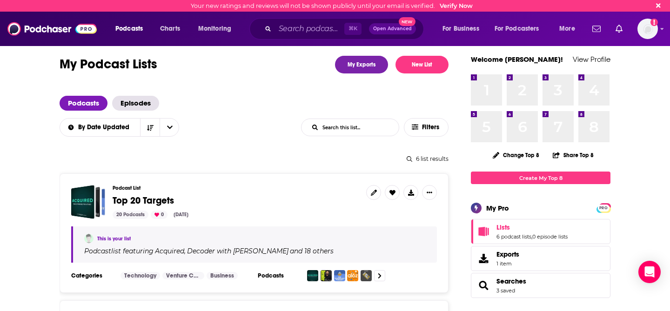
click at [148, 199] on span "Top 20 Targets" at bounding box center [143, 201] width 61 height 12
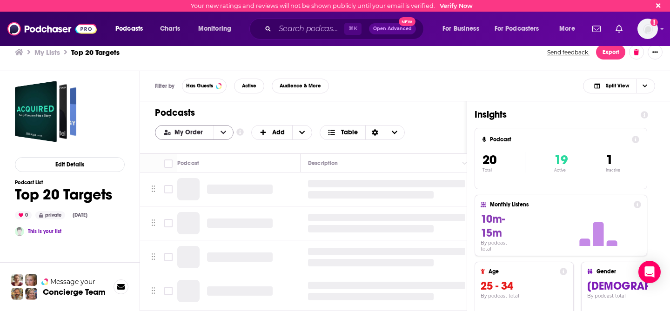
click at [221, 134] on icon "open menu" at bounding box center [224, 132] width 6 height 7
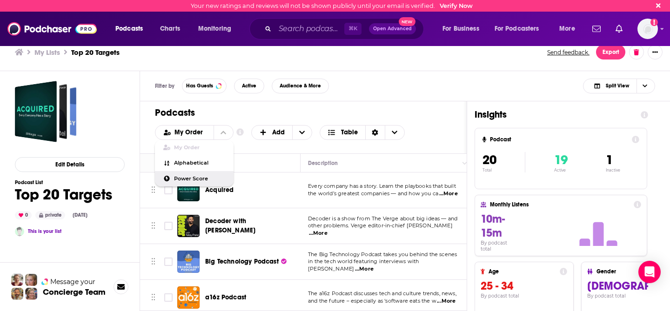
click at [198, 177] on span "Power Score" at bounding box center [200, 178] width 52 height 5
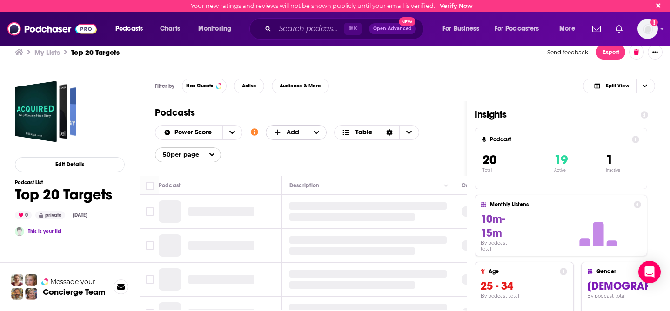
click at [285, 133] on span "Add" at bounding box center [287, 132] width 26 height 7
click at [333, 108] on h1 "Podcasts" at bounding box center [300, 113] width 290 height 12
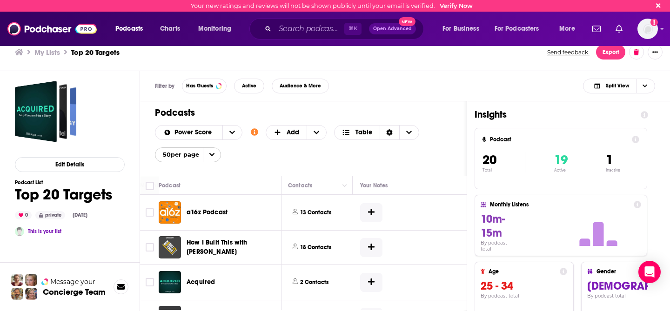
scroll to position [0, 534]
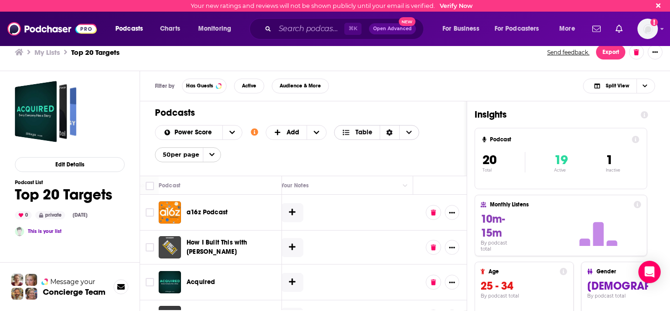
click at [369, 132] on span "Table" at bounding box center [364, 132] width 17 height 7
click at [354, 149] on span "Card" at bounding box center [383, 147] width 58 height 5
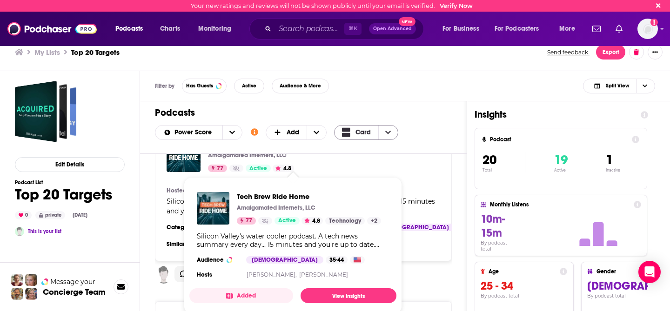
scroll to position [0, 0]
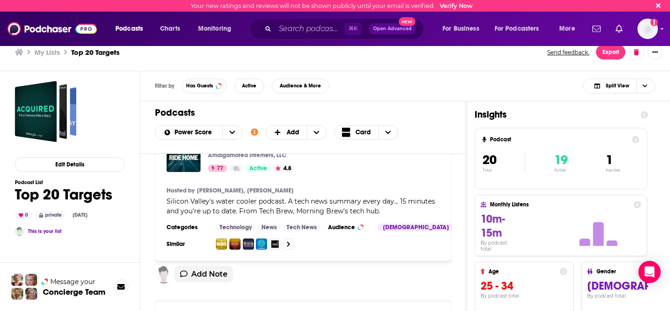
click at [432, 109] on h1 "Podcasts" at bounding box center [300, 113] width 290 height 12
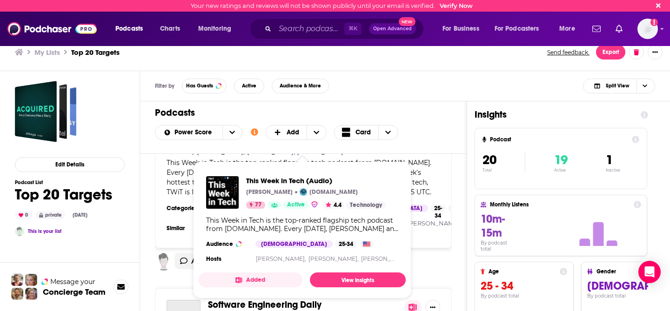
scroll to position [1051, 0]
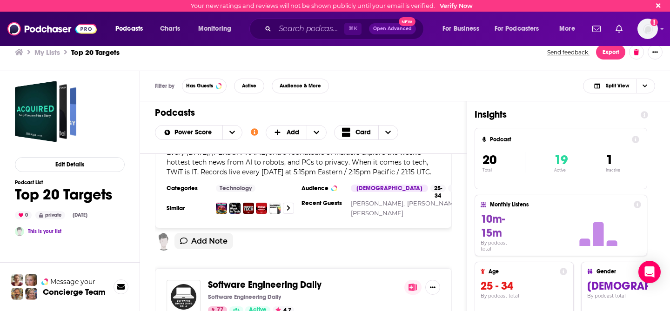
click at [463, 242] on div "a16z Podcast a16z 90 Active 4.6 Hosted by [PERSON_NAME], [PERSON_NAME], [PERSON…" at bounding box center [303, 247] width 327 height 187
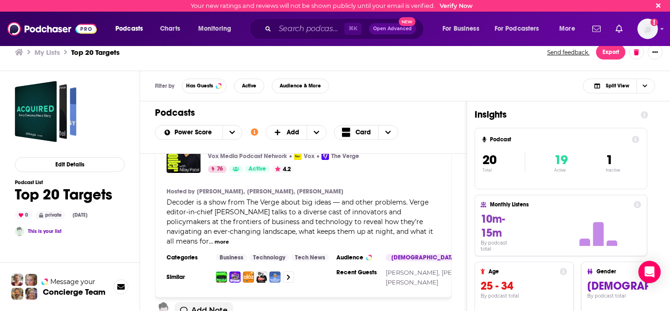
scroll to position [1362, 0]
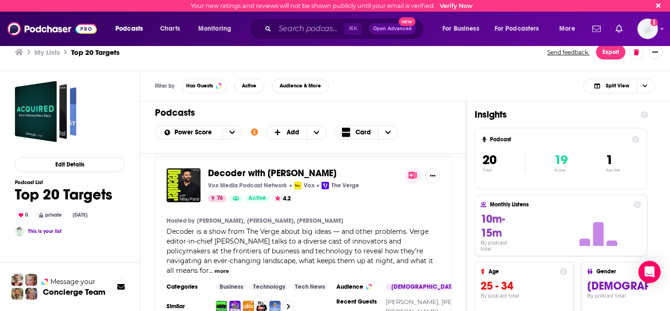
click at [282, 149] on div "Add Note" at bounding box center [303, 135] width 297 height 28
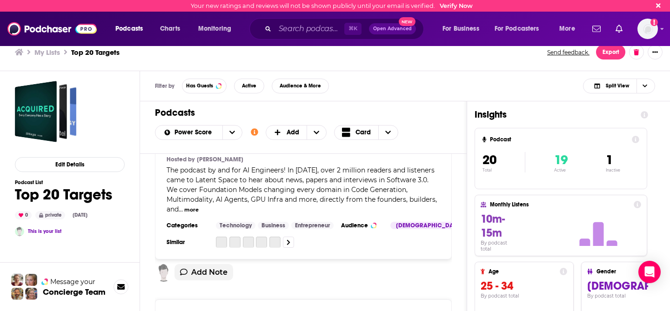
scroll to position [2244, 0]
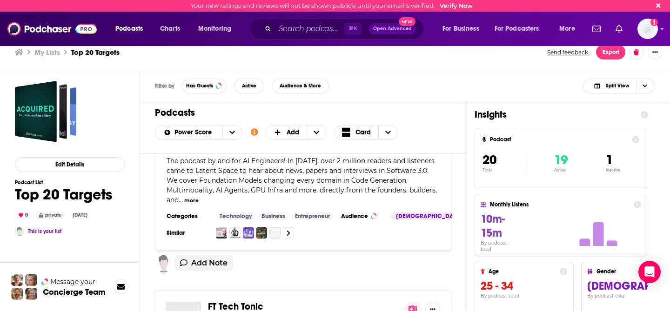
click at [141, 190] on div "a16z Podcast a16z 90 Active 4.6 Hosted by [PERSON_NAME], [PERSON_NAME], [PERSON…" at bounding box center [303, 247] width 327 height 187
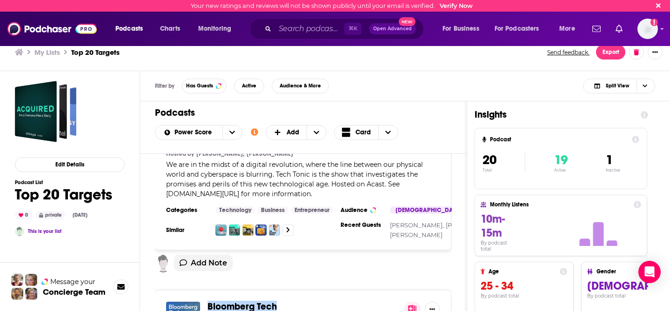
scroll to position [2422, 0]
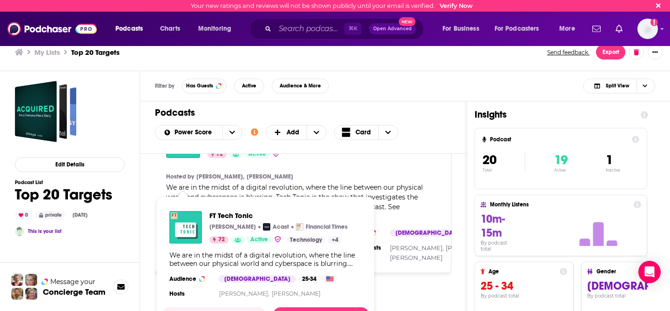
click at [150, 183] on div "a16z Podcast a16z 90 Active 4.6 Hosted by Marc Andreessen, Sonal Chokshi, Hanne…" at bounding box center [303, 247] width 327 height 187
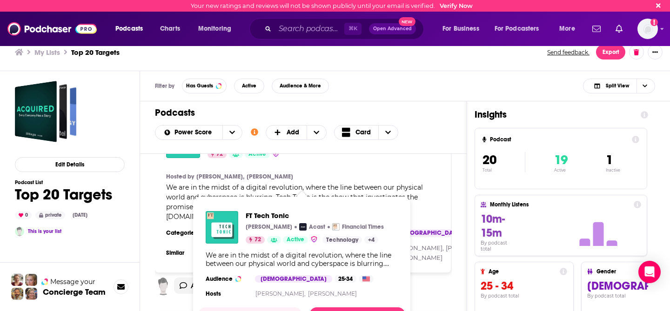
click at [130, 206] on div "Edit Details Podcast List Top 20 Targets 0 private Aug 27th, 2025 This is your …" at bounding box center [70, 244] width 140 height 346
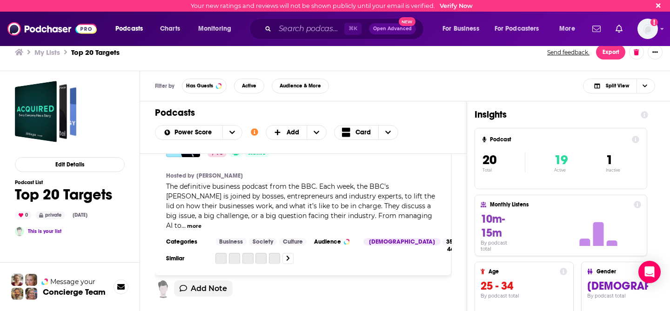
scroll to position [3017, 0]
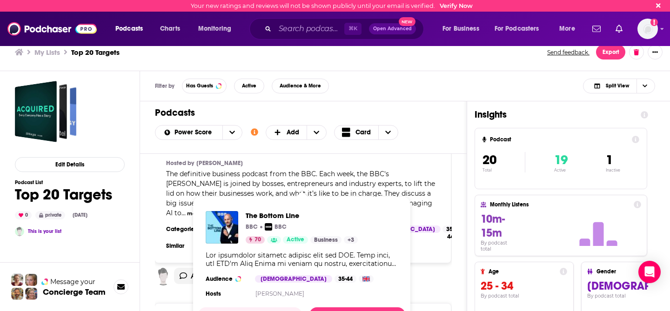
click at [202, 92] on div "Add Note" at bounding box center [303, 78] width 297 height 28
click at [276, 92] on div "Add Note" at bounding box center [303, 78] width 297 height 28
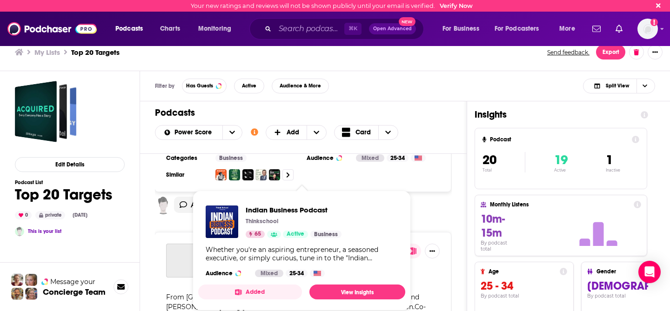
scroll to position [3478, 0]
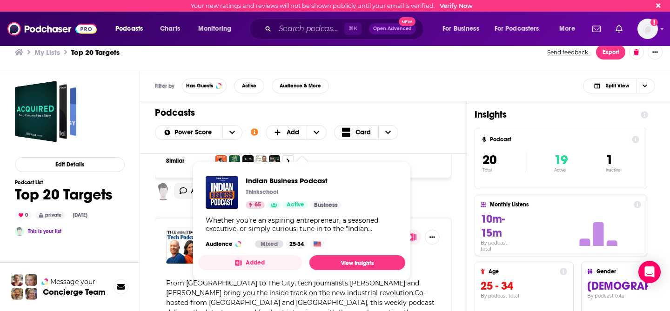
click at [445, 206] on div "Add Note" at bounding box center [303, 194] width 297 height 23
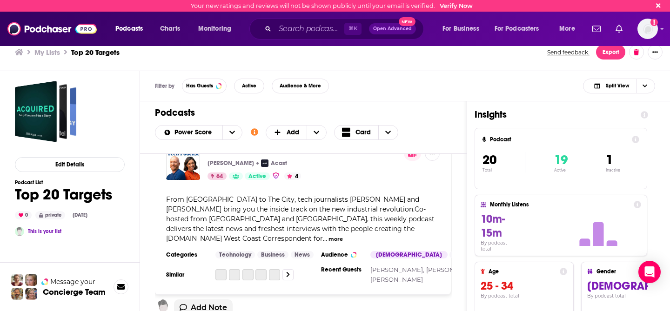
scroll to position [3606, 0]
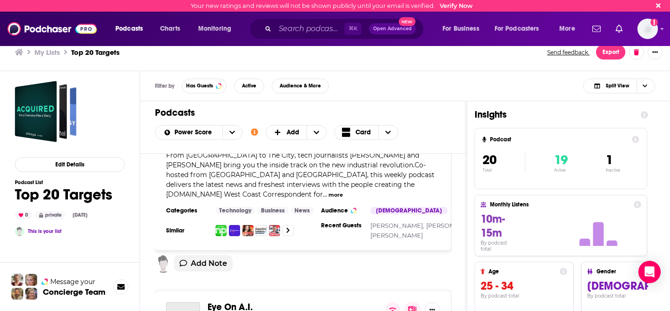
click at [460, 203] on div "a16z Podcast a16z 90 Active 4.6 Hosted by Marc Andreessen, Sonal Chokshi, Hanne…" at bounding box center [303, 247] width 327 height 187
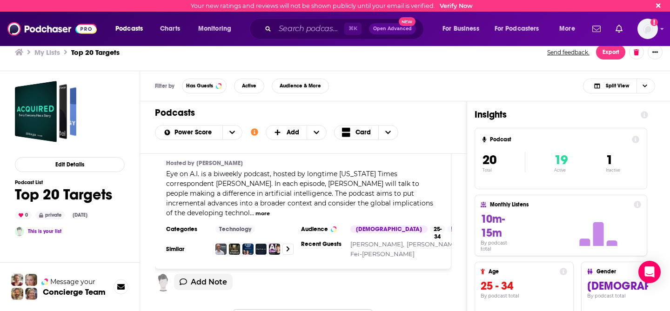
scroll to position [3793, 0]
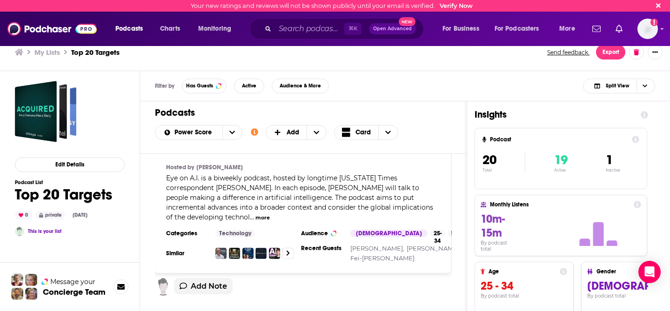
click at [460, 203] on div "a16z Podcast a16z 90 Active 4.6 Hosted by Marc Andreessen, Sonal Chokshi, Hanne…" at bounding box center [303, 247] width 327 height 187
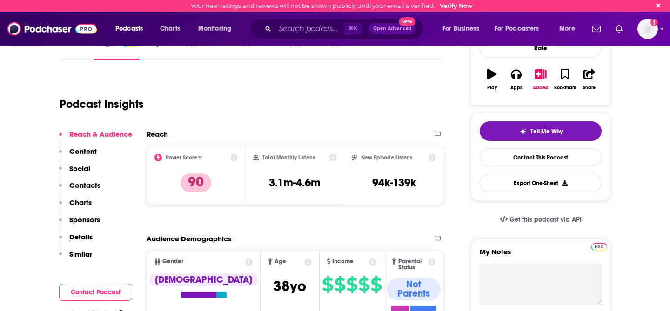
click at [75, 201] on p "Charts" at bounding box center [80, 202] width 22 height 9
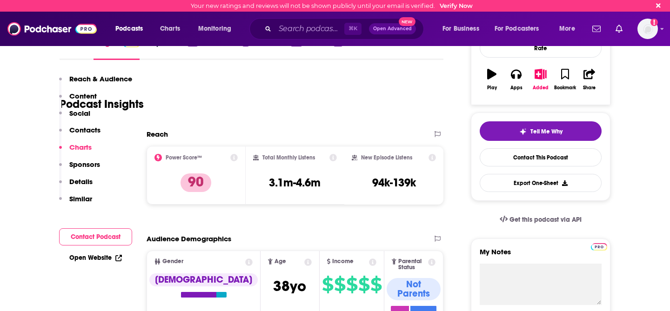
scroll to position [1138, 0]
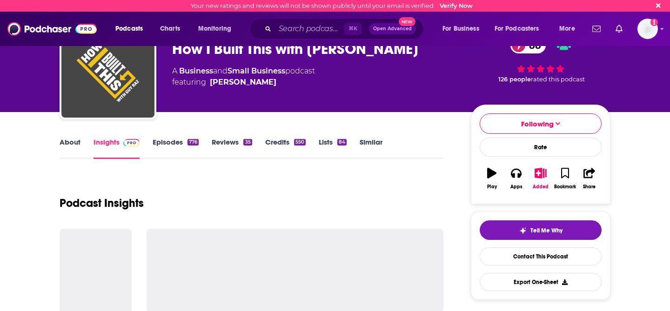
scroll to position [74, 0]
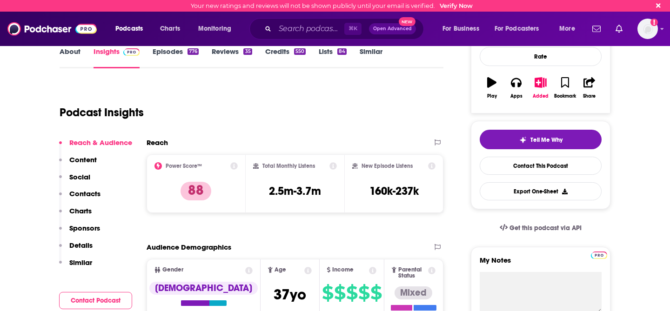
click at [71, 207] on p "Charts" at bounding box center [80, 211] width 22 height 9
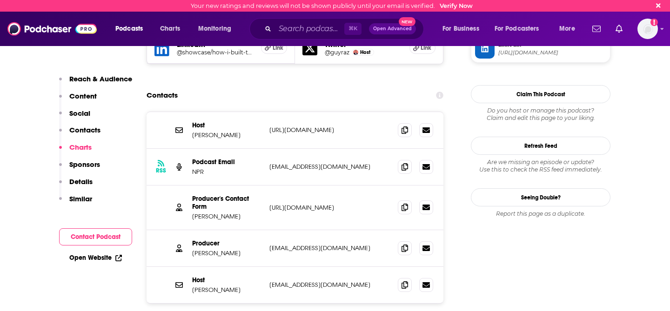
scroll to position [1118, 0]
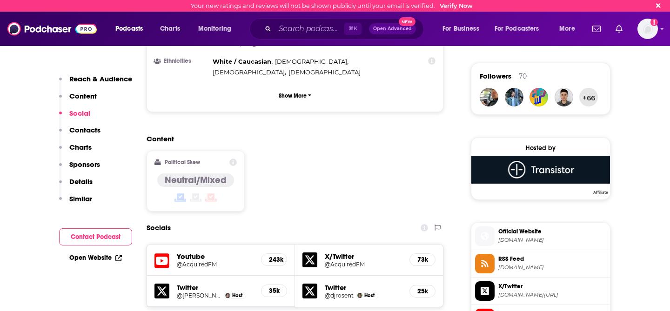
click at [78, 147] on p "Charts" at bounding box center [80, 147] width 22 height 9
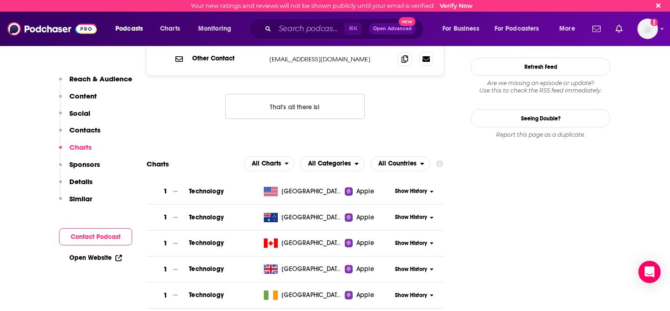
scroll to position [1033, 0]
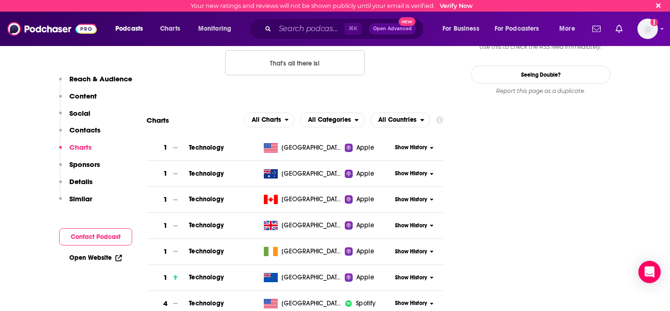
scroll to position [1048, 0]
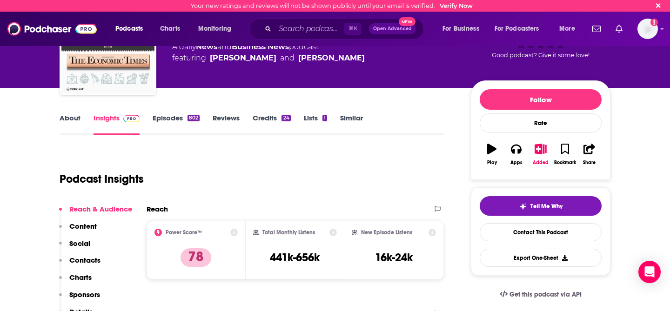
scroll to position [121, 0]
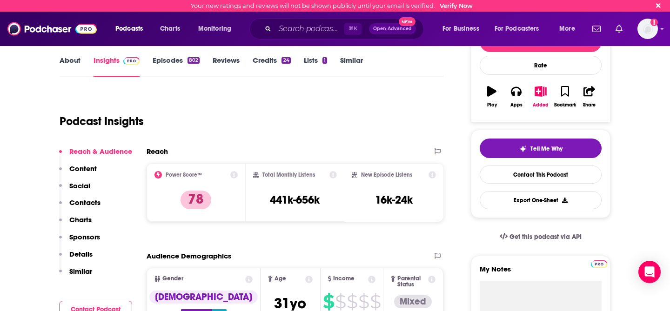
click at [86, 220] on p "Charts" at bounding box center [80, 219] width 22 height 9
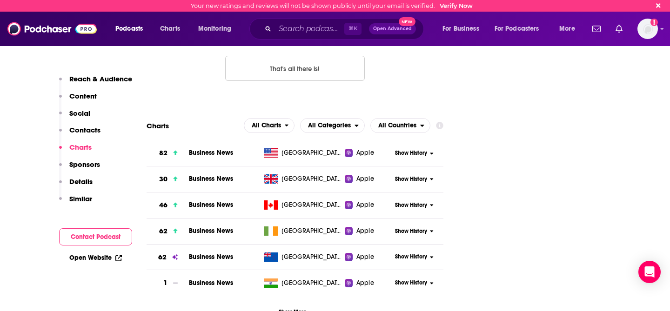
scroll to position [1035, 0]
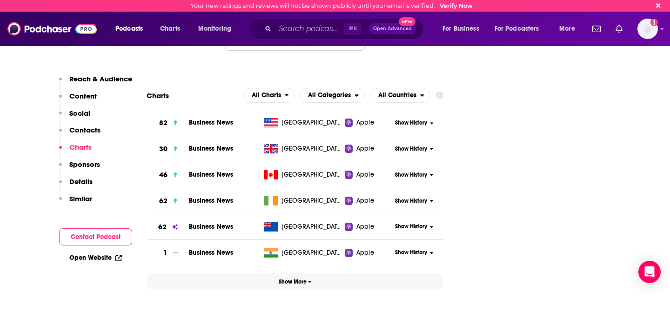
click at [301, 279] on span "Show More" at bounding box center [295, 282] width 33 height 7
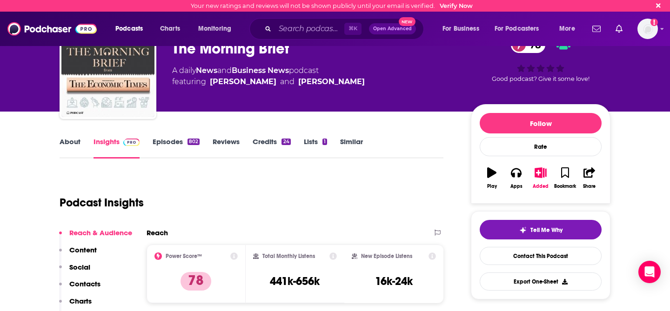
scroll to position [0, 0]
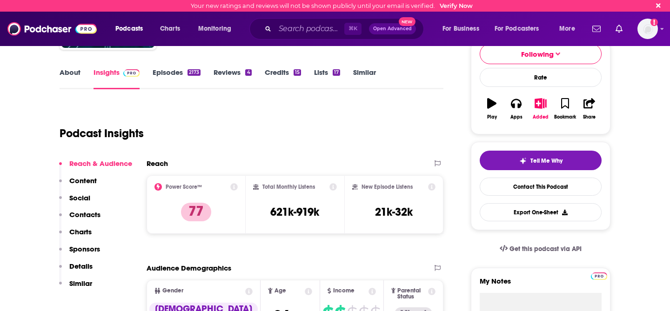
click at [81, 235] on p "Charts" at bounding box center [80, 232] width 22 height 9
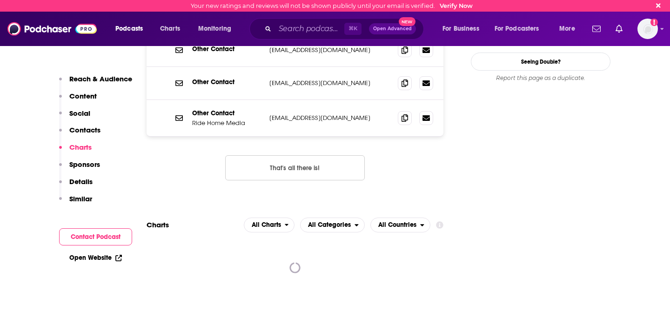
scroll to position [1054, 0]
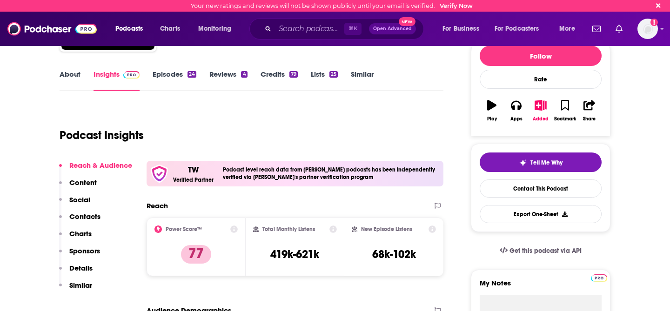
click at [82, 233] on p "Charts" at bounding box center [80, 233] width 22 height 9
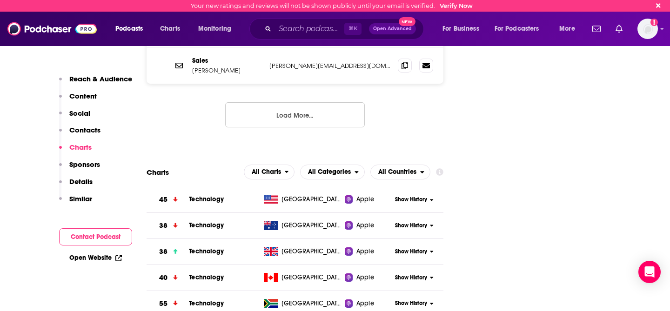
scroll to position [1185, 0]
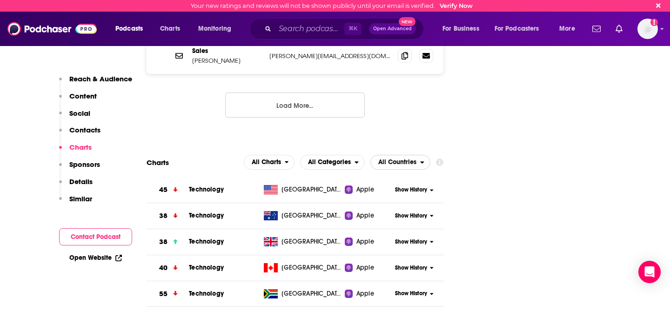
click at [413, 159] on span "All Countries" at bounding box center [397, 162] width 38 height 7
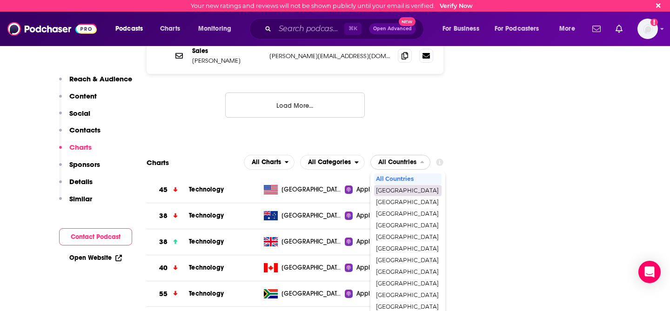
click at [397, 188] on span "[GEOGRAPHIC_DATA]" at bounding box center [407, 191] width 63 height 6
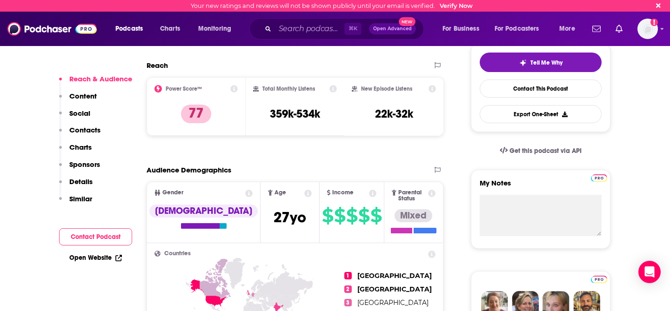
click at [81, 143] on p "Charts" at bounding box center [80, 147] width 22 height 9
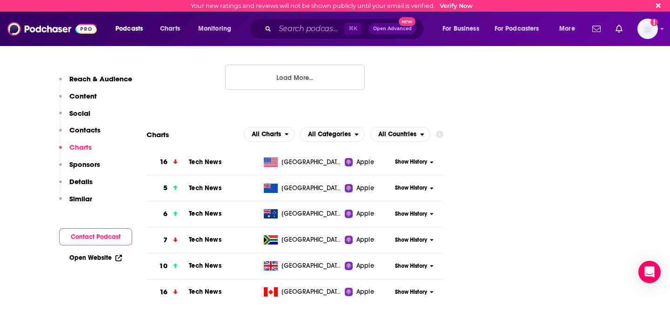
scroll to position [1163, 0]
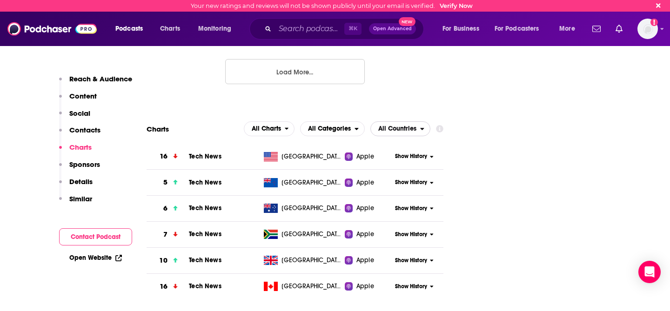
click at [398, 126] on span "All Countries" at bounding box center [397, 129] width 38 height 7
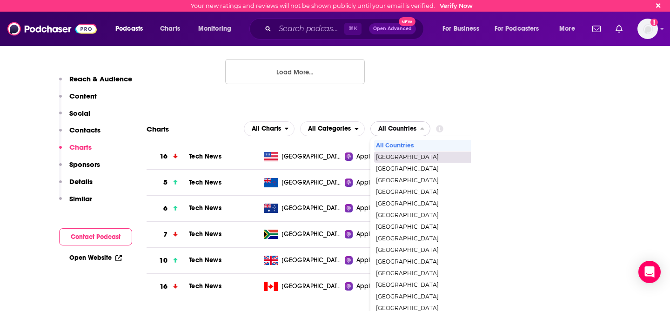
click at [398, 155] on span "[GEOGRAPHIC_DATA]" at bounding box center [440, 158] width 128 height 6
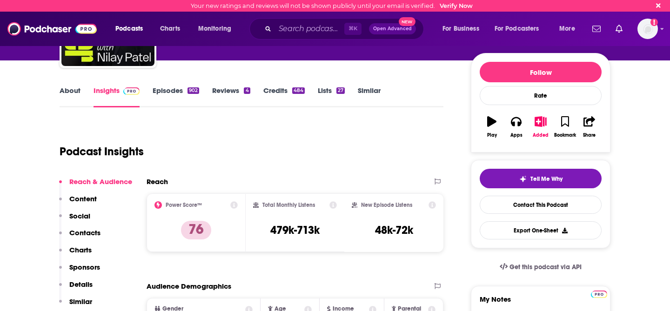
click at [86, 248] on p "Charts" at bounding box center [80, 250] width 22 height 9
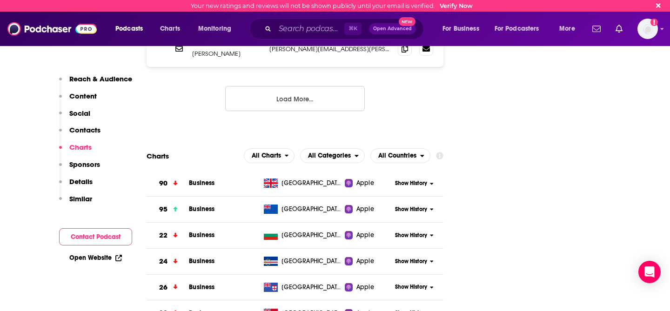
scroll to position [1156, 0]
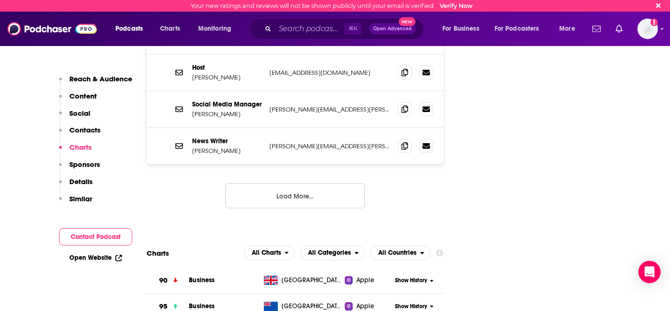
scroll to position [1093, 0]
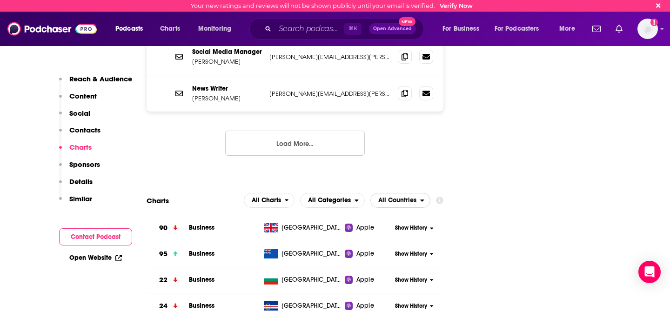
click at [403, 197] on span "All Countries" at bounding box center [397, 200] width 38 height 7
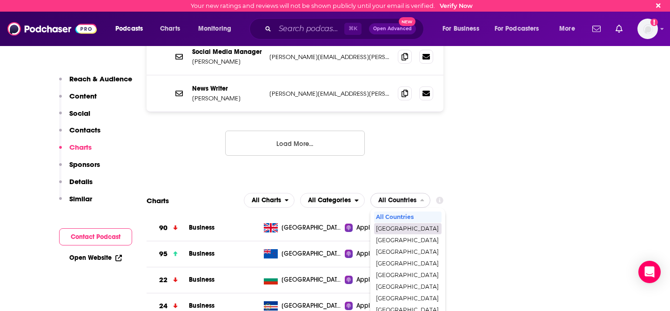
click at [397, 226] on span "[GEOGRAPHIC_DATA]" at bounding box center [407, 229] width 63 height 6
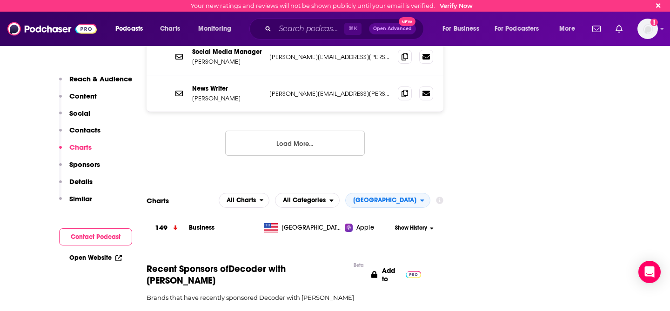
click at [434, 224] on button "Show History" at bounding box center [414, 228] width 45 height 8
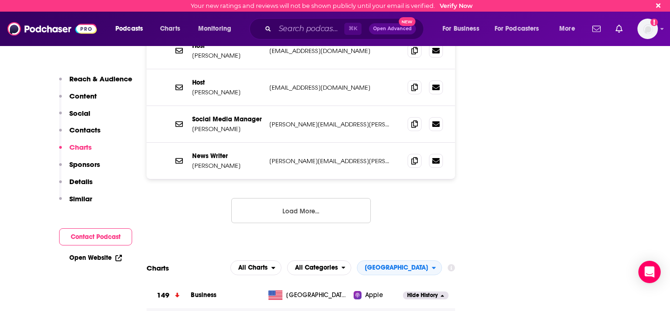
scroll to position [1115, 0]
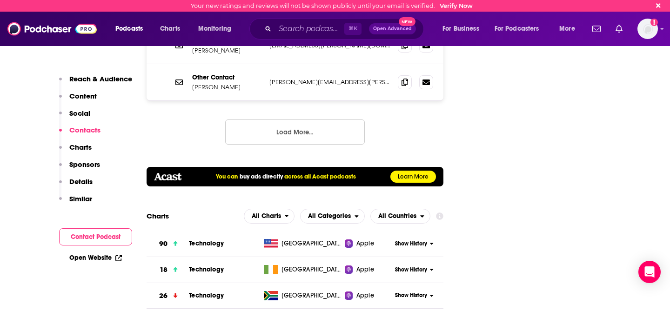
scroll to position [1250, 0]
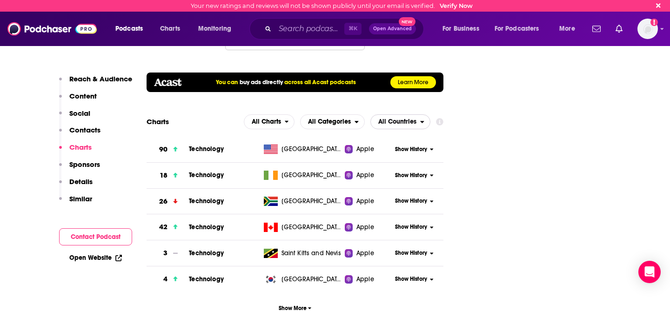
click at [412, 119] on span "All Countries" at bounding box center [397, 122] width 38 height 7
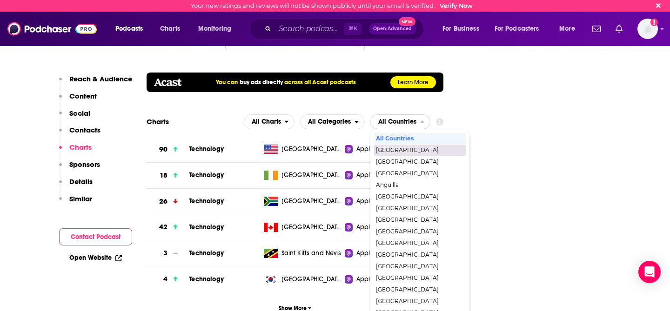
click at [398, 148] on span "[GEOGRAPHIC_DATA]" at bounding box center [419, 151] width 87 height 6
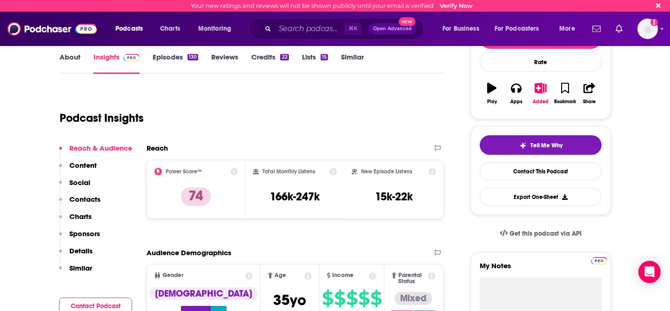
click at [78, 214] on p "Charts" at bounding box center [80, 216] width 22 height 9
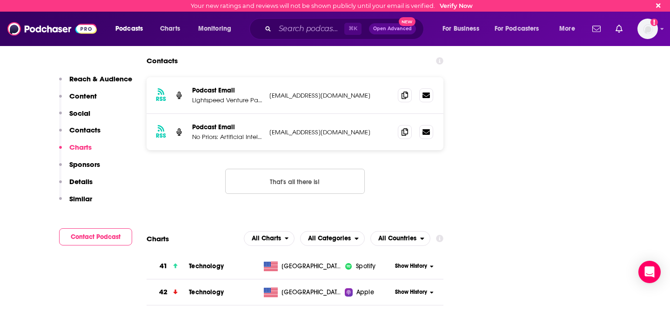
scroll to position [938, 0]
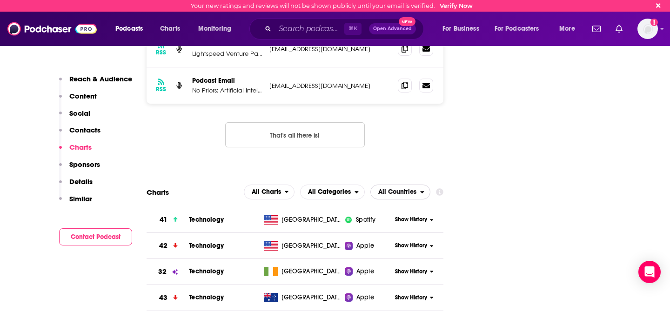
click at [411, 189] on span "All Countries" at bounding box center [397, 192] width 38 height 7
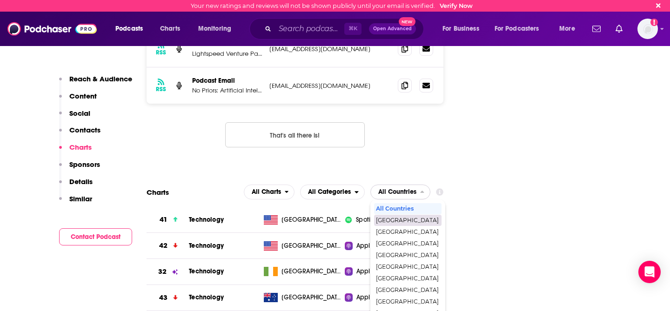
click at [399, 218] on span "[GEOGRAPHIC_DATA]" at bounding box center [407, 221] width 63 height 6
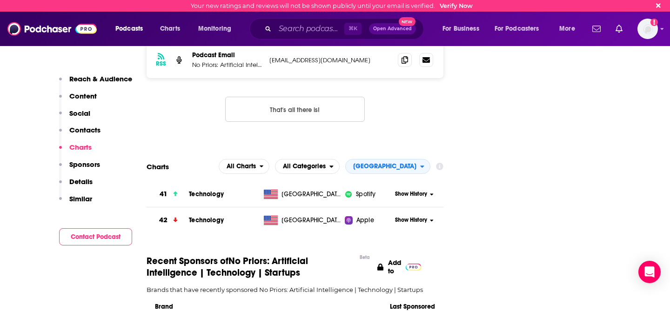
scroll to position [963, 0]
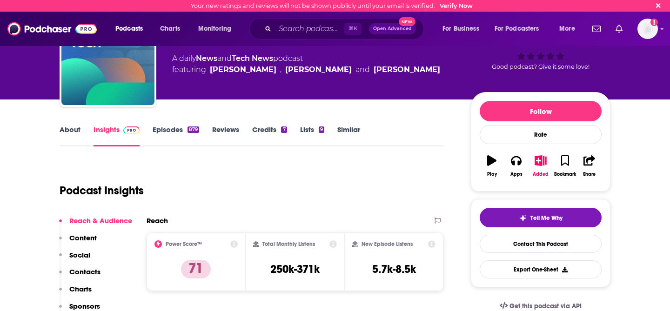
scroll to position [76, 0]
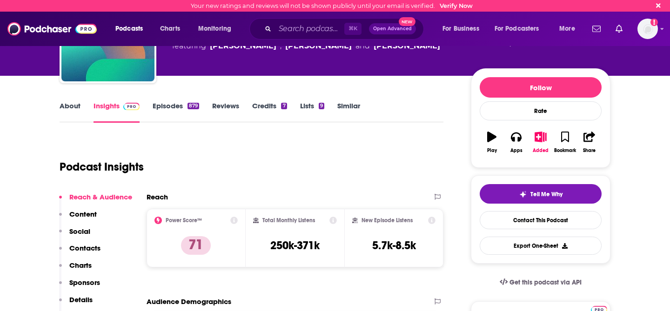
click at [83, 267] on p "Charts" at bounding box center [80, 265] width 22 height 9
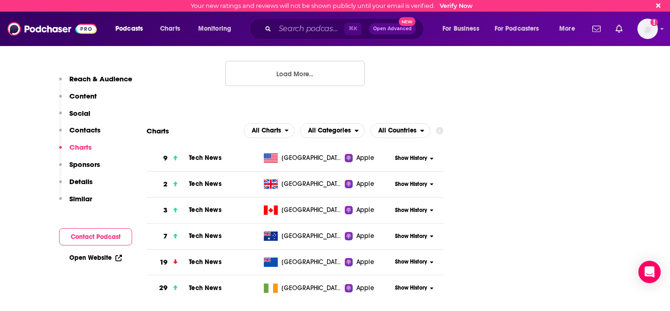
scroll to position [1161, 0]
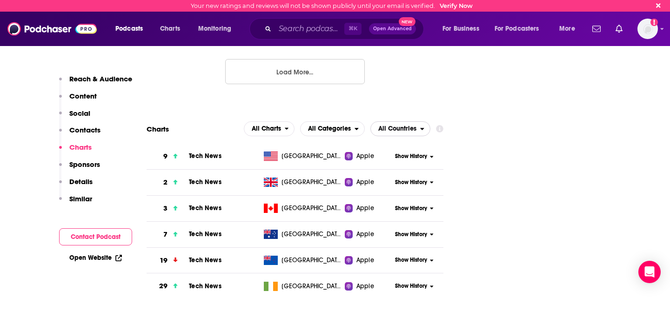
click at [421, 126] on icon "open menu" at bounding box center [422, 129] width 4 height 7
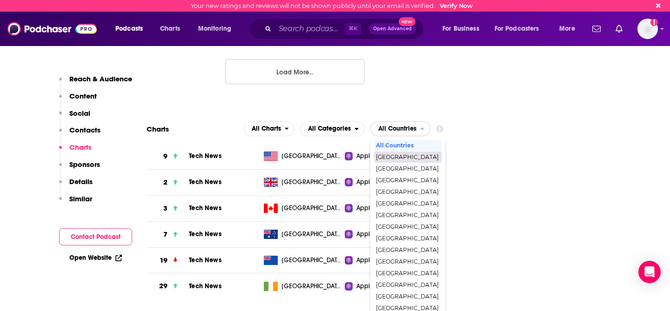
click at [404, 155] on span "[GEOGRAPHIC_DATA]" at bounding box center [407, 158] width 63 height 6
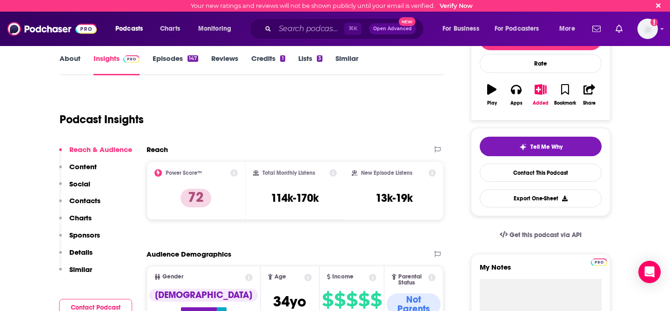
click at [71, 221] on p "Charts" at bounding box center [80, 218] width 22 height 9
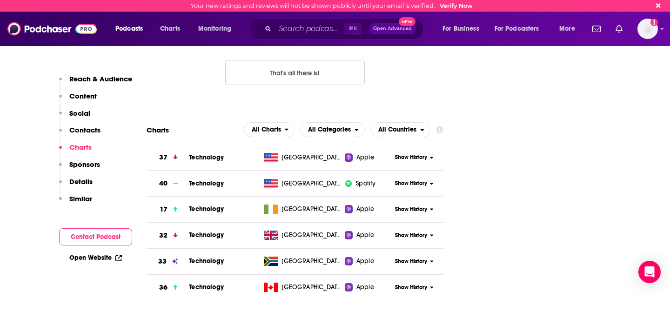
scroll to position [956, 0]
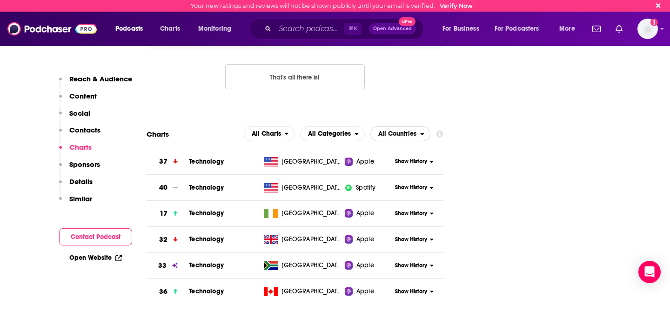
click at [416, 131] on span "All Countries" at bounding box center [397, 134] width 38 height 7
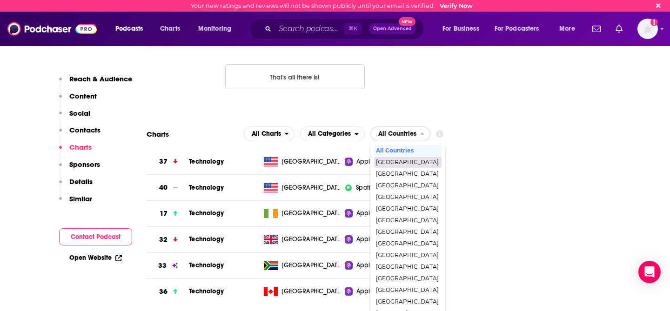
click at [411, 160] on span "[GEOGRAPHIC_DATA]" at bounding box center [407, 163] width 63 height 6
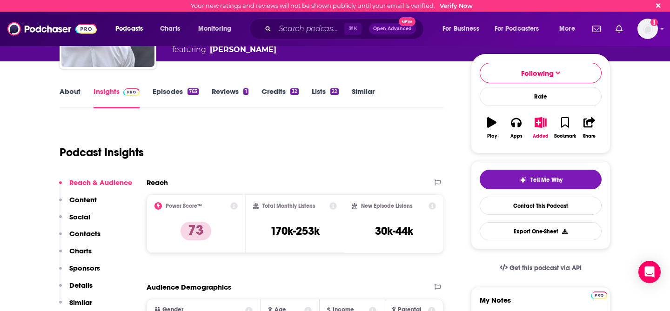
click at [72, 247] on p "Charts" at bounding box center [80, 251] width 22 height 9
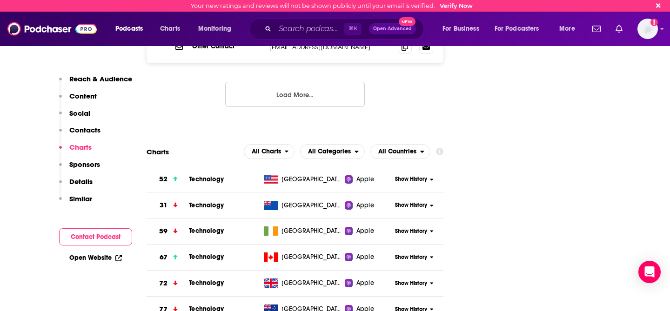
scroll to position [1120, 0]
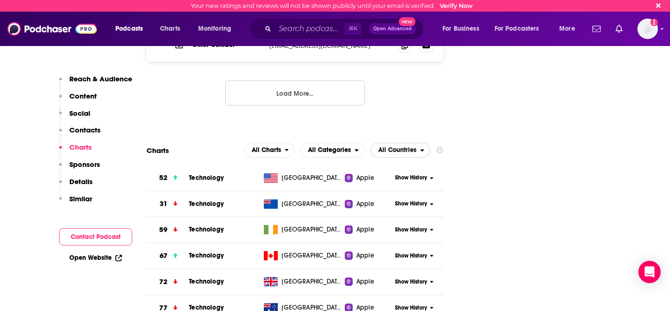
click at [412, 147] on span "All Countries" at bounding box center [397, 150] width 38 height 7
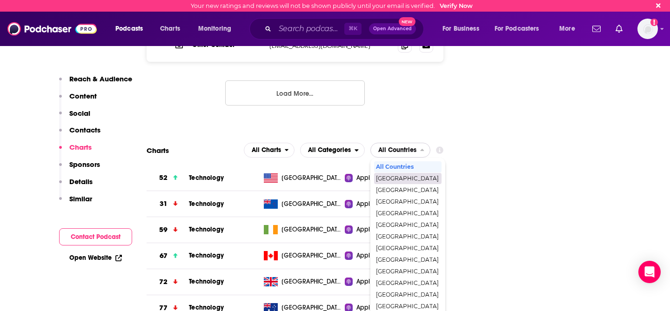
click at [396, 176] on span "[GEOGRAPHIC_DATA]" at bounding box center [407, 179] width 63 height 6
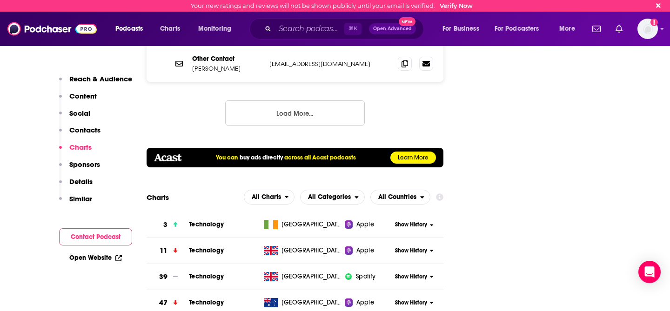
scroll to position [1210, 0]
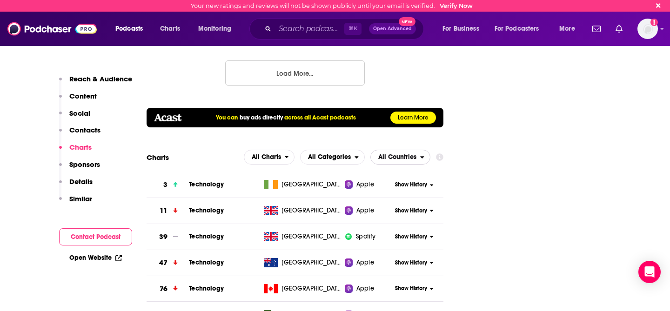
click at [406, 154] on span "All Countries" at bounding box center [397, 157] width 38 height 7
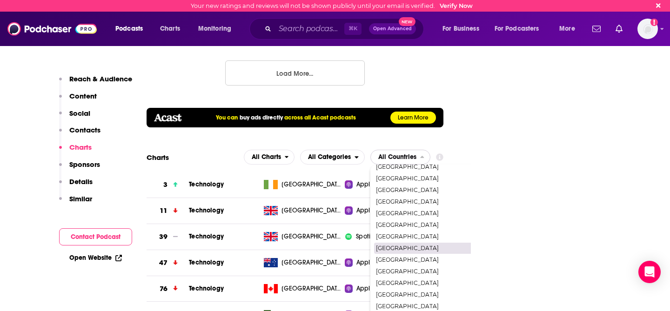
scroll to position [901, 0]
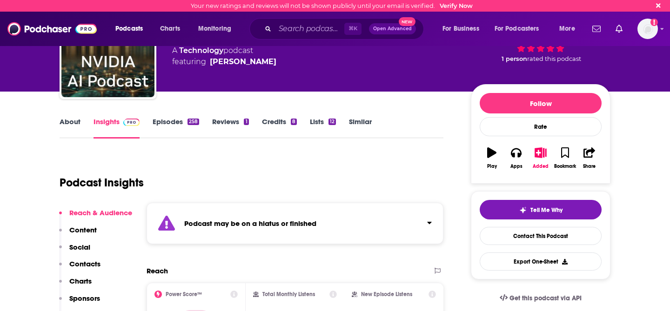
scroll to position [94, 0]
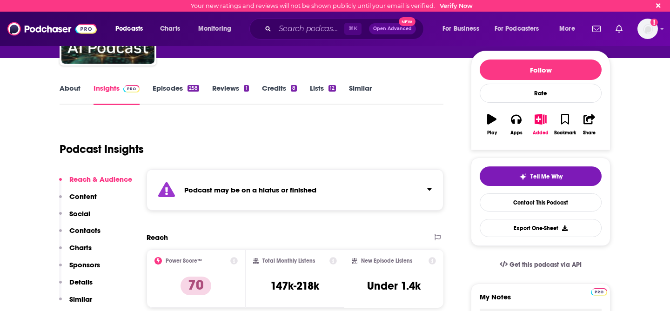
click at [80, 247] on p "Charts" at bounding box center [80, 247] width 22 height 9
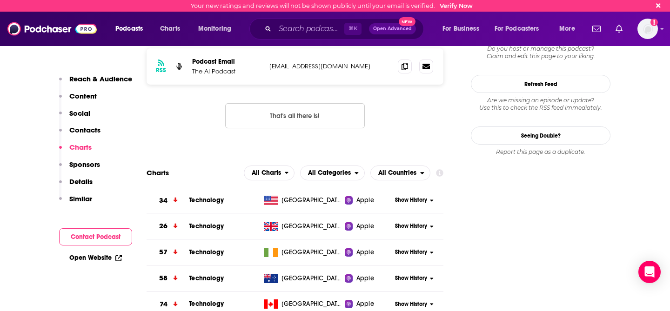
scroll to position [1010, 0]
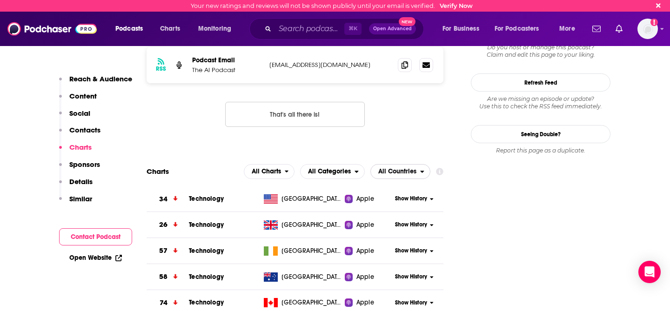
click at [407, 168] on span "All Countries" at bounding box center [397, 171] width 38 height 7
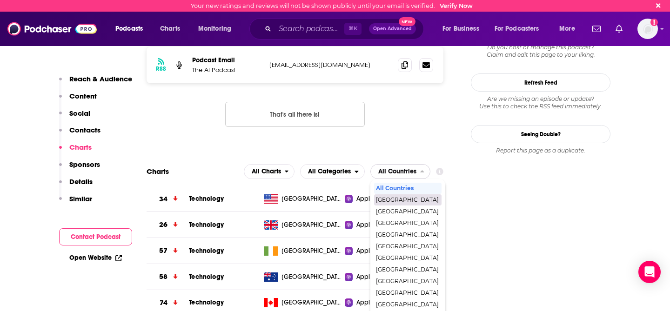
click at [393, 197] on span "[GEOGRAPHIC_DATA]" at bounding box center [407, 200] width 63 height 6
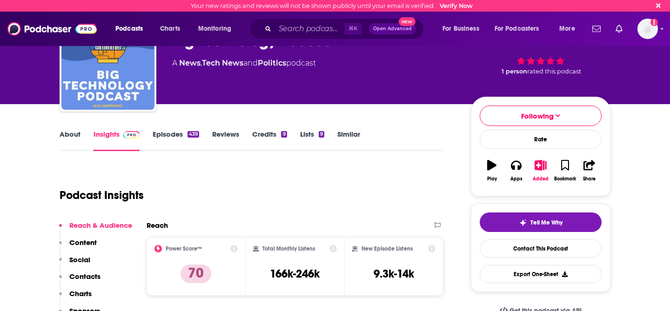
scroll to position [84, 0]
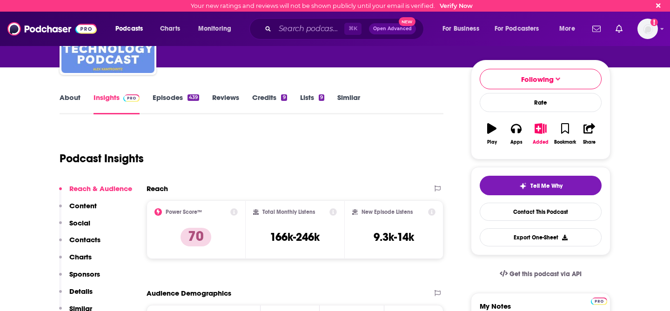
click at [82, 256] on p "Charts" at bounding box center [80, 257] width 22 height 9
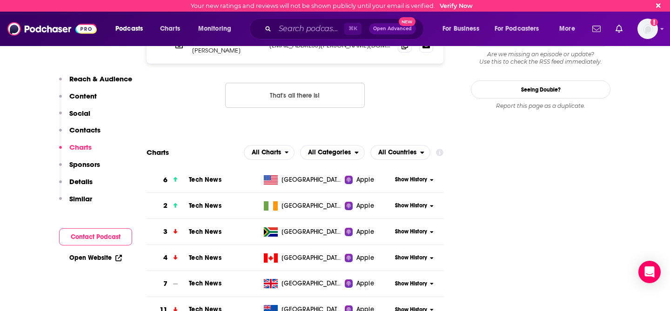
scroll to position [937, 0]
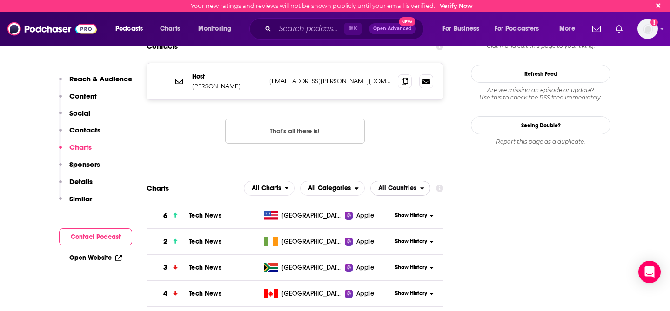
click at [397, 185] on span "All Countries" at bounding box center [397, 188] width 38 height 7
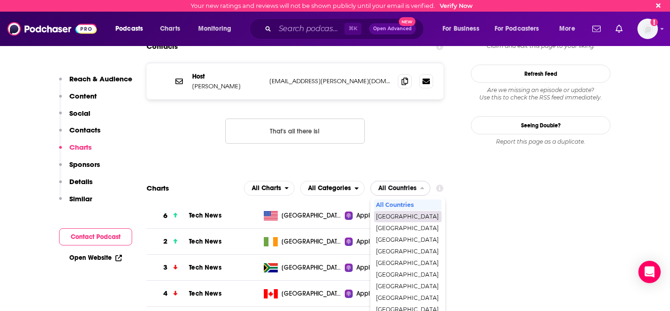
click at [400, 214] on span "[GEOGRAPHIC_DATA]" at bounding box center [407, 217] width 63 height 6
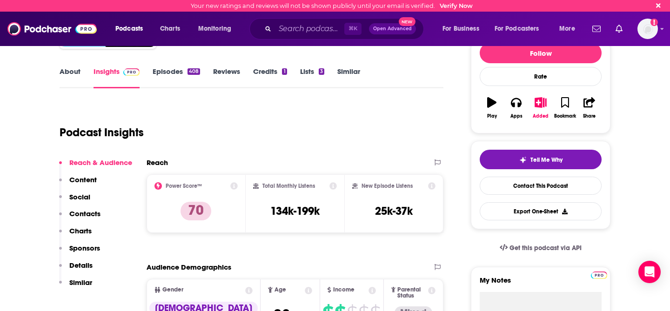
click at [83, 229] on p "Charts" at bounding box center [80, 231] width 22 height 9
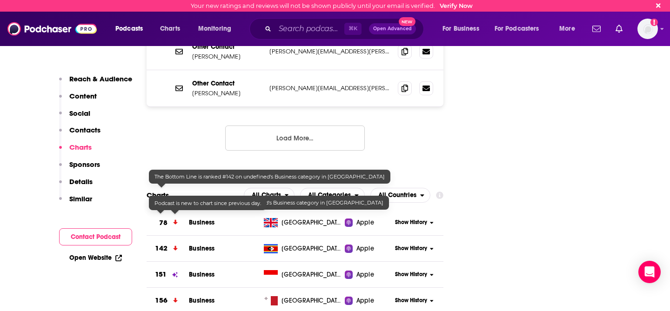
scroll to position [1037, 0]
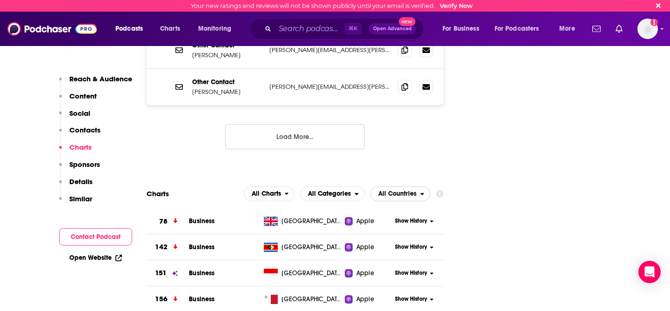
click at [408, 191] on span "All Countries" at bounding box center [397, 194] width 38 height 7
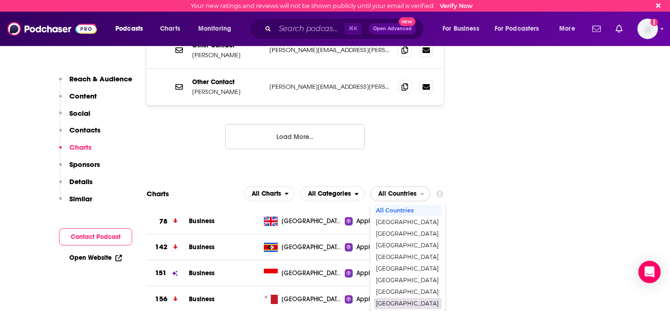
click at [400, 301] on span "[GEOGRAPHIC_DATA]" at bounding box center [407, 304] width 63 height 6
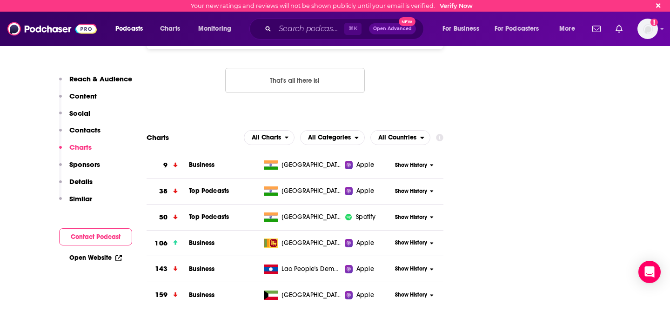
scroll to position [943, 0]
click at [416, 135] on span "All Countries" at bounding box center [397, 138] width 38 height 7
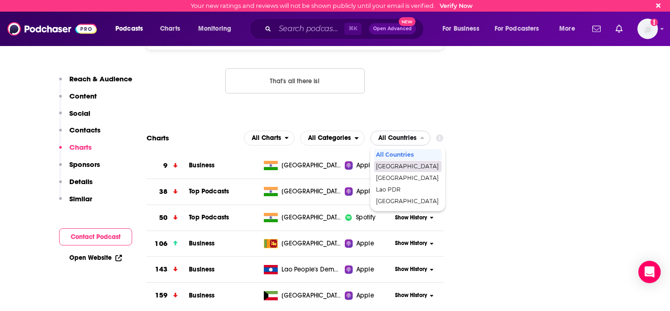
click at [398, 164] on span "[GEOGRAPHIC_DATA]" at bounding box center [407, 167] width 63 height 6
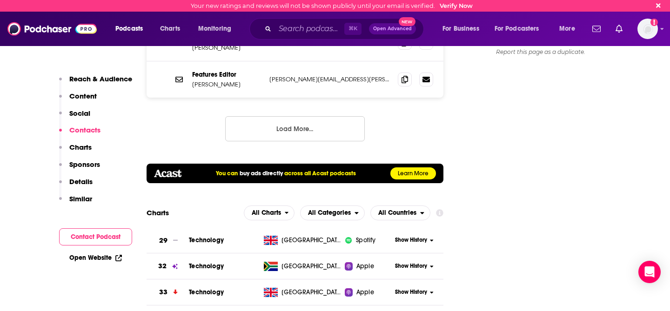
scroll to position [1180, 0]
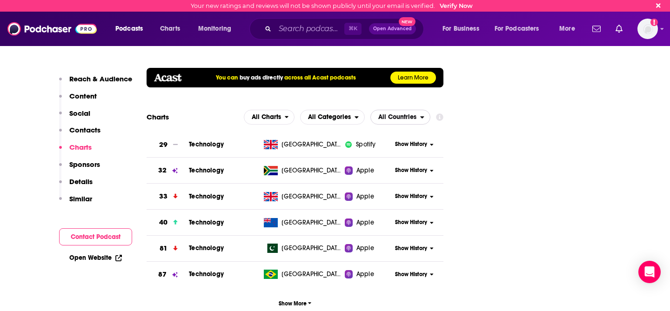
click at [400, 114] on span "All Countries" at bounding box center [397, 117] width 38 height 7
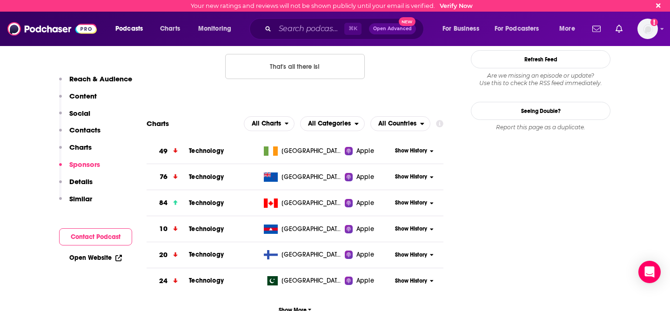
scroll to position [1074, 0]
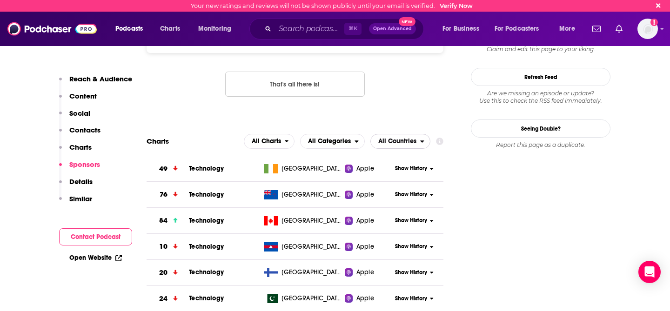
click at [419, 134] on span "All Countries" at bounding box center [395, 142] width 49 height 16
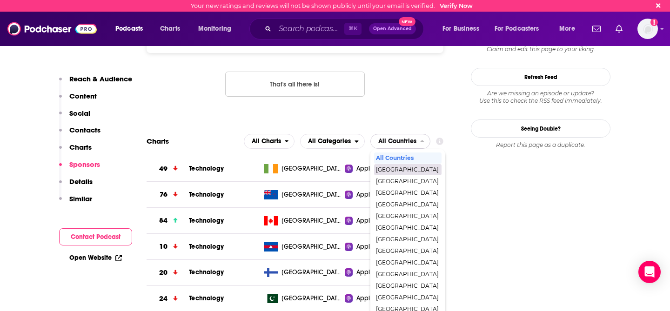
click at [412, 167] on span "[GEOGRAPHIC_DATA]" at bounding box center [407, 170] width 63 height 6
